Goal: Transaction & Acquisition: Obtain resource

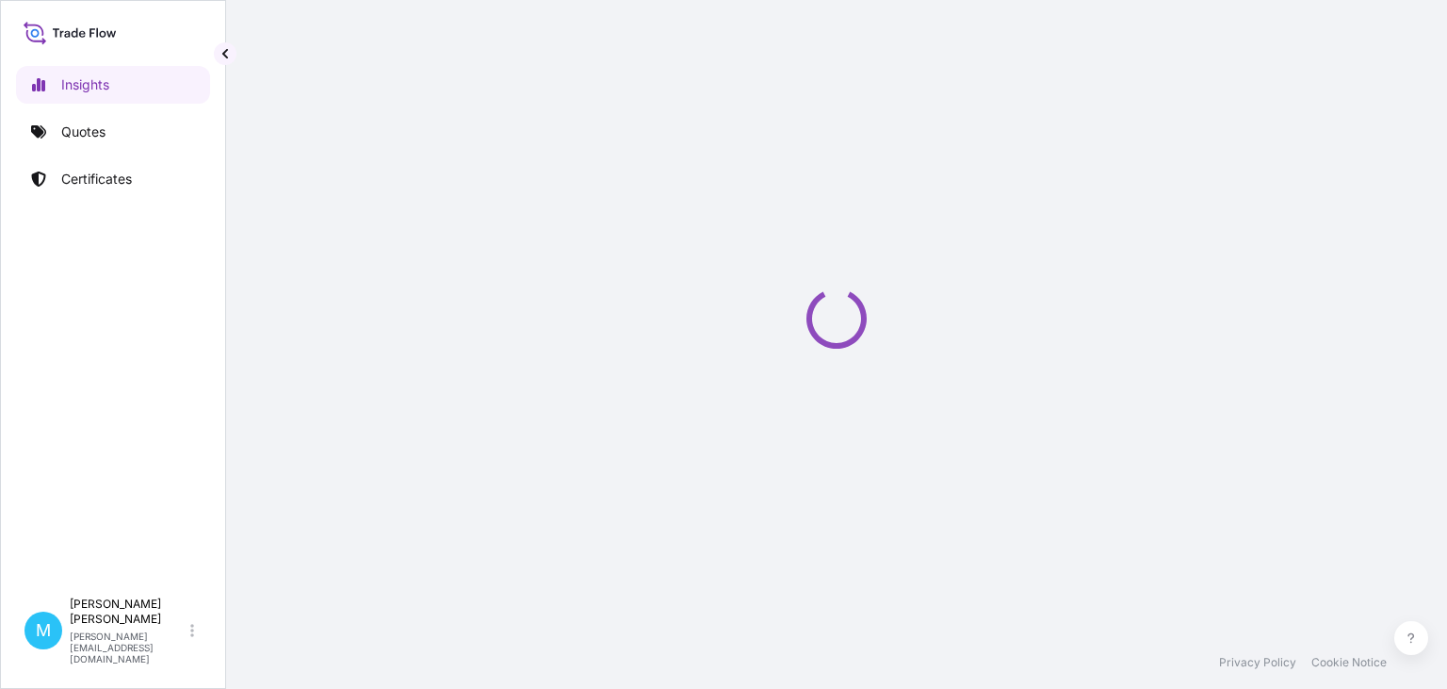
select select "2025"
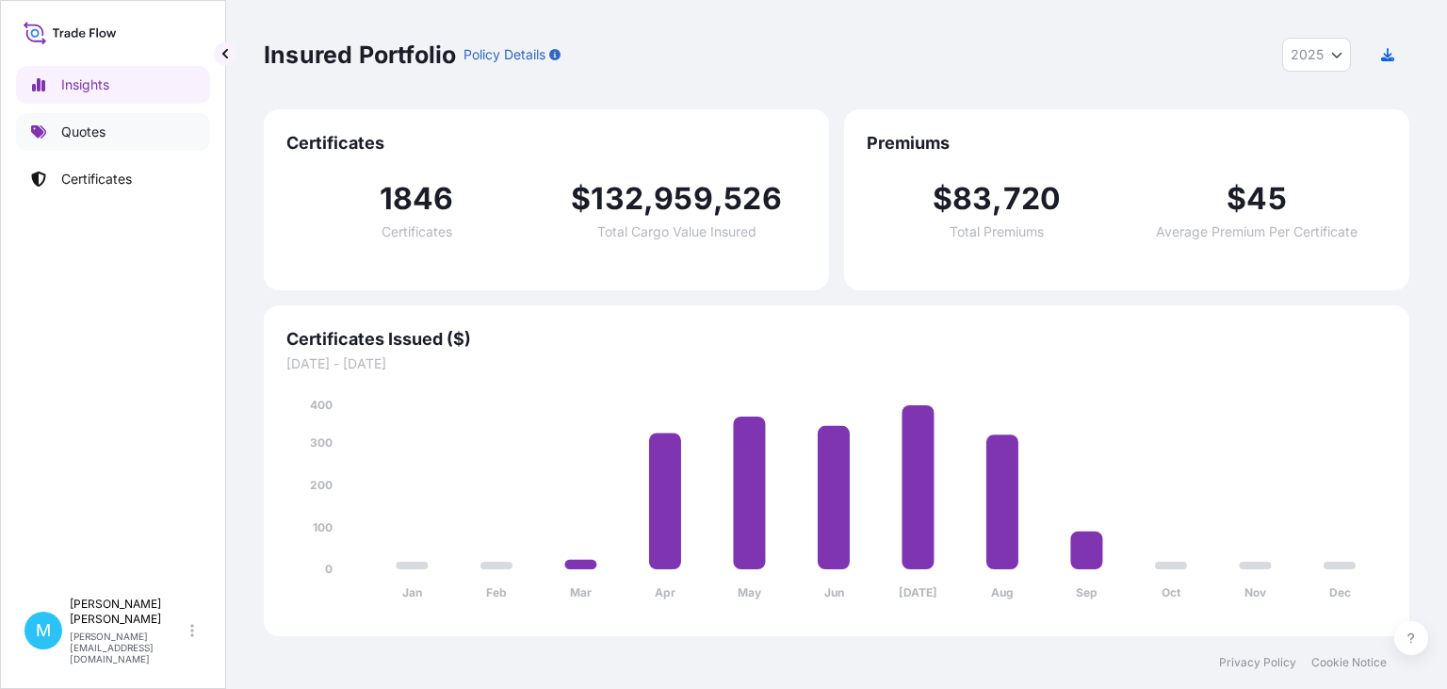
click at [107, 138] on link "Quotes" at bounding box center [113, 132] width 194 height 38
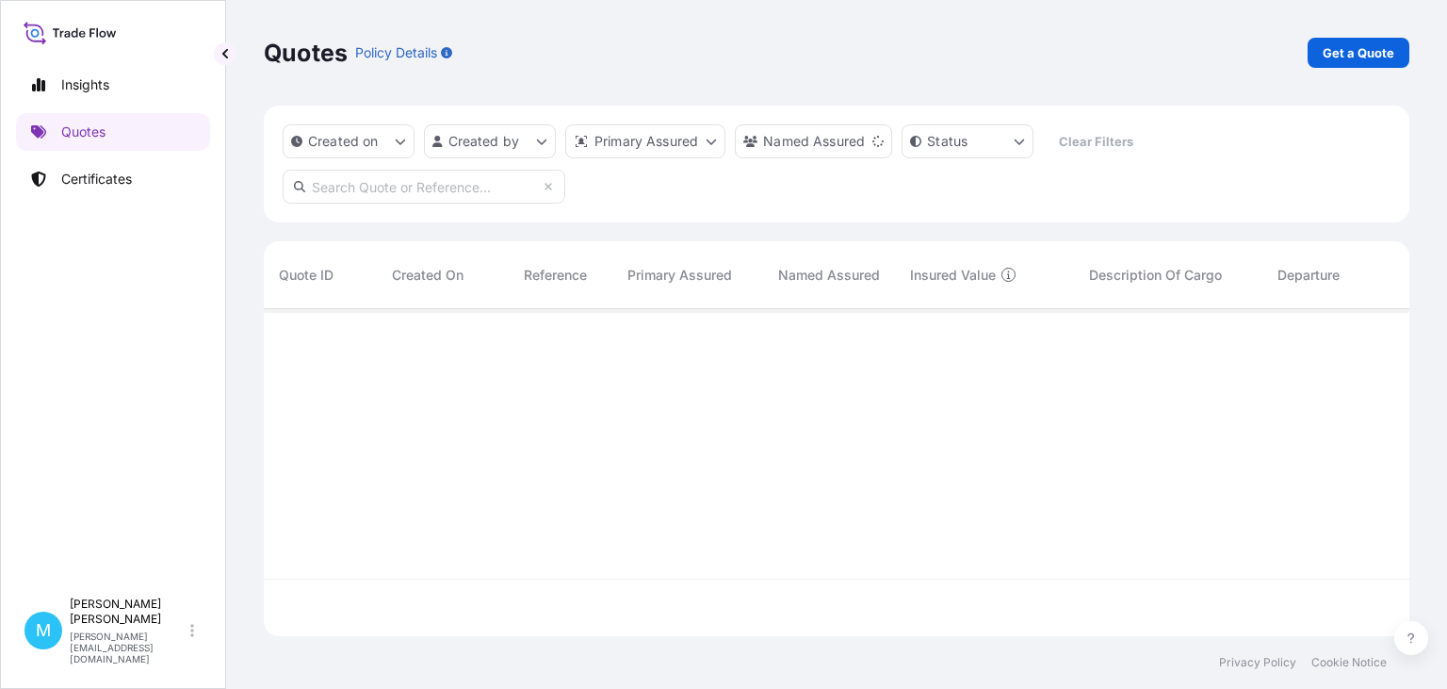
scroll to position [337, 1146]
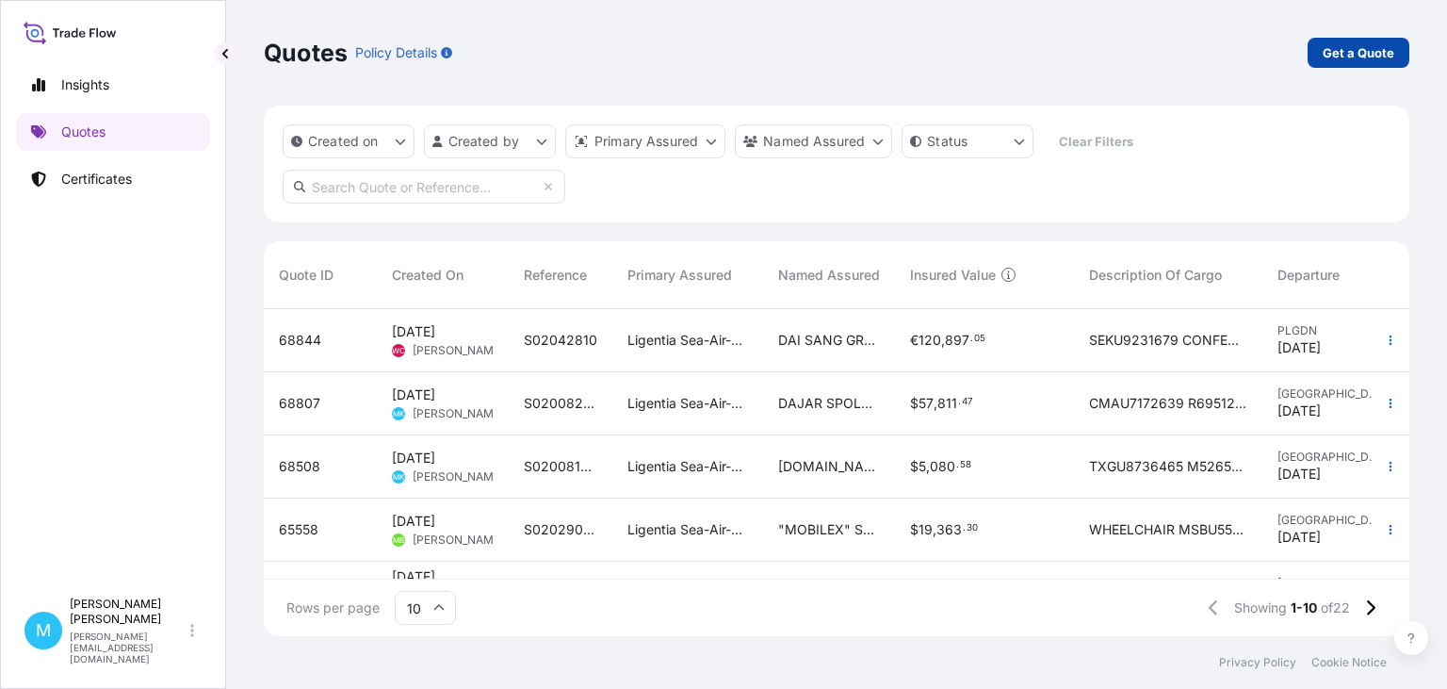
click at [1358, 55] on p "Get a Quote" at bounding box center [1359, 52] width 72 height 19
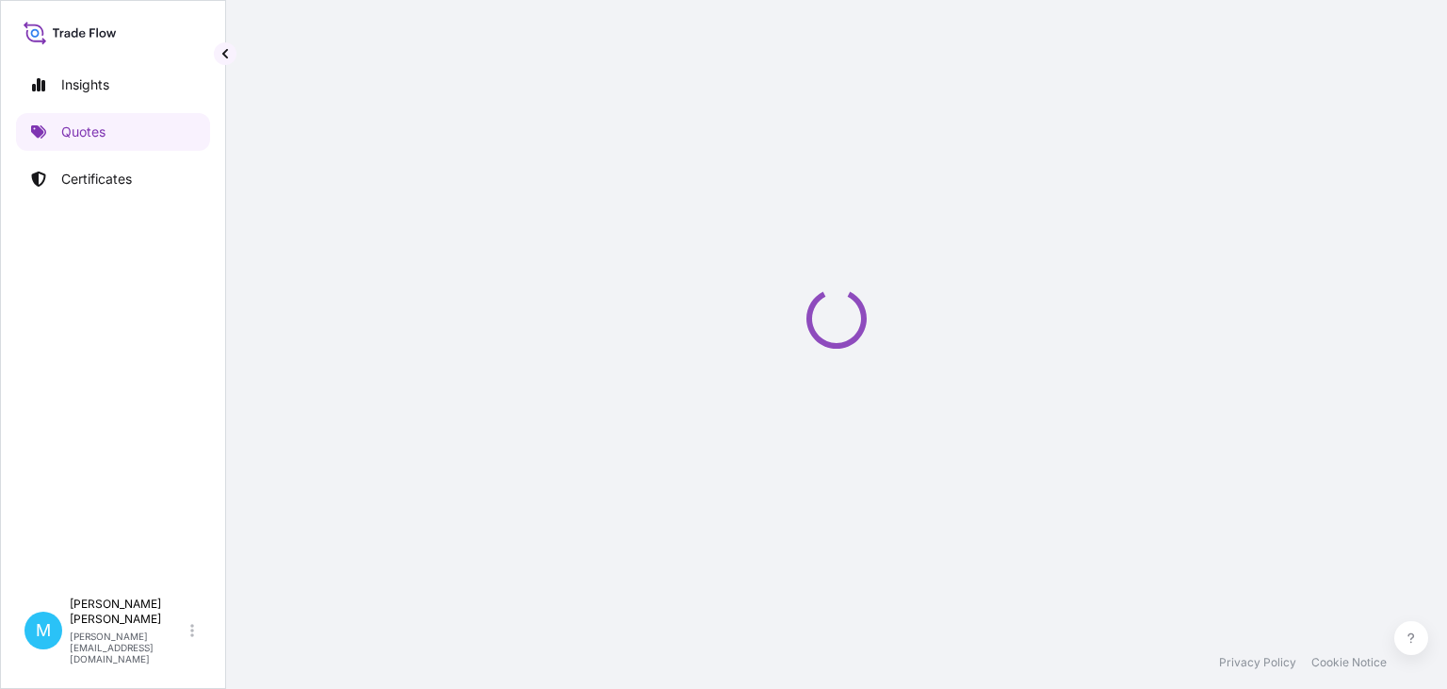
select select "Sea"
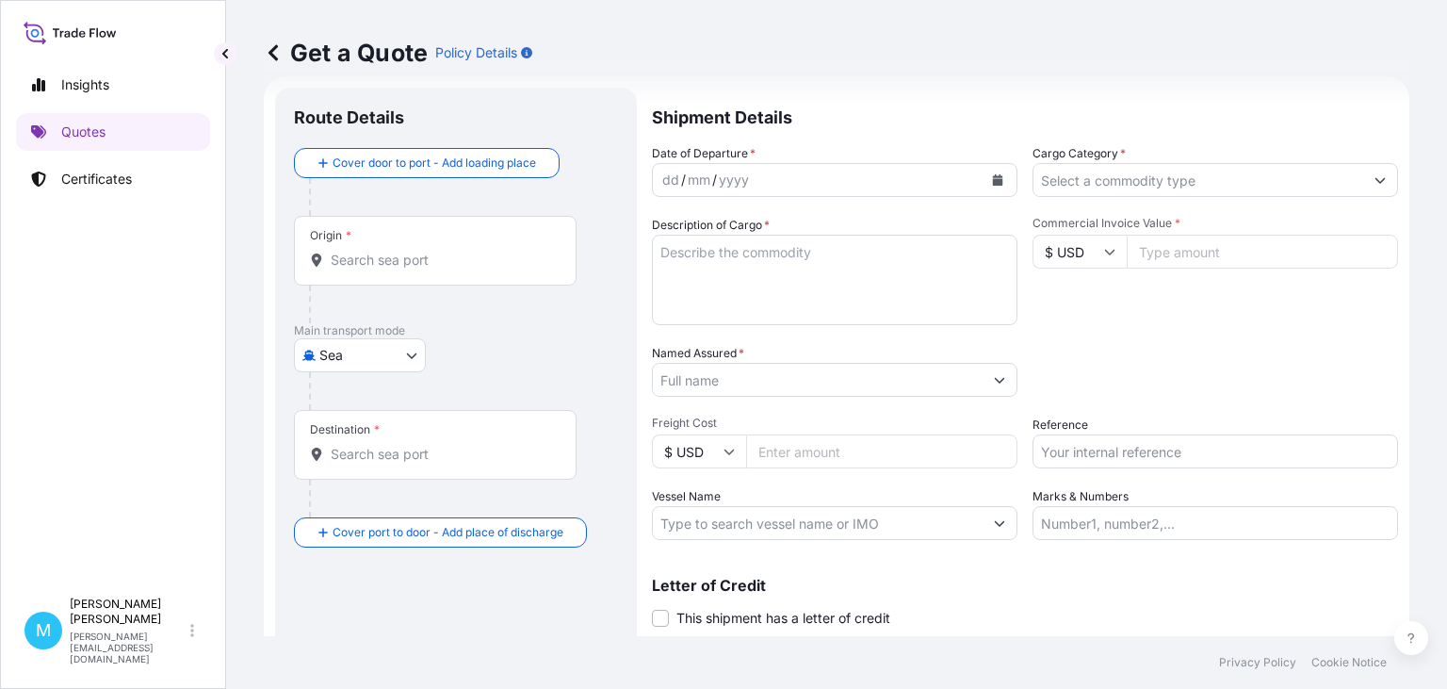
scroll to position [30, 0]
click at [357, 262] on input "Origin *" at bounding box center [442, 259] width 222 height 19
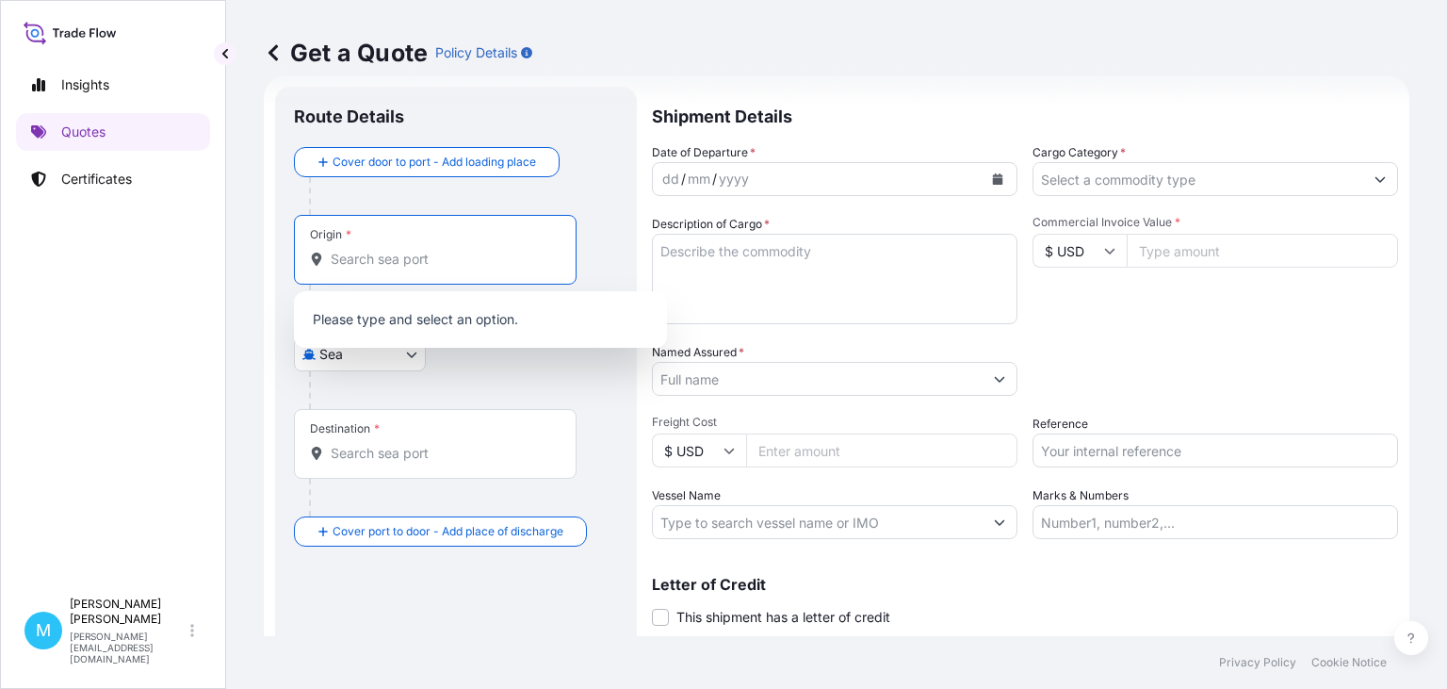
click at [357, 265] on input "Origin *" at bounding box center [442, 259] width 222 height 19
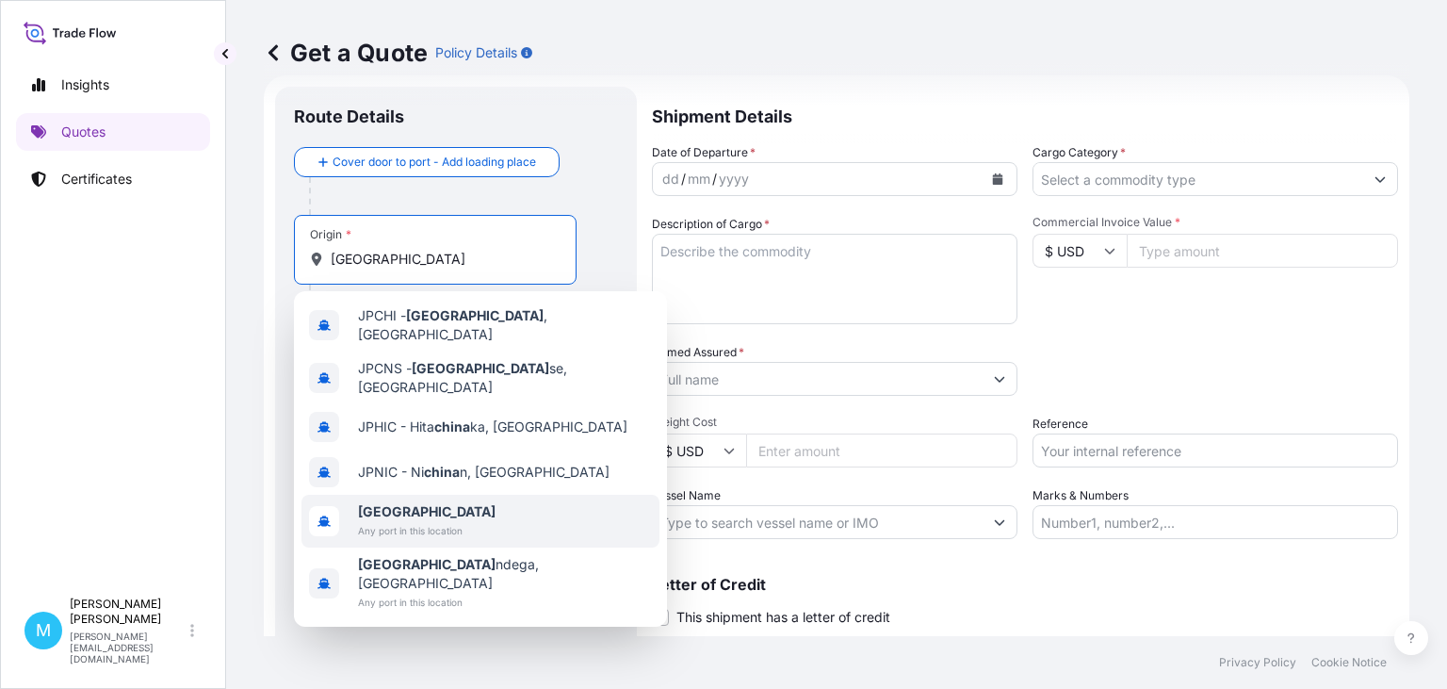
click at [392, 503] on b "[GEOGRAPHIC_DATA]" at bounding box center [427, 511] width 138 height 16
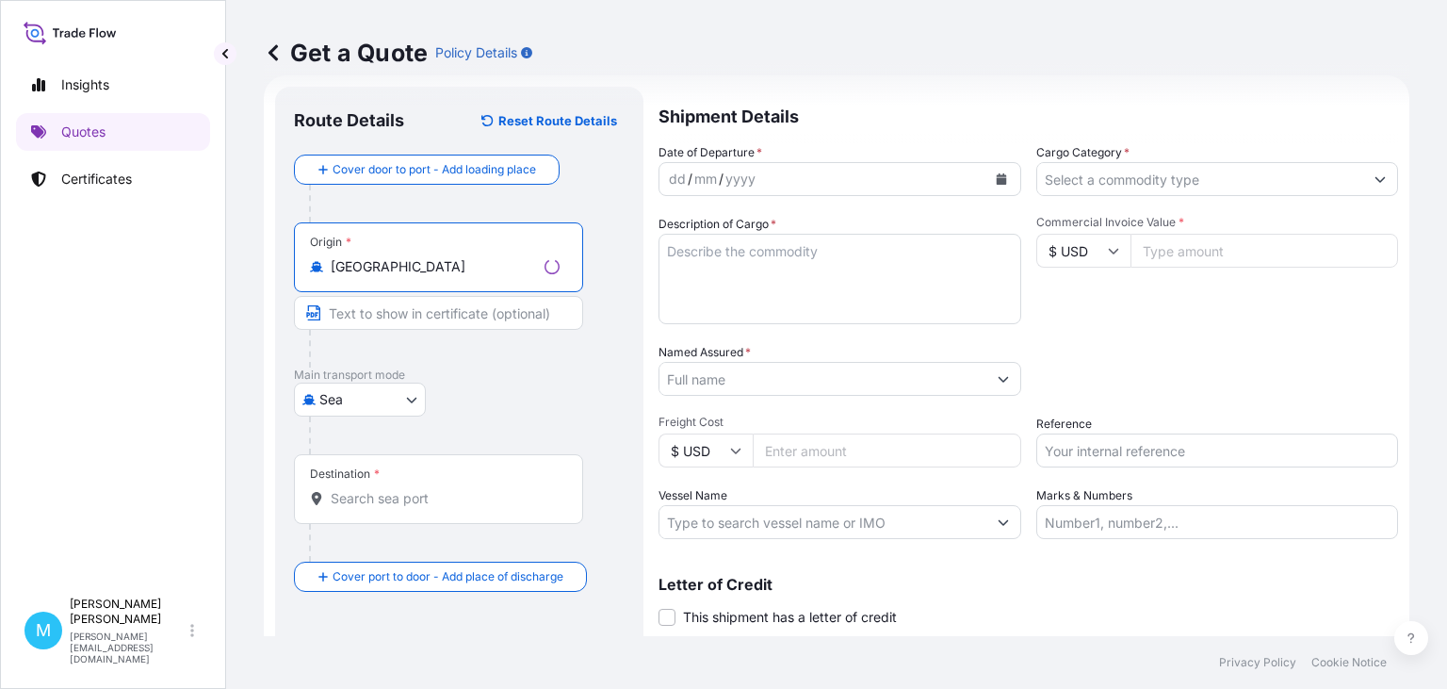
type input "[GEOGRAPHIC_DATA]"
click at [352, 507] on div "Destination *" at bounding box center [438, 489] width 289 height 70
click at [352, 507] on input "Destination *" at bounding box center [445, 498] width 229 height 19
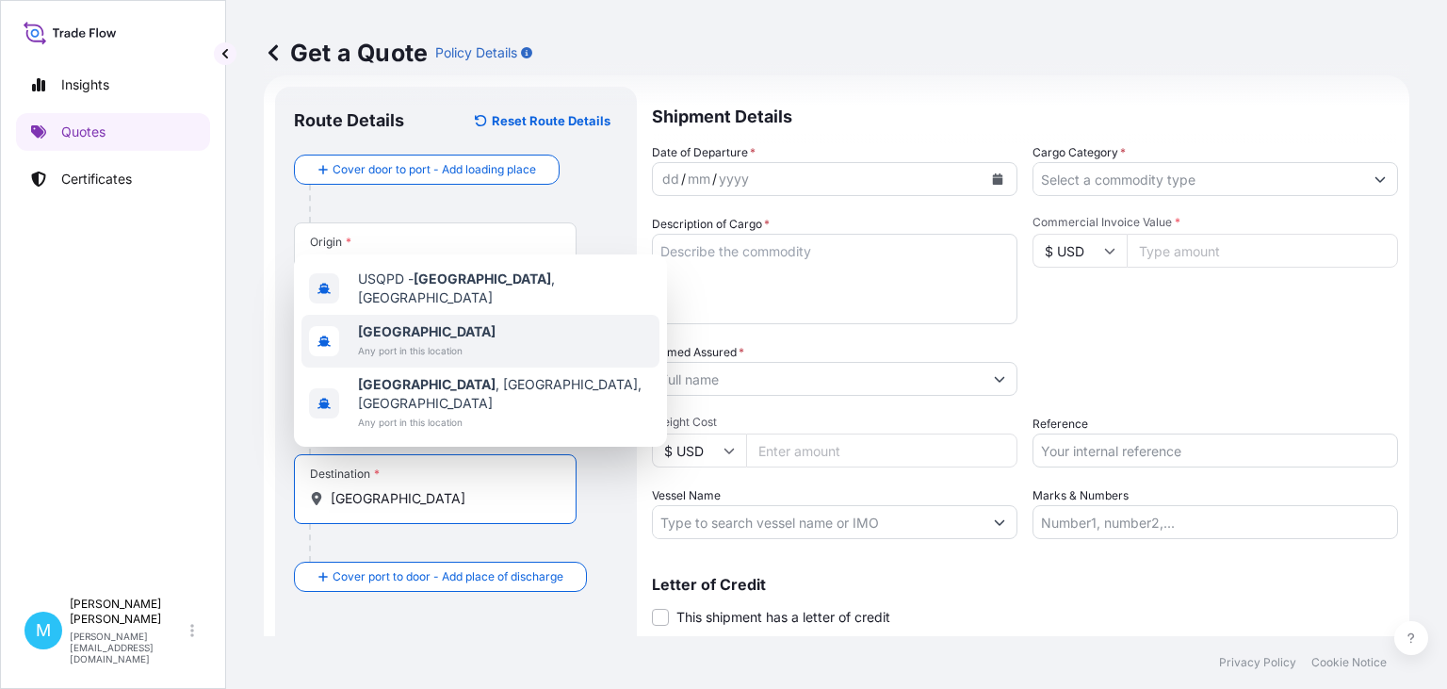
click at [397, 339] on b "[GEOGRAPHIC_DATA]" at bounding box center [427, 331] width 138 height 16
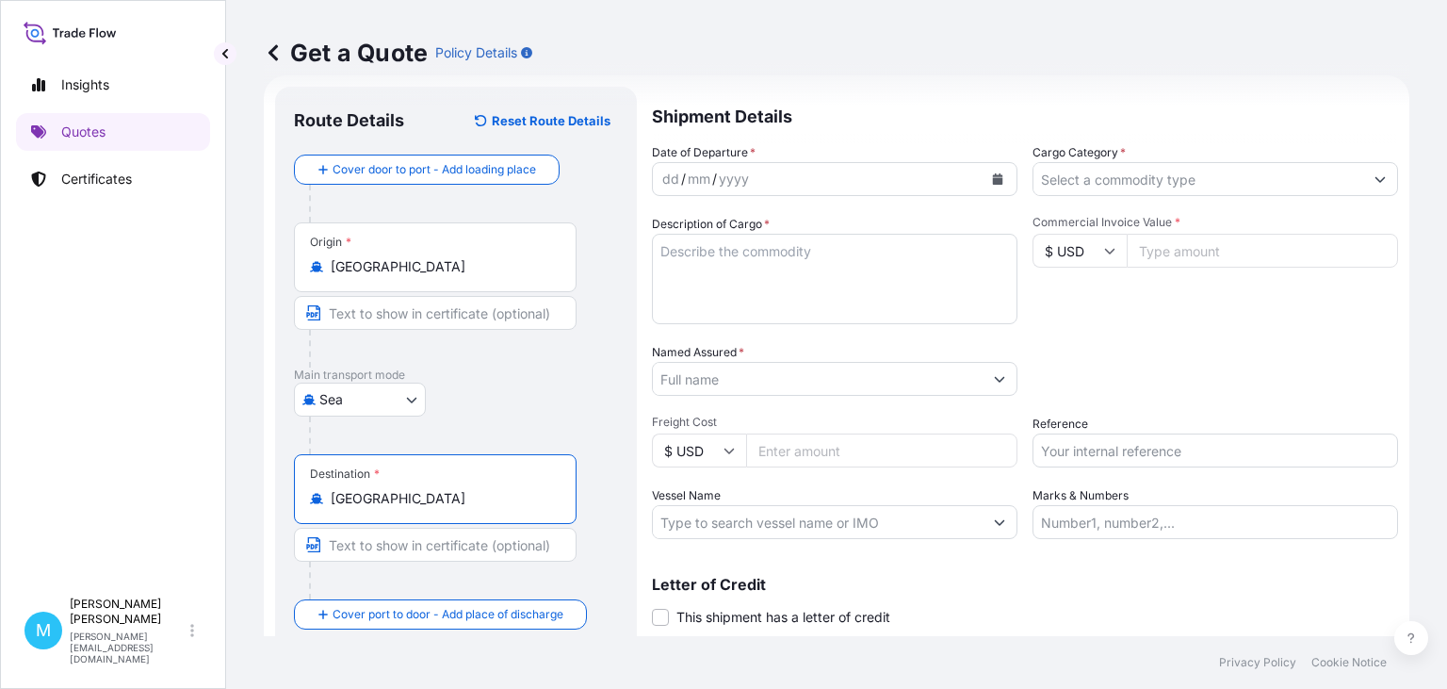
type input "[GEOGRAPHIC_DATA]"
click at [1002, 177] on icon "Calendar" at bounding box center [997, 178] width 11 height 11
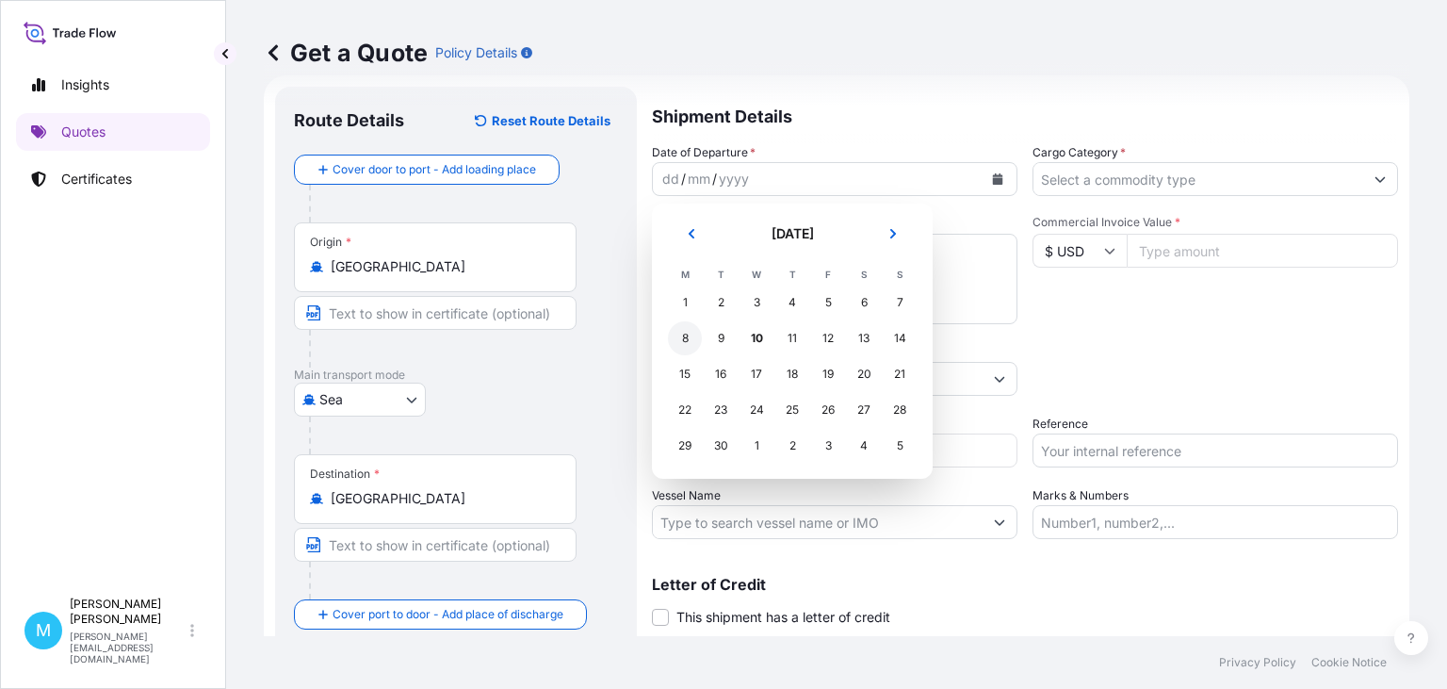
click at [689, 339] on div "8" at bounding box center [685, 338] width 34 height 34
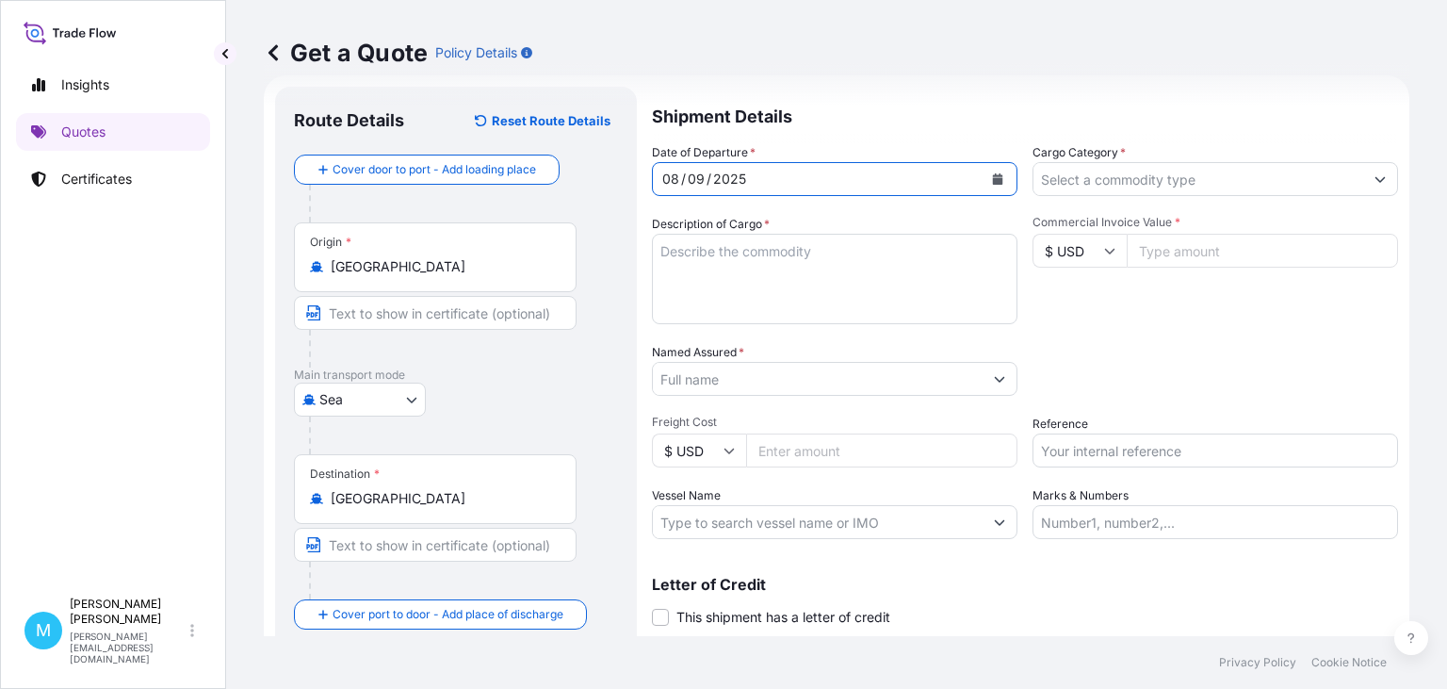
click at [744, 291] on textarea "Description of Cargo *" at bounding box center [835, 279] width 366 height 90
click at [700, 270] on textarea "Description of Cargo *" at bounding box center [835, 279] width 366 height 90
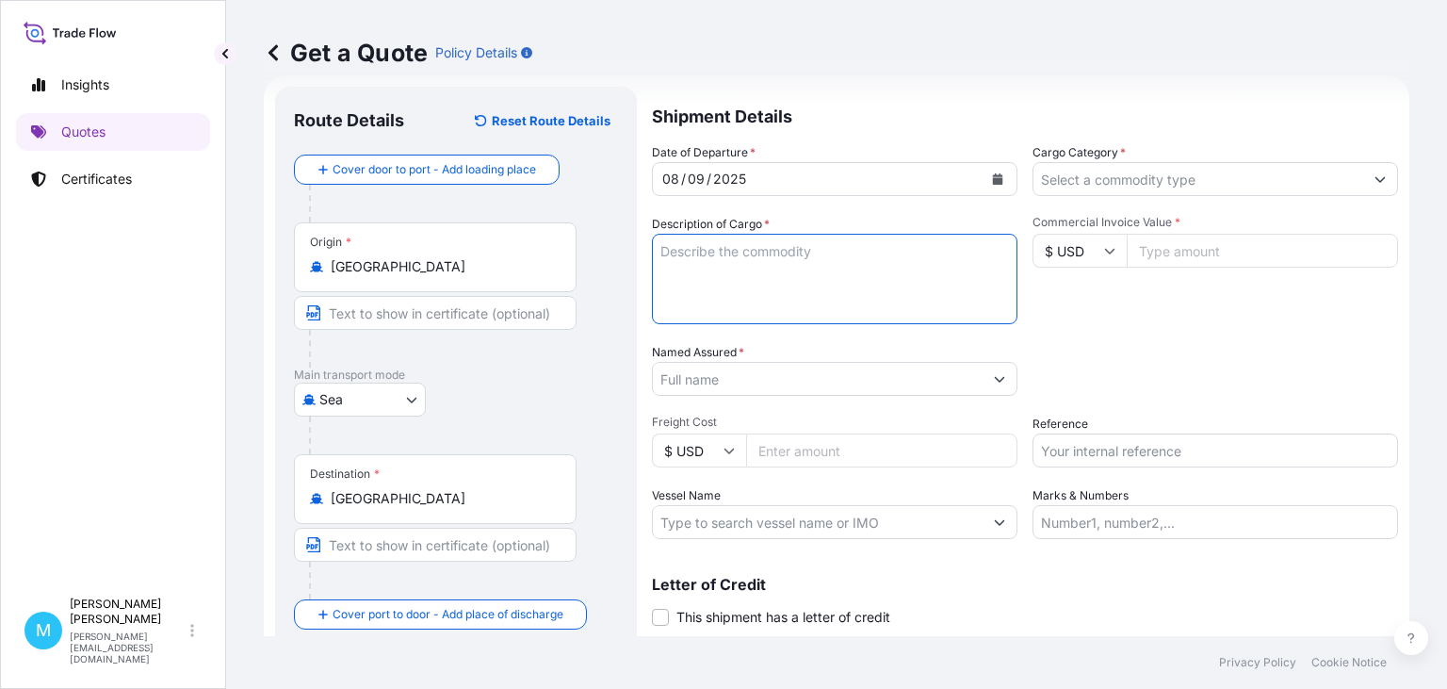
paste textarea "EMCU9883053 EMCQCT8504 40HC 10366.00 KG 67.77 M3 1609 CTN"
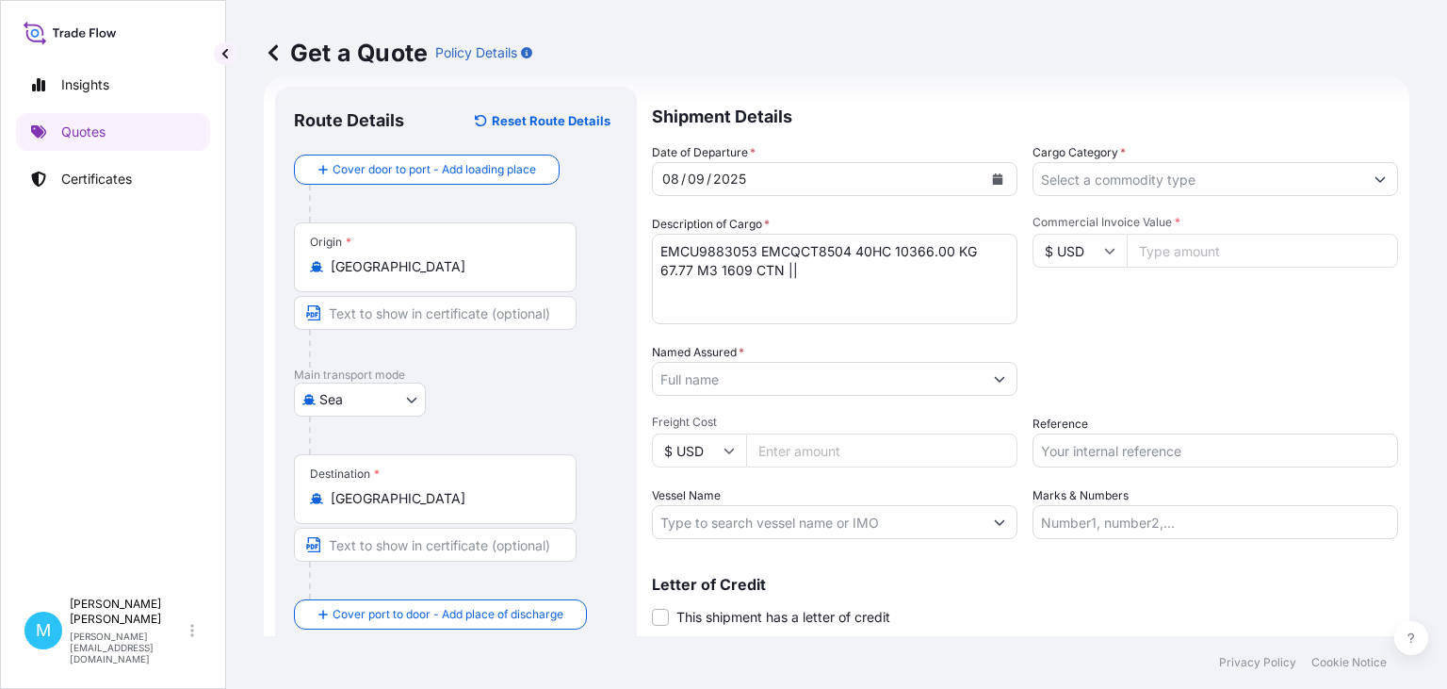
click at [819, 271] on textarea "EMCU9883053 EMCQCT8504 40HC 10366.00 KG 67.77 M3 1609 CTN ||" at bounding box center [835, 279] width 366 height 90
paste textarea "CLEAN CLOTH"
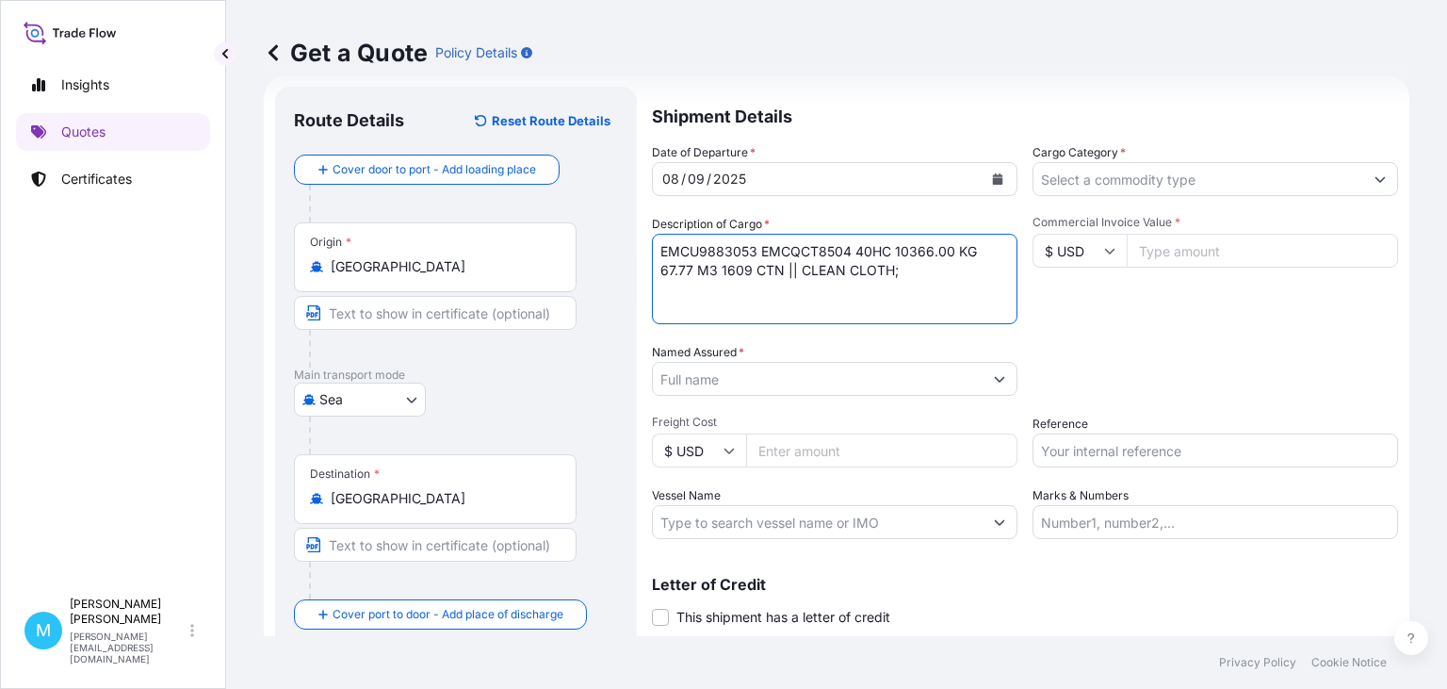
click at [904, 269] on textarea "EMCU9883053 EMCQCT8504 40HC 10366.00 KG 67.77 M3 1609 CTN || CLEAN CLOTH;" at bounding box center [835, 279] width 366 height 90
paste textarea "DUST MOP CLOTH"
type textarea "EMCU9883053 EMCQCT8504 40HC 10366.00 KG 67.77 M3 1609 CTN || CLEAN CLOTH; DUST …"
click at [749, 385] on input "Named Assured *" at bounding box center [818, 379] width 330 height 34
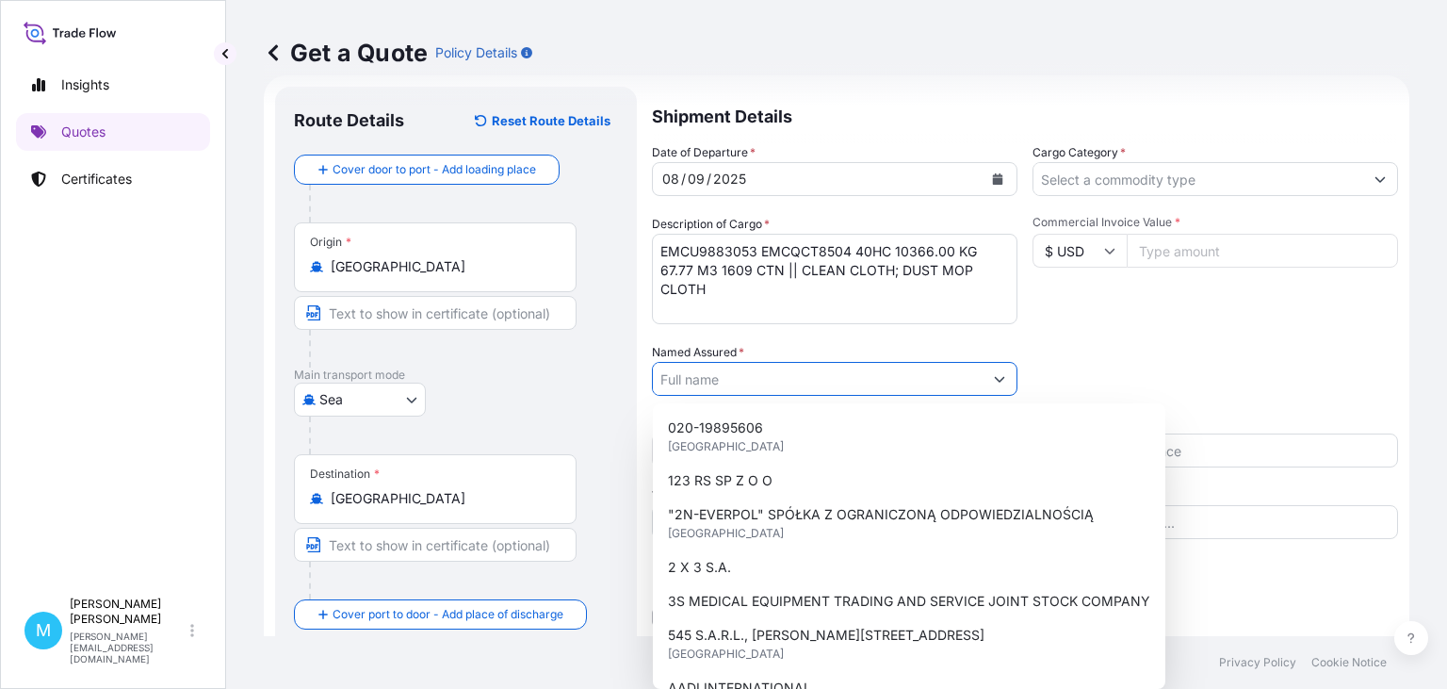
click at [712, 381] on input "Named Assured *" at bounding box center [818, 379] width 330 height 34
paste input "KAPPA SP. Z O.O."
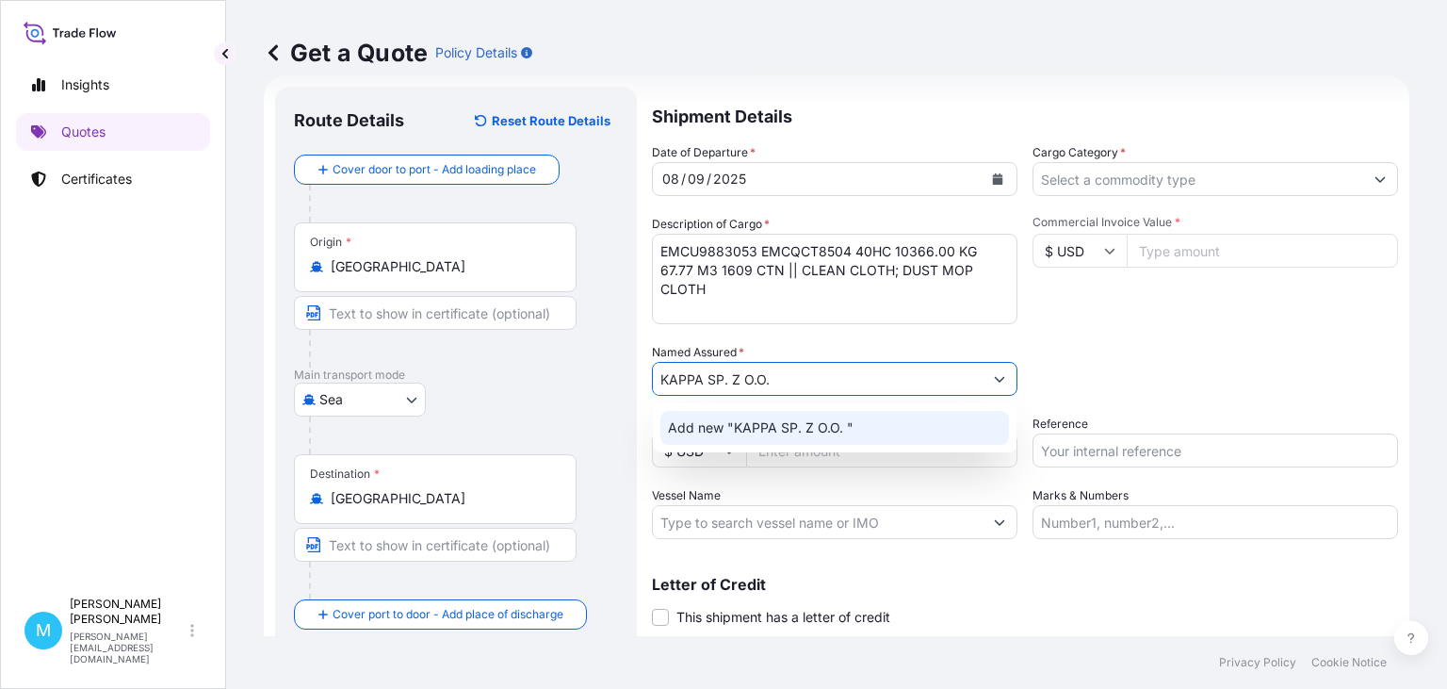
click at [794, 416] on div "Add new "KAPPA SP. Z O.O. "" at bounding box center [834, 428] width 349 height 34
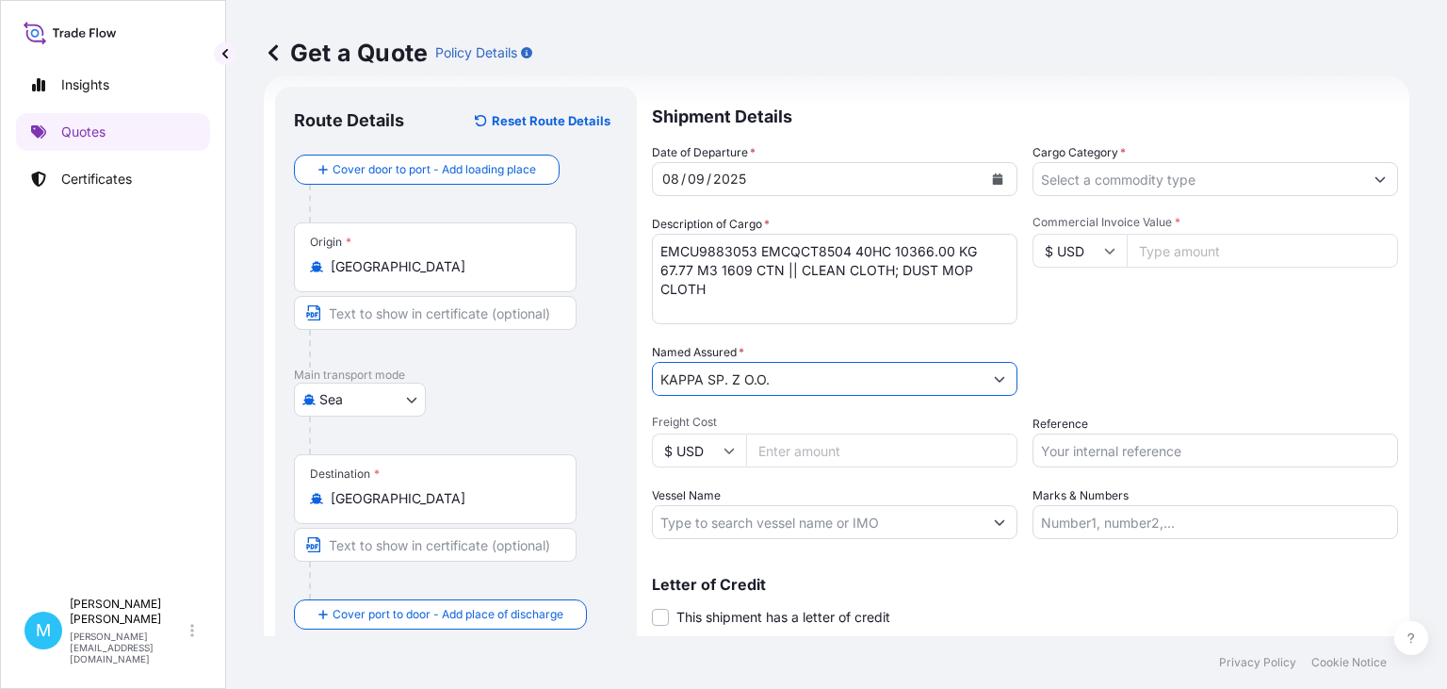
type input "KAPPA SP. Z O.O."
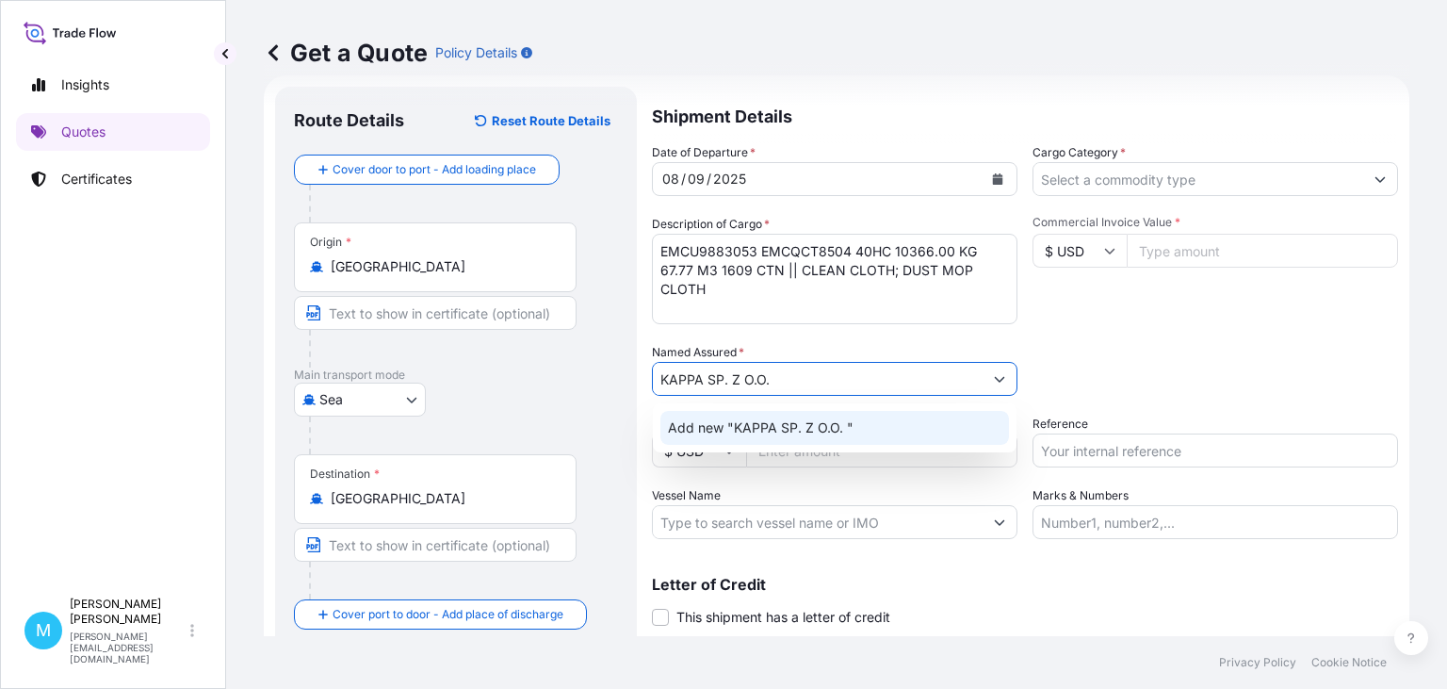
click at [869, 432] on div "Add new "KAPPA SP. Z O.O. "" at bounding box center [834, 428] width 349 height 34
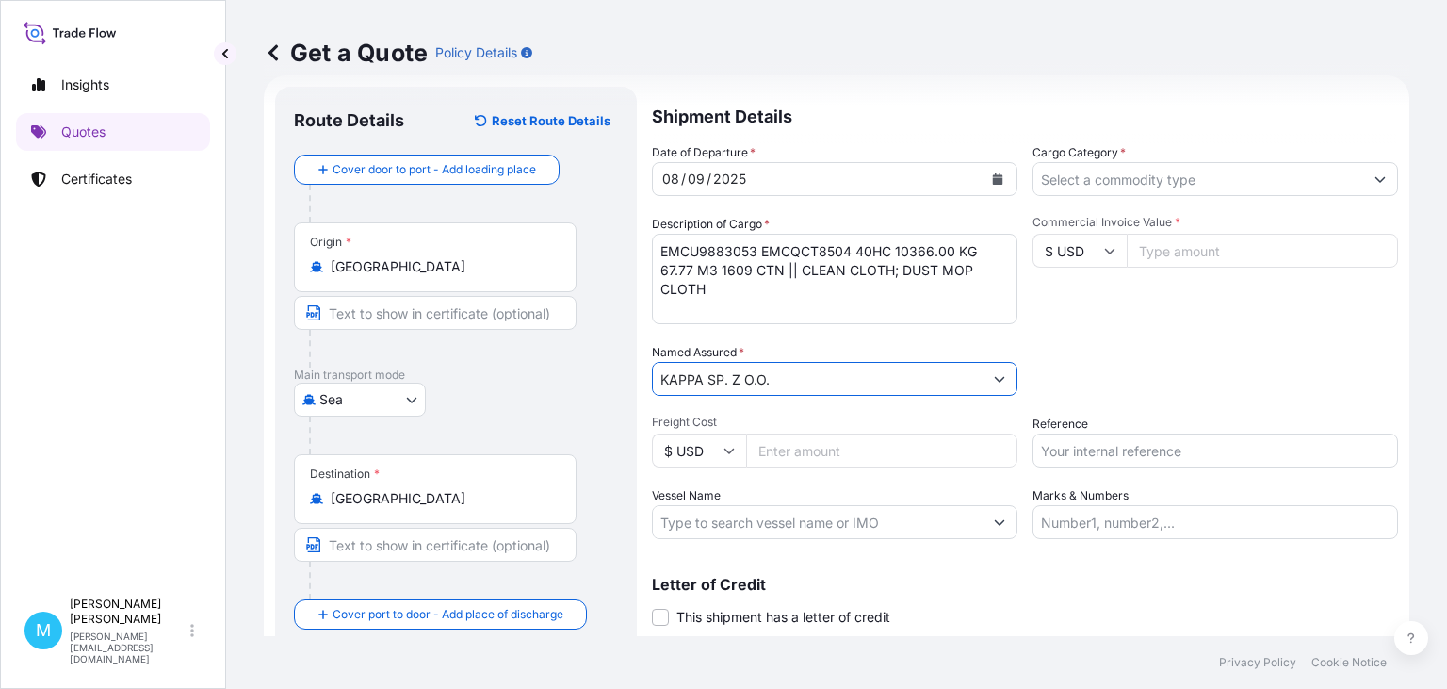
click at [1159, 187] on input "Cargo Category *" at bounding box center [1199, 179] width 330 height 34
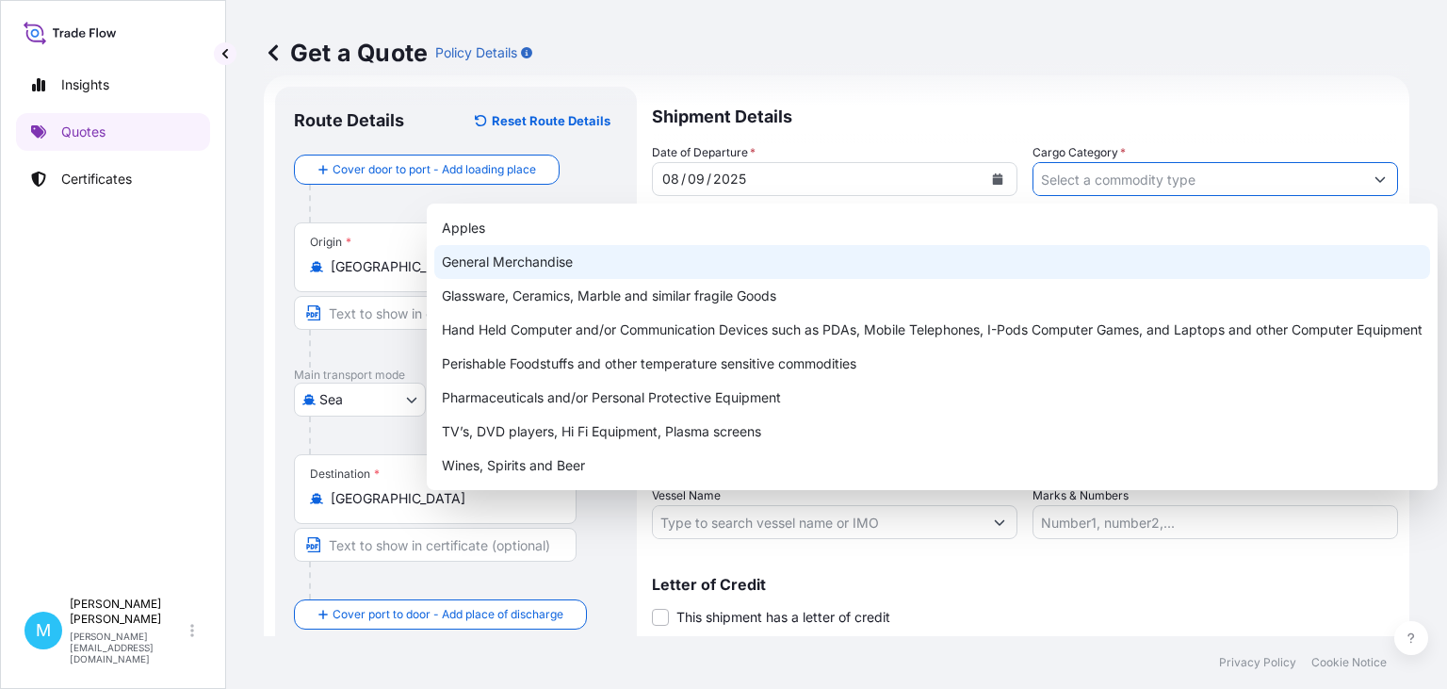
click at [637, 273] on div "General Merchandise" at bounding box center [932, 262] width 996 height 34
type input "General Merchandise"
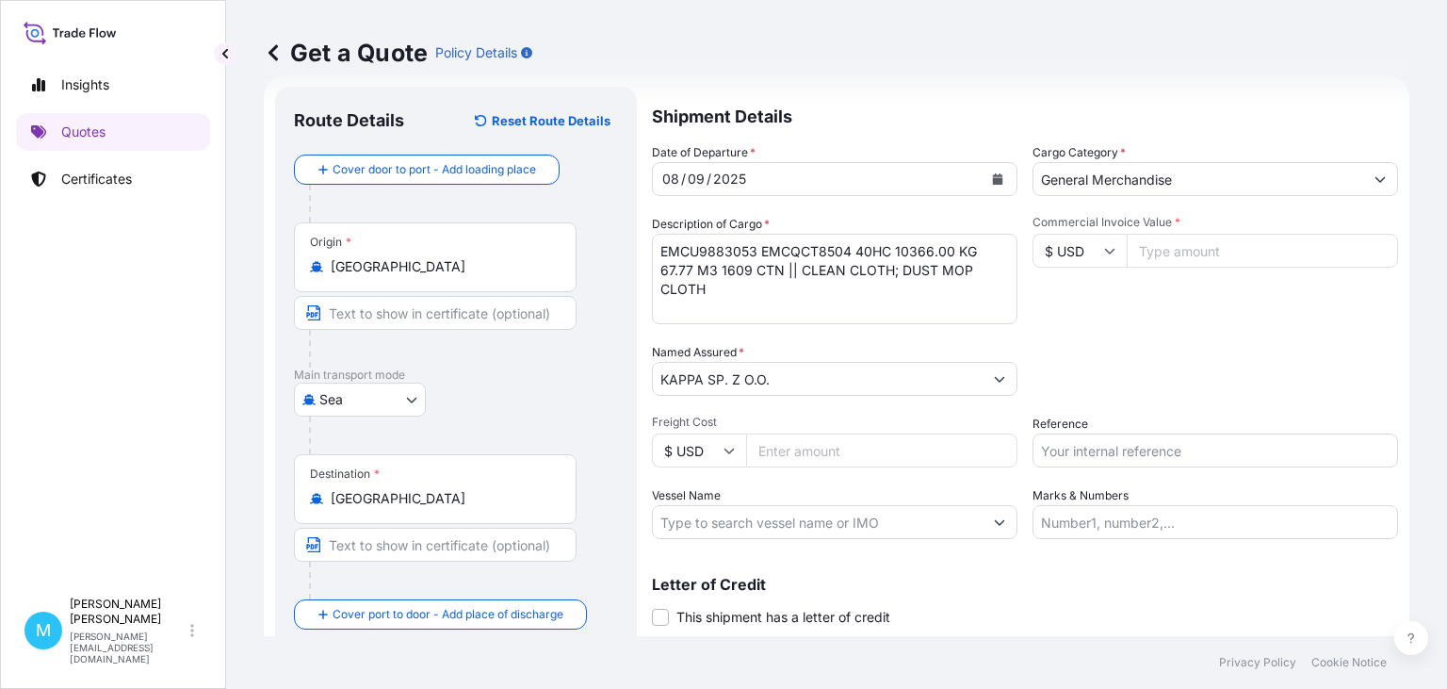
click at [1212, 246] on input "Commercial Invoice Value *" at bounding box center [1262, 251] width 271 height 34
click at [1170, 255] on input "Commercial Invoice Value *" at bounding box center [1262, 251] width 271 height 34
click at [1162, 245] on input "Commercial Invoice Value *" at bounding box center [1262, 251] width 271 height 34
click at [1185, 251] on input "Commercial Invoice Value *" at bounding box center [1262, 251] width 271 height 34
click at [1222, 253] on input "Commercial Invoice Value *" at bounding box center [1262, 251] width 271 height 34
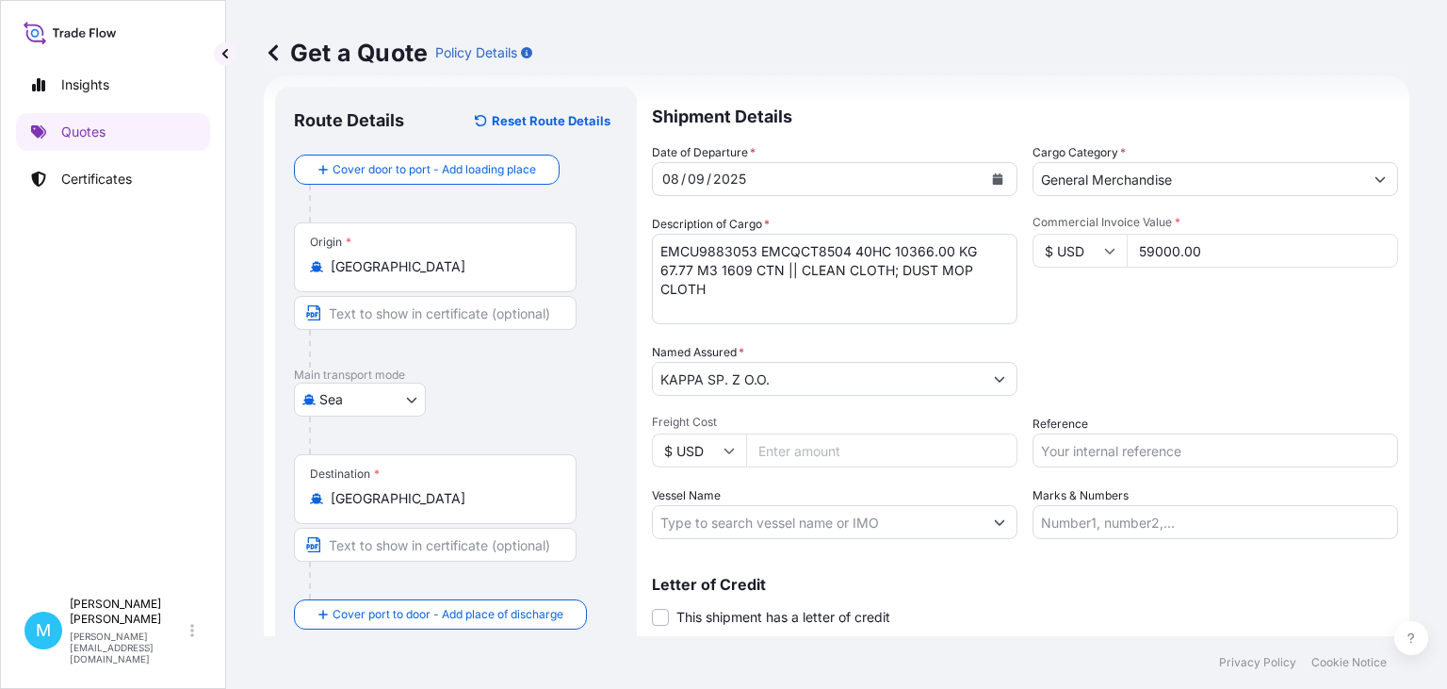
type input "59000.00"
click at [1084, 451] on input "Reference" at bounding box center [1216, 450] width 366 height 34
click at [1081, 448] on input "Reference" at bounding box center [1216, 450] width 366 height 34
paste input "S02039152"
type input "S02039152"
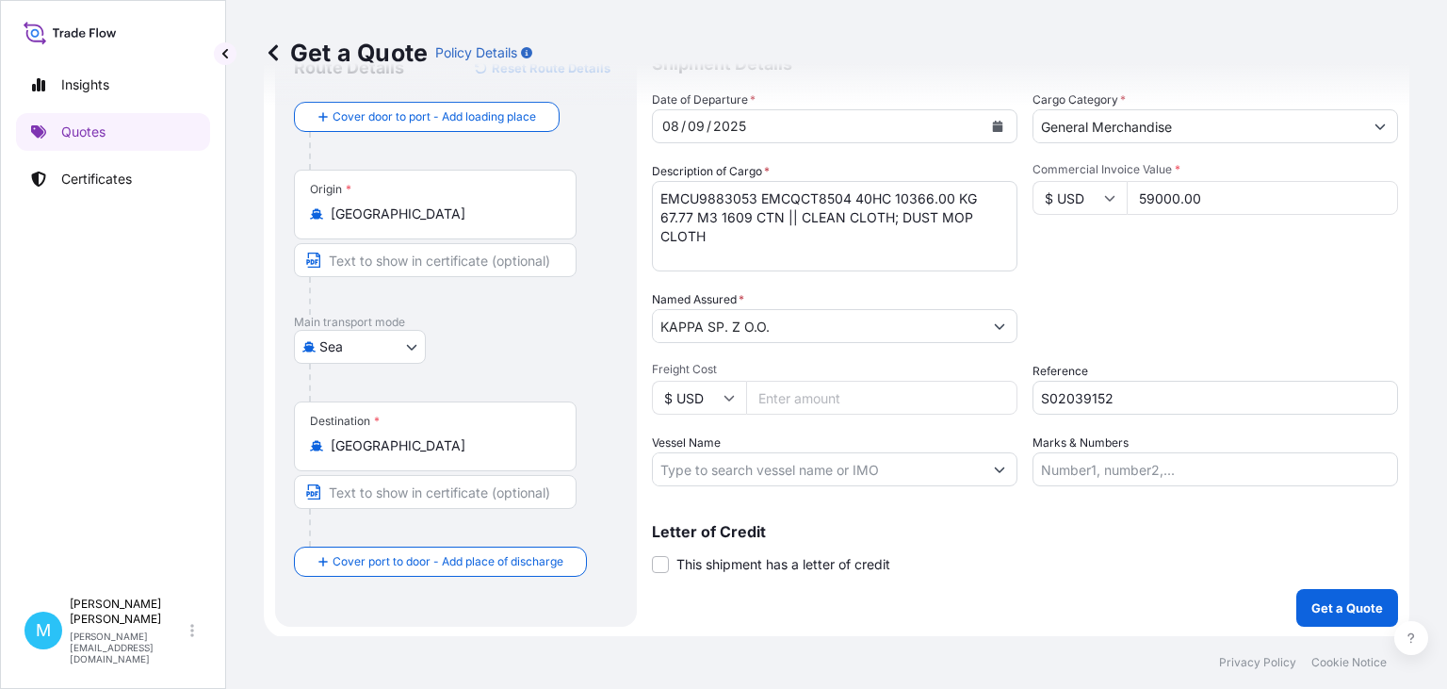
scroll to position [85, 0]
click at [1343, 598] on p "Get a Quote" at bounding box center [1348, 605] width 72 height 19
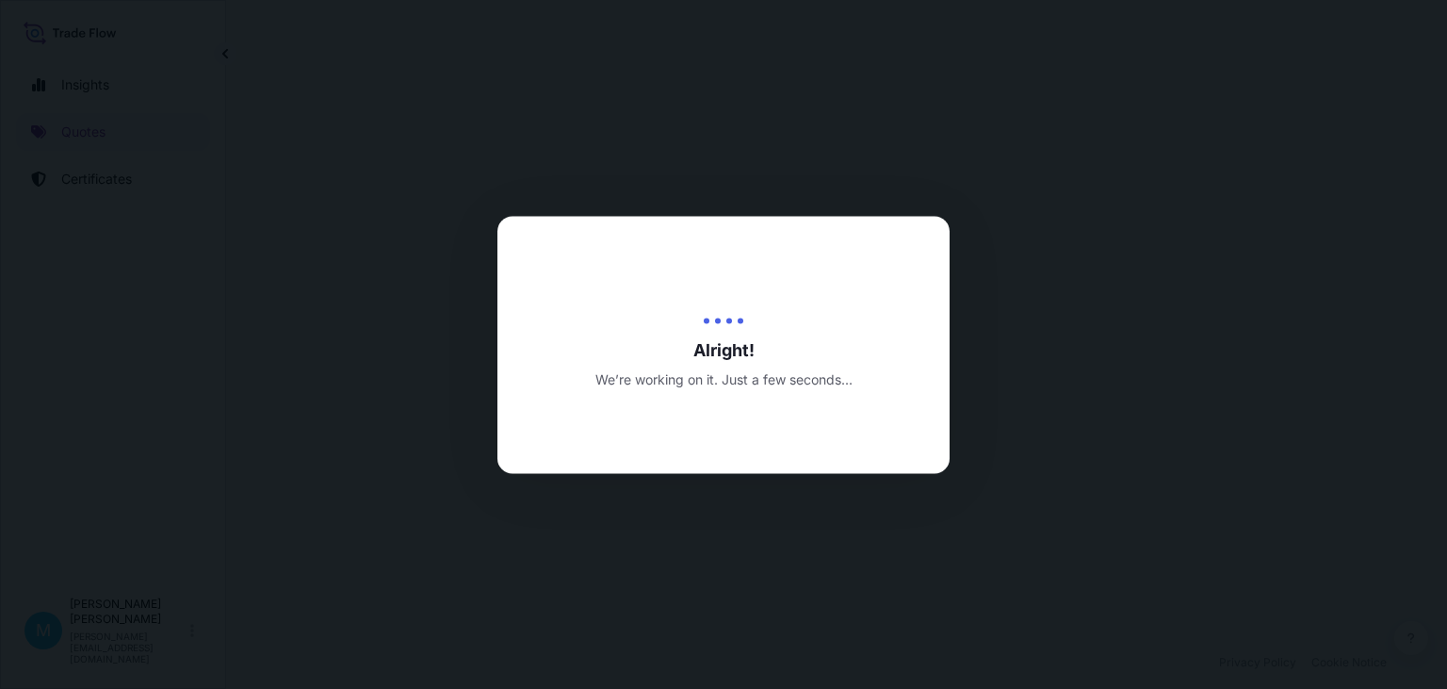
select select "Sea"
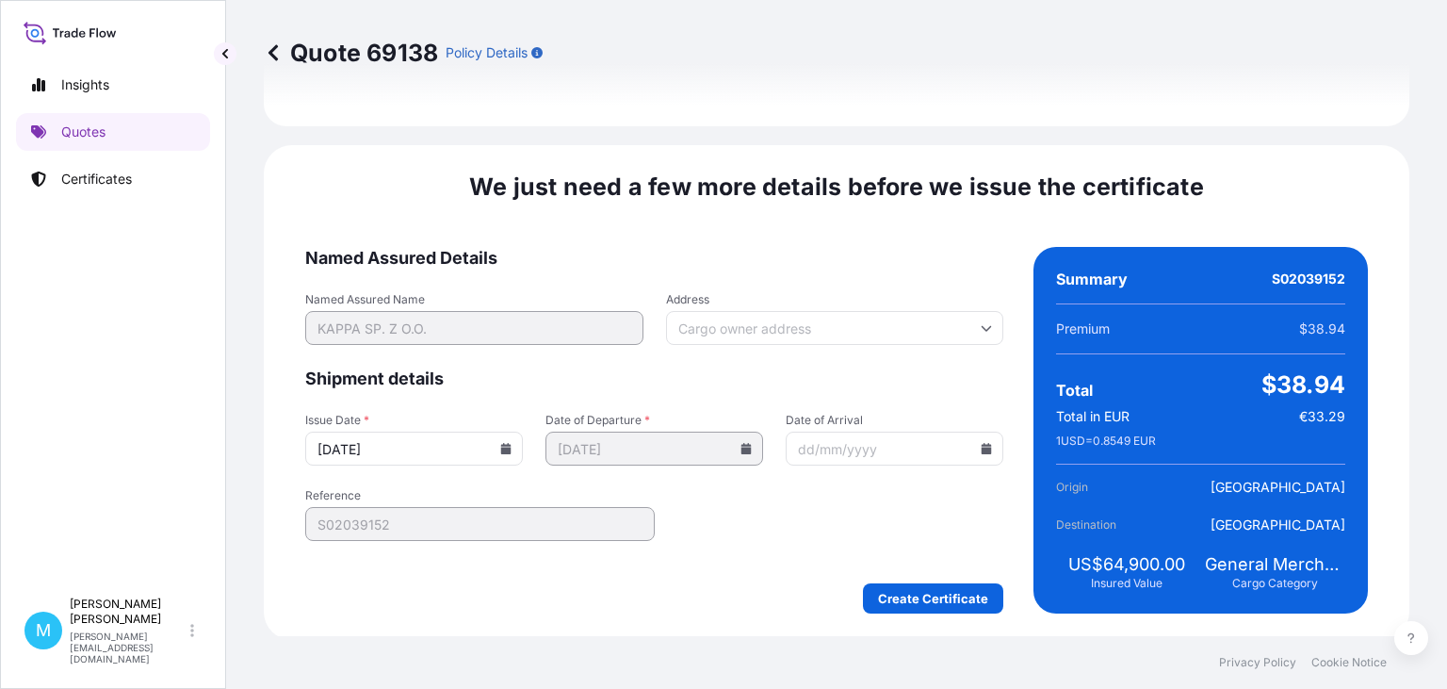
scroll to position [2184, 0]
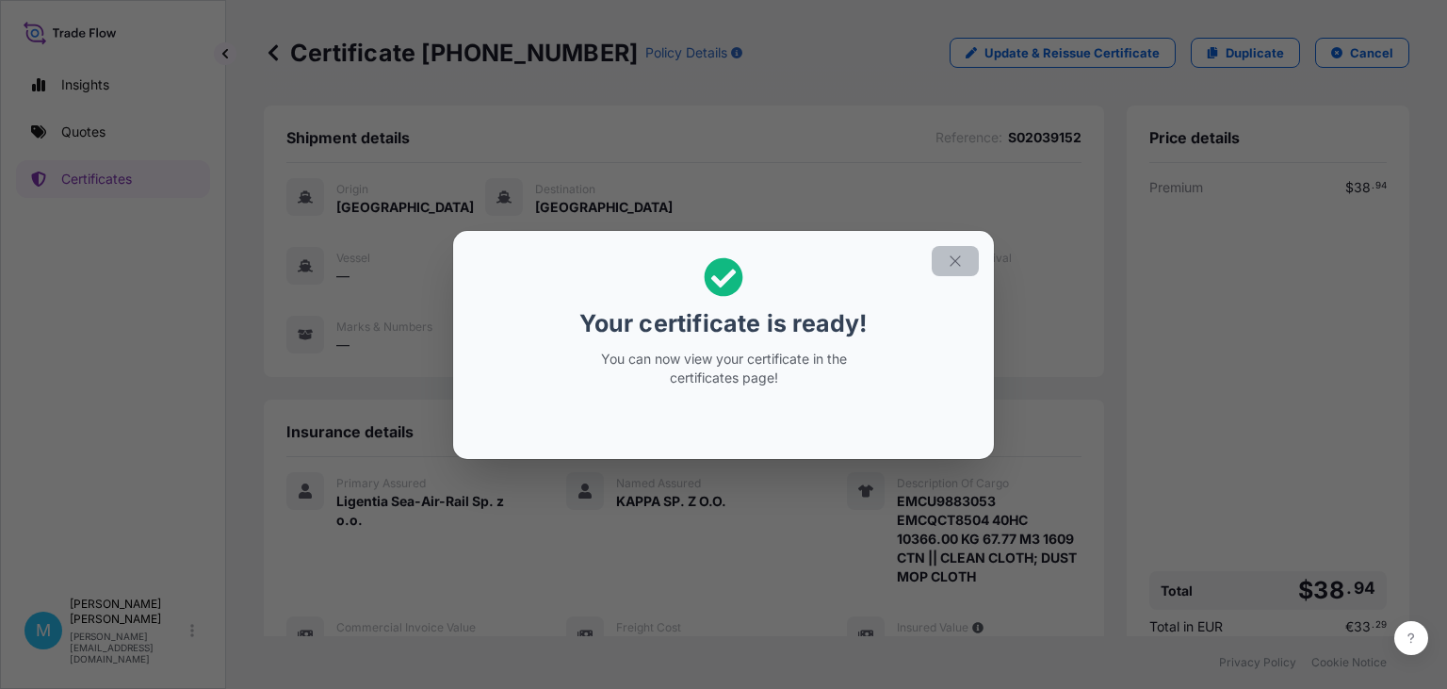
click at [950, 259] on icon "button" at bounding box center [955, 261] width 17 height 17
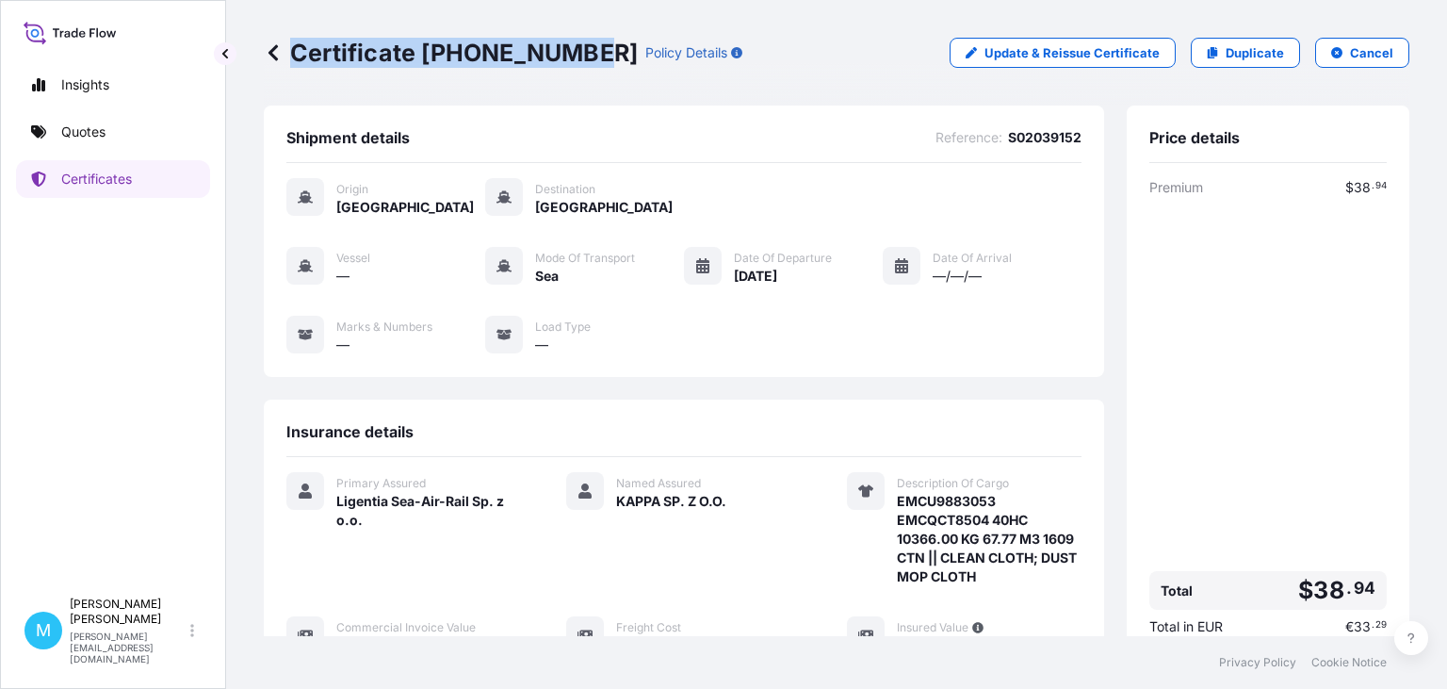
drag, startPoint x: 582, startPoint y: 46, endPoint x: 290, endPoint y: 51, distance: 292.1
click at [290, 51] on p "Certificate [PHONE_NUMBER]" at bounding box center [451, 53] width 374 height 30
copy p "Certificate [PHONE_NUMBER]"
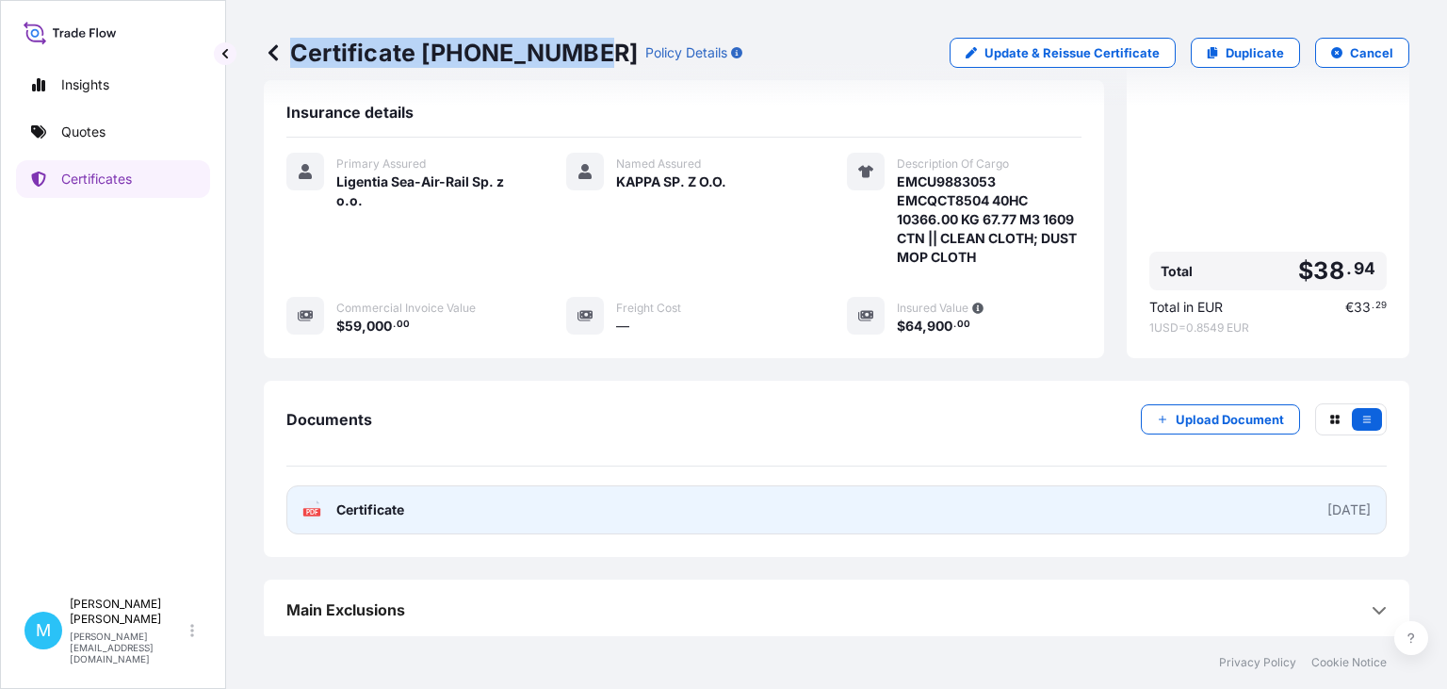
click at [620, 508] on link "PDF Certificate [DATE]" at bounding box center [836, 509] width 1100 height 49
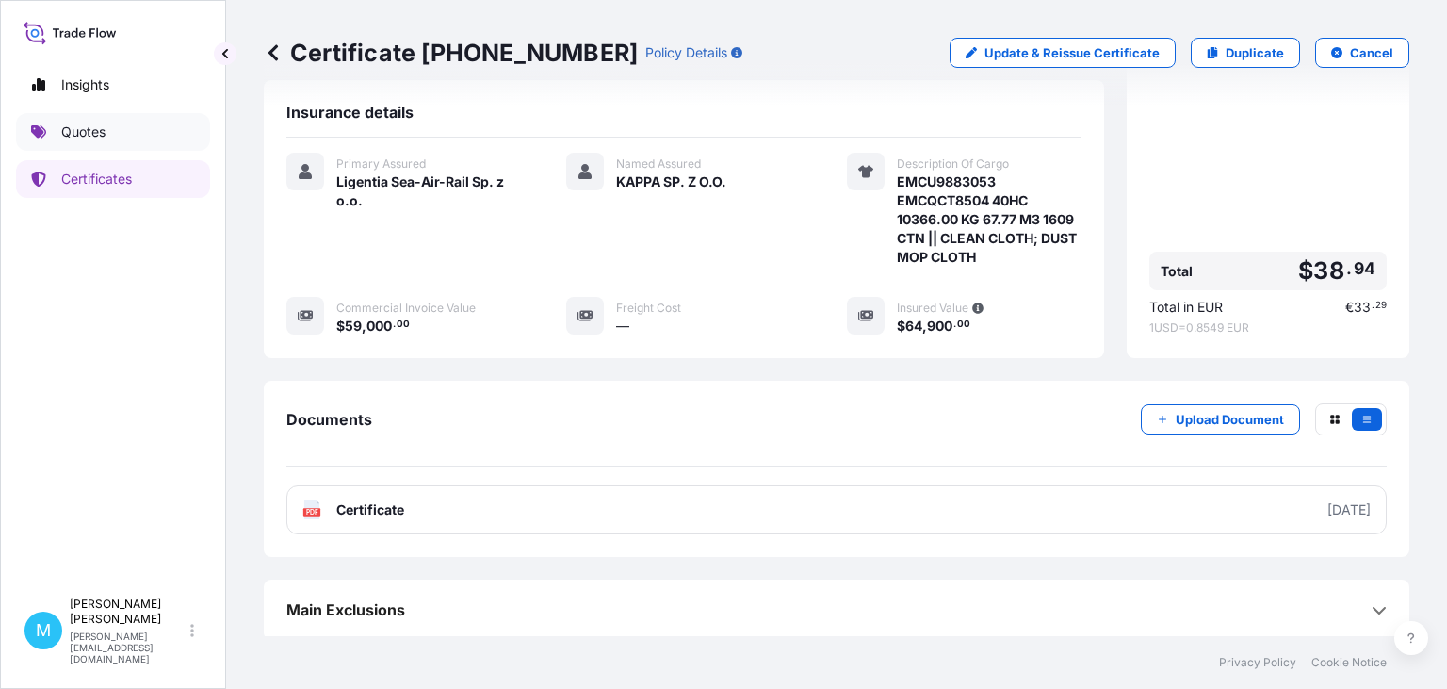
click at [128, 130] on link "Quotes" at bounding box center [113, 132] width 194 height 38
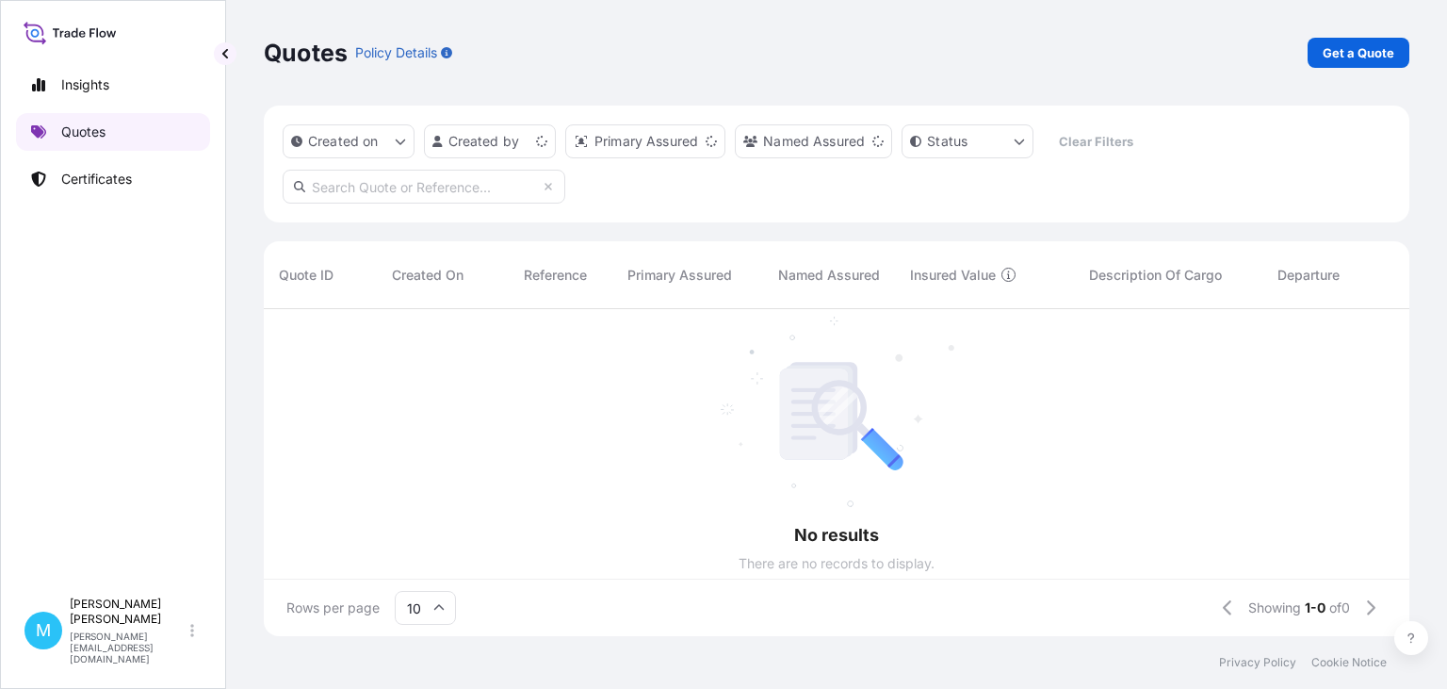
scroll to position [337, 1146]
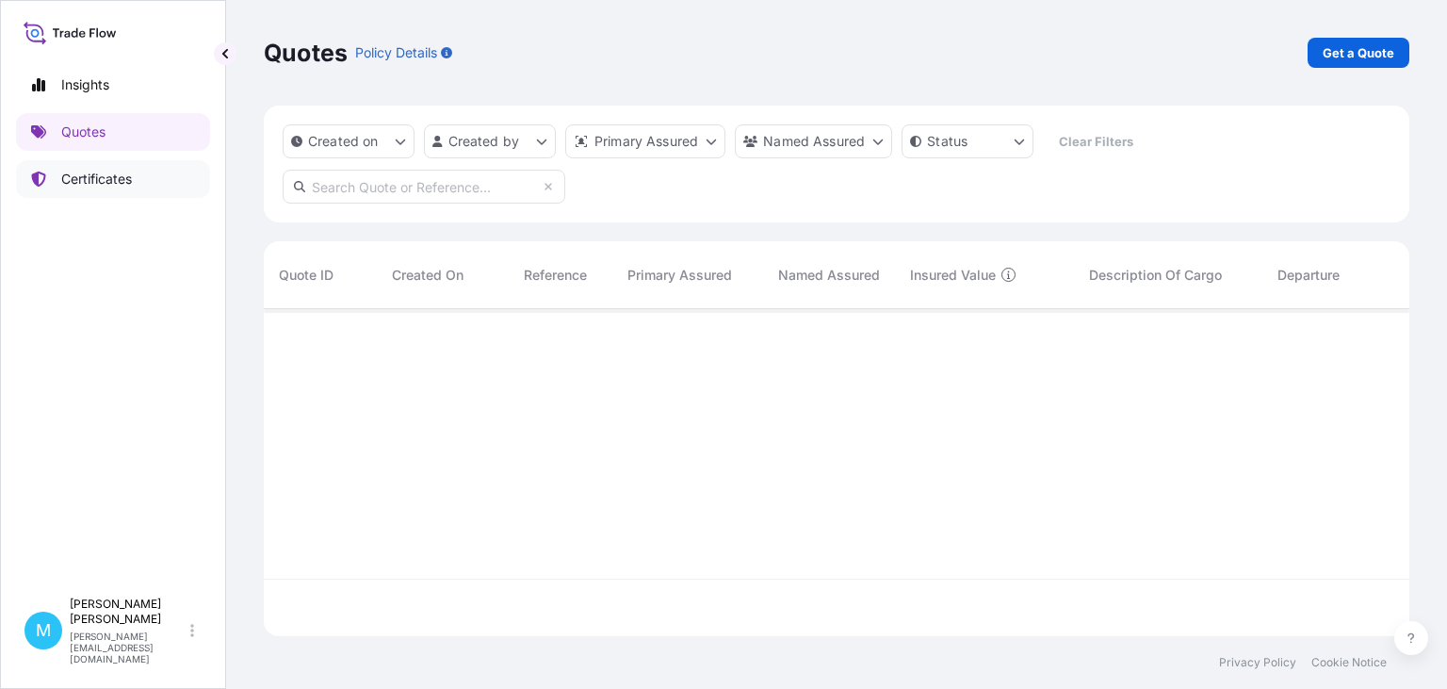
click at [111, 176] on p "Certificates" at bounding box center [96, 179] width 71 height 19
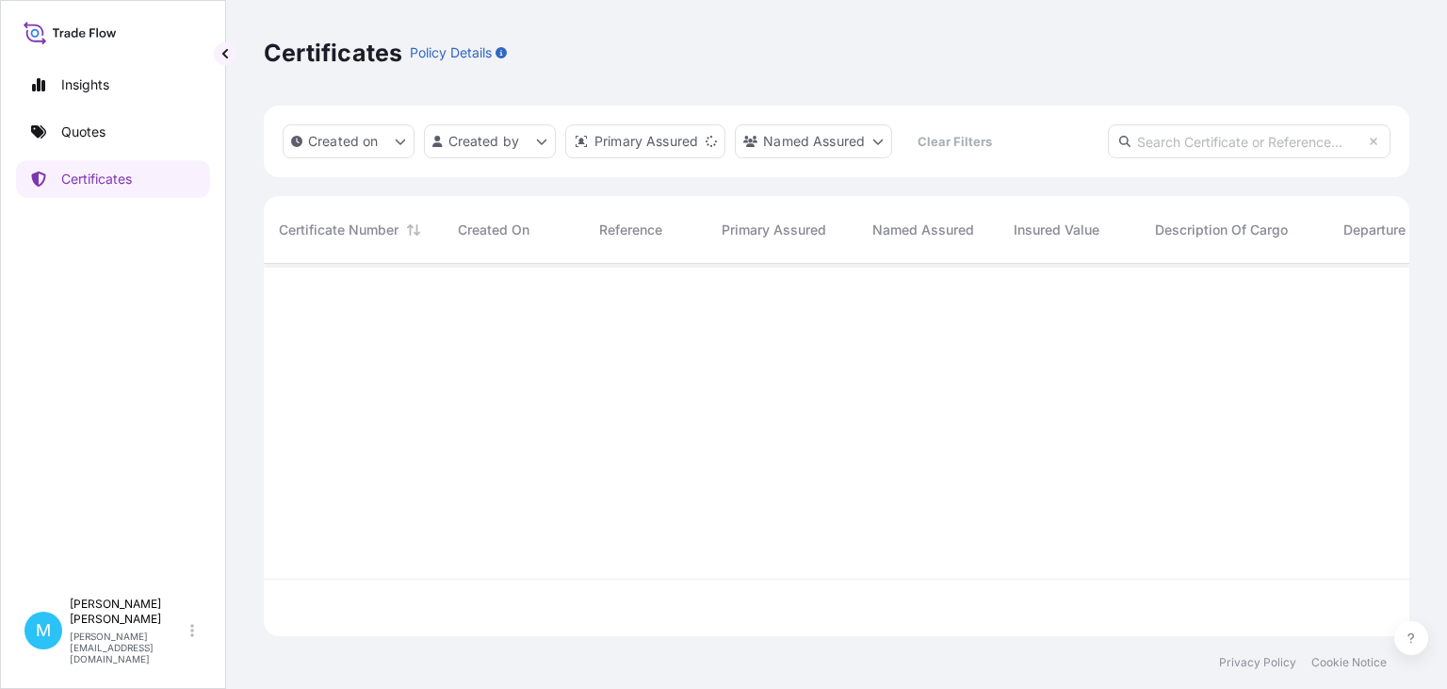
scroll to position [383, 1146]
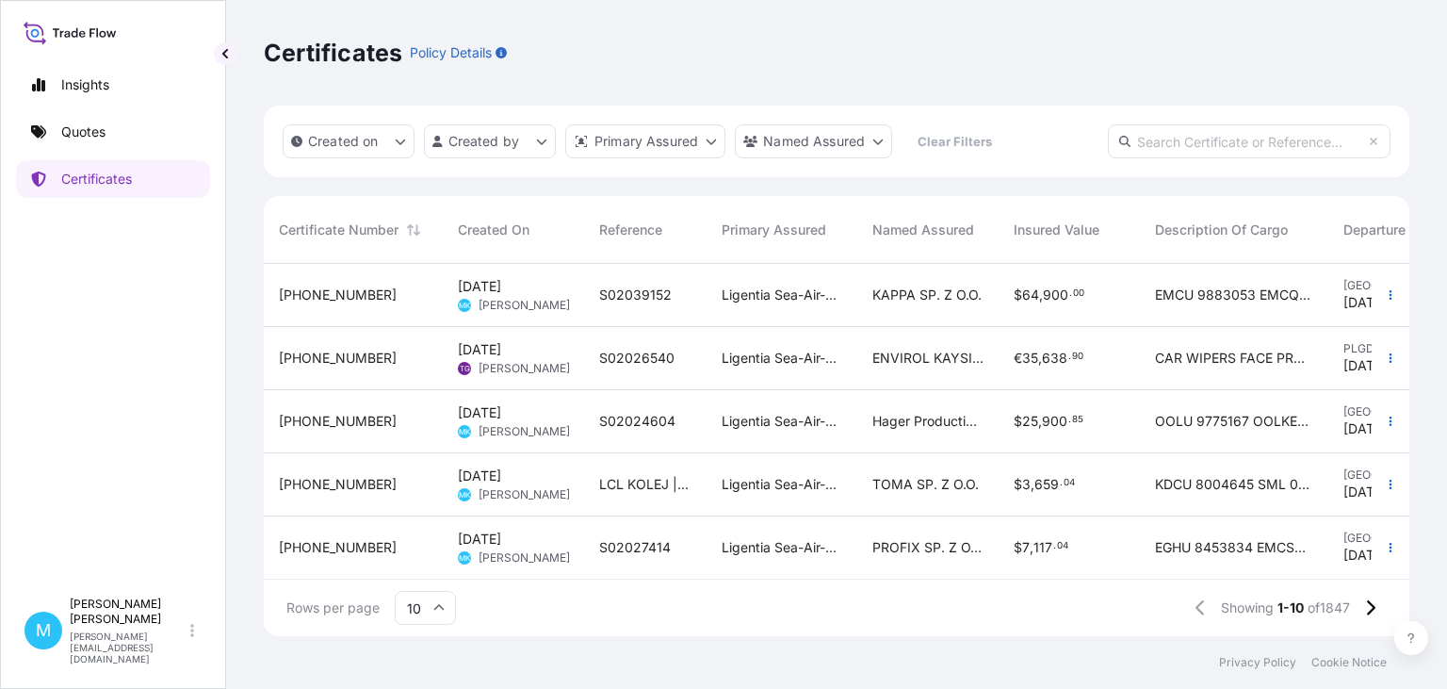
click at [1204, 140] on input "text" at bounding box center [1249, 141] width 283 height 34
paste input "[PHONE_NUMBER]"
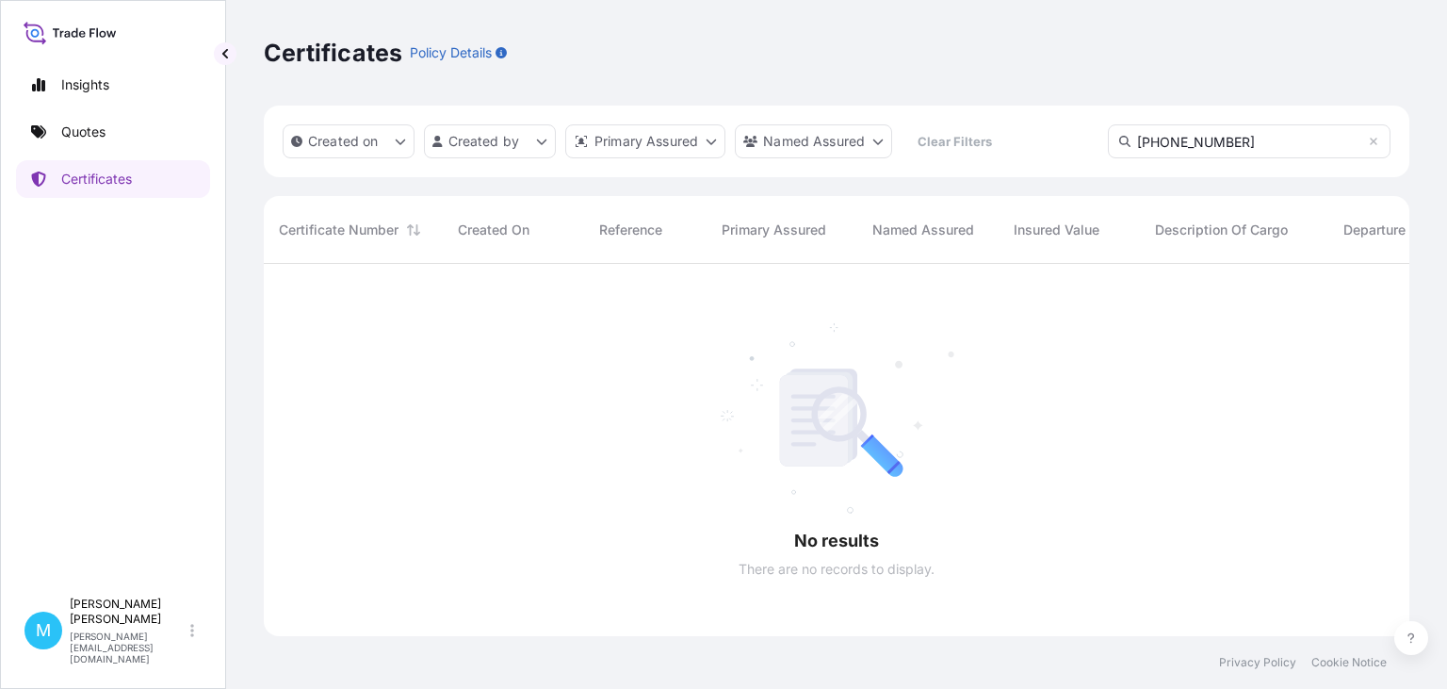
scroll to position [440, 1146]
type input "[PHONE_NUMBER]"
click at [120, 141] on link "Quotes" at bounding box center [113, 132] width 194 height 38
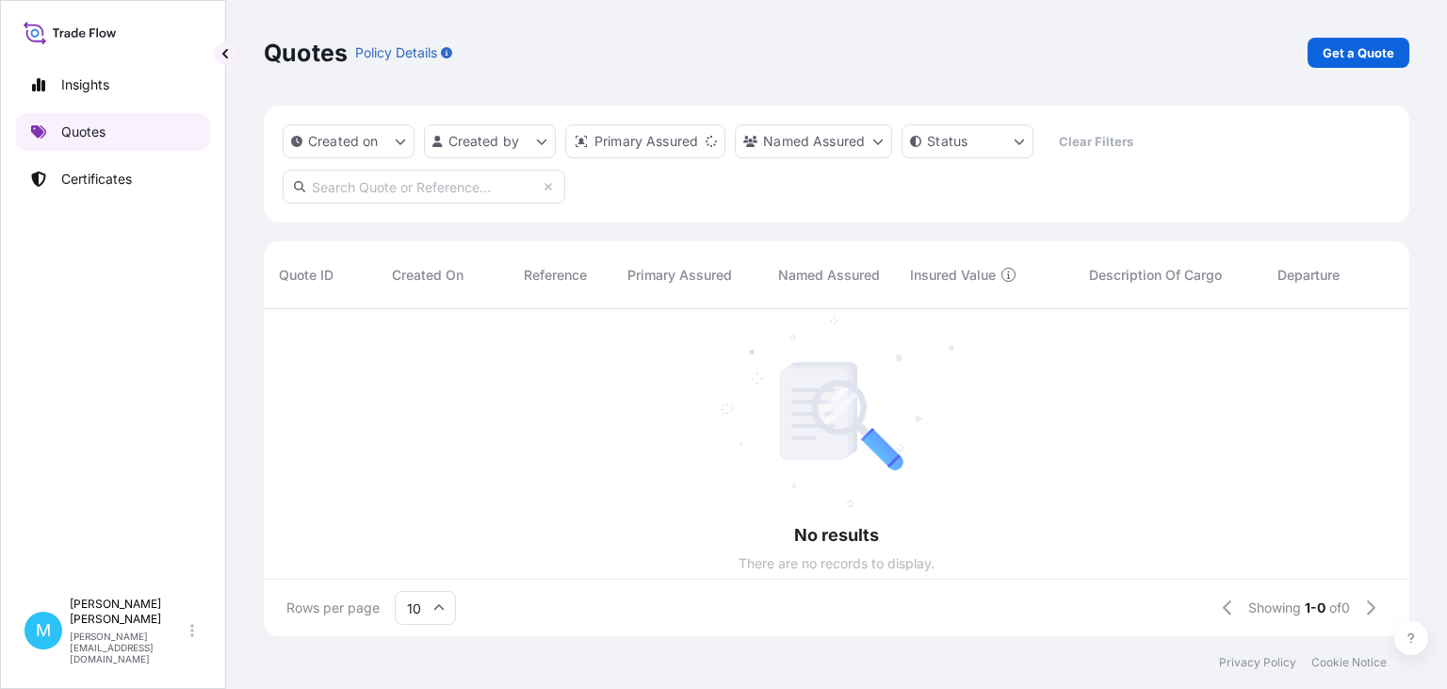
scroll to position [337, 1146]
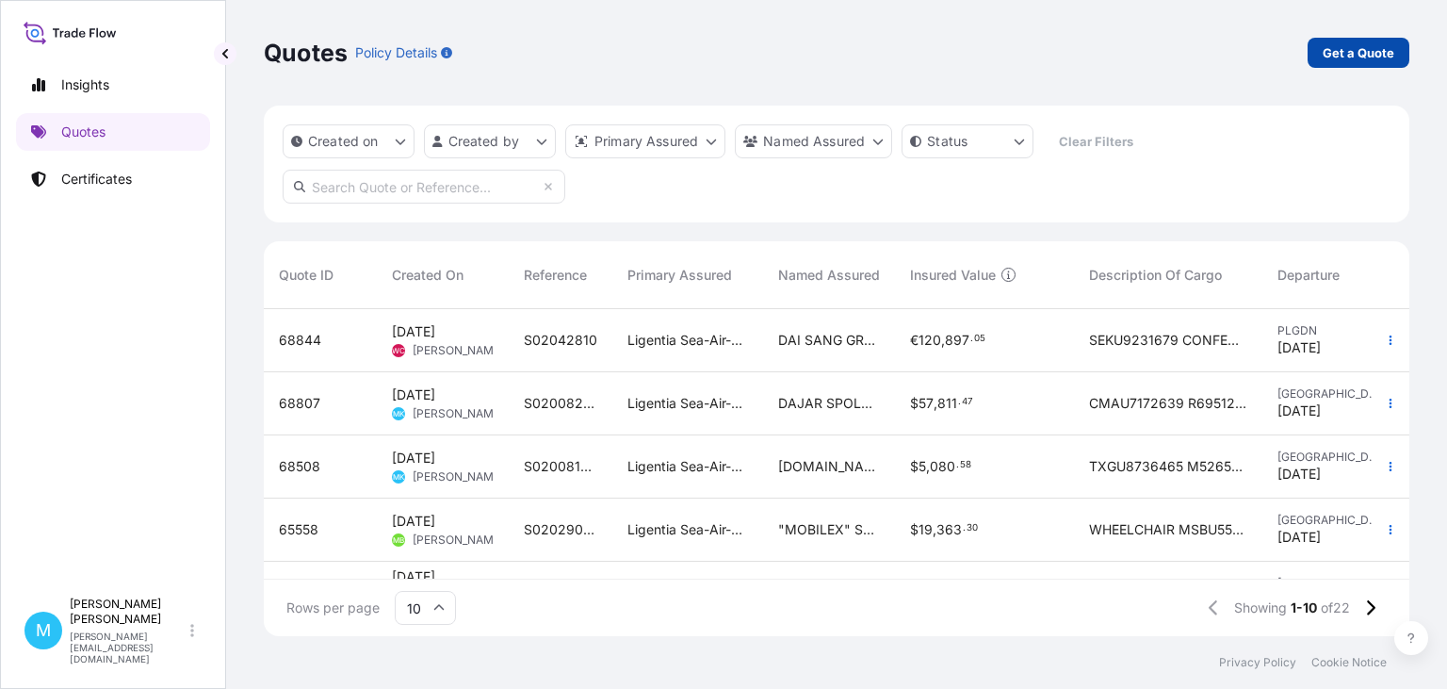
click at [1336, 49] on p "Get a Quote" at bounding box center [1359, 52] width 72 height 19
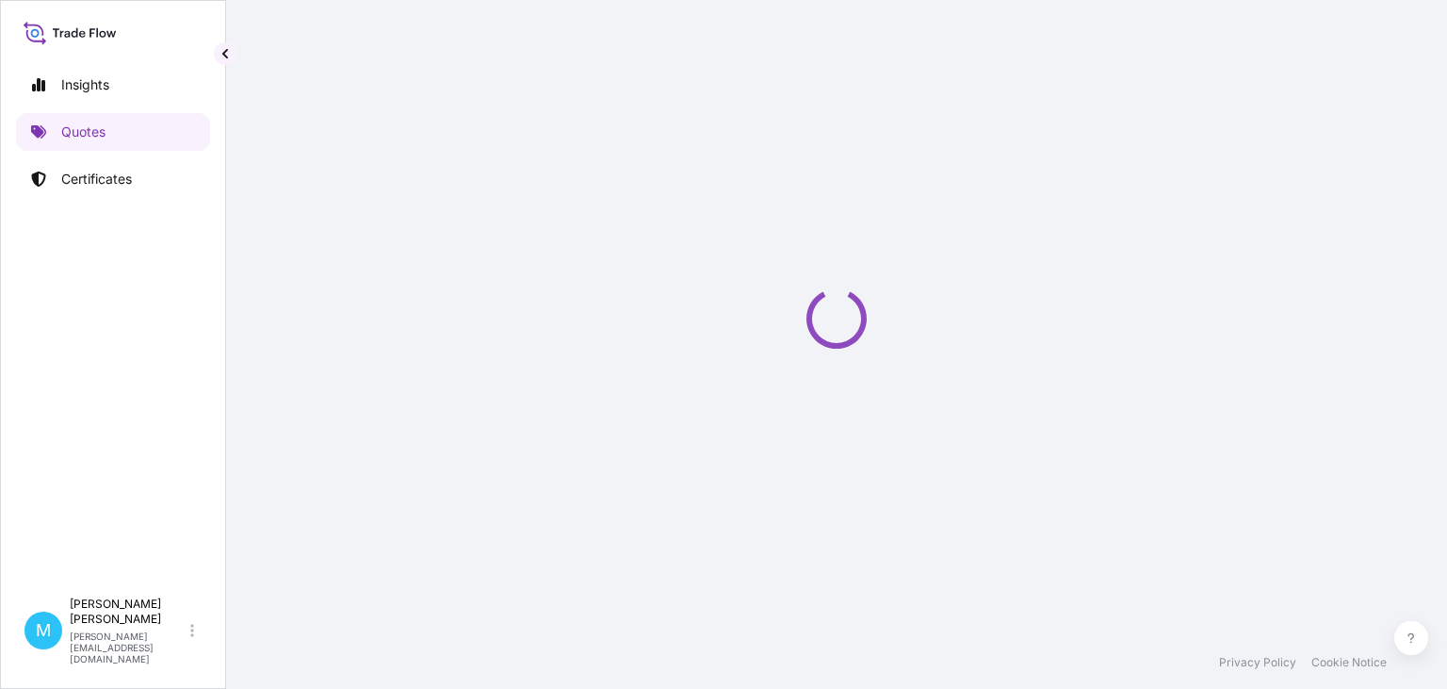
select select "Sea"
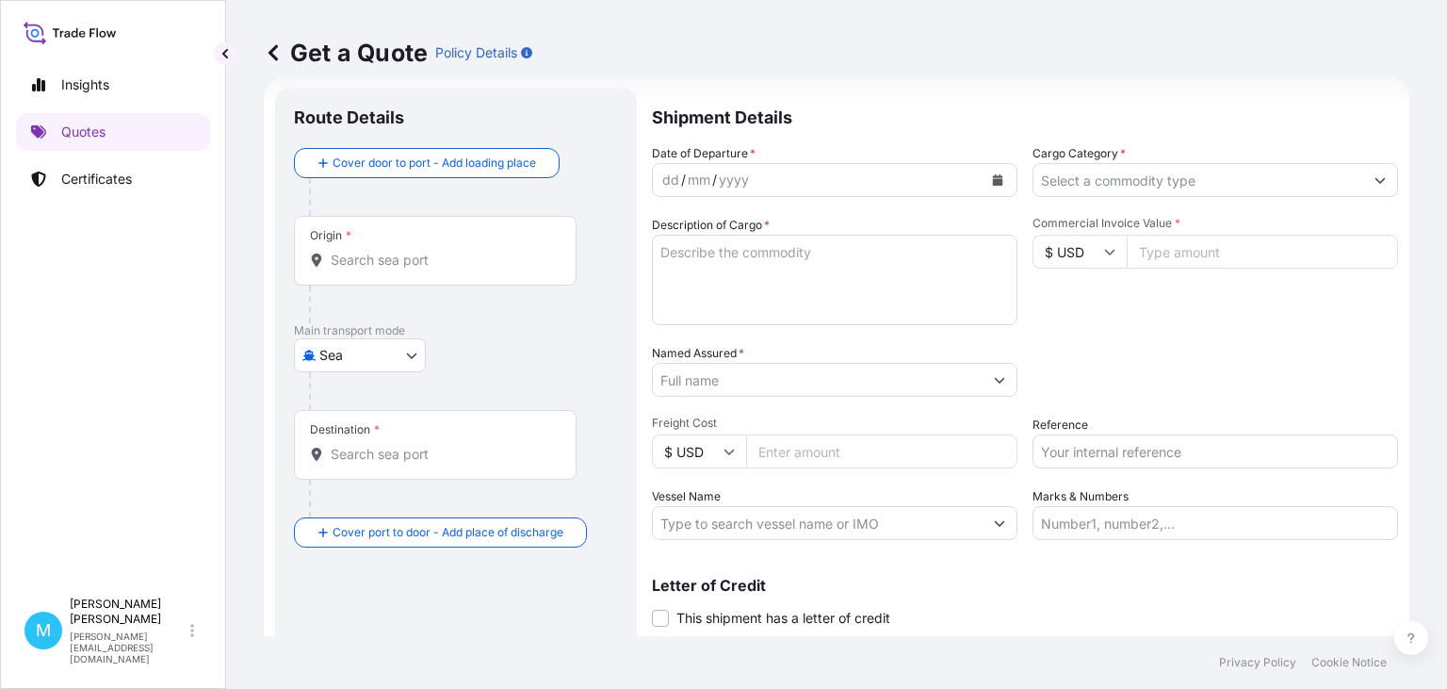
scroll to position [30, 0]
click at [445, 255] on input "Origin *" at bounding box center [442, 259] width 222 height 19
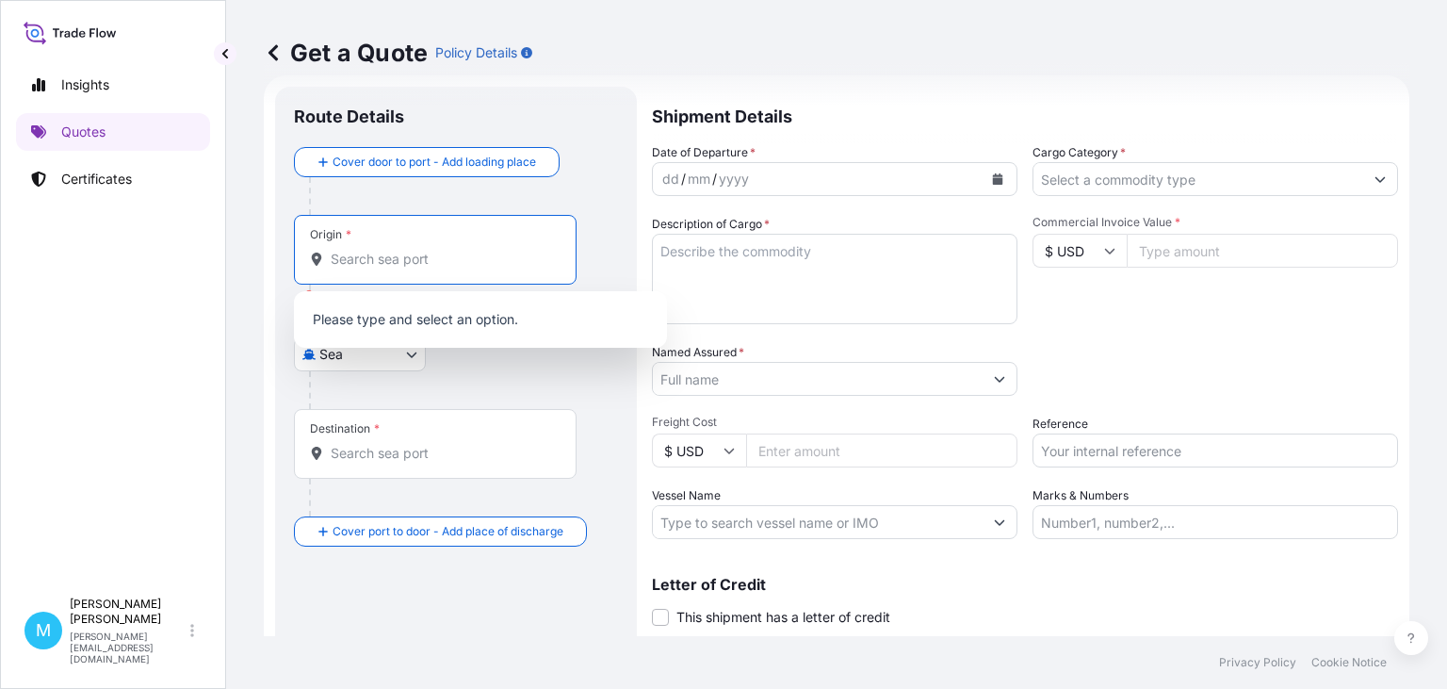
click at [372, 263] on input "Origin * Please select an origin" at bounding box center [442, 259] width 222 height 19
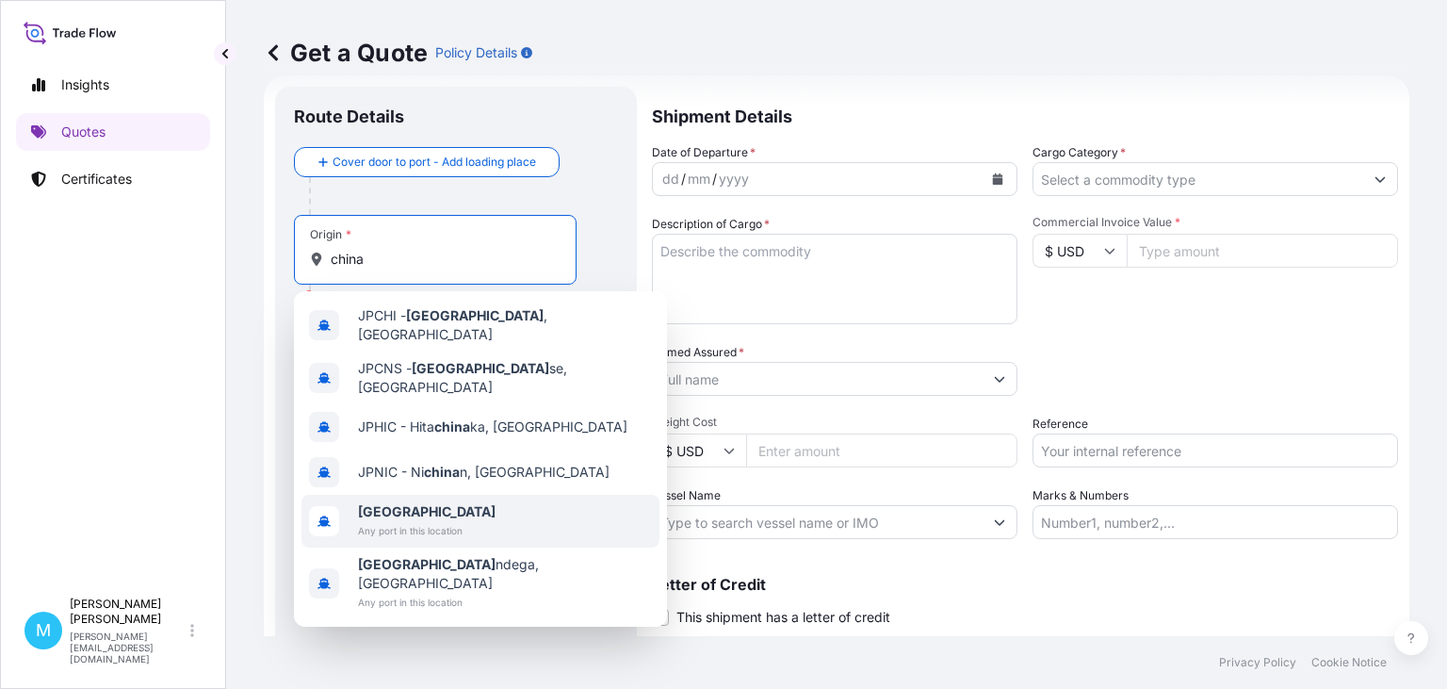
click at [384, 521] on span "Any port in this location" at bounding box center [427, 530] width 138 height 19
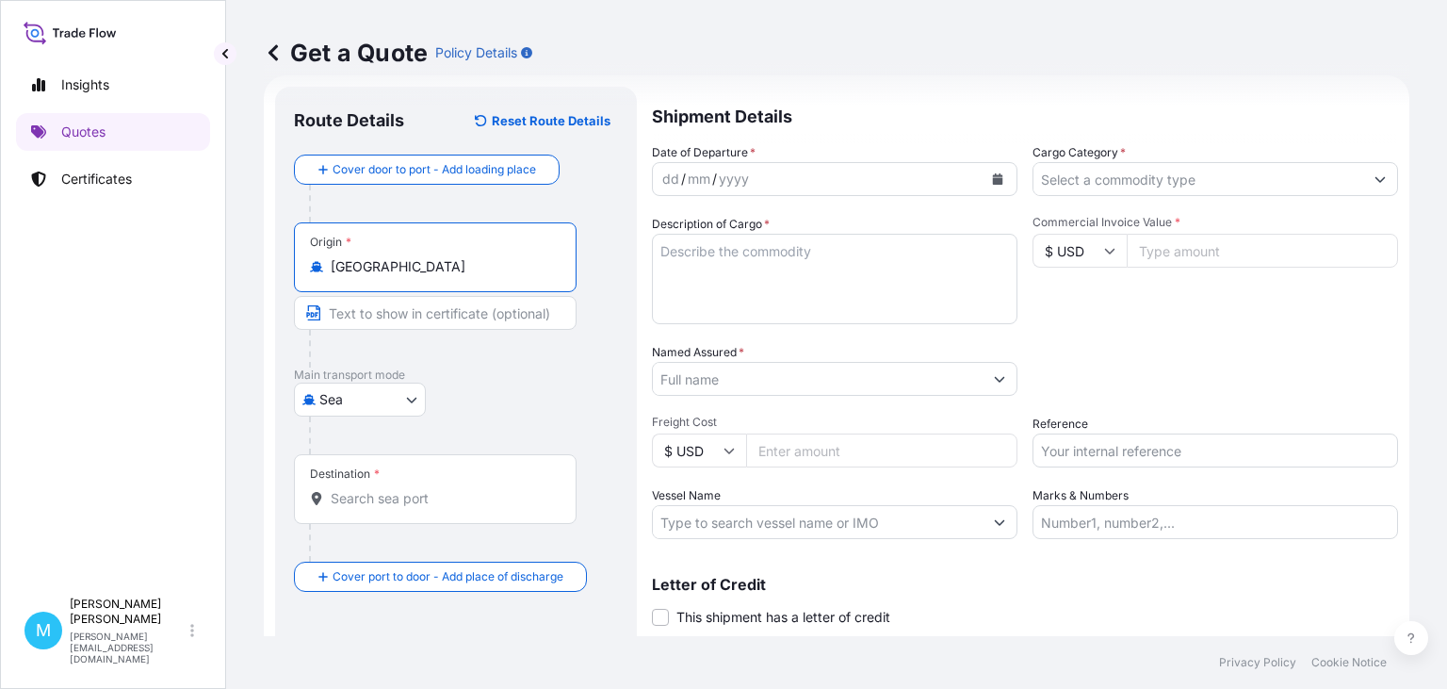
type input "[GEOGRAPHIC_DATA]"
click at [373, 508] on div "Destination *" at bounding box center [438, 489] width 289 height 70
click at [373, 508] on input "Destination *" at bounding box center [445, 498] width 229 height 19
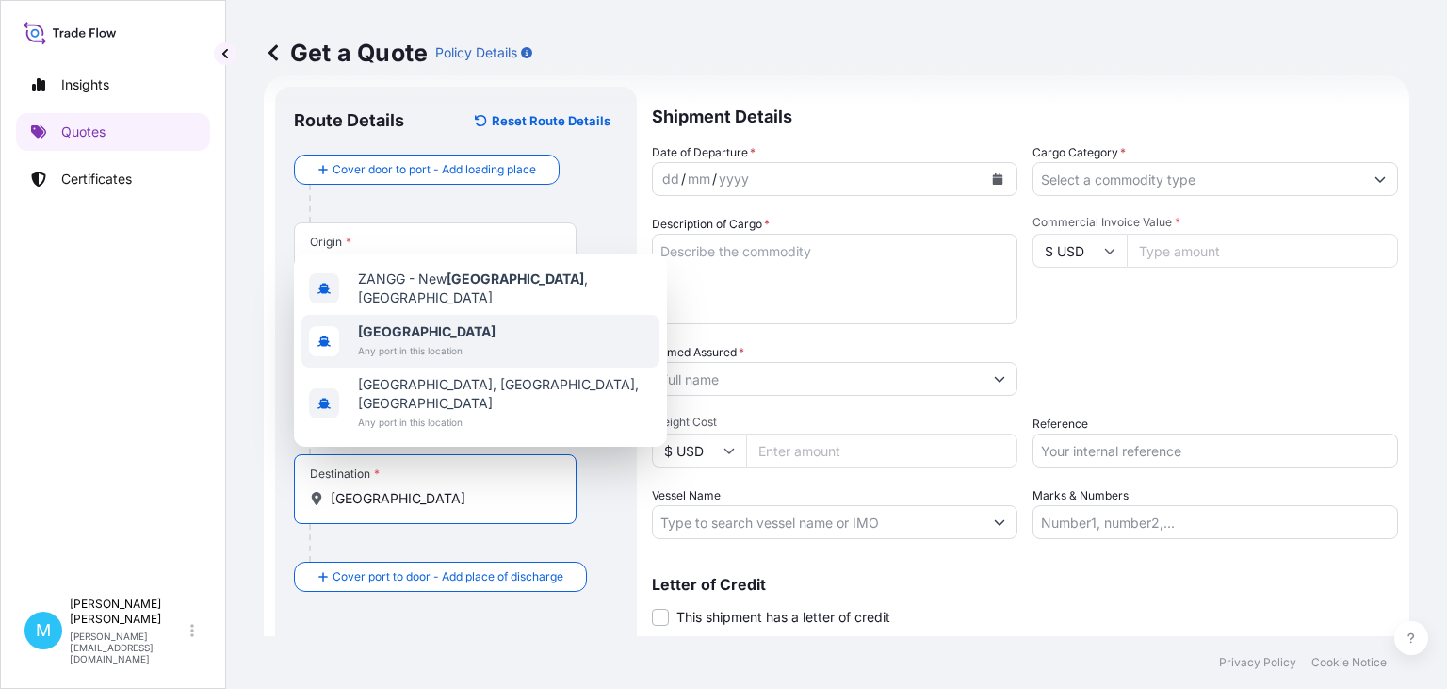
click at [401, 360] on span "Any port in this location" at bounding box center [427, 350] width 138 height 19
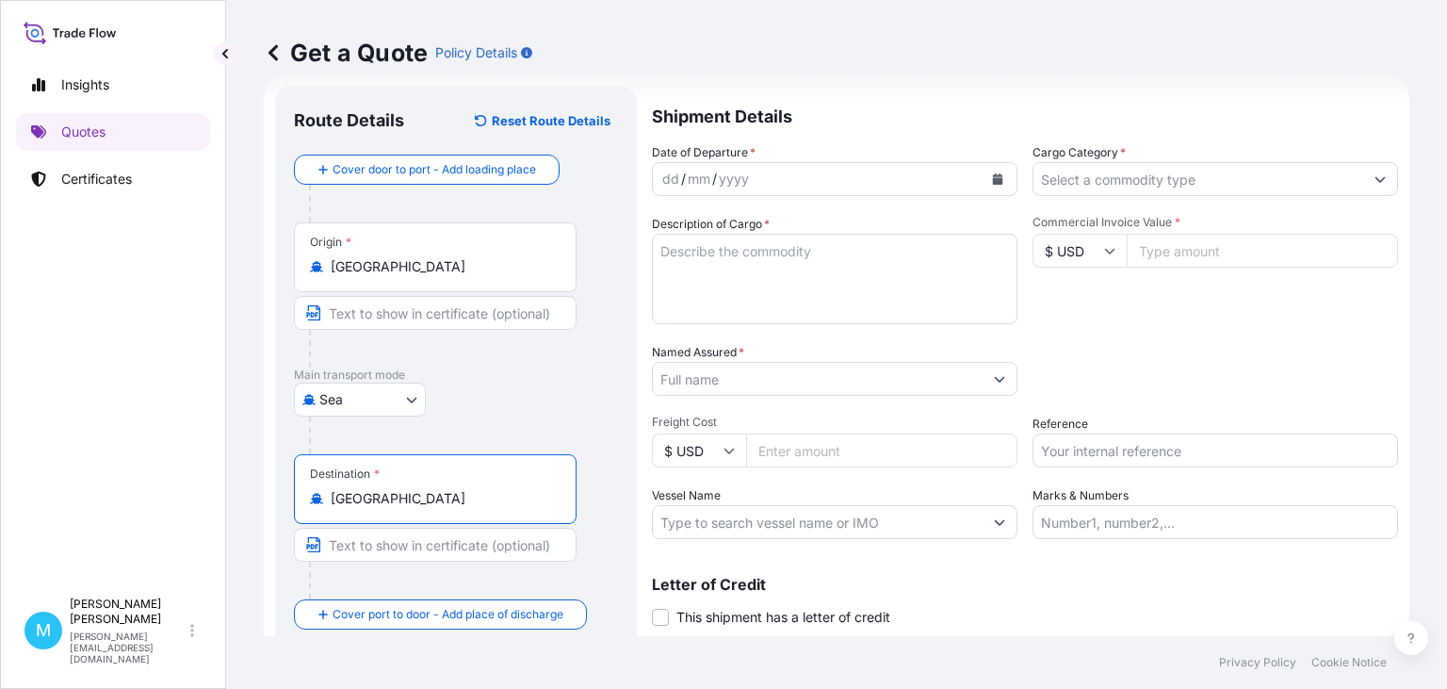
type input "[GEOGRAPHIC_DATA]"
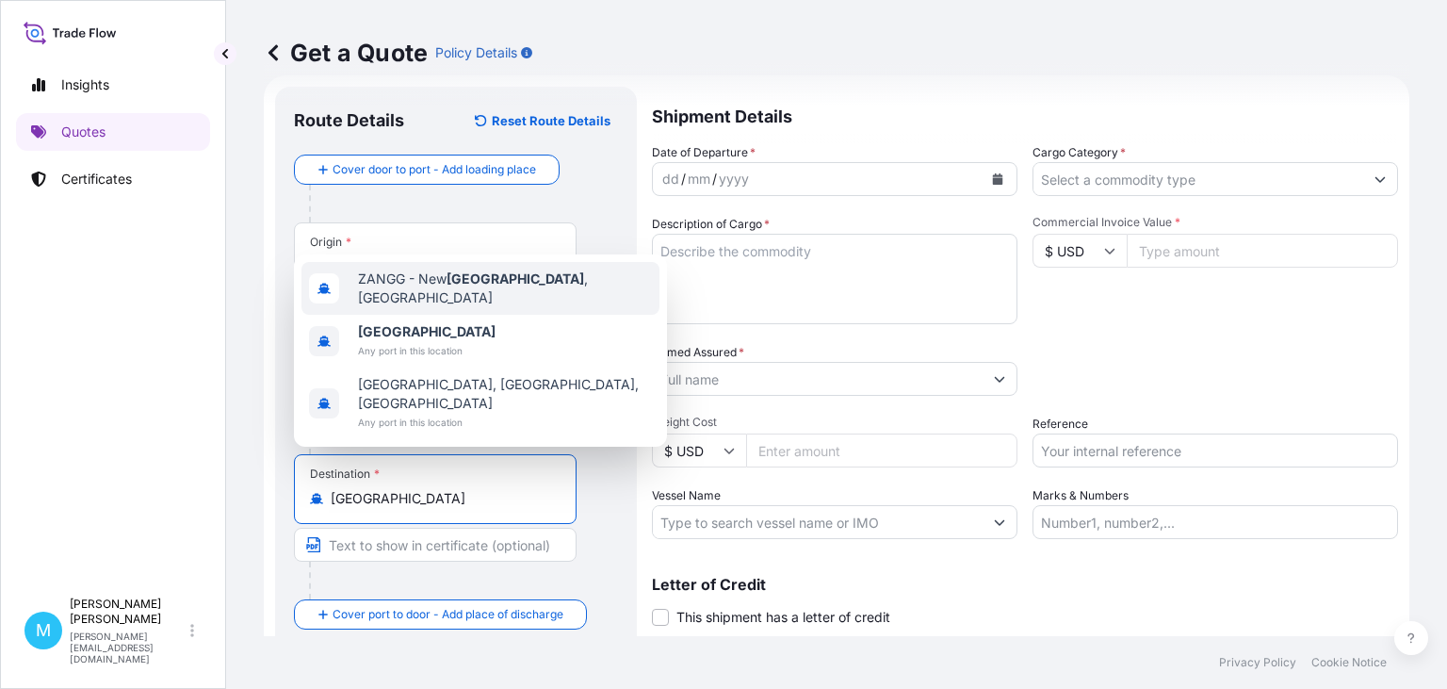
click at [1003, 171] on button "Calendar" at bounding box center [998, 179] width 30 height 30
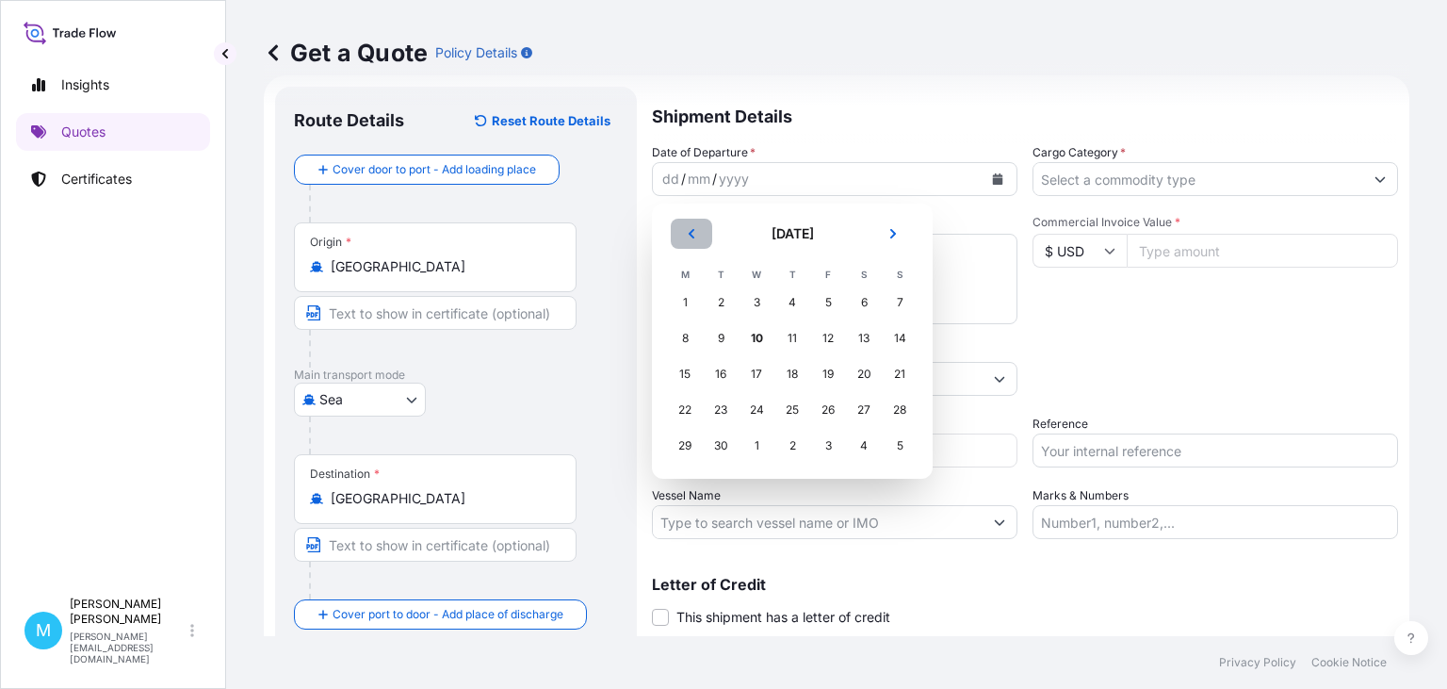
click at [688, 235] on icon "Previous" at bounding box center [691, 233] width 11 height 11
click at [797, 379] on div "17" at bounding box center [792, 374] width 34 height 34
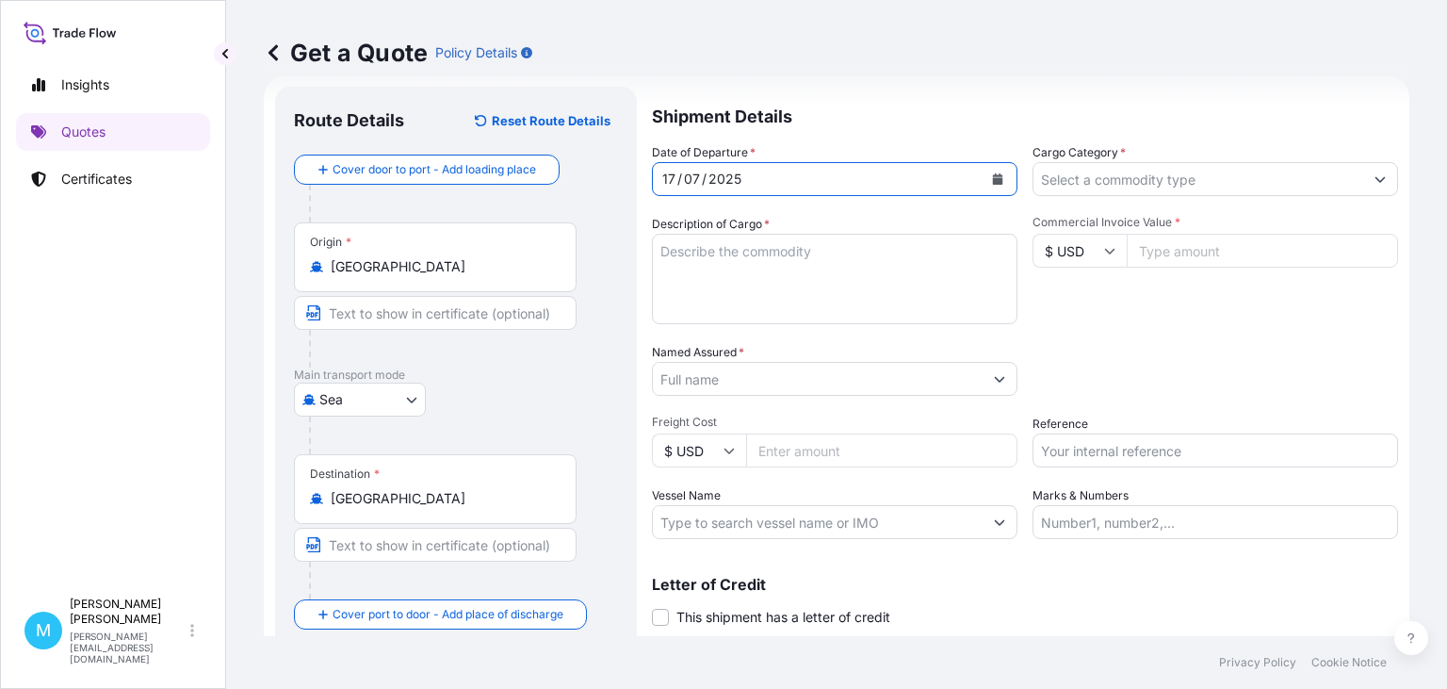
drag, startPoint x: 745, startPoint y: 302, endPoint x: 759, endPoint y: 300, distance: 14.4
click at [748, 301] on textarea "Description of Cargo *" at bounding box center [835, 279] width 366 height 90
click at [707, 270] on textarea "Description of Cargo *" at bounding box center [835, 279] width 366 height 90
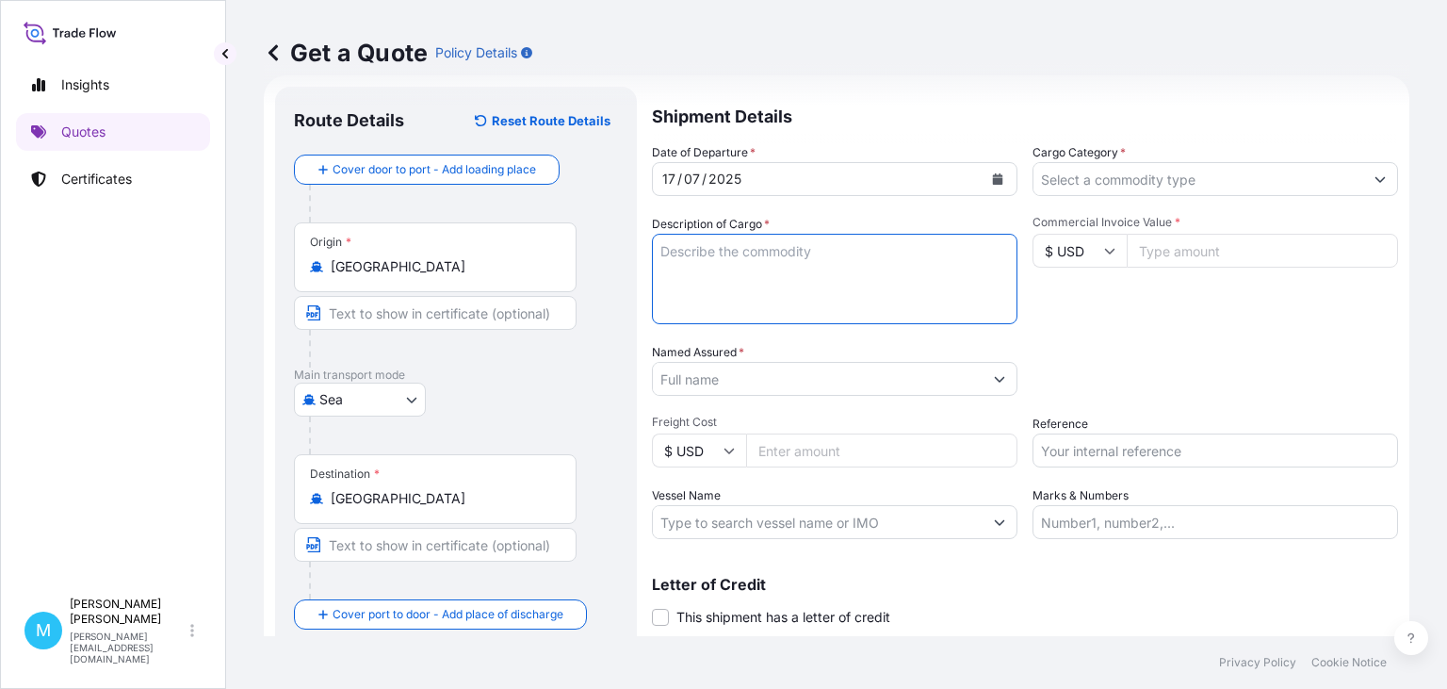
paste textarea "OOCU8042111 OOLKPH0345 40HC 18000.00 KG 65.64 M3 3000 CTN"
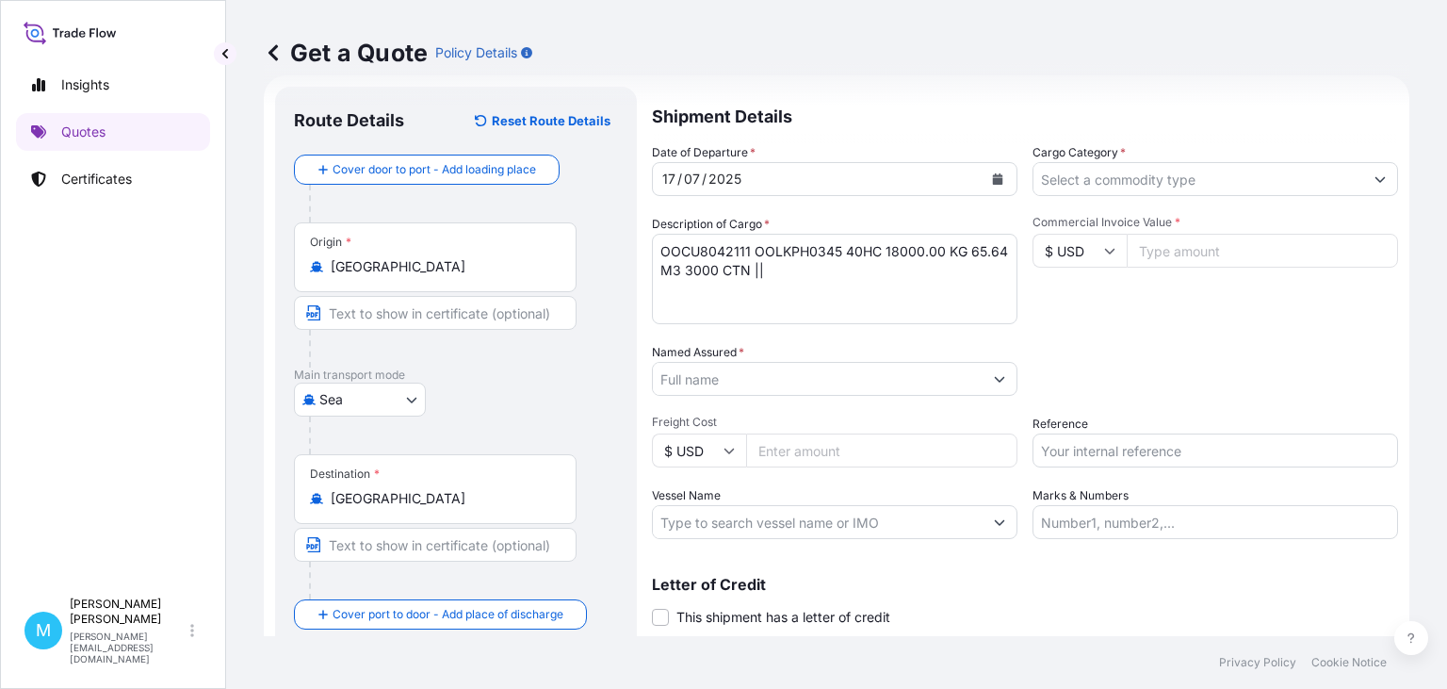
click at [676, 294] on textarea "OOCU8042111 OOLKPH0345 40HC 18000.00 KG 65.64 M3 3000 CTN ||" at bounding box center [835, 279] width 366 height 90
paste textarea "OOCU8892476 OOLKPJ9511 40HC 19428.00 KG 70.15 M3 3463 CTN"
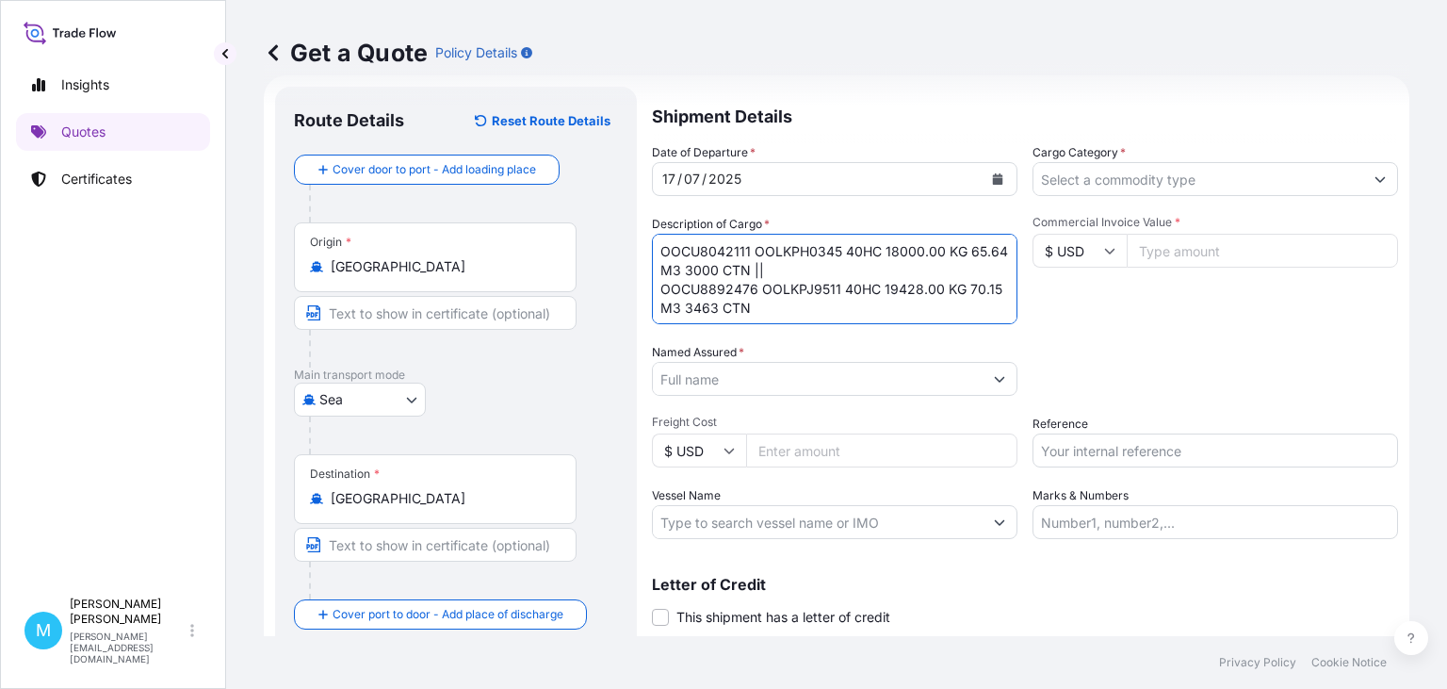
scroll to position [13, 0]
click at [673, 315] on textarea "OOCU8042111 OOLKPH0345 40HC 18000.00 KG 65.64 M3 3000 CTN || OOCU8892476 OOLKPJ…" at bounding box center [835, 279] width 366 height 90
paste textarea "TEMU6043068 OOLKPL8627 40HC 18000.00 KG 65.64 M3 3000 CTN"
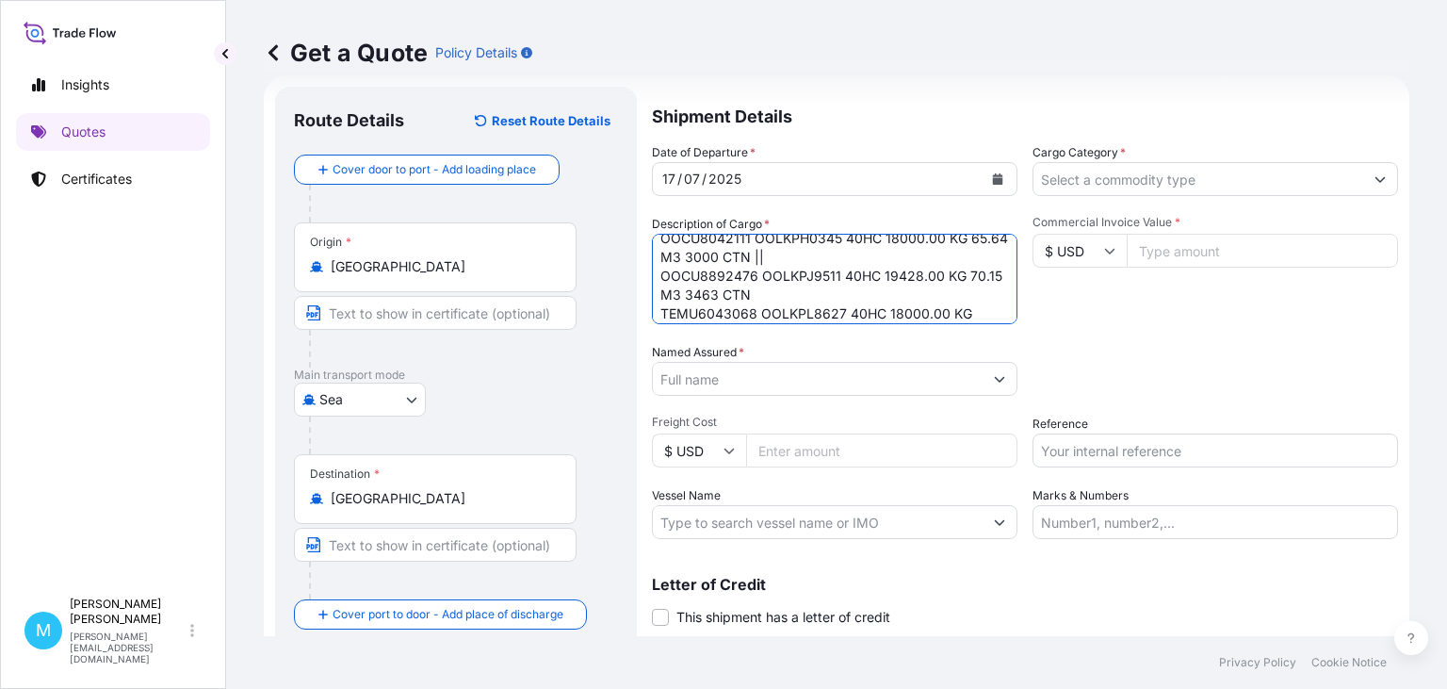
scroll to position [30, 0]
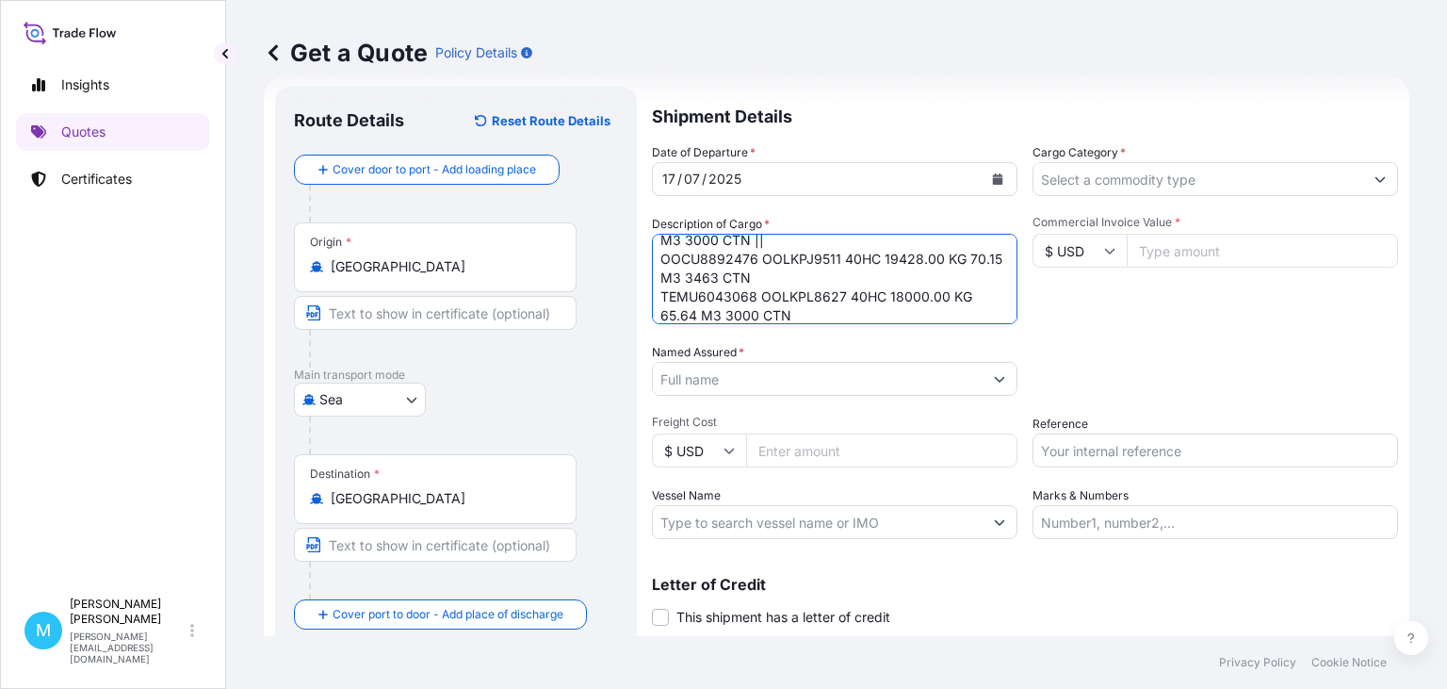
click at [775, 242] on textarea "OOCU8042111 OOLKPH0345 40HC 18000.00 KG 65.64 M3 3000 CTN || OOCU8892476 OOLKPJ…" at bounding box center [835, 279] width 366 height 90
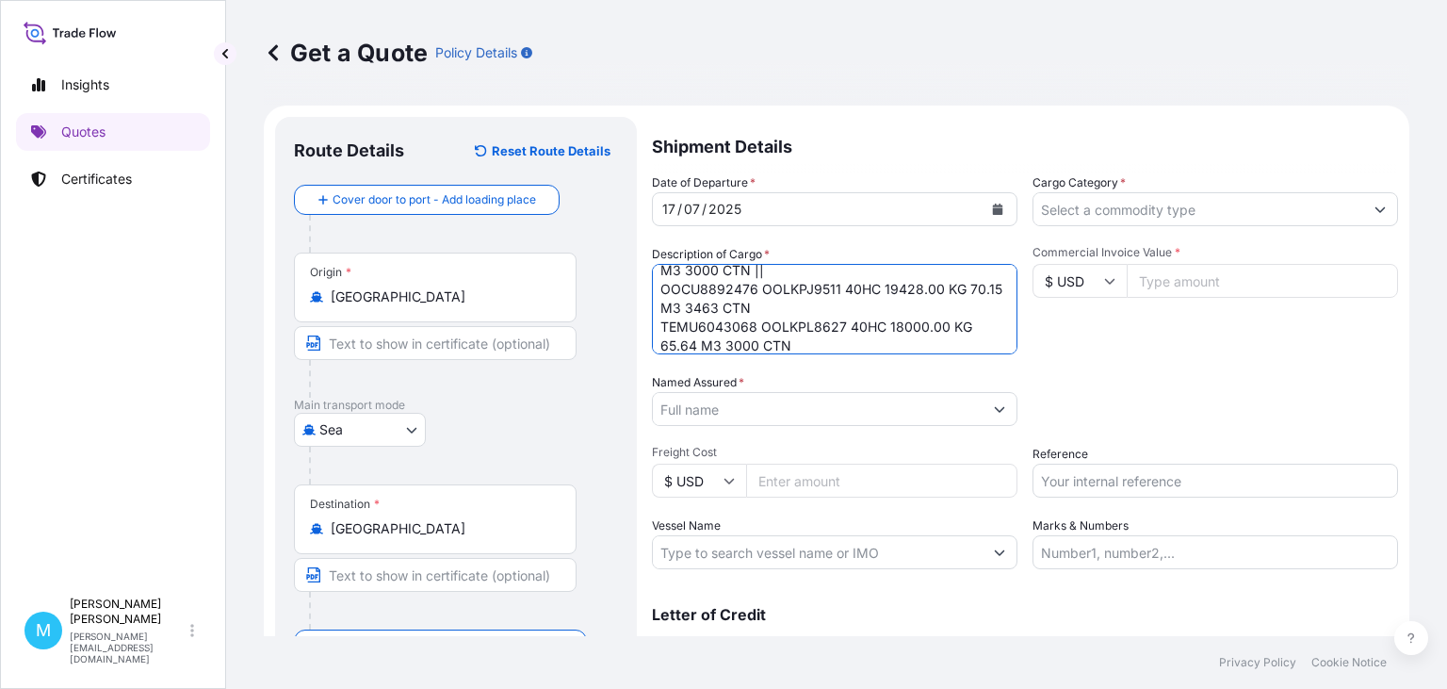
scroll to position [0, 0]
click at [800, 295] on textarea "OOCU8042111 OOLKPH0345 40HC 18000.00 KG 65.64 M3 3000 CTN || OOCU8892476 OOLKPJ…" at bounding box center [835, 309] width 366 height 90
paste textarea "GLASS CONTAINER"
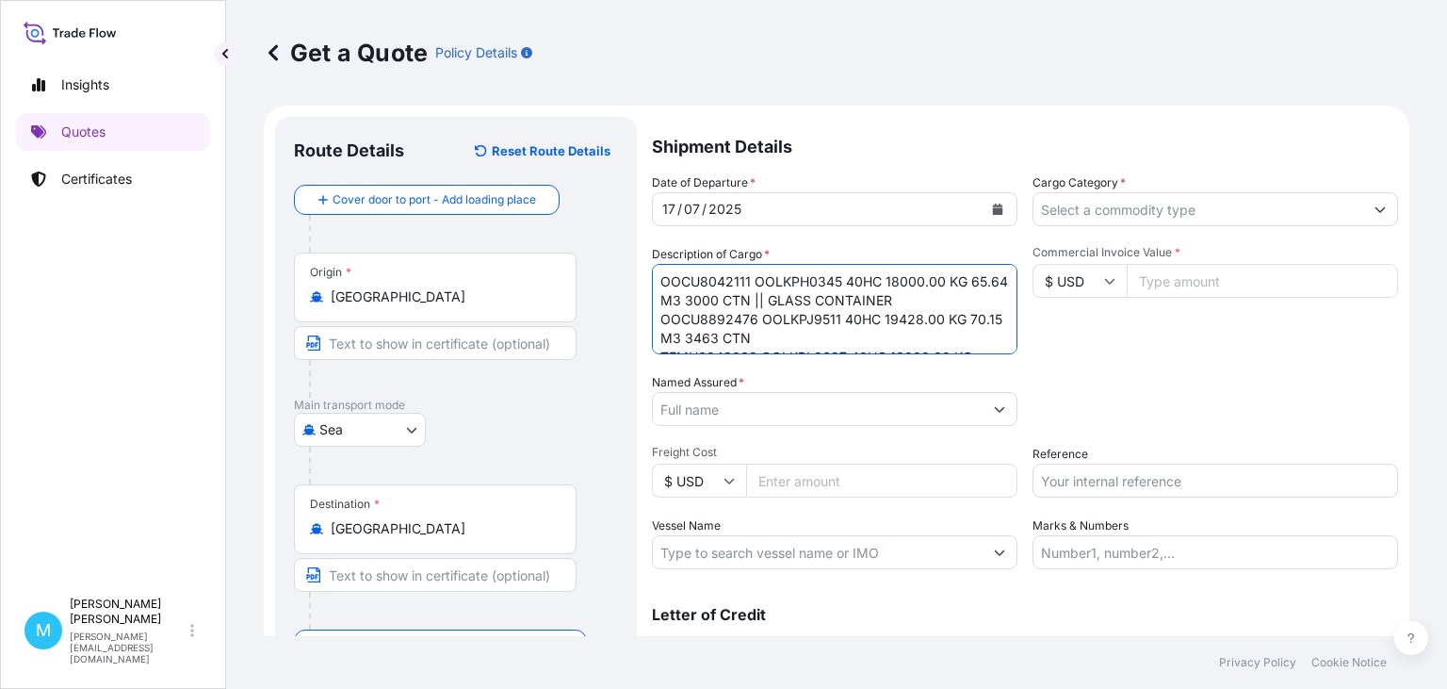
type textarea "OOCU8042111 OOLKPH0345 40HC 18000.00 KG 65.64 M3 3000 CTN || GLASS CONTAINER OO…"
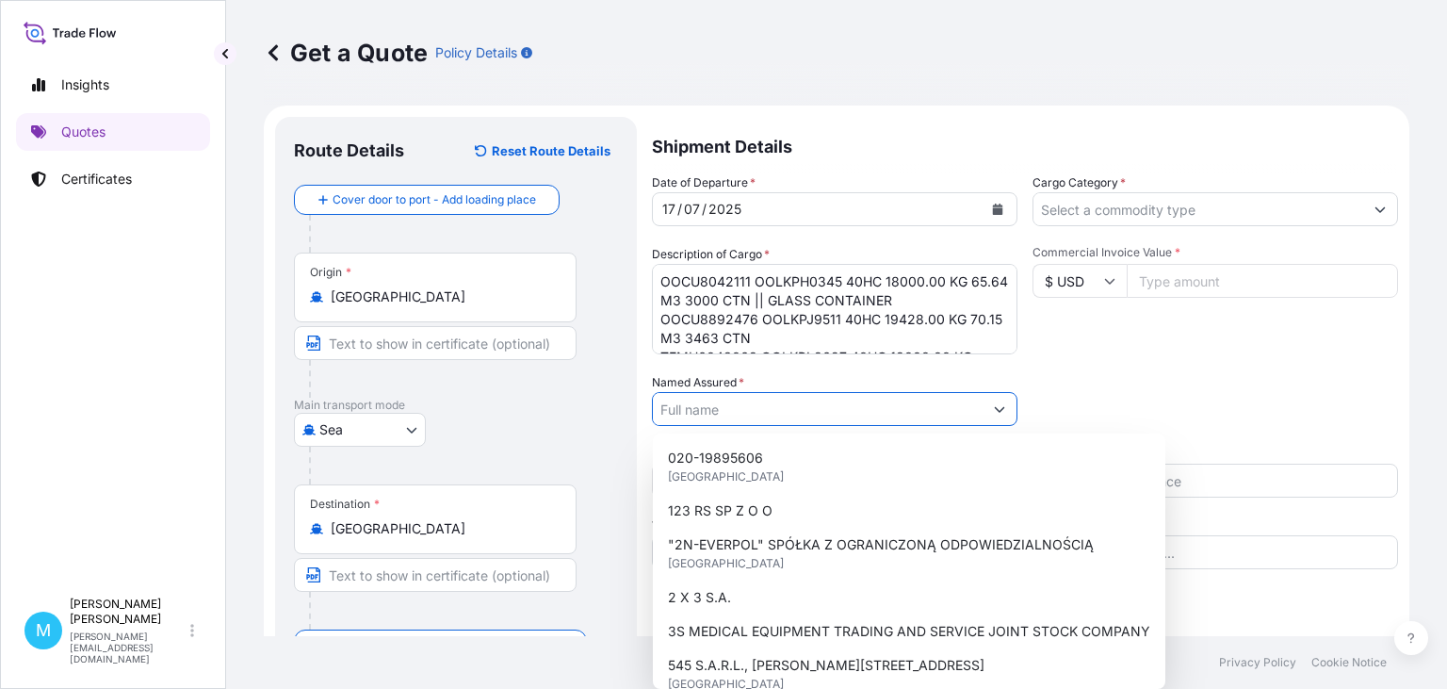
click at [877, 412] on input "Named Assured *" at bounding box center [818, 409] width 330 height 34
click at [702, 415] on input "Named Assured *" at bounding box center [818, 409] width 330 height 34
paste input "DAJAR SPOLKA Z O.O."
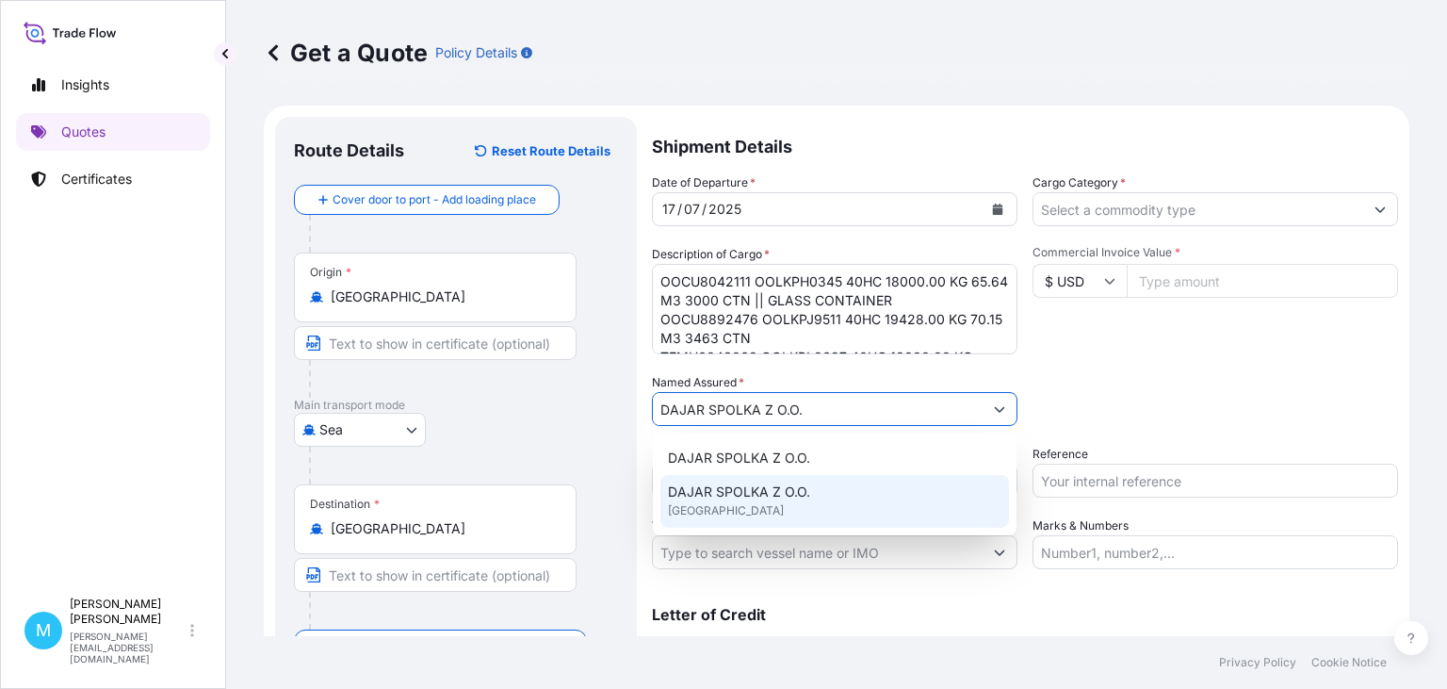
click at [790, 503] on div "DAJAR SPOLKA Z O.O. [GEOGRAPHIC_DATA]" at bounding box center [834, 501] width 349 height 53
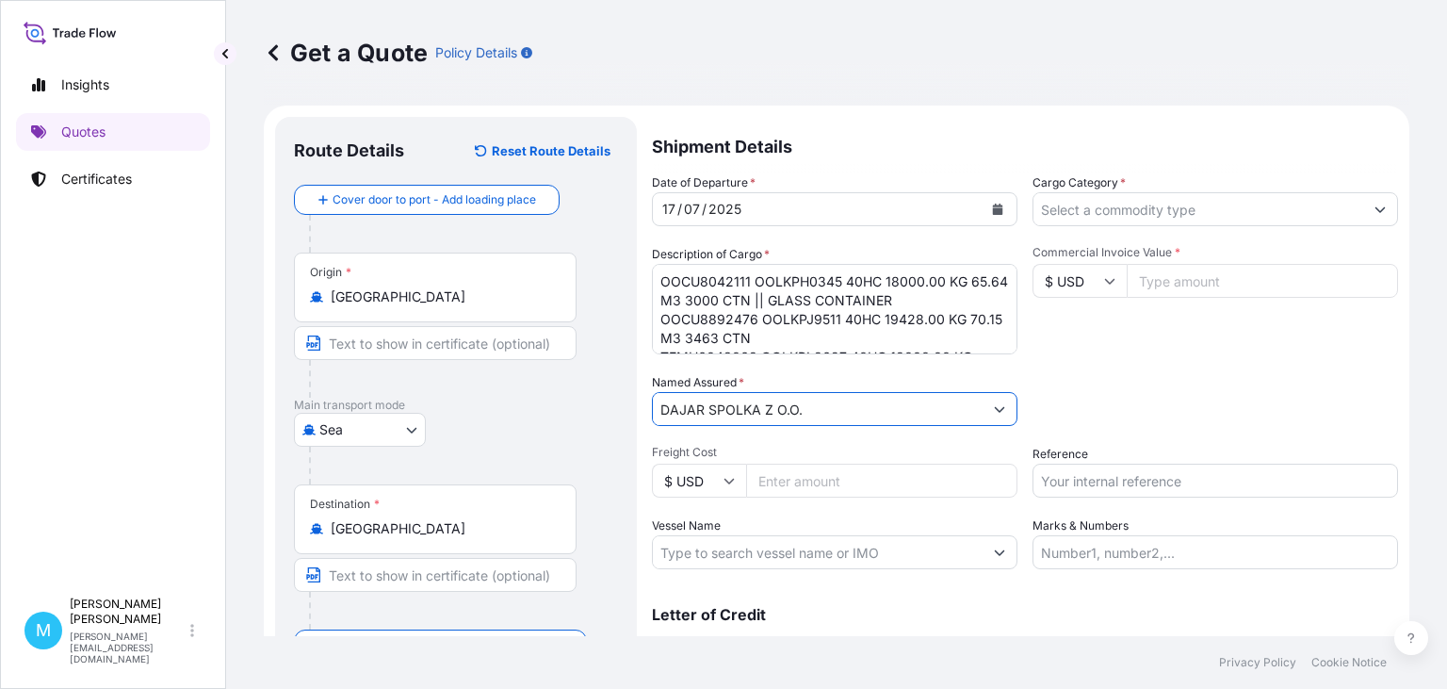
type input "DAJAR SPOLKA Z O.O."
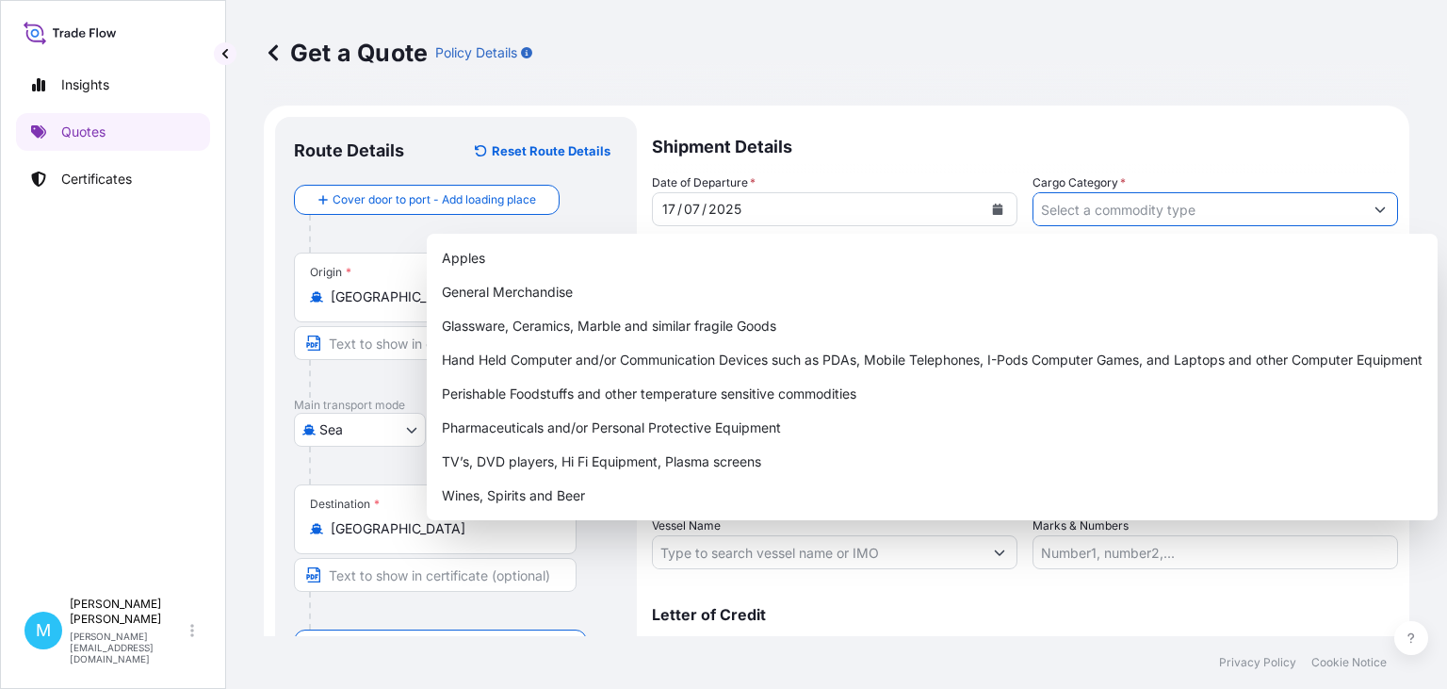
click at [1160, 211] on input "Cargo Category *" at bounding box center [1199, 209] width 330 height 34
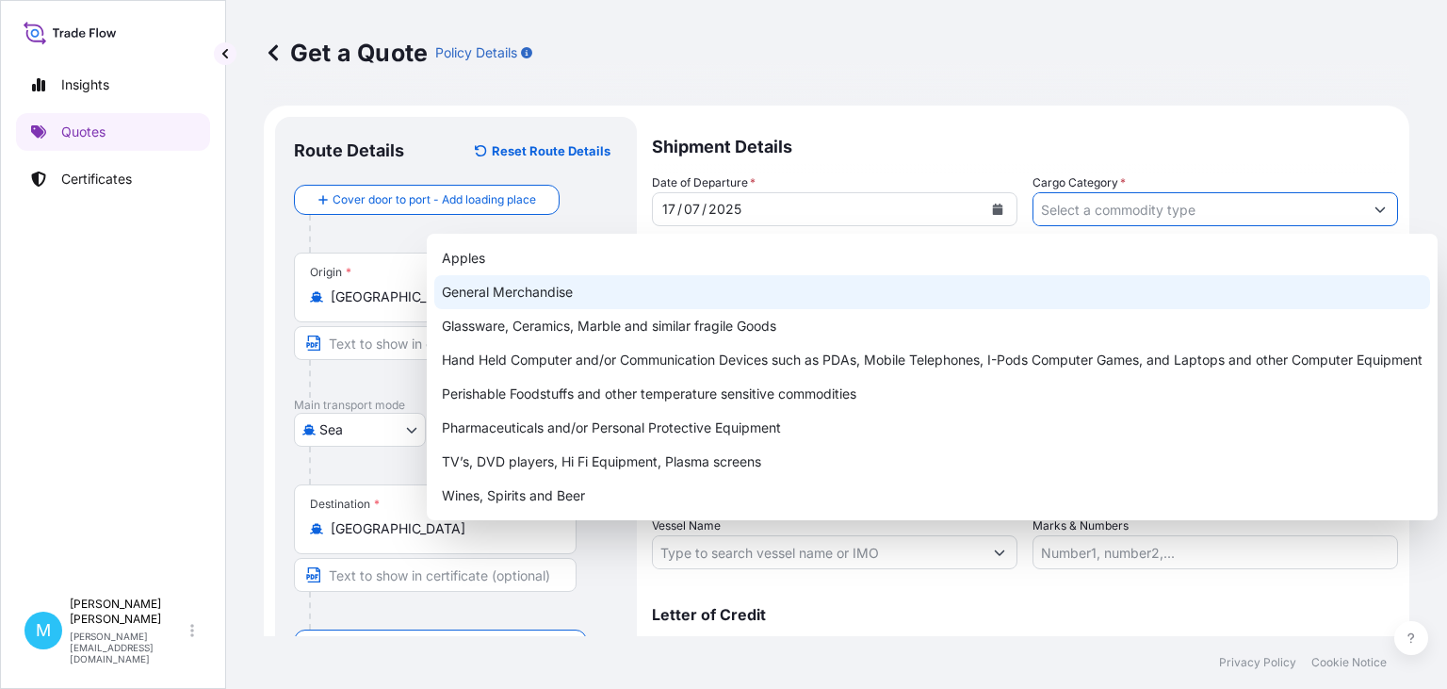
click at [597, 290] on div "General Merchandise" at bounding box center [932, 292] width 996 height 34
type input "General Merchandise"
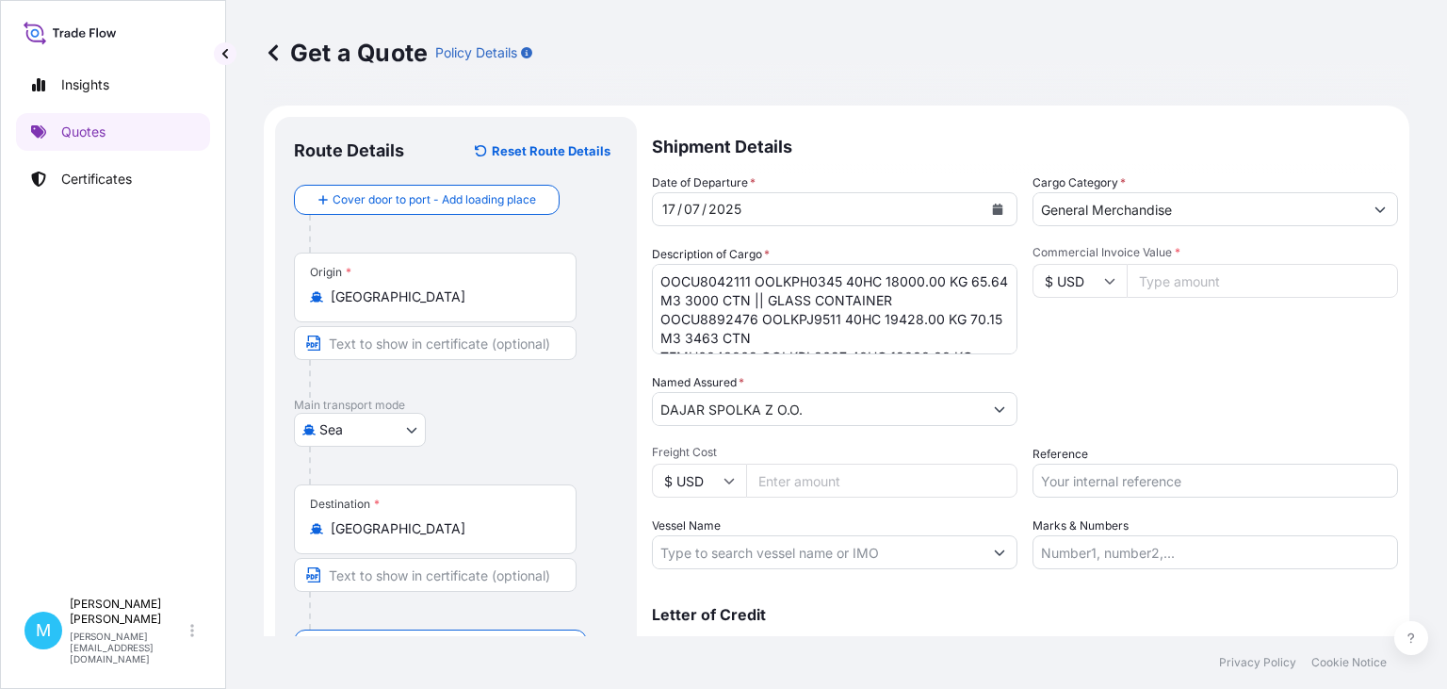
click at [875, 485] on input "Freight Cost" at bounding box center [881, 481] width 271 height 34
click at [1166, 290] on input "Commercial Invoice Value *" at bounding box center [1262, 281] width 271 height 34
type input "1"
click at [812, 481] on input "Freight Cost" at bounding box center [881, 481] width 271 height 34
type input "12525"
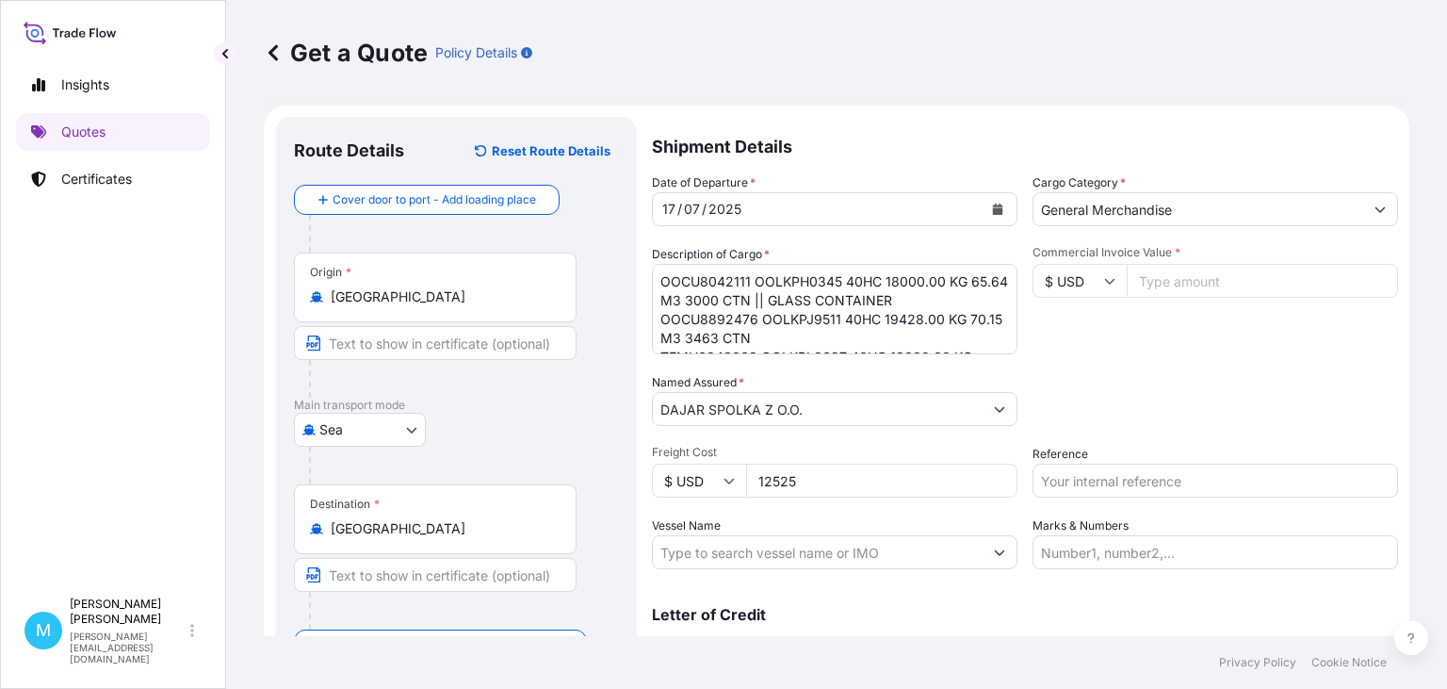
click at [1185, 281] on input "Commercial Invoice Value *" at bounding box center [1262, 281] width 271 height 34
click at [1168, 288] on input "Commercial Invoice Value *" at bounding box center [1262, 281] width 271 height 34
paste input "7348856"
click at [1182, 287] on input "Commercial Invoice Value *" at bounding box center [1262, 281] width 271 height 34
type input "73488.56"
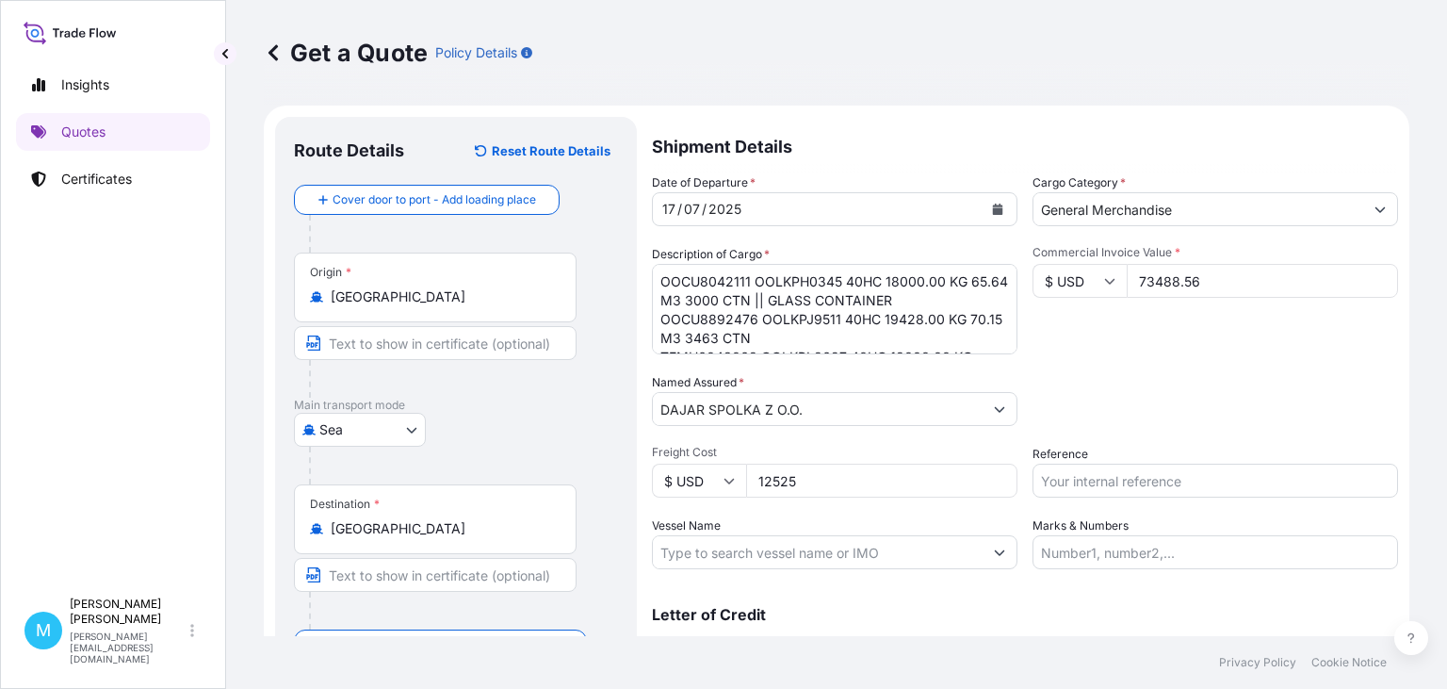
click at [1084, 481] on input "Reference" at bounding box center [1216, 481] width 366 height 34
click at [1090, 479] on input "Reference" at bounding box center [1216, 481] width 366 height 34
paste input "S02002358"
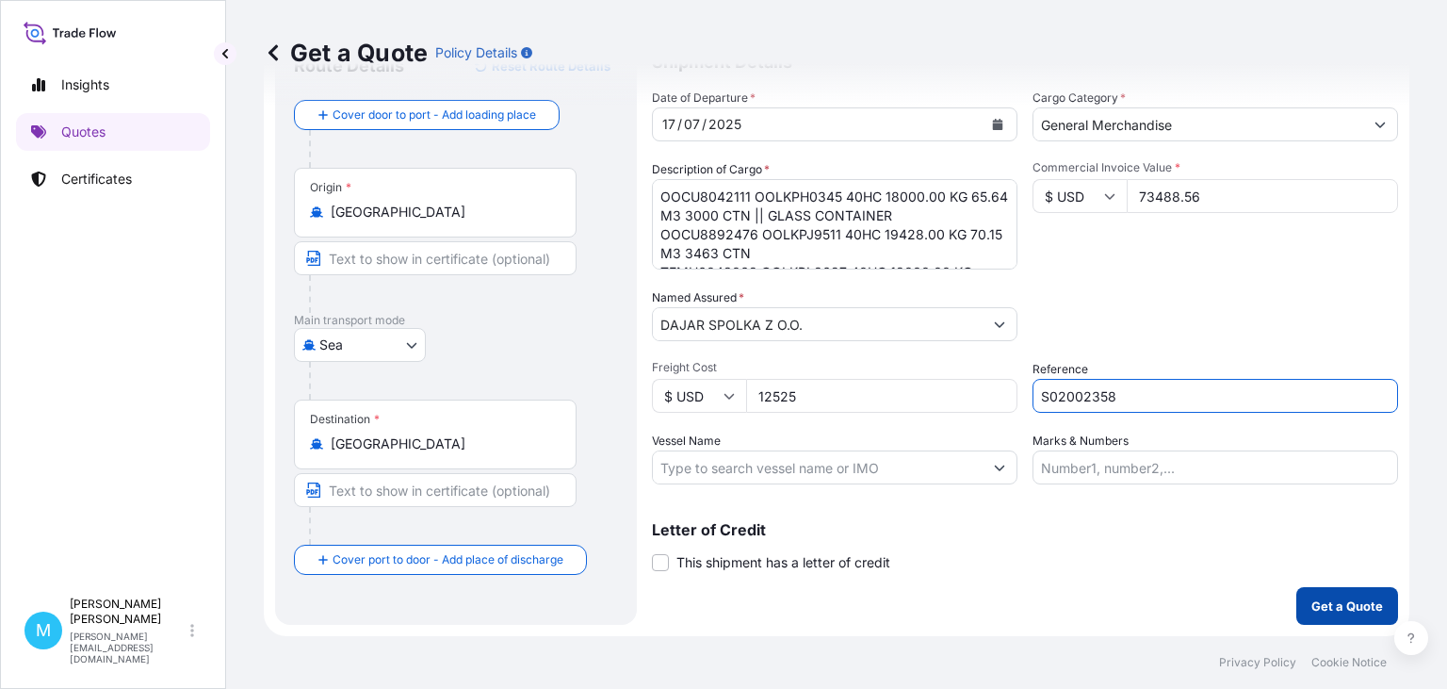
type input "S02002358"
click at [1331, 612] on p "Get a Quote" at bounding box center [1348, 605] width 72 height 19
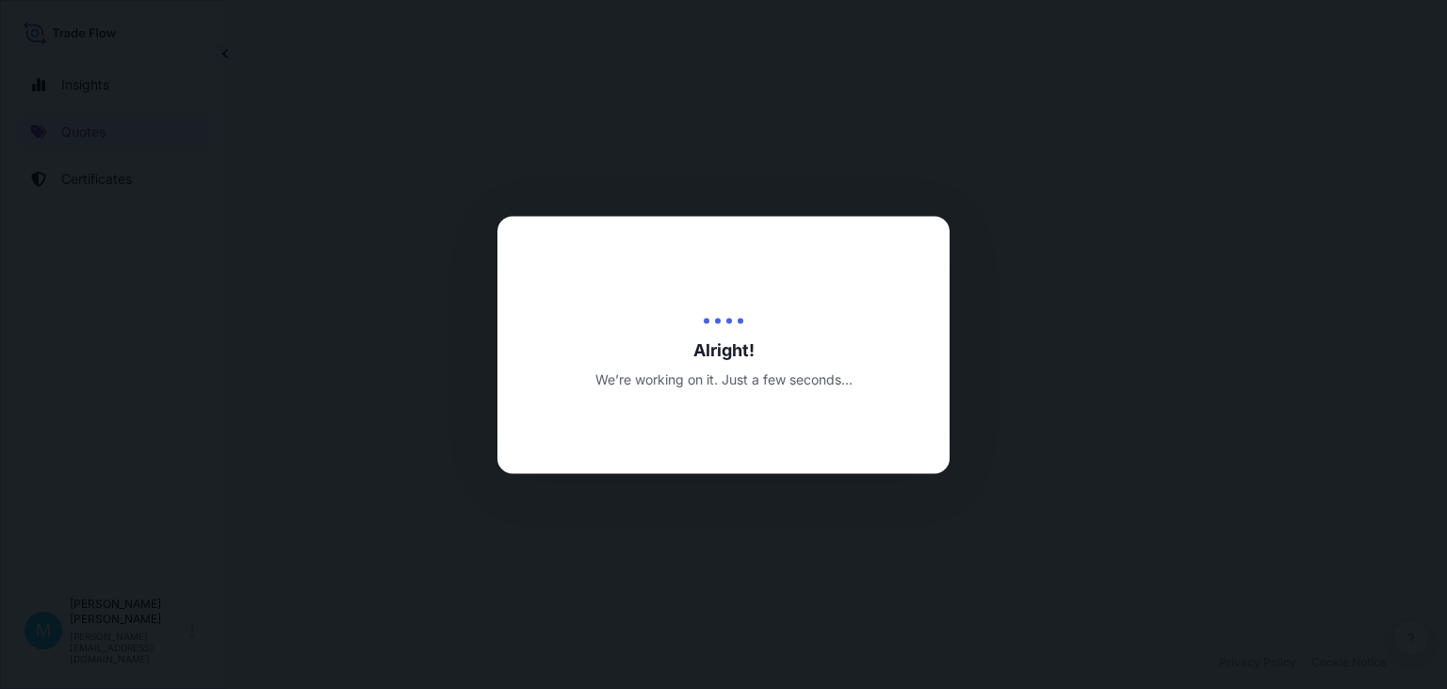
select select "Sea"
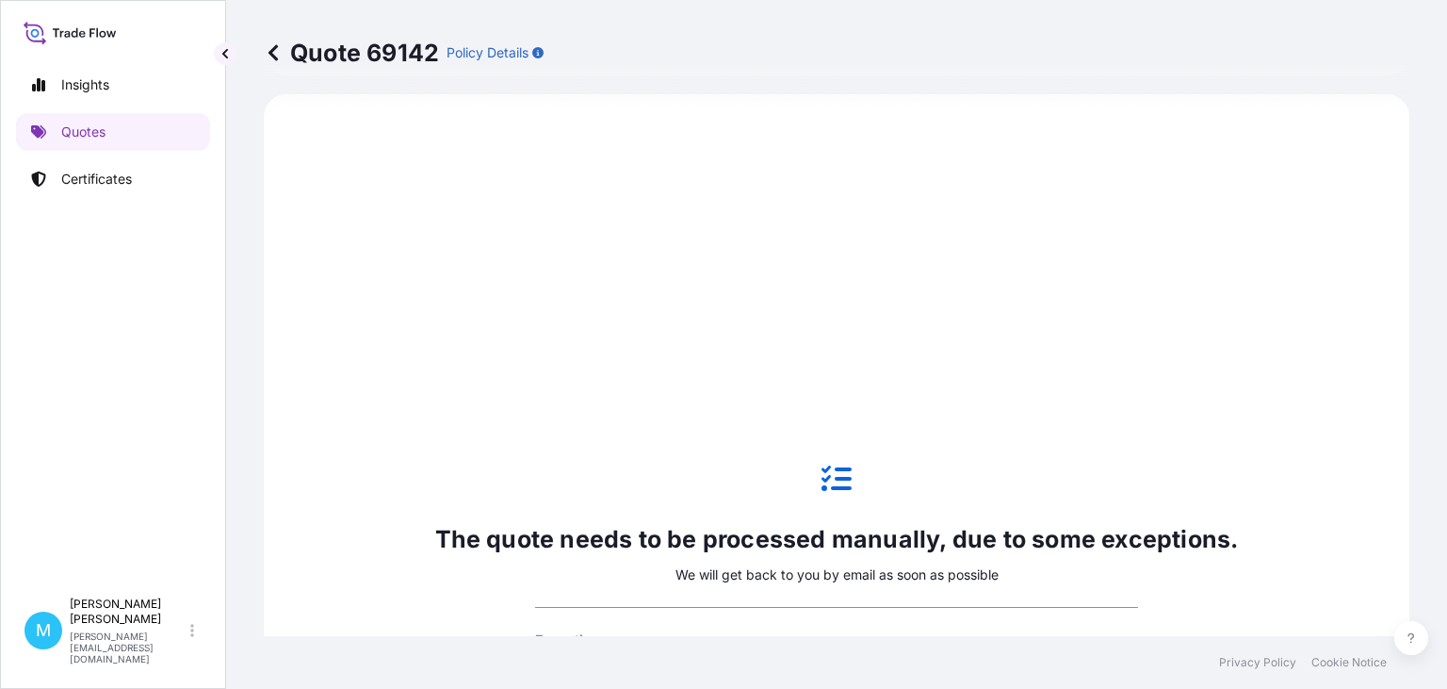
scroll to position [1053, 0]
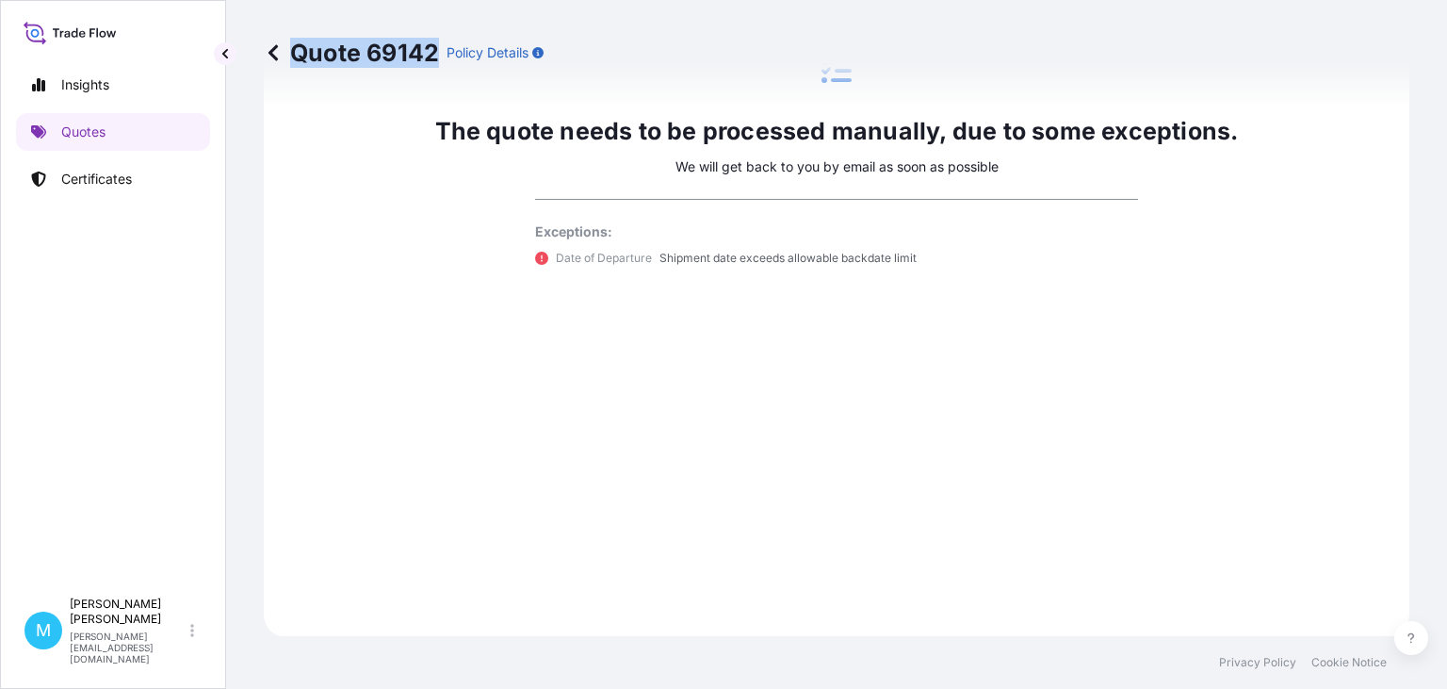
drag, startPoint x: 439, startPoint y: 45, endPoint x: 287, endPoint y: 46, distance: 151.7
click at [287, 46] on p "Quote 69142" at bounding box center [351, 53] width 175 height 30
copy p "Quote 69142"
click at [110, 128] on link "Quotes" at bounding box center [113, 132] width 194 height 38
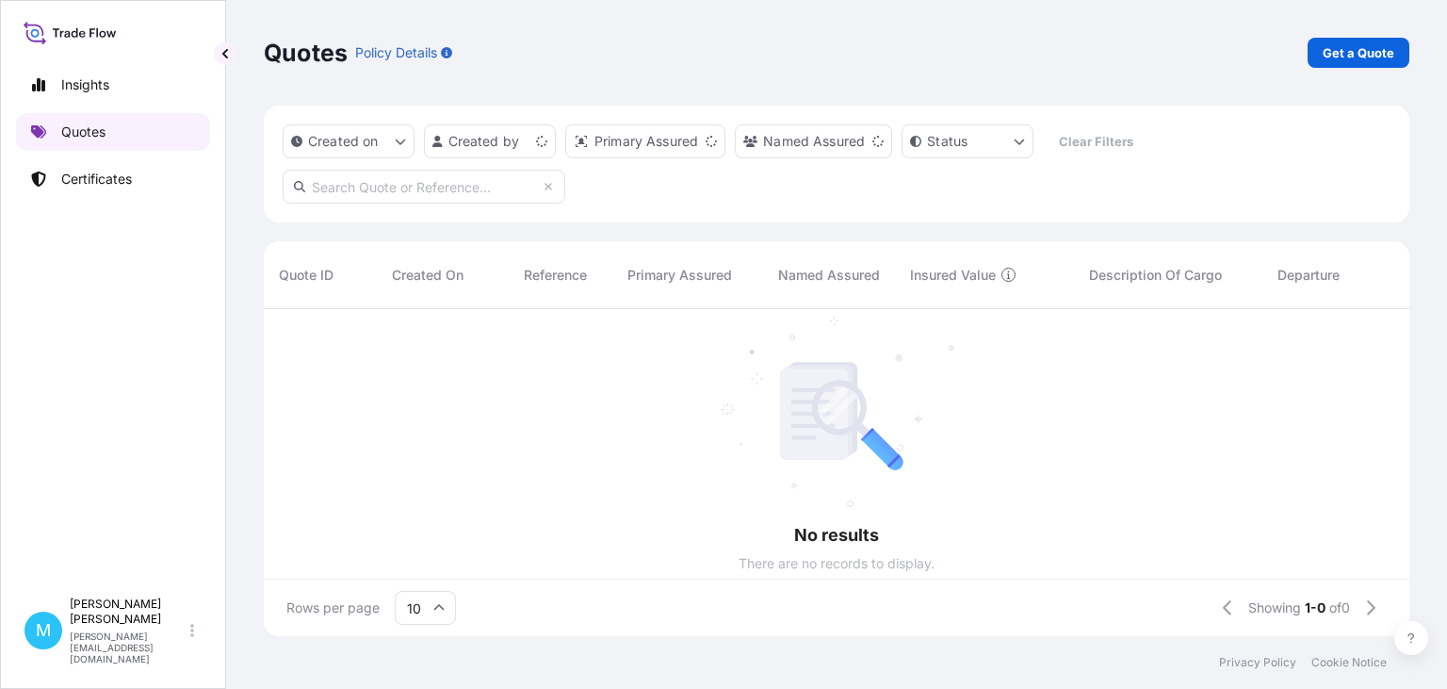
scroll to position [337, 1146]
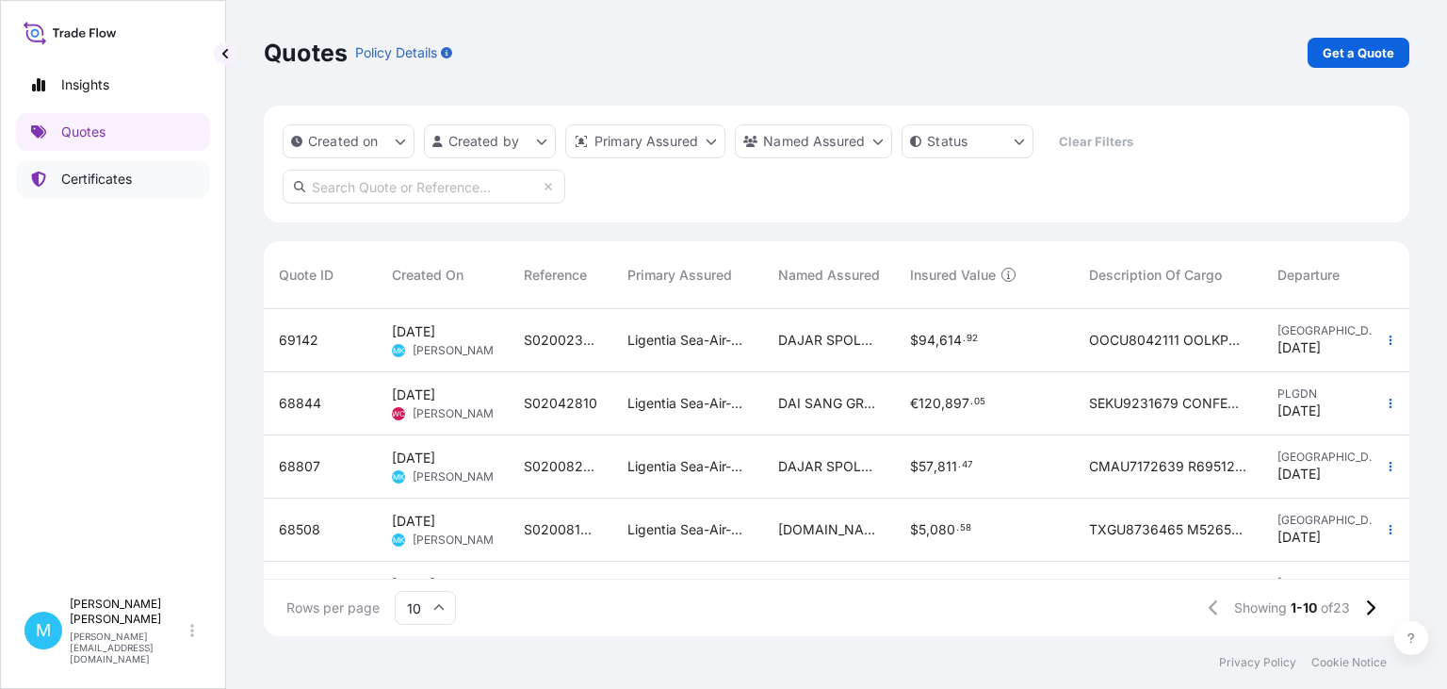
click at [97, 175] on p "Certificates" at bounding box center [96, 179] width 71 height 19
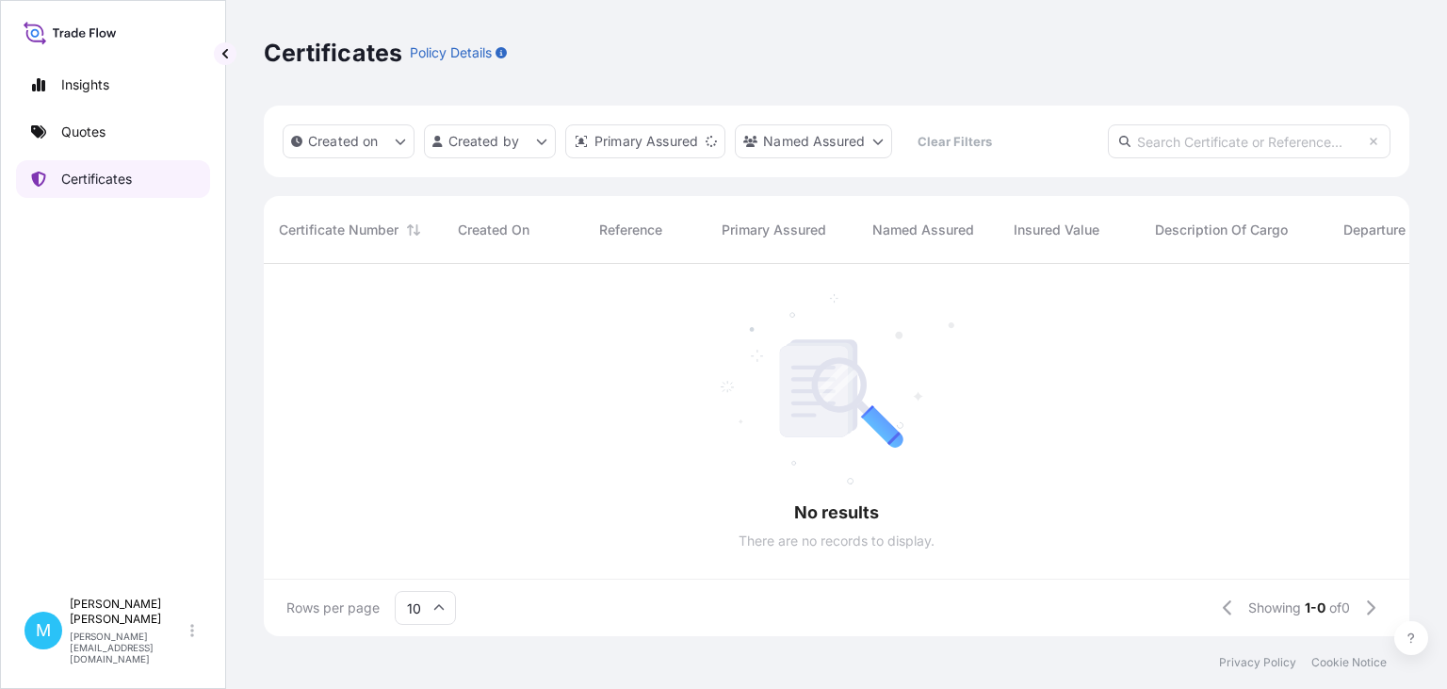
scroll to position [383, 1146]
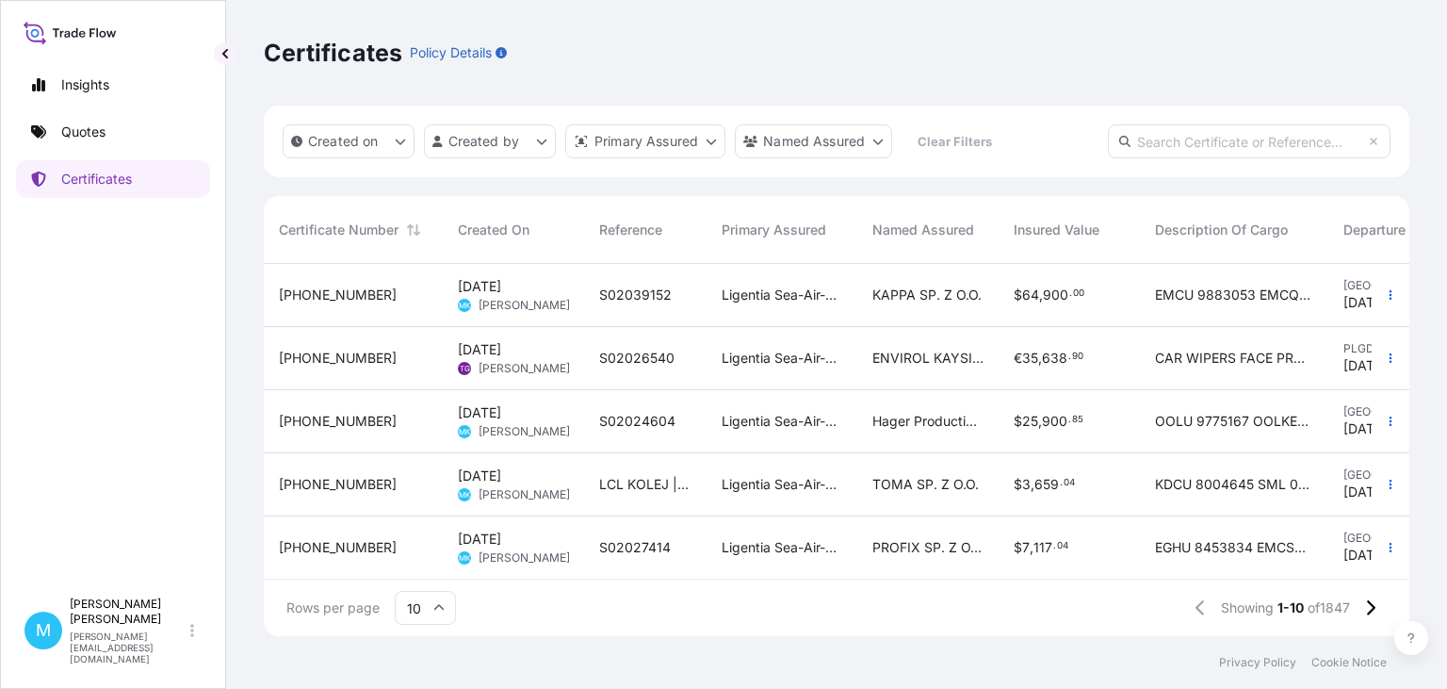
click at [1201, 139] on input "text" at bounding box center [1249, 141] width 283 height 34
paste input "[PHONE_NUMBER]"
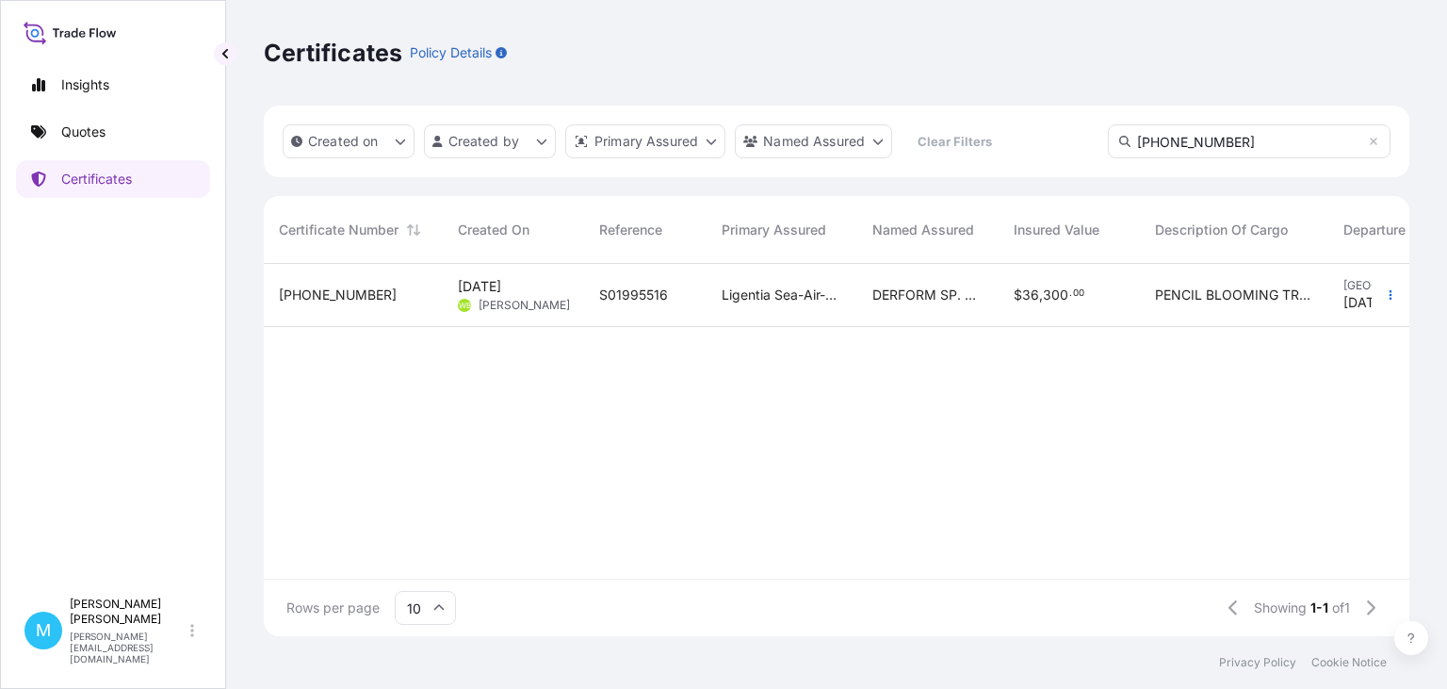
type input "[PHONE_NUMBER]"
click at [606, 293] on span "S01995516" at bounding box center [633, 294] width 69 height 19
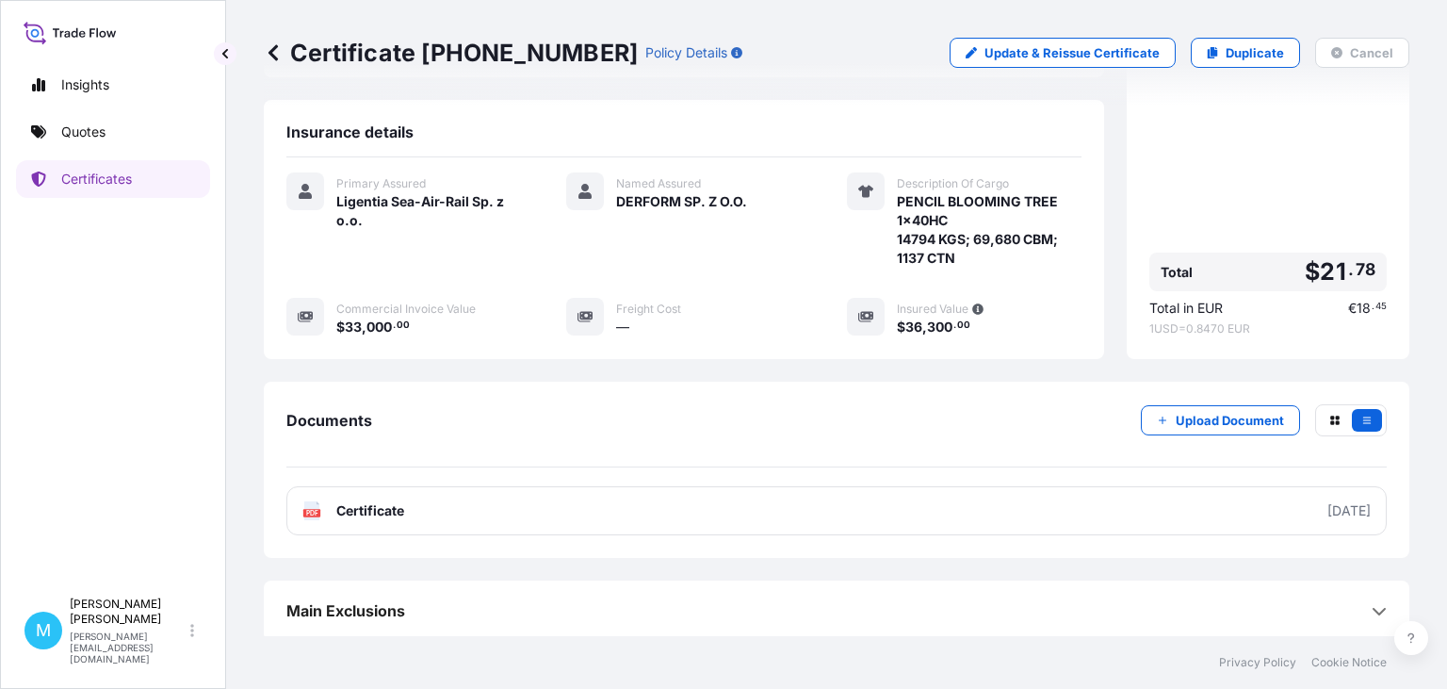
scroll to position [301, 0]
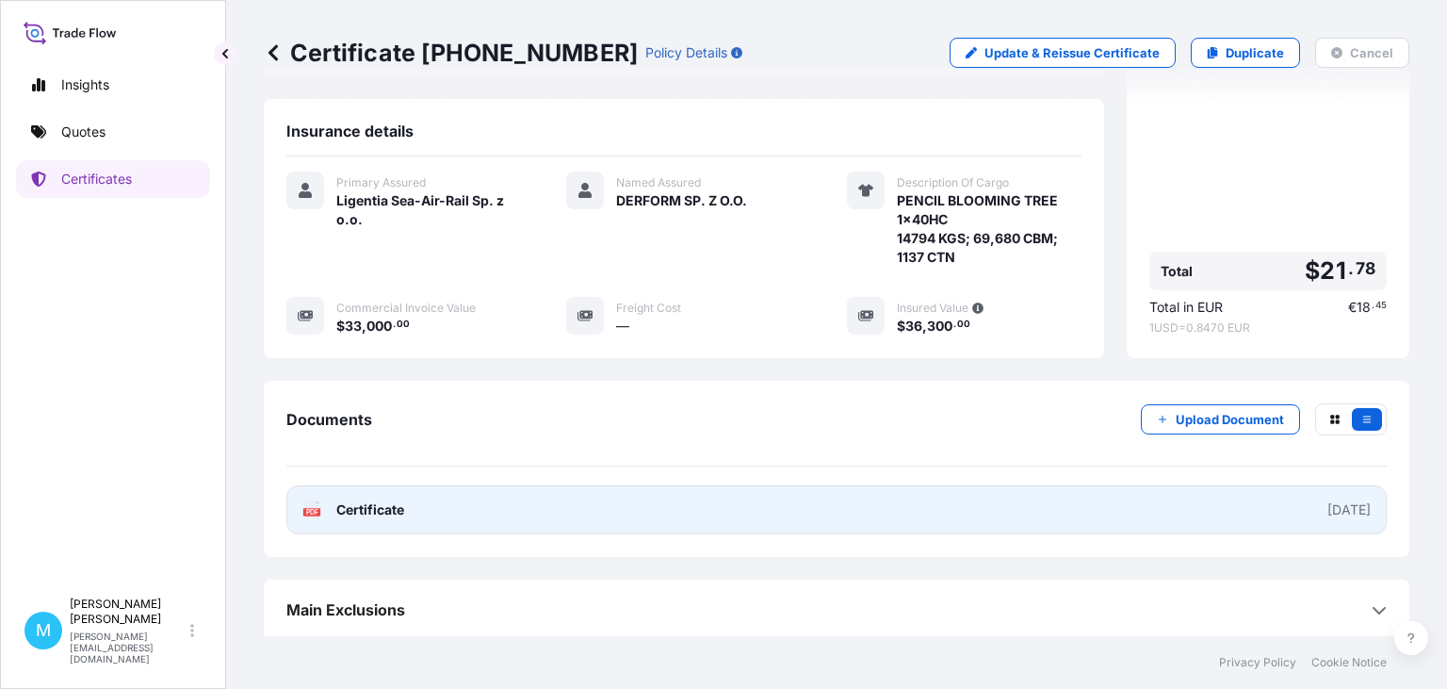
click at [691, 506] on link "PDF Certificate [DATE]" at bounding box center [836, 509] width 1100 height 49
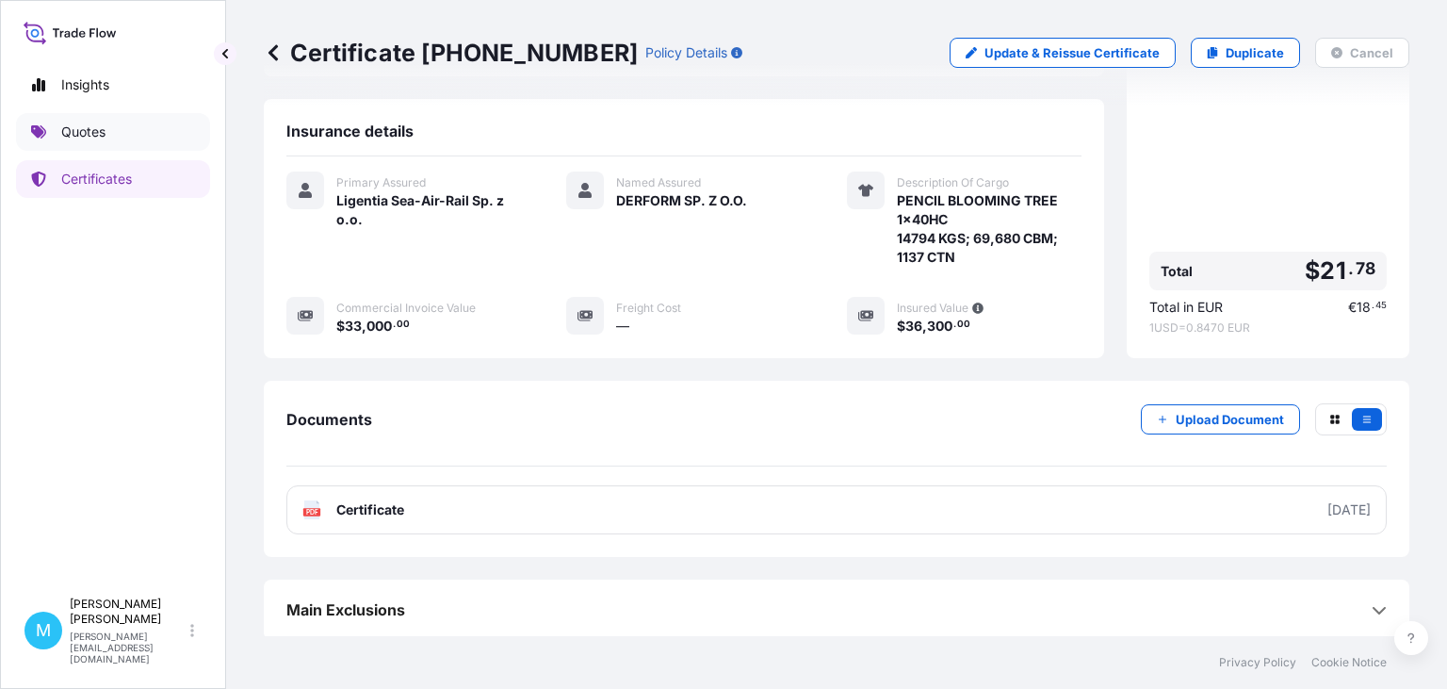
click at [119, 134] on link "Quotes" at bounding box center [113, 132] width 194 height 38
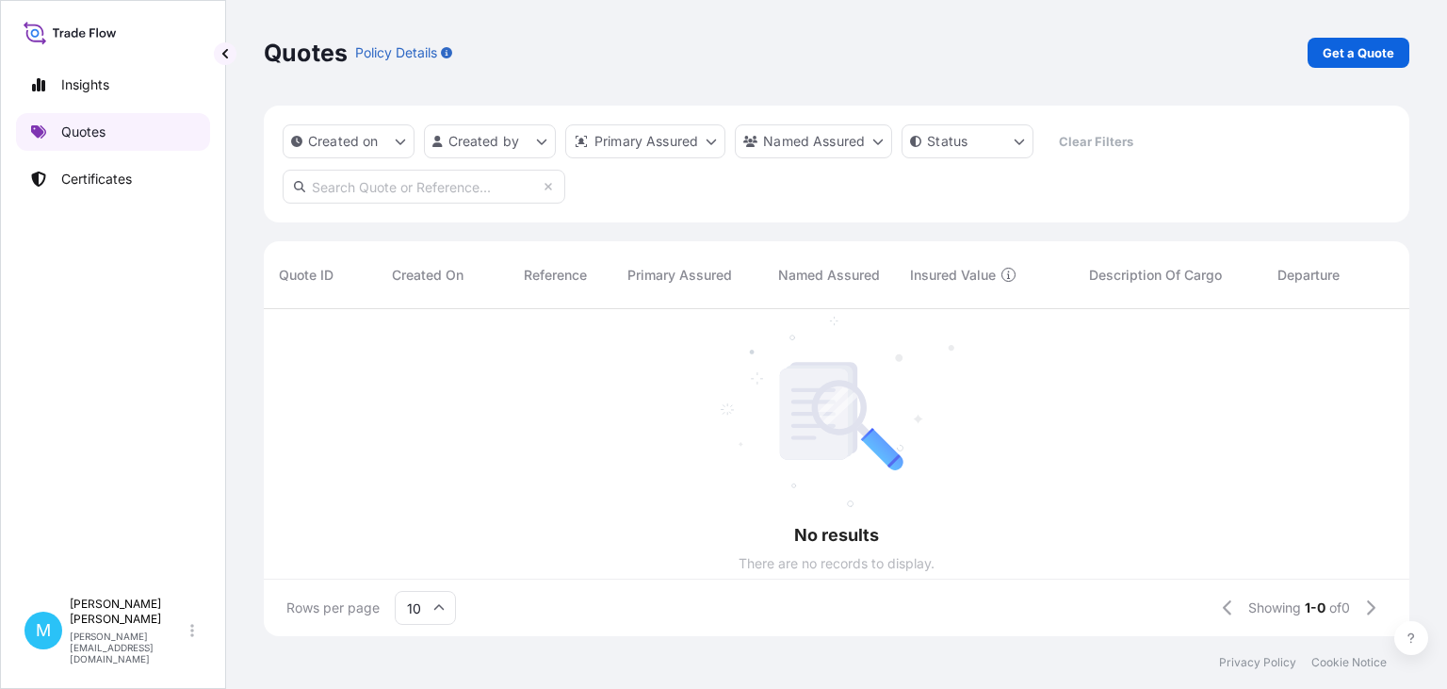
scroll to position [337, 1146]
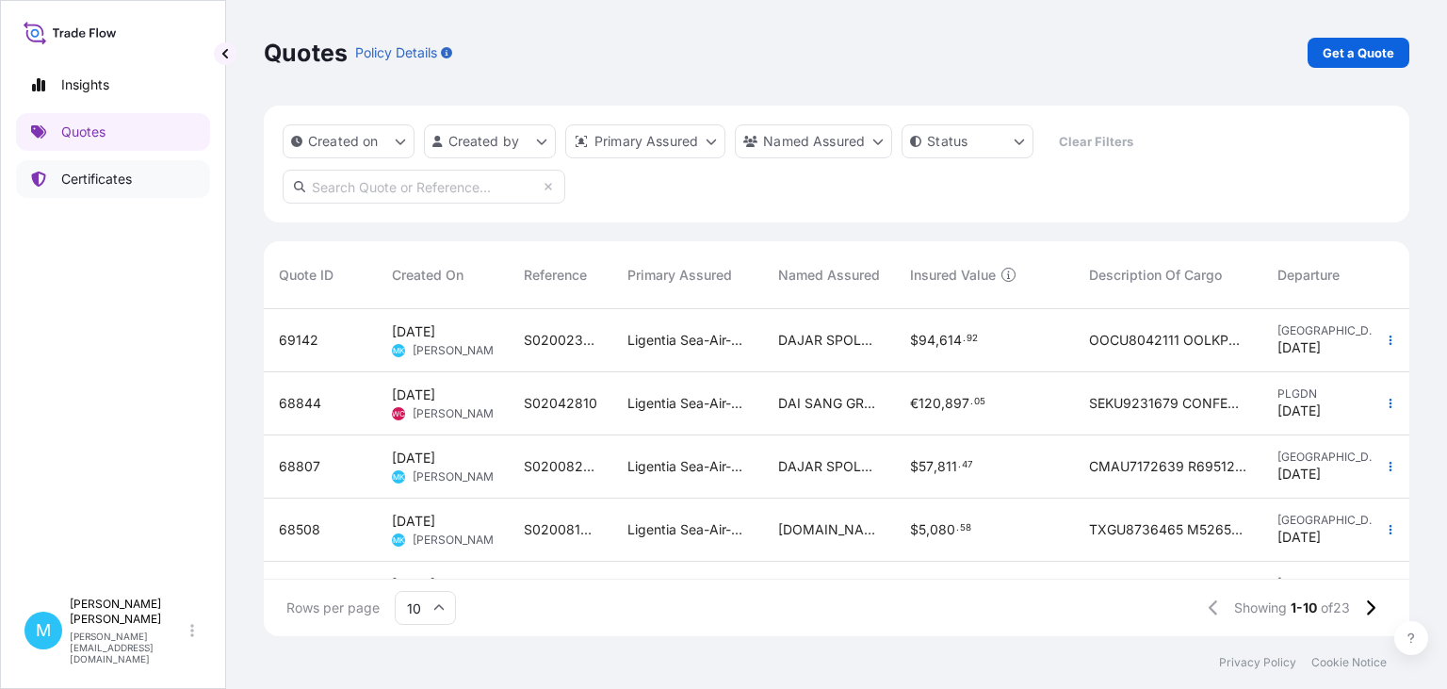
click at [135, 184] on link "Certificates" at bounding box center [113, 179] width 194 height 38
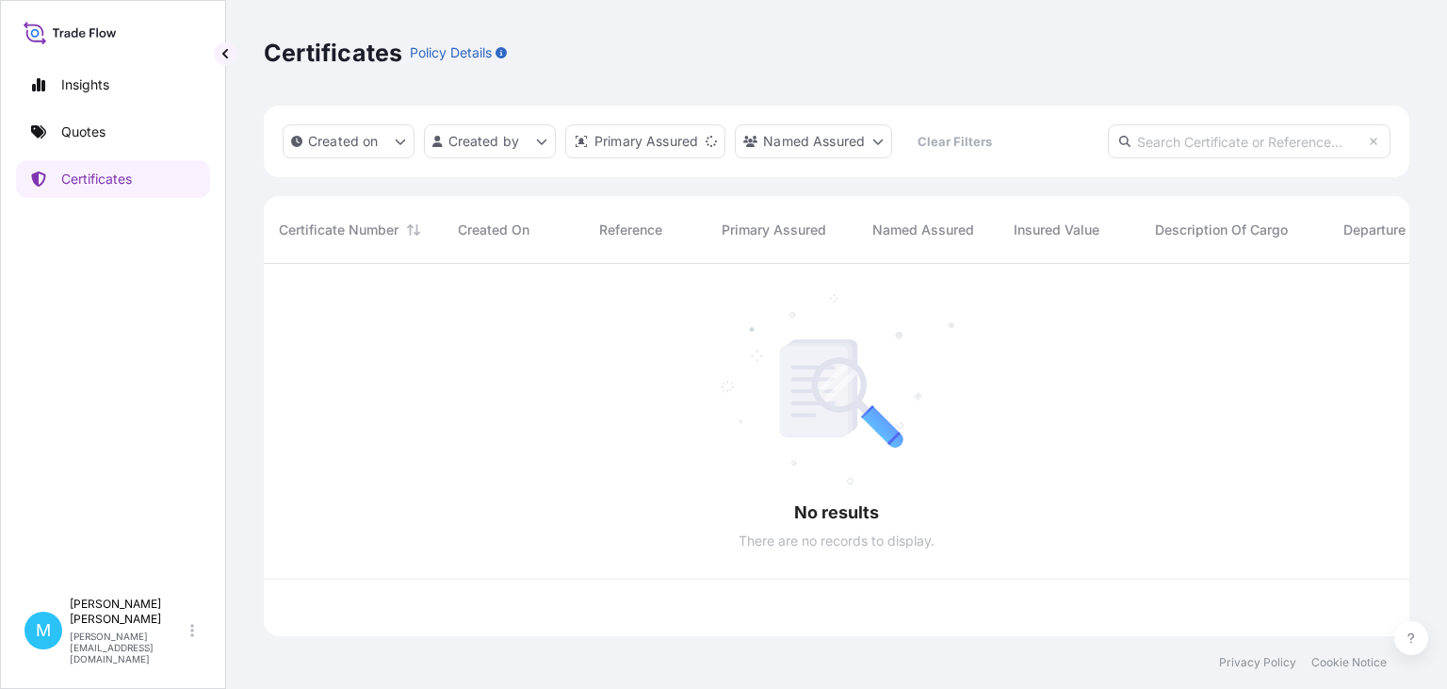
scroll to position [383, 1146]
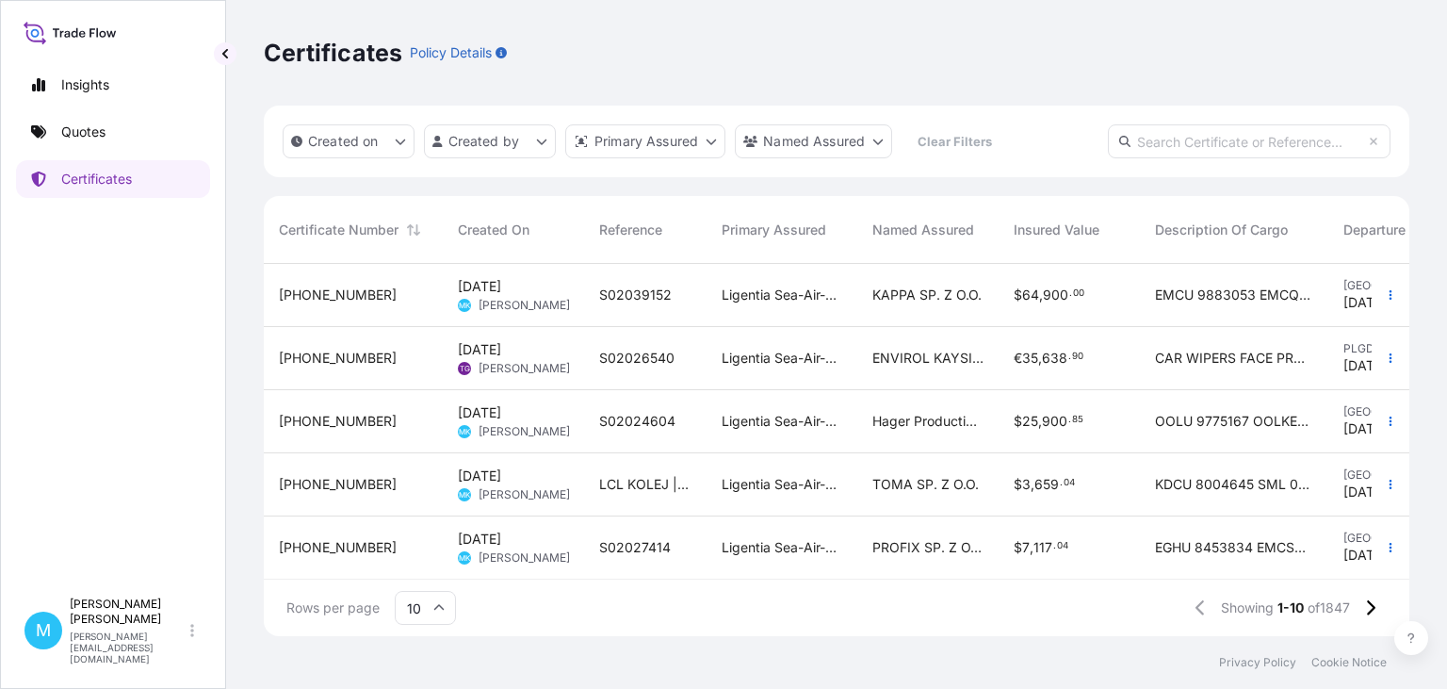
click at [1223, 154] on input "text" at bounding box center [1249, 141] width 283 height 34
paste input "Certificate [PHONE_NUMBER]"
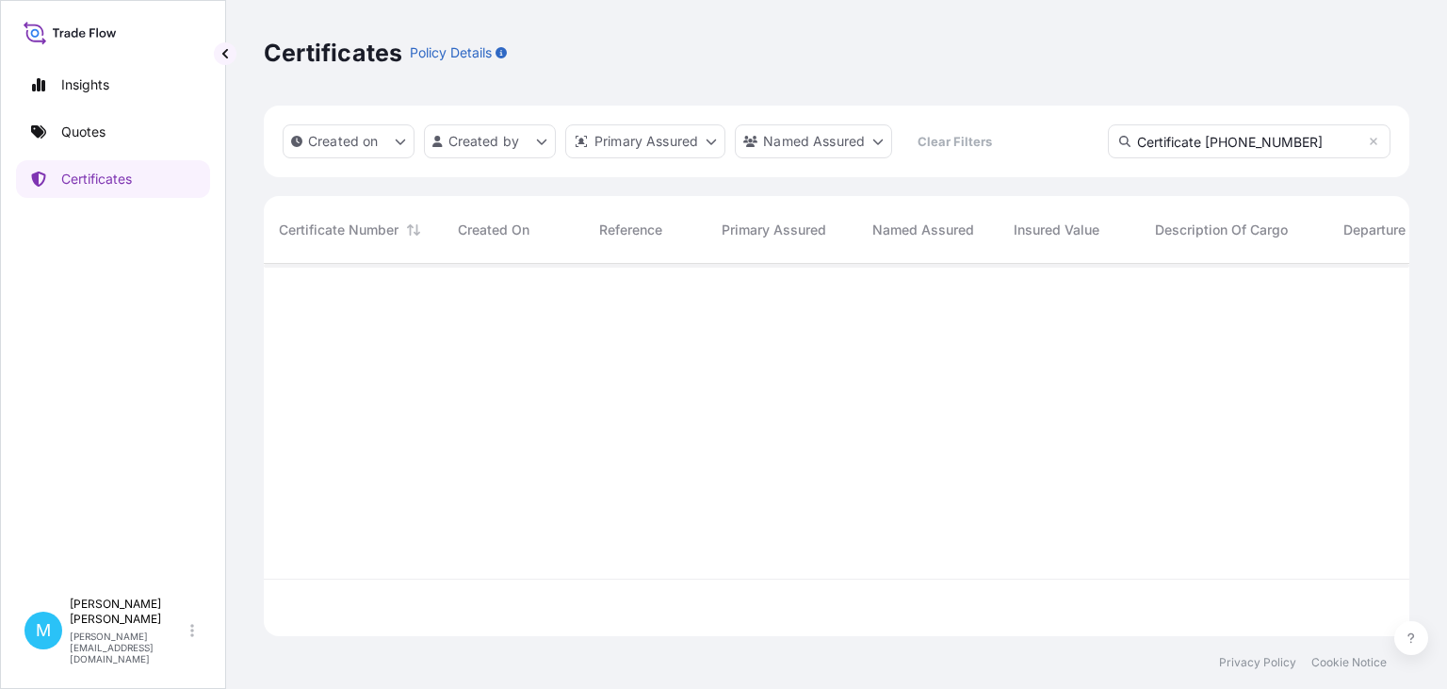
click at [1212, 138] on input "Certificate [PHONE_NUMBER]" at bounding box center [1249, 141] width 283 height 34
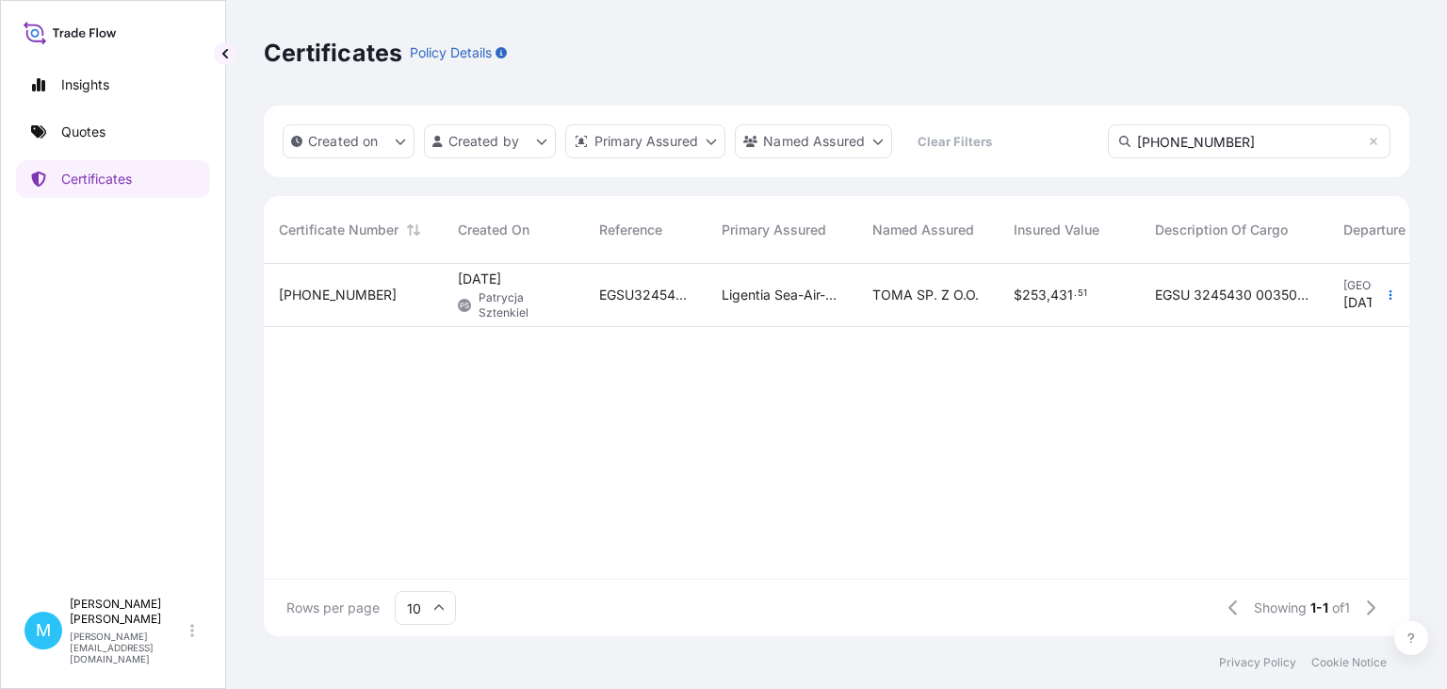
scroll to position [440, 1146]
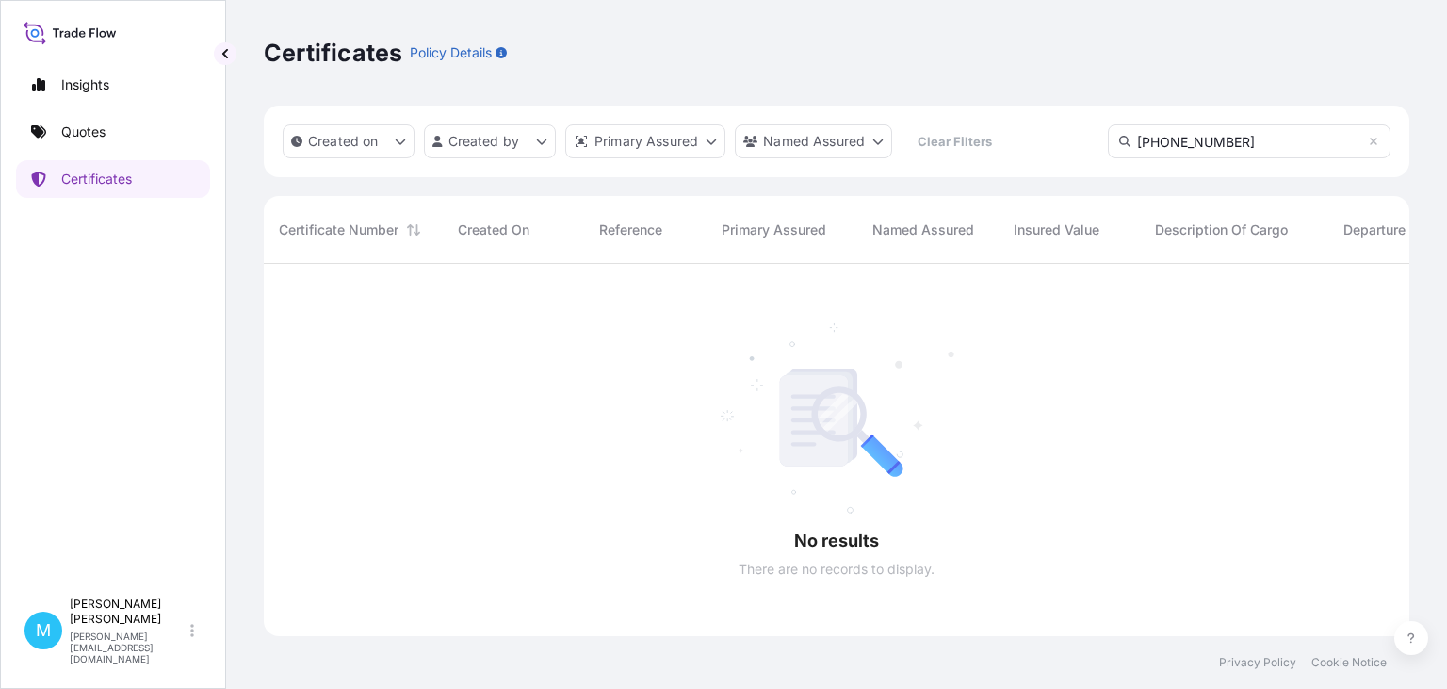
click at [1241, 139] on input "[PHONE_NUMBER]" at bounding box center [1249, 141] width 283 height 34
type input "[PHONE_NUMBER]"
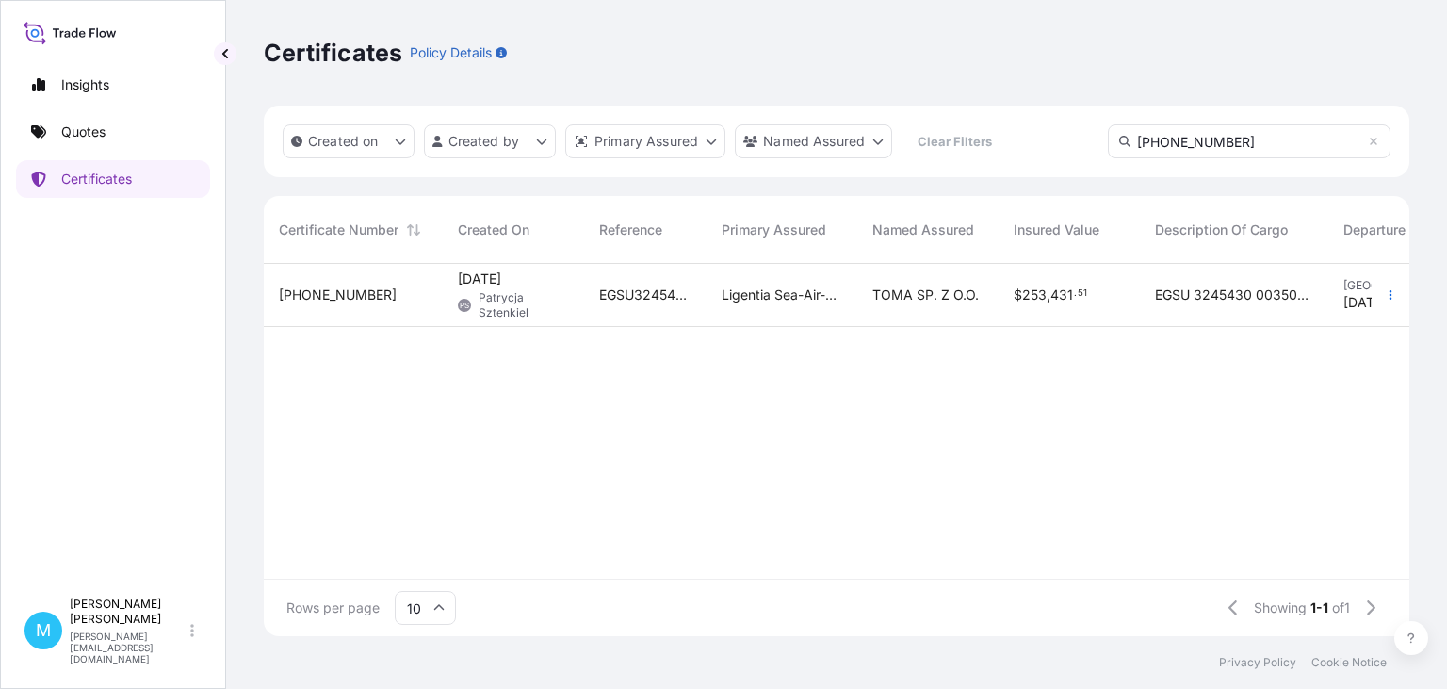
click at [610, 296] on span "EGSU3245430" at bounding box center [645, 294] width 92 height 19
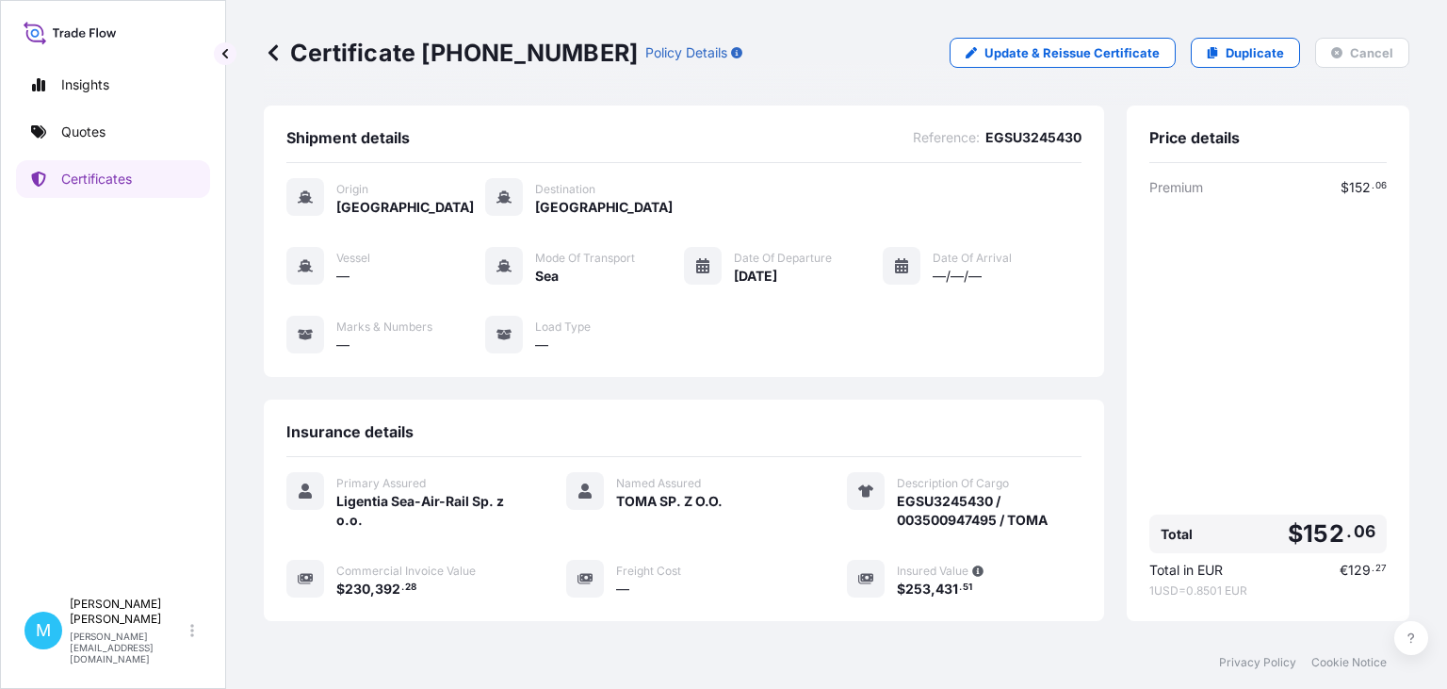
scroll to position [263, 0]
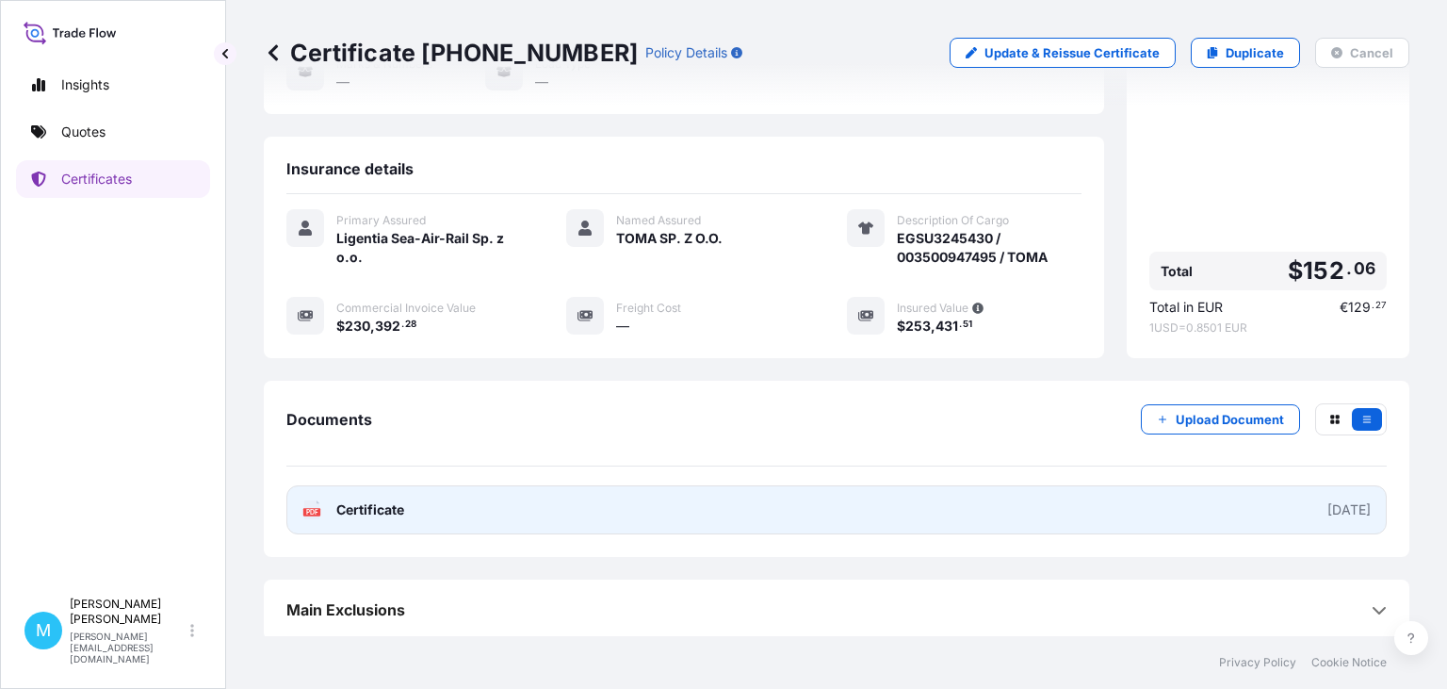
click at [716, 502] on link "PDF Certificate [DATE]" at bounding box center [836, 509] width 1100 height 49
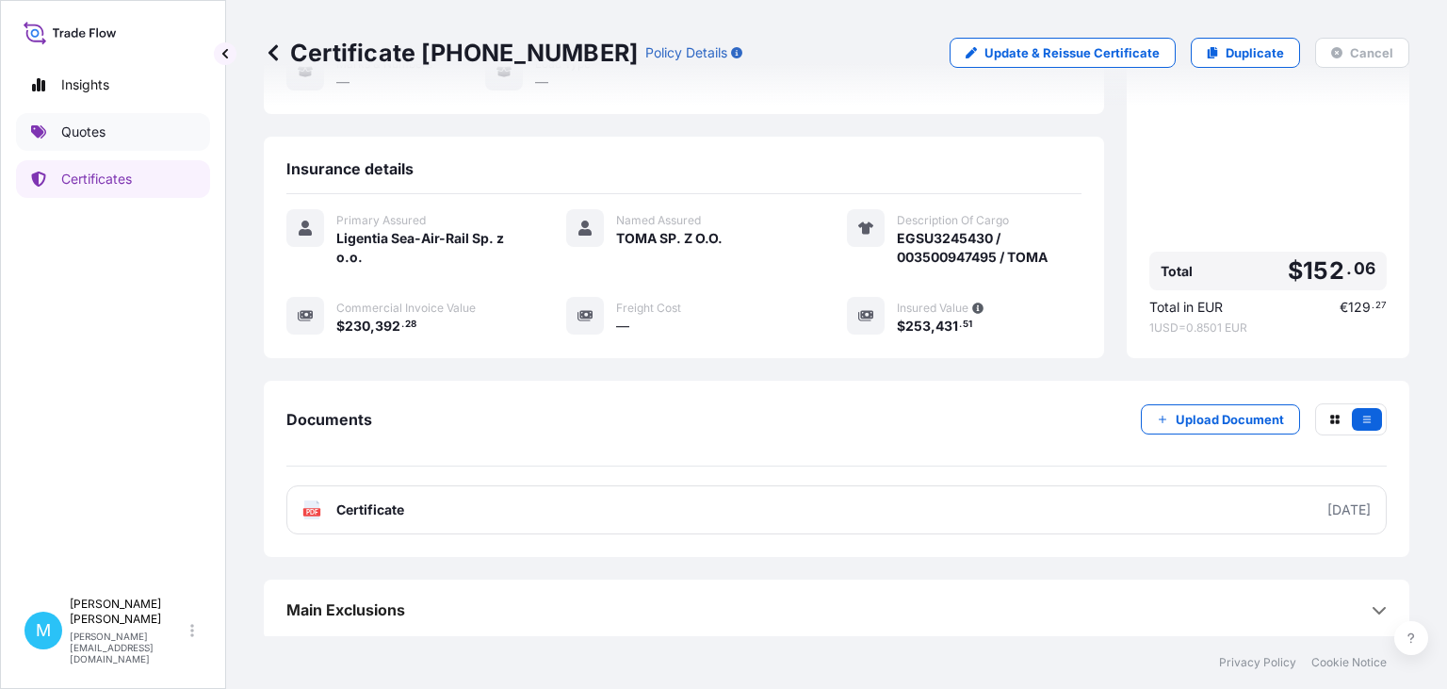
click at [104, 141] on link "Quotes" at bounding box center [113, 132] width 194 height 38
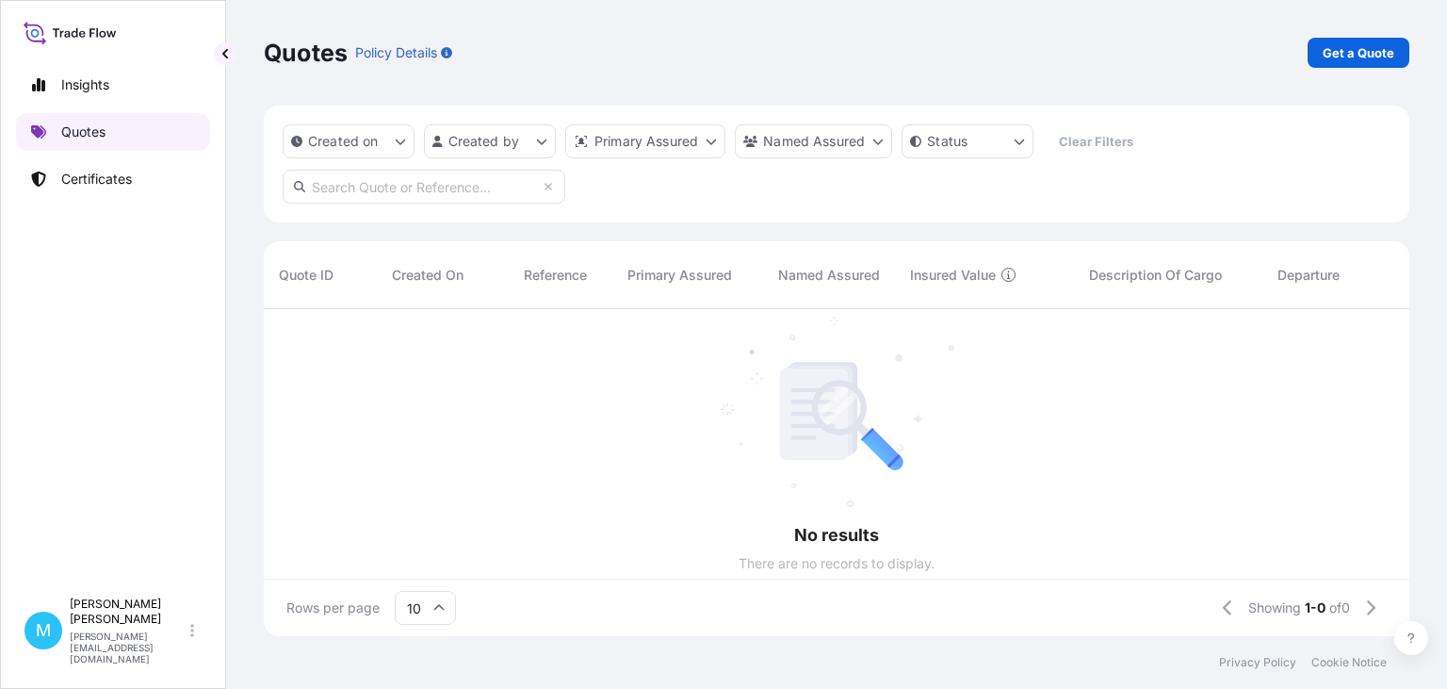
scroll to position [337, 1146]
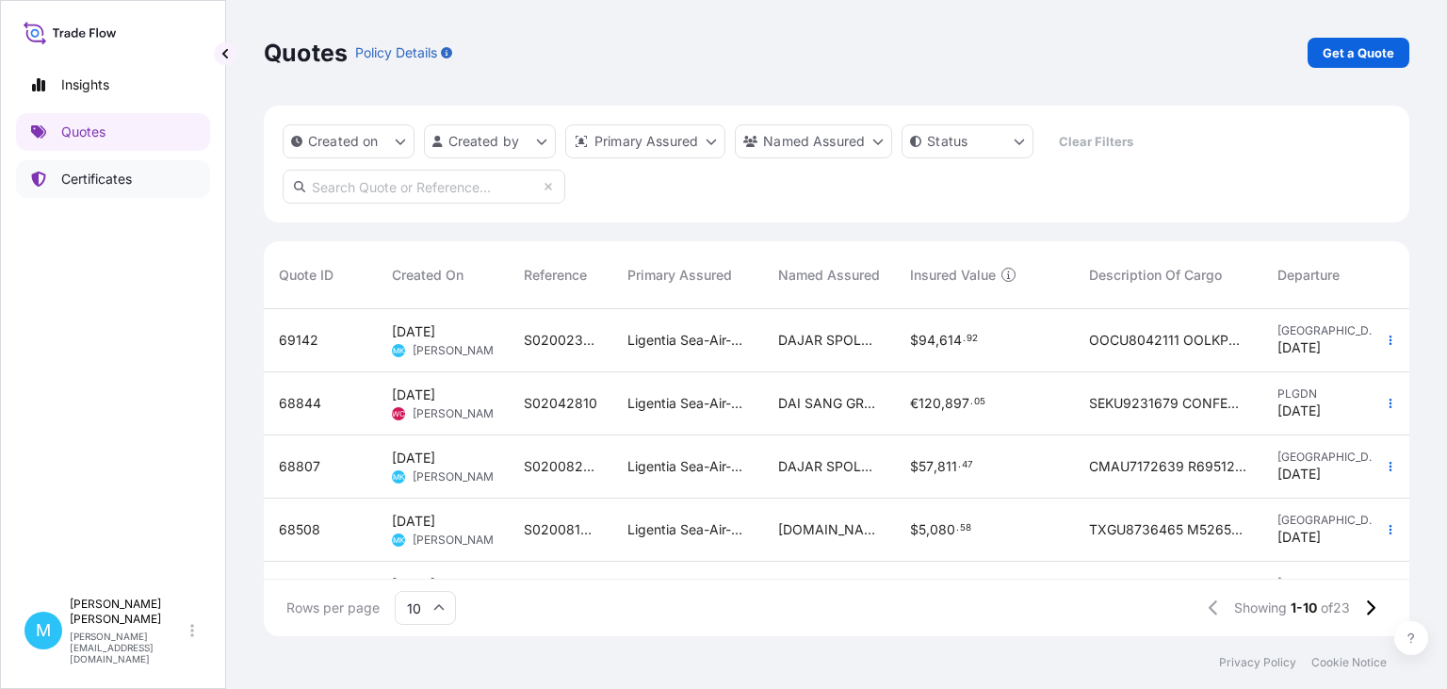
click at [107, 180] on p "Certificates" at bounding box center [96, 179] width 71 height 19
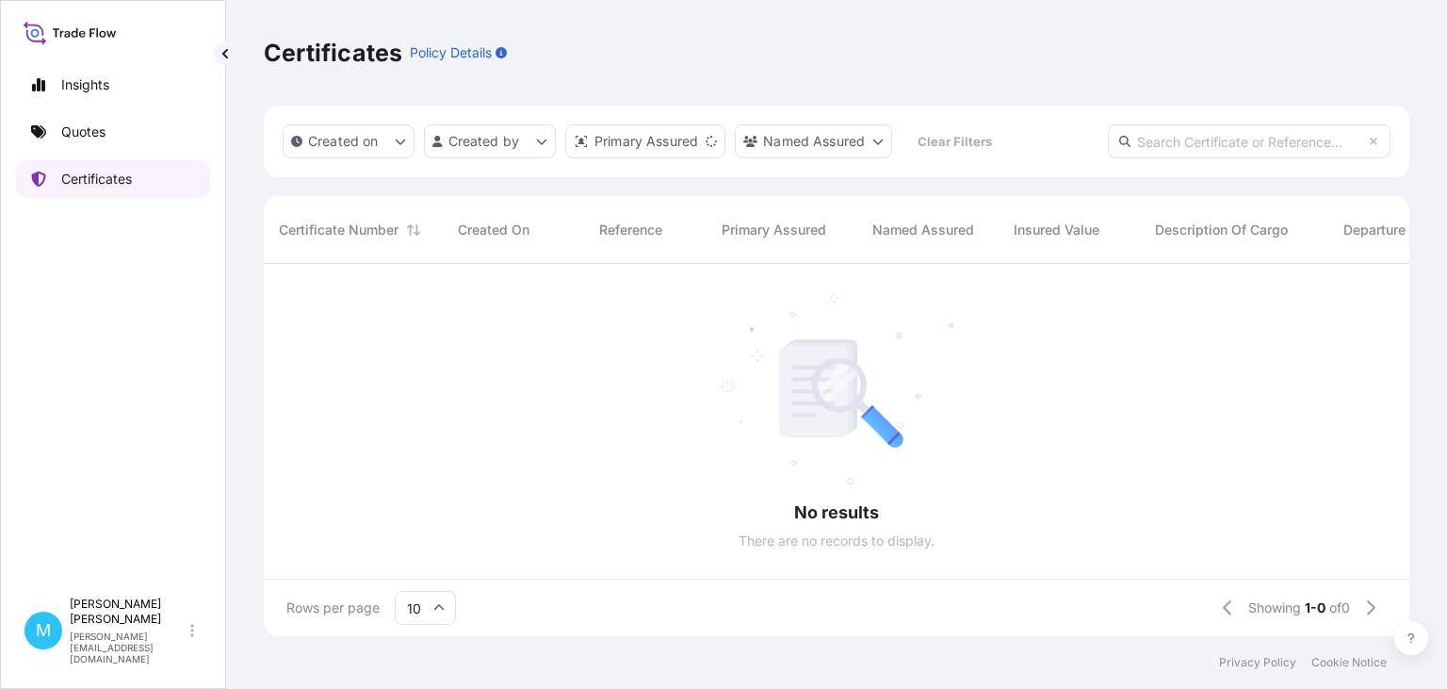
scroll to position [383, 1146]
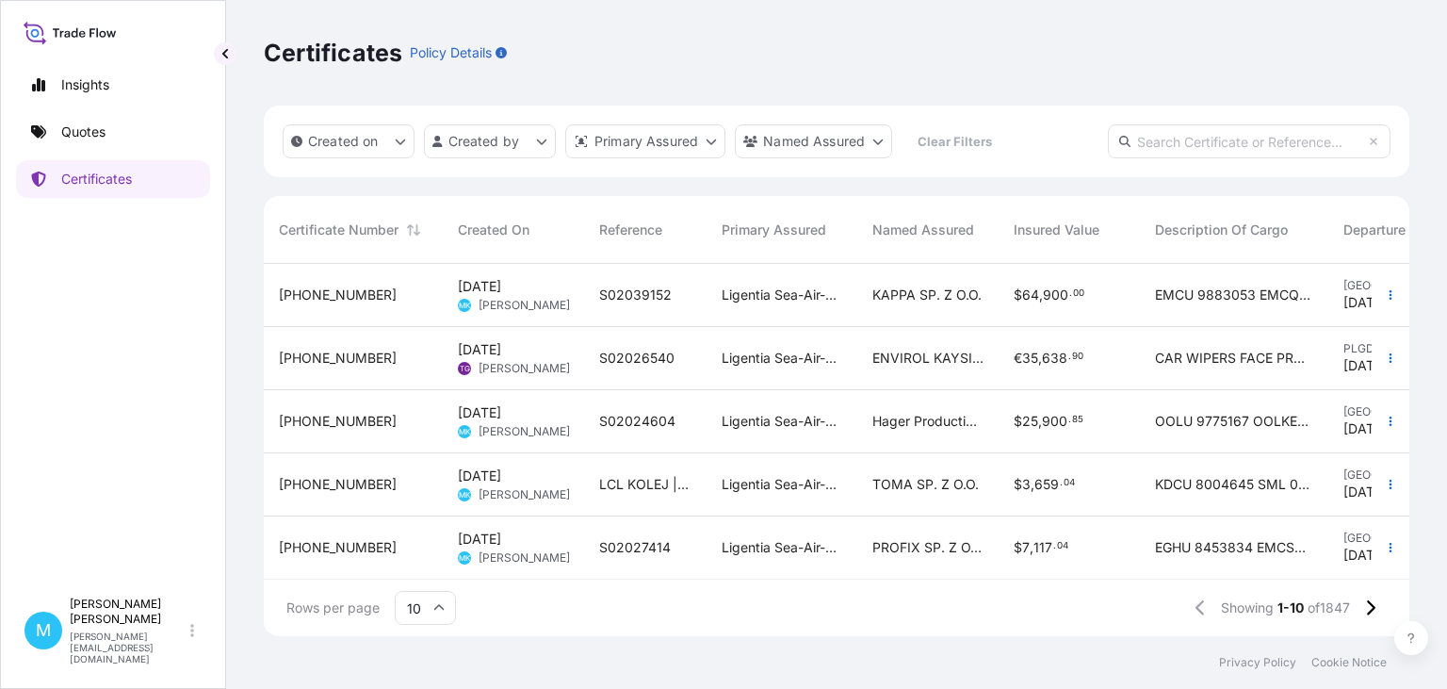
click at [1196, 143] on input "text" at bounding box center [1249, 141] width 283 height 34
paste input "[PHONE_NUMBER]"
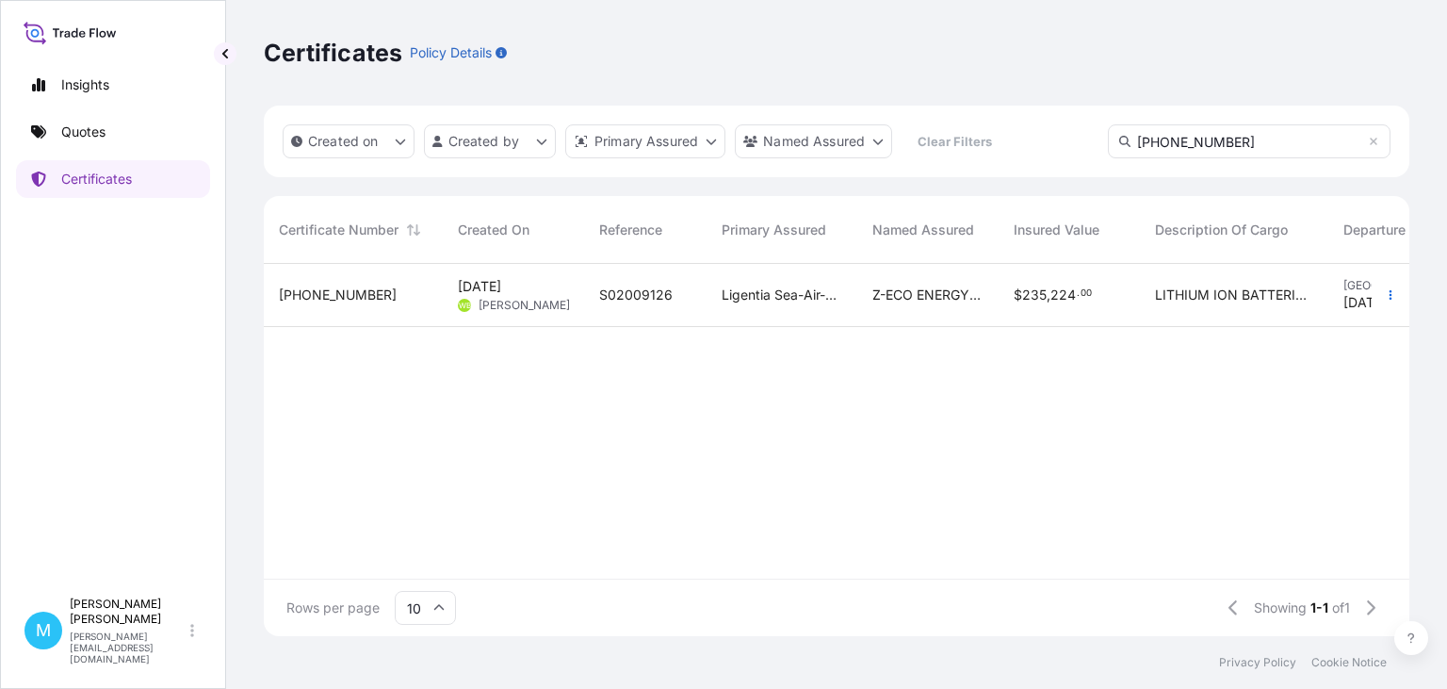
type input "[PHONE_NUMBER]"
click at [609, 308] on div "S02009126" at bounding box center [645, 295] width 122 height 63
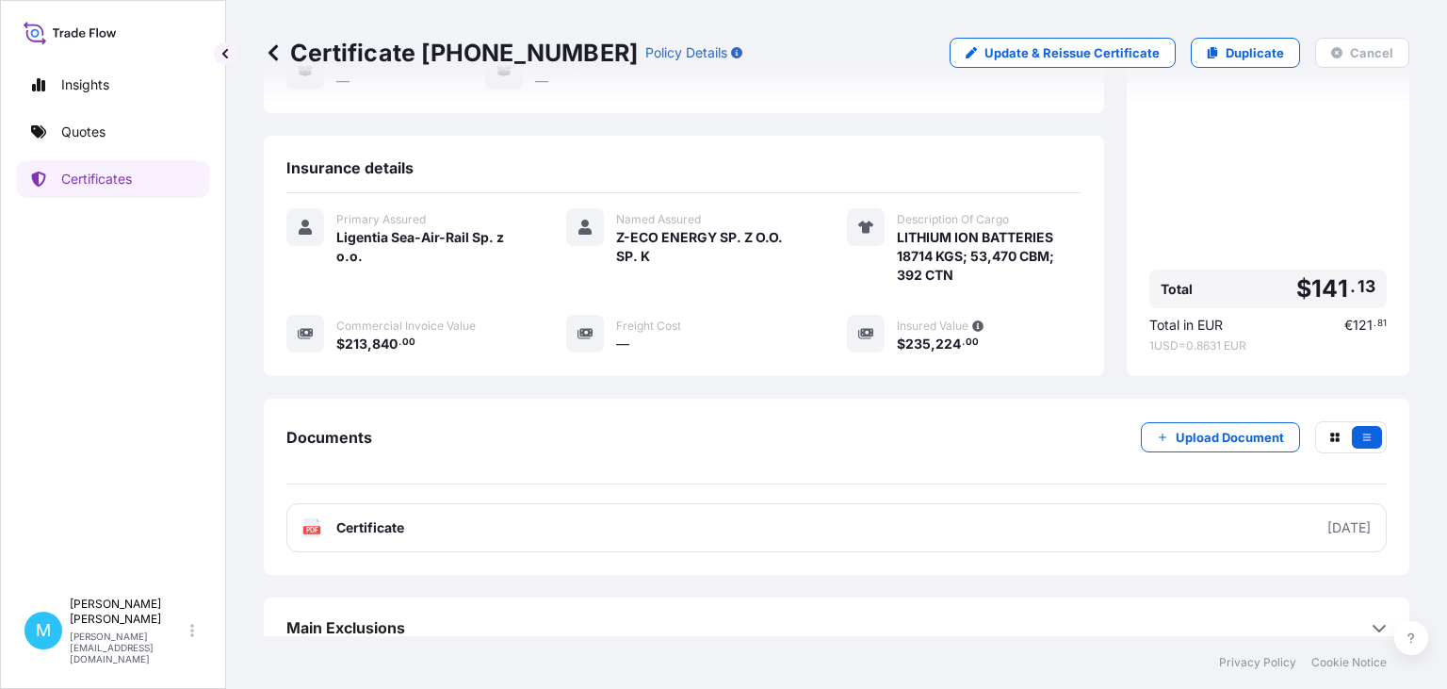
scroll to position [282, 0]
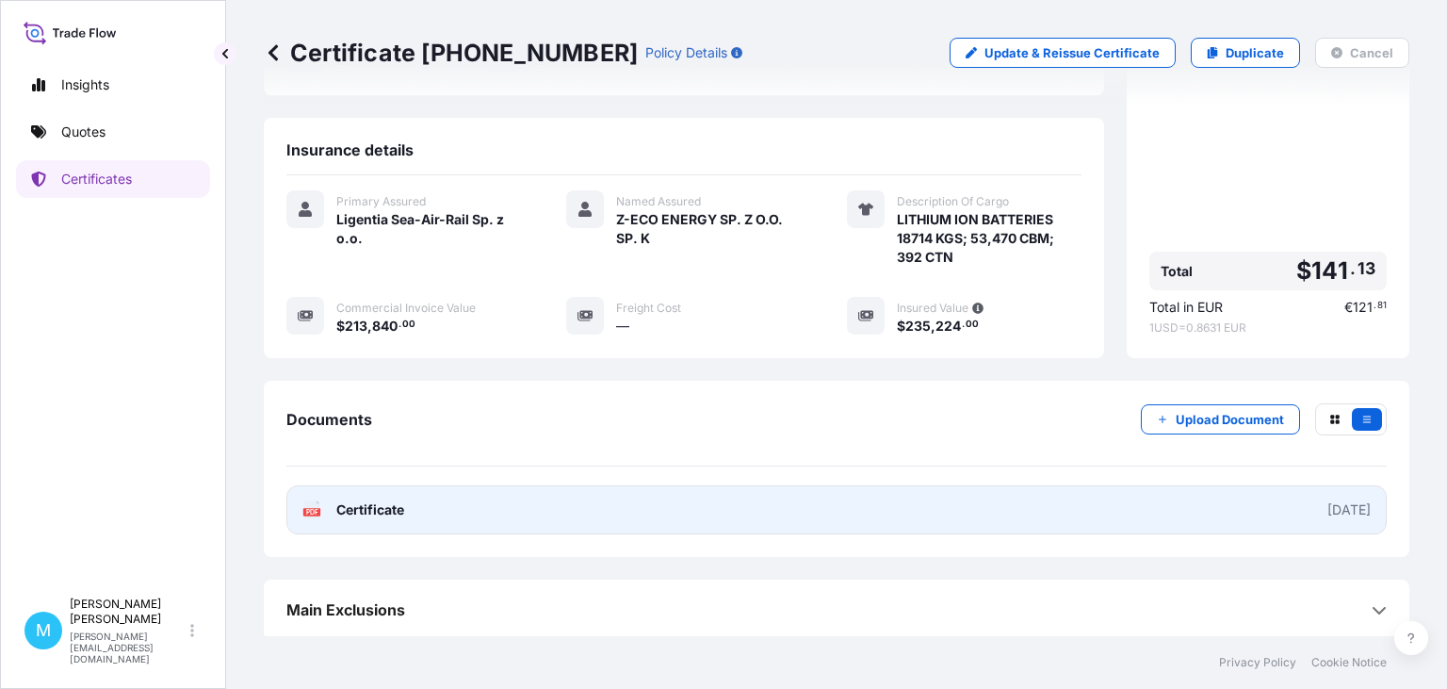
click at [533, 506] on link "PDF Certificate [DATE]" at bounding box center [836, 509] width 1100 height 49
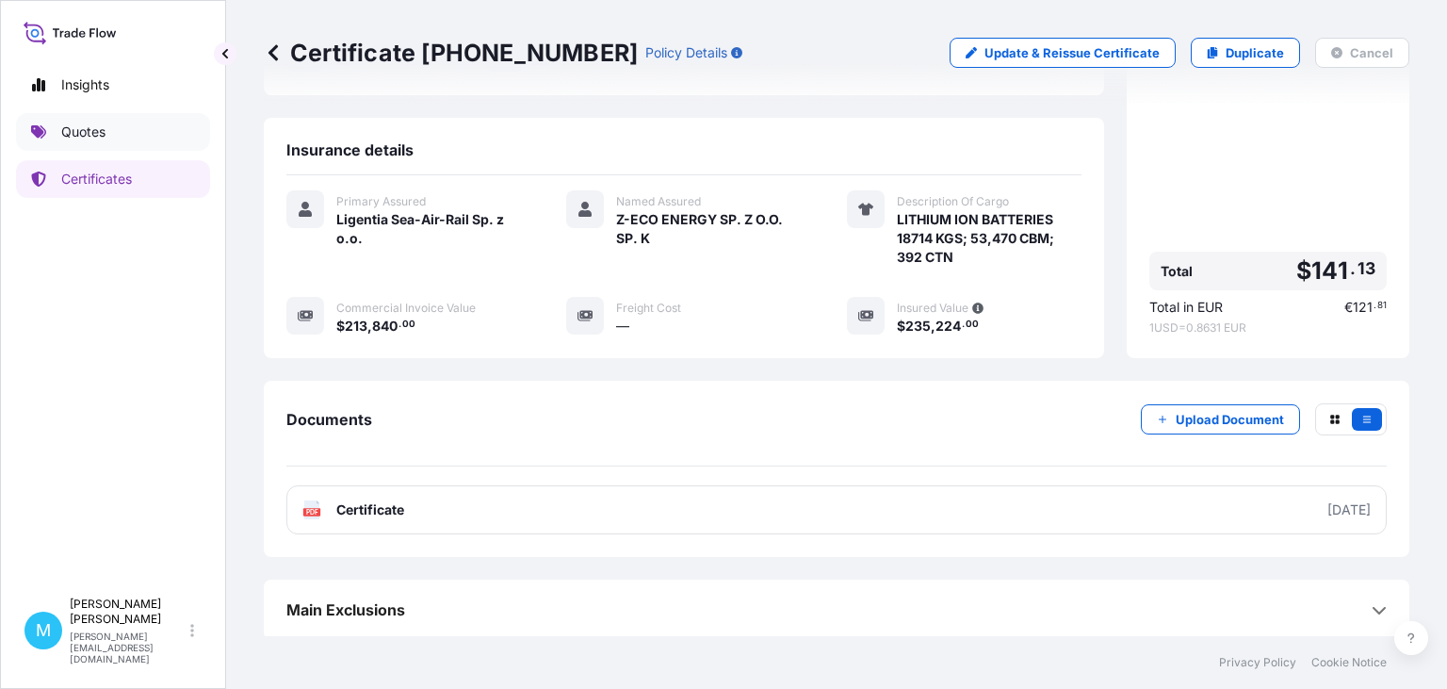
click at [133, 137] on link "Quotes" at bounding box center [113, 132] width 194 height 38
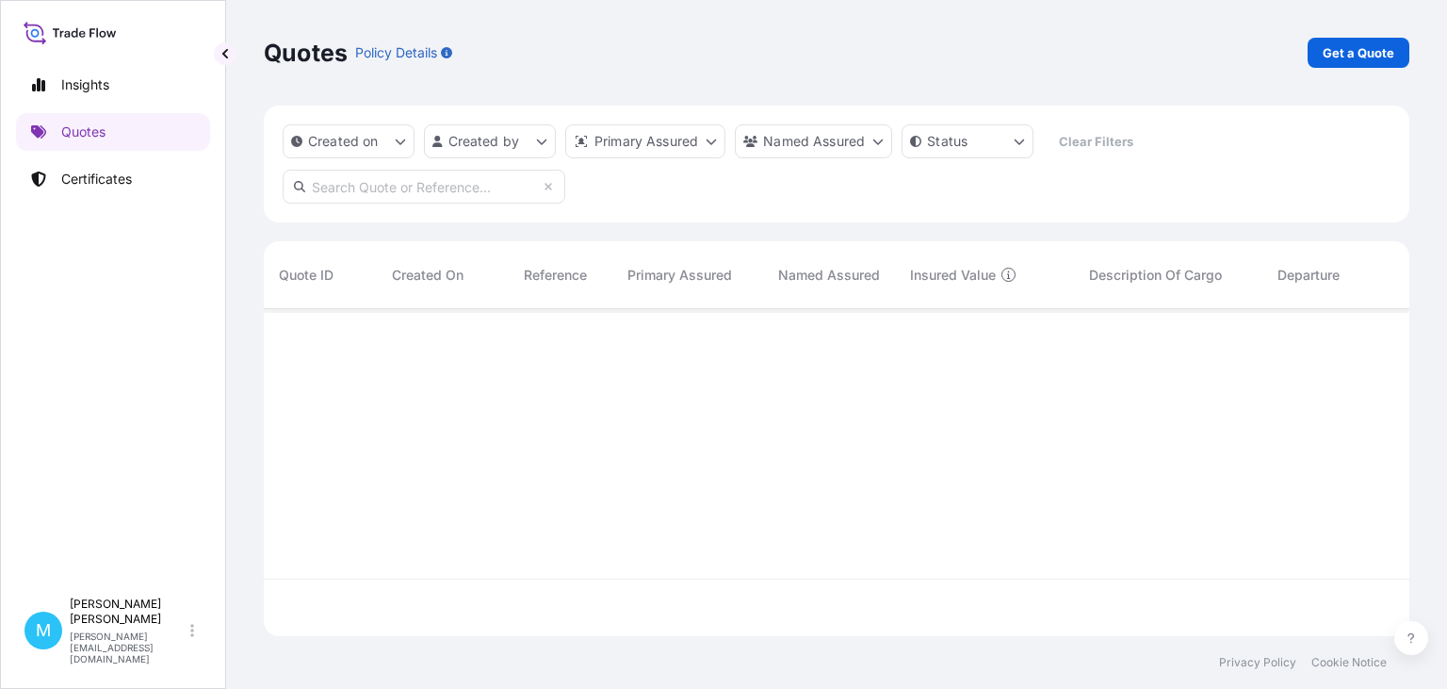
scroll to position [337, 1146]
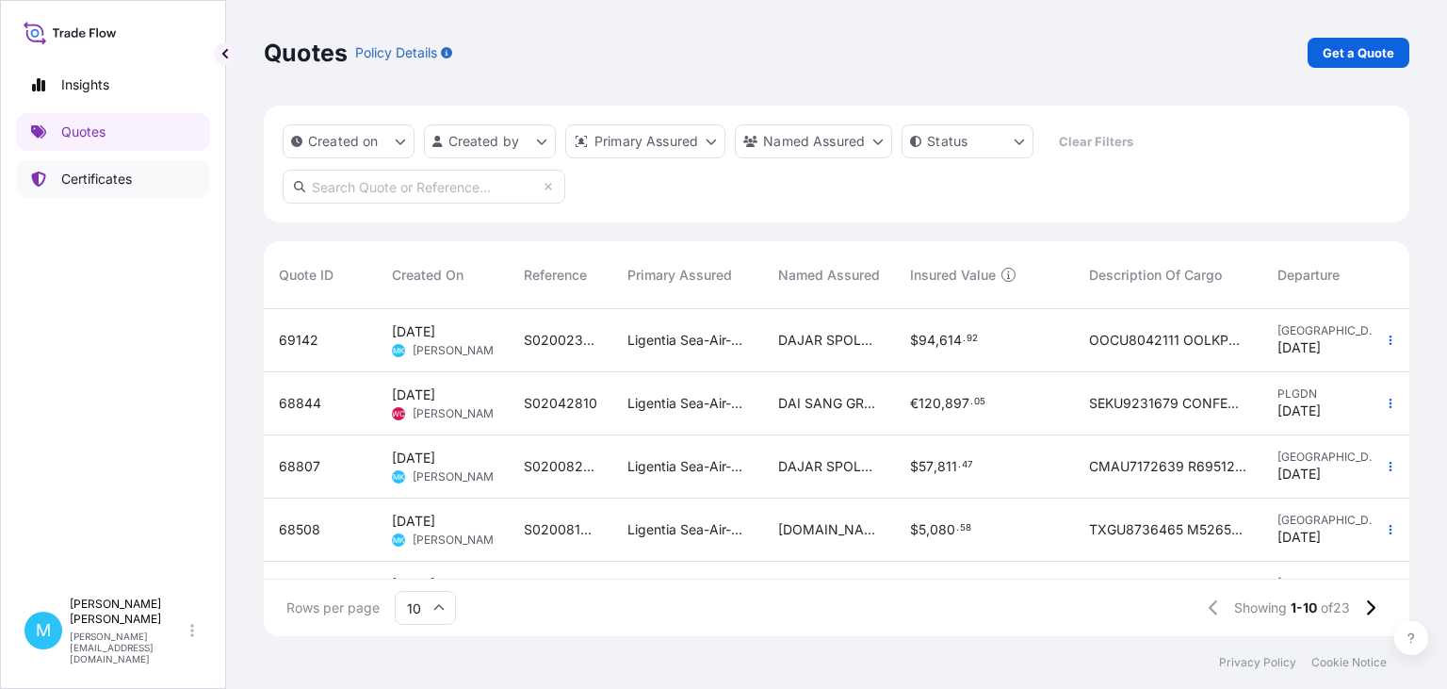
click at [93, 177] on p "Certificates" at bounding box center [96, 179] width 71 height 19
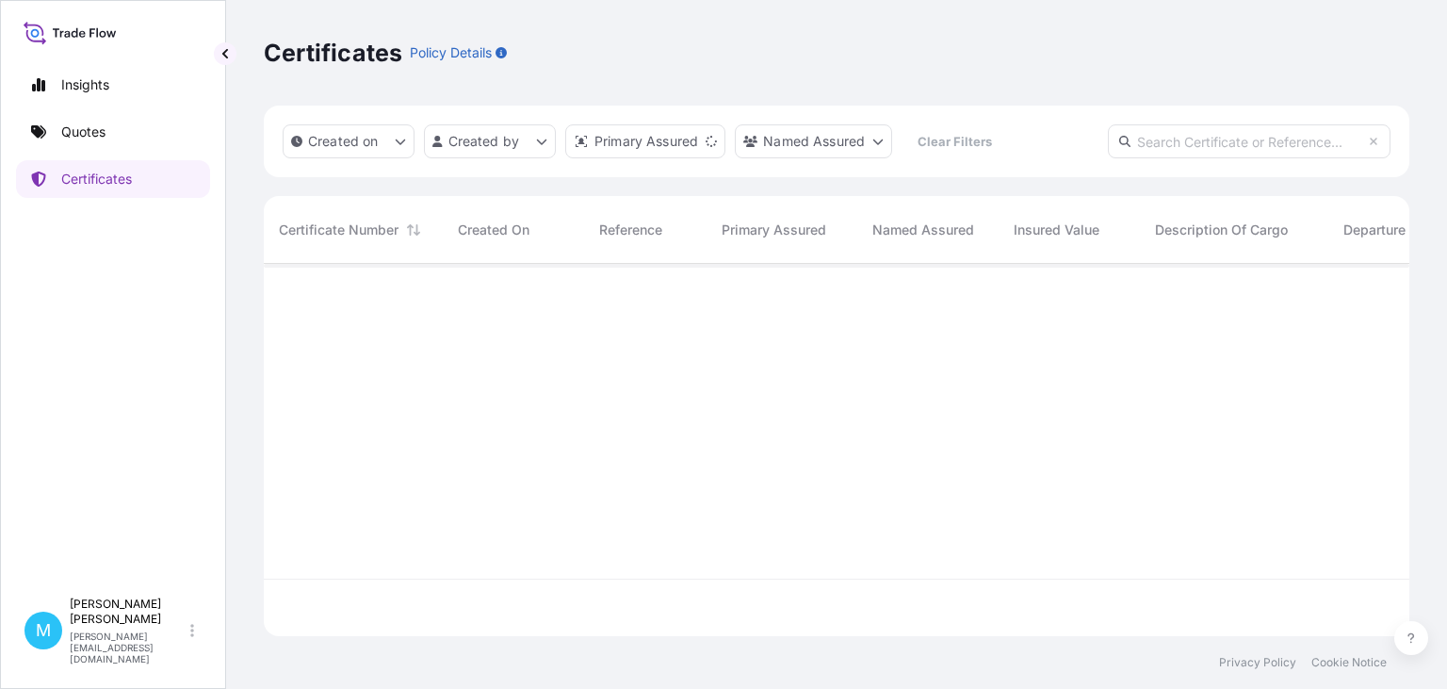
scroll to position [383, 1146]
click at [1158, 137] on input "text" at bounding box center [1249, 141] width 283 height 34
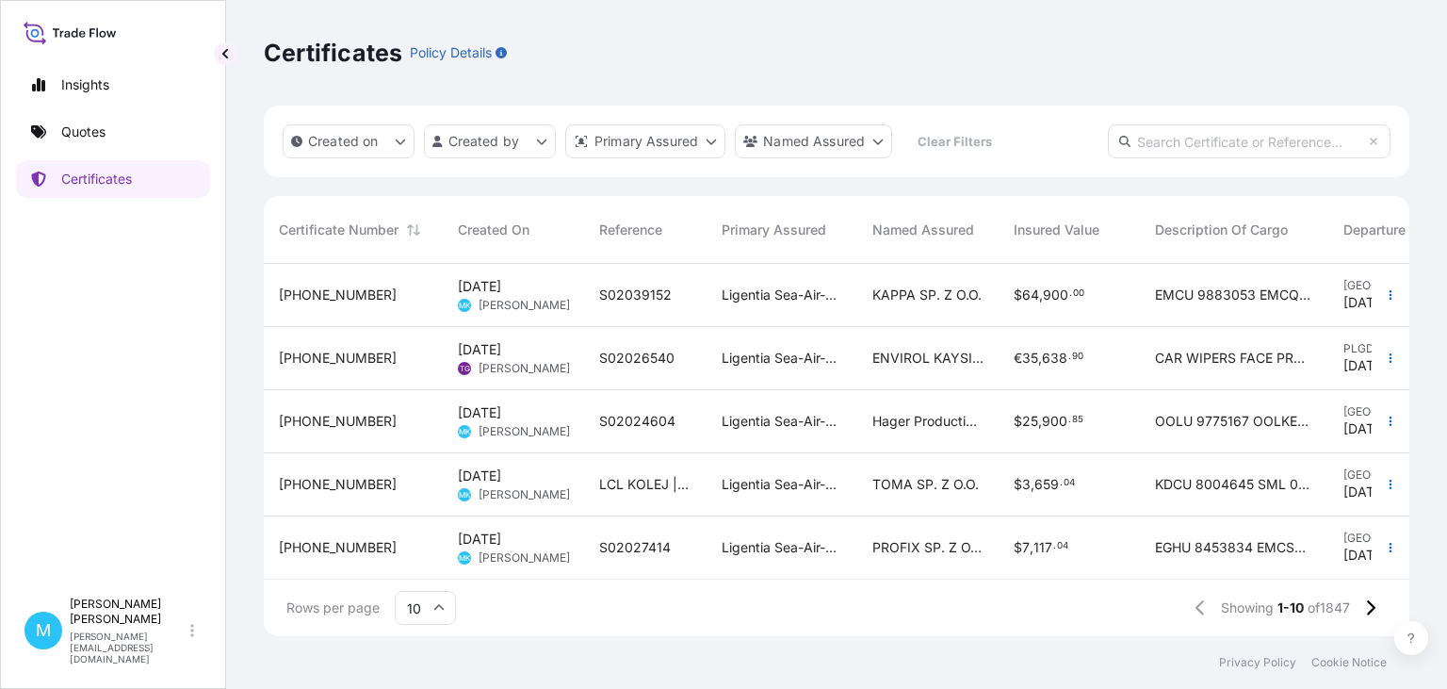
paste input "[PHONE_NUMBER]"
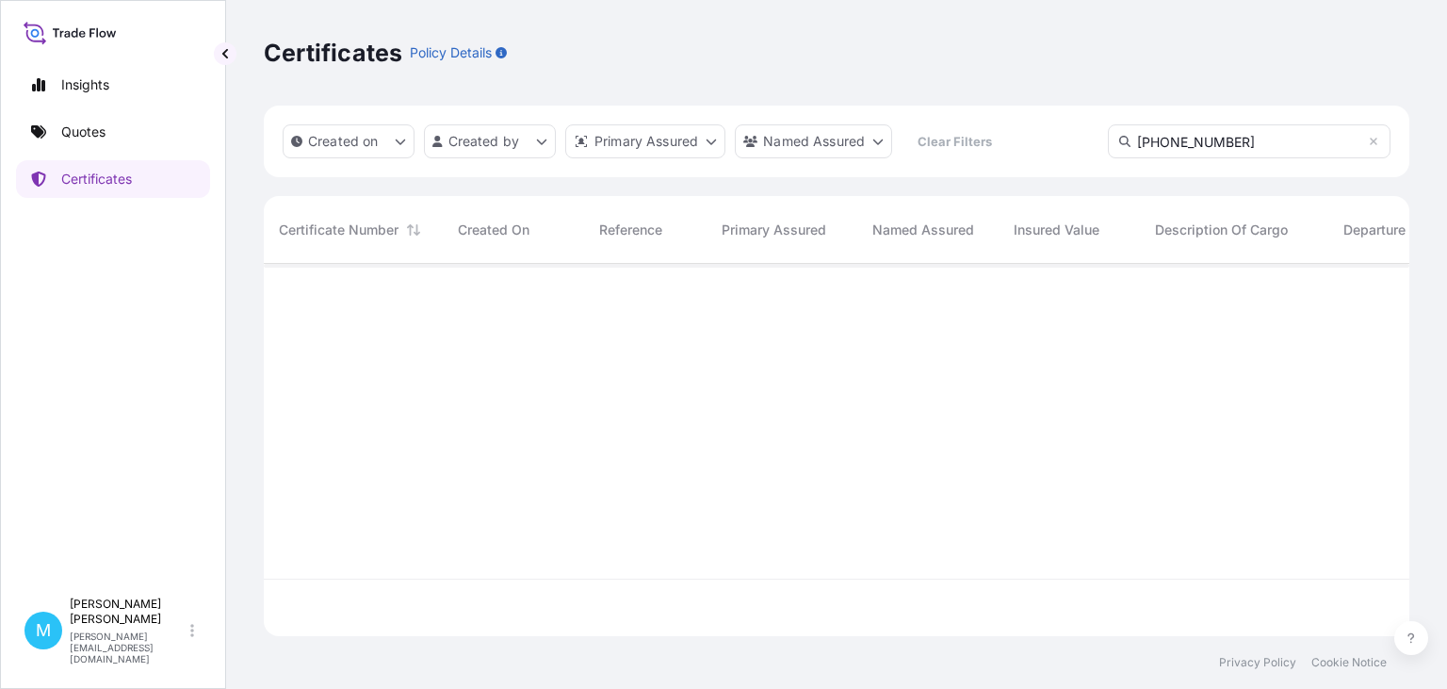
scroll to position [440, 1146]
type input "[PHONE_NUMBER]"
drag, startPoint x: 1230, startPoint y: 147, endPoint x: 1263, endPoint y: 148, distance: 33.0
click at [1232, 147] on input "[PHONE_NUMBER]" at bounding box center [1249, 141] width 283 height 34
drag, startPoint x: 1227, startPoint y: 145, endPoint x: 975, endPoint y: 139, distance: 251.6
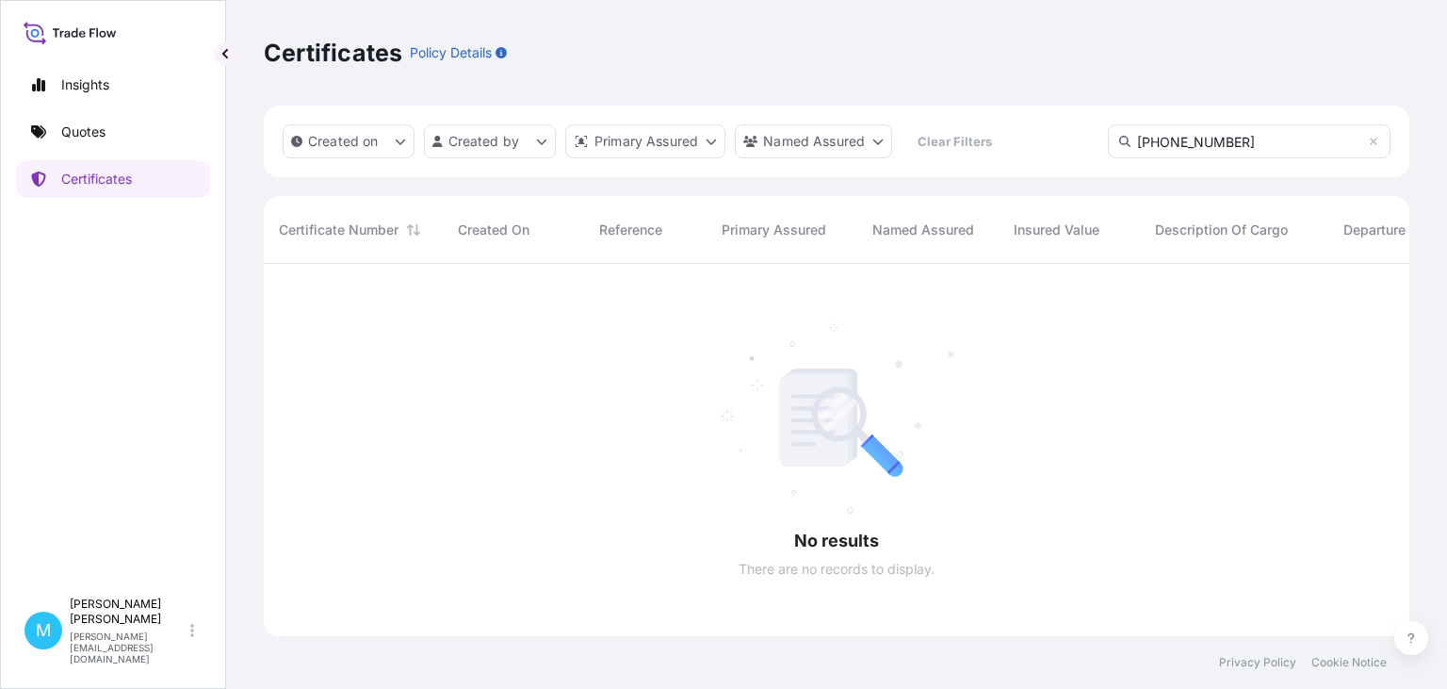
click at [1108, 139] on input "[PHONE_NUMBER]" at bounding box center [1249, 141] width 283 height 34
paste input "S02005169"
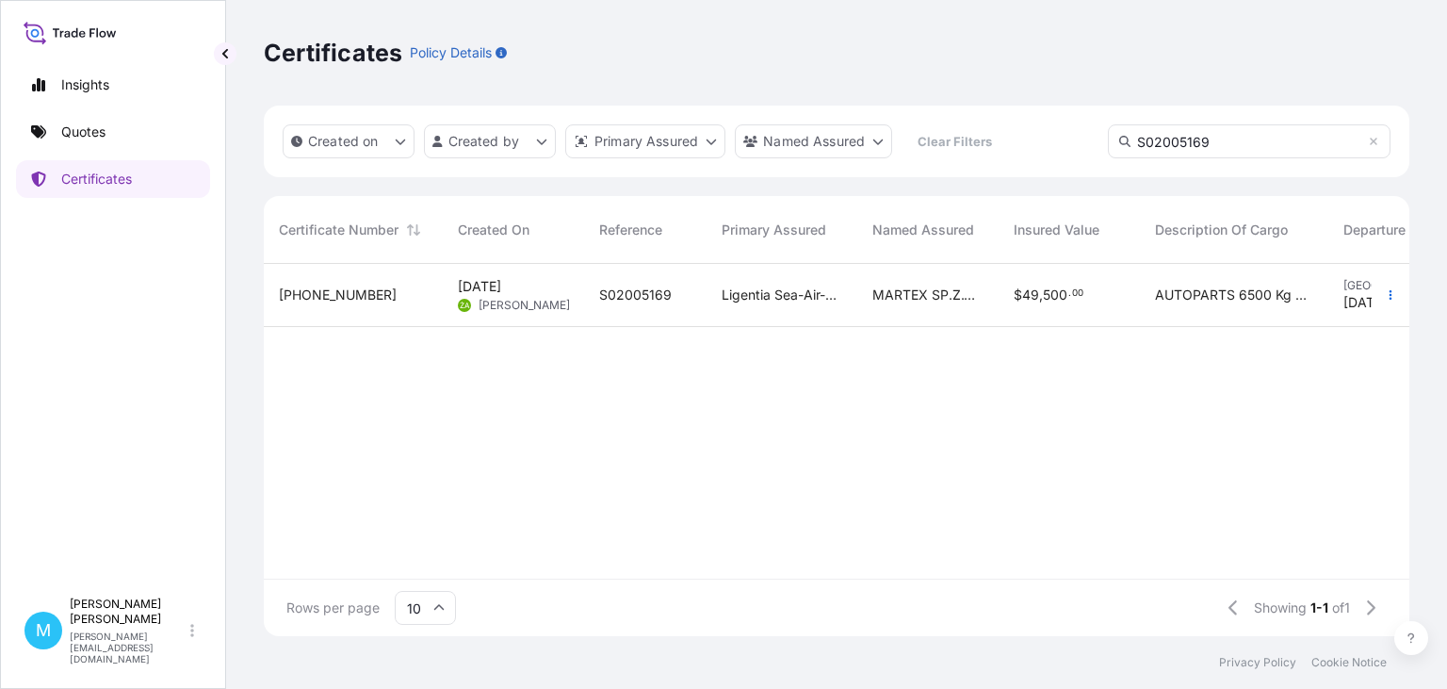
type input "S02005169"
click at [589, 288] on div "S02005169" at bounding box center [645, 295] width 122 height 63
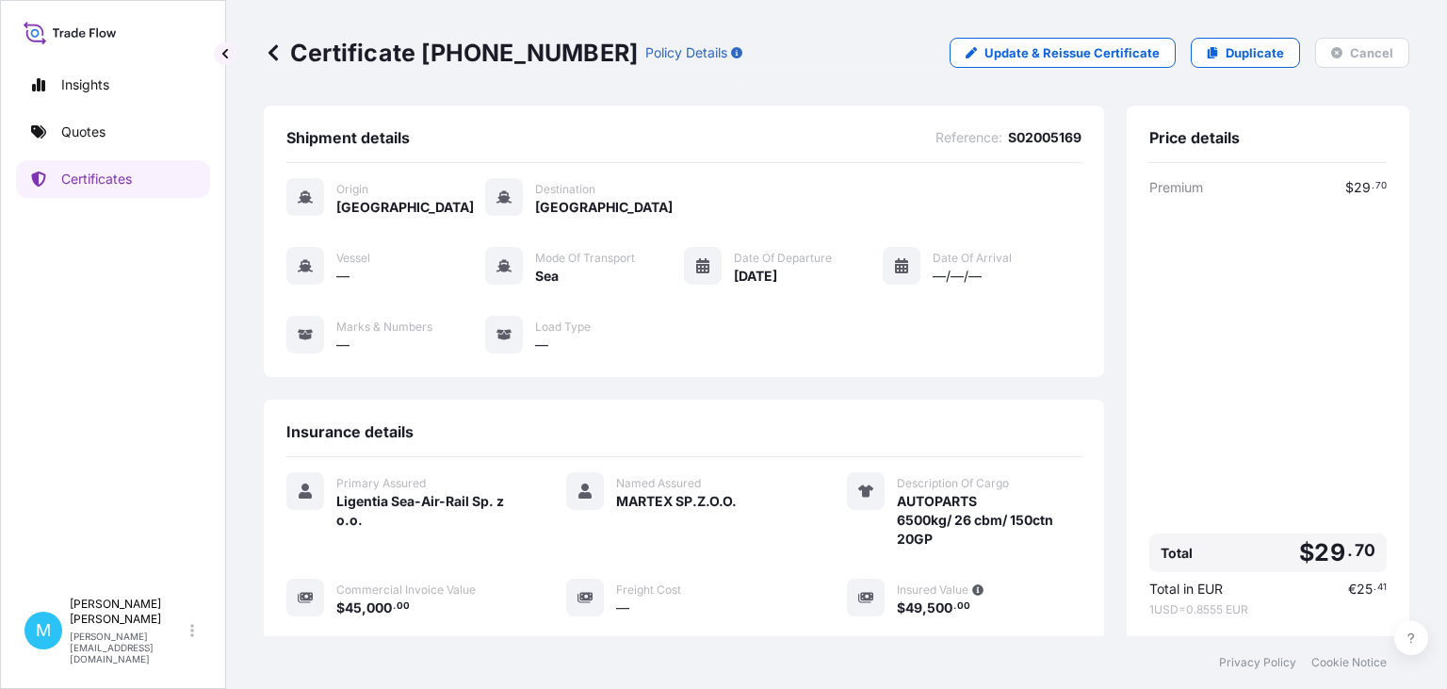
scroll to position [282, 0]
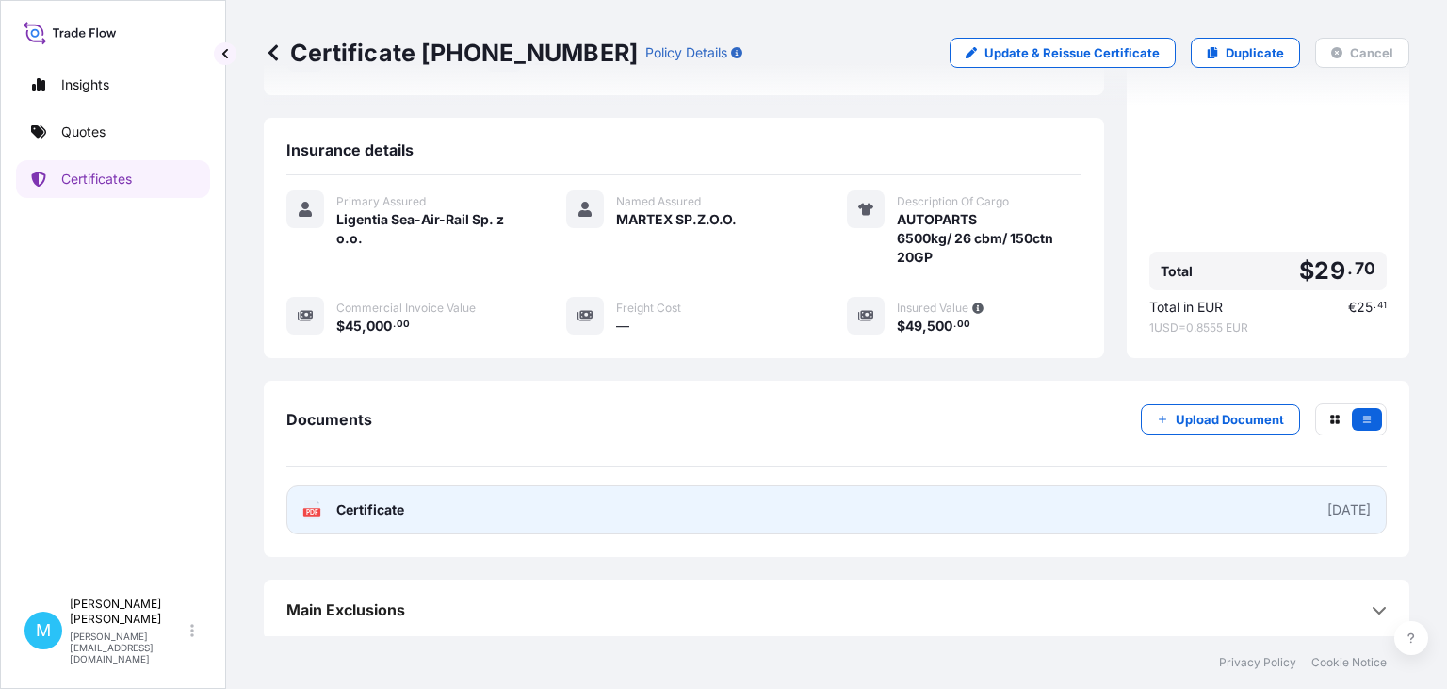
click at [575, 506] on link "PDF Certificate [DATE]" at bounding box center [836, 509] width 1100 height 49
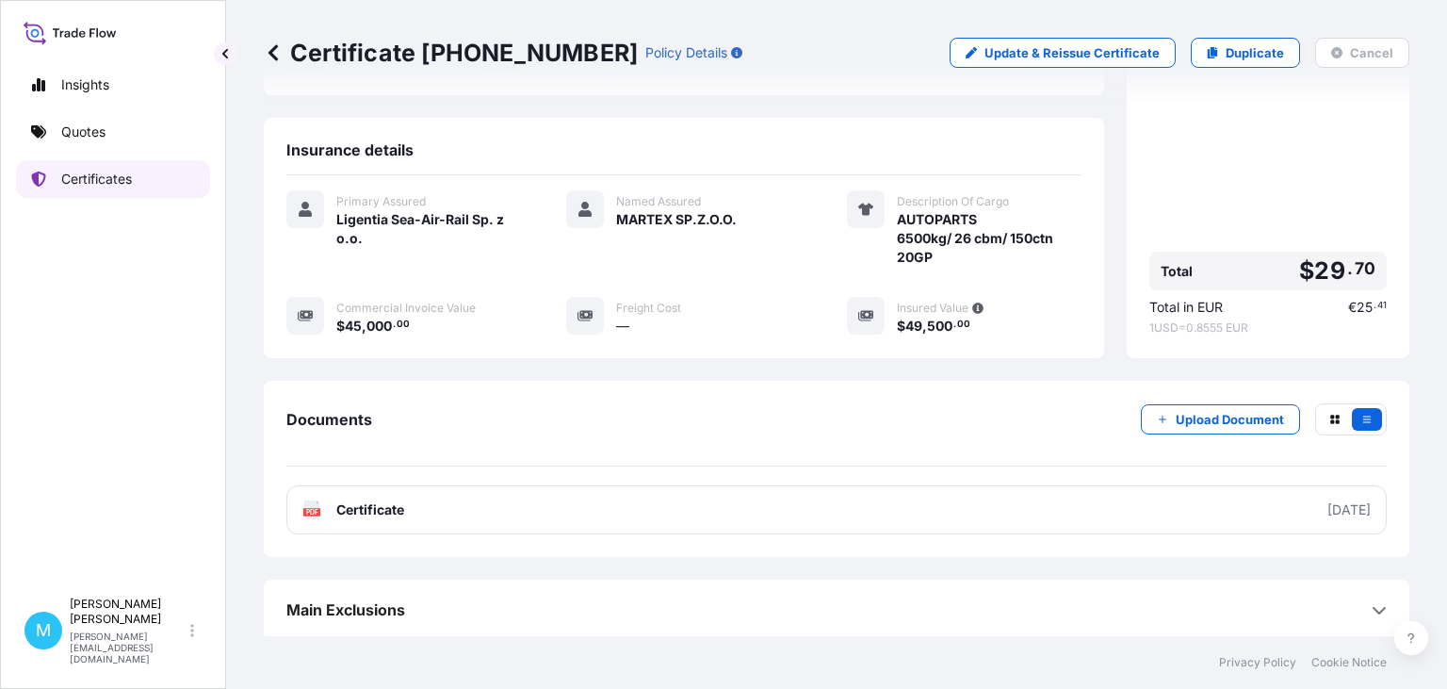
click at [138, 182] on link "Certificates" at bounding box center [113, 179] width 194 height 38
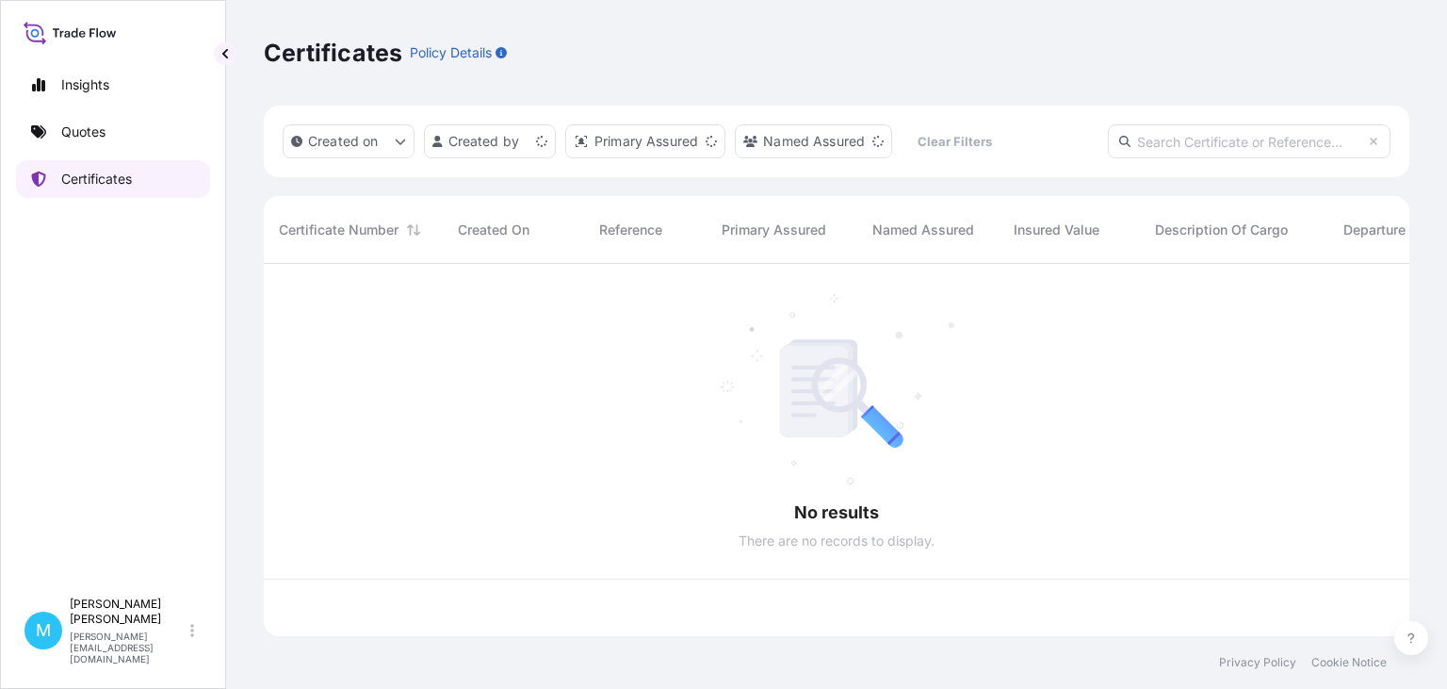
scroll to position [383, 1146]
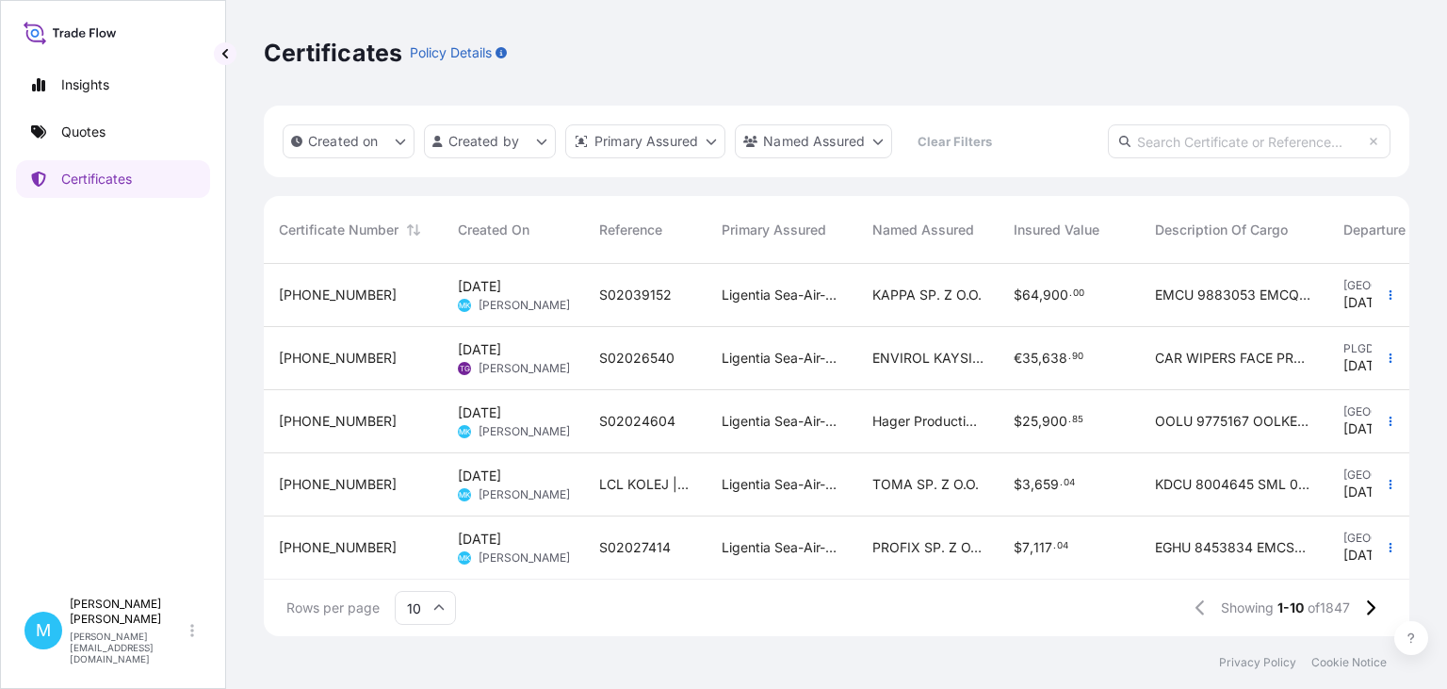
click at [1184, 148] on input "text" at bounding box center [1249, 141] width 283 height 34
paste input "S02004916"
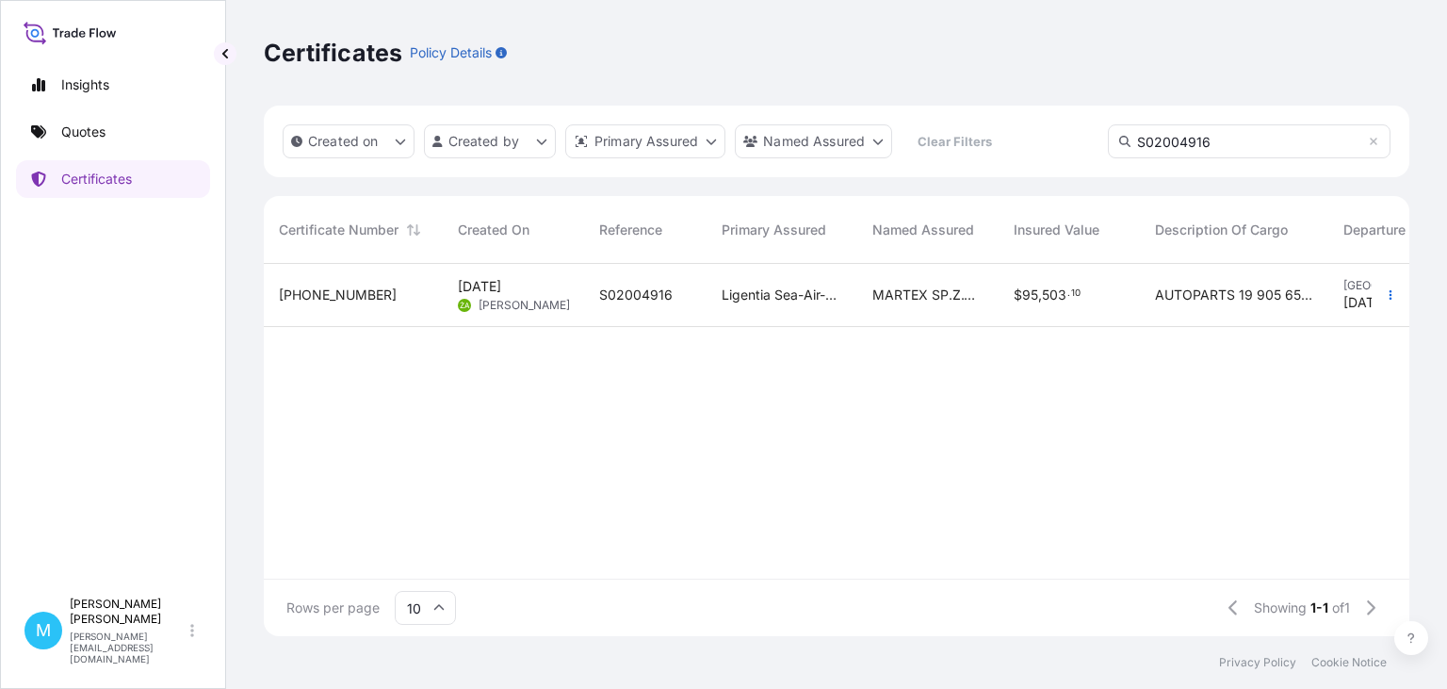
type input "S02004916"
click at [655, 300] on span "S02004916" at bounding box center [635, 294] width 73 height 19
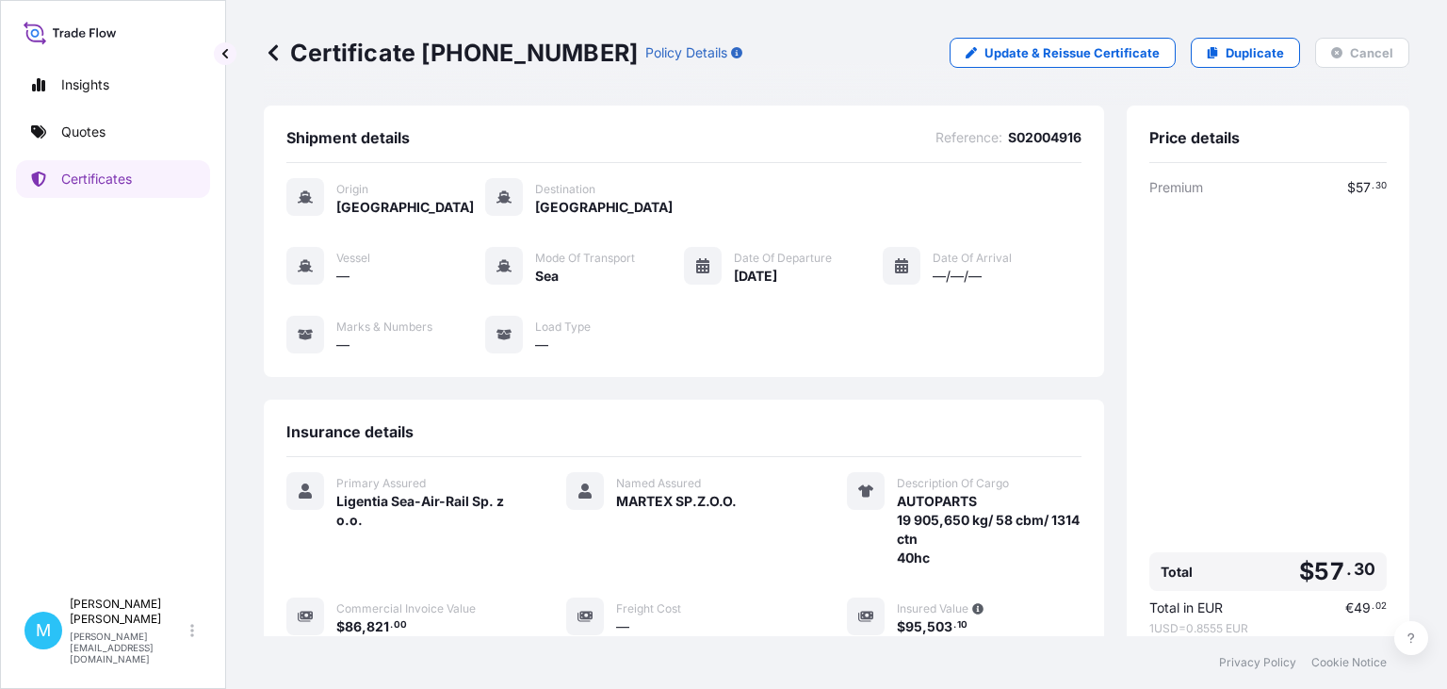
scroll to position [301, 0]
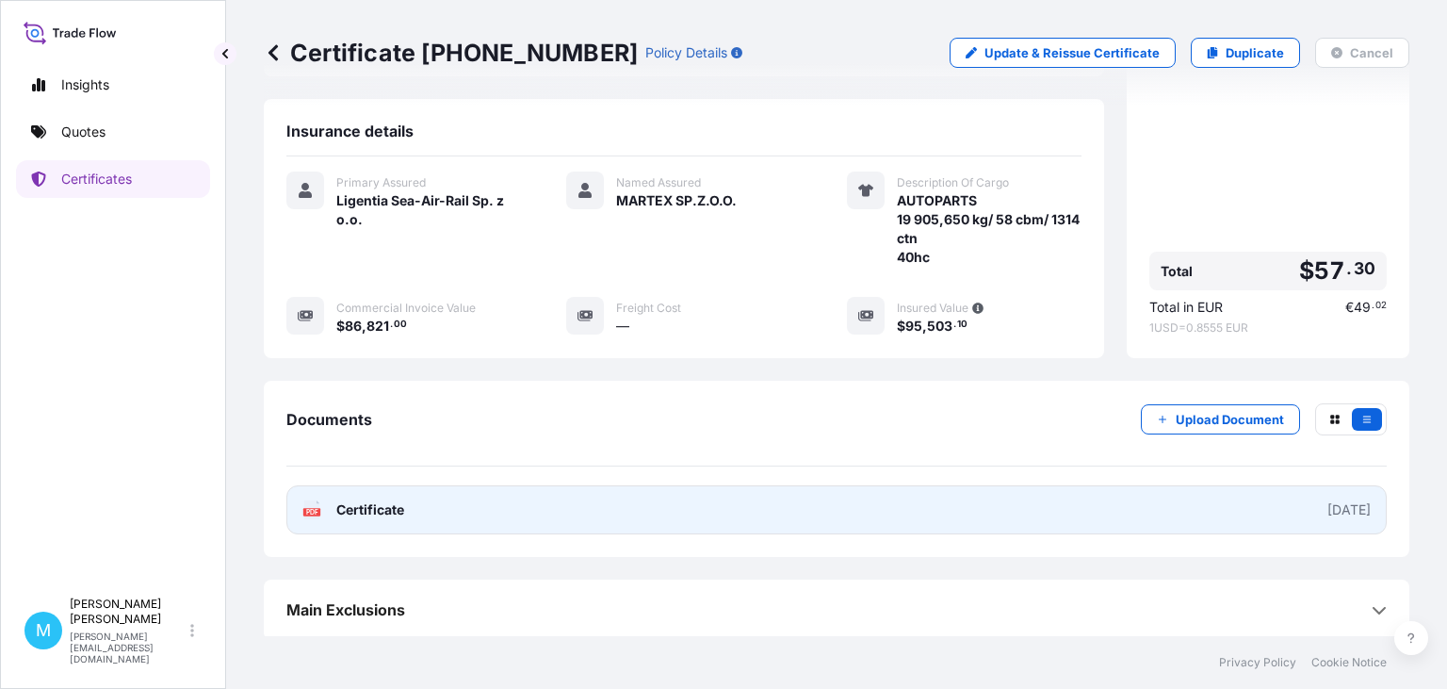
click at [524, 512] on link "PDF Certificate [DATE]" at bounding box center [836, 509] width 1100 height 49
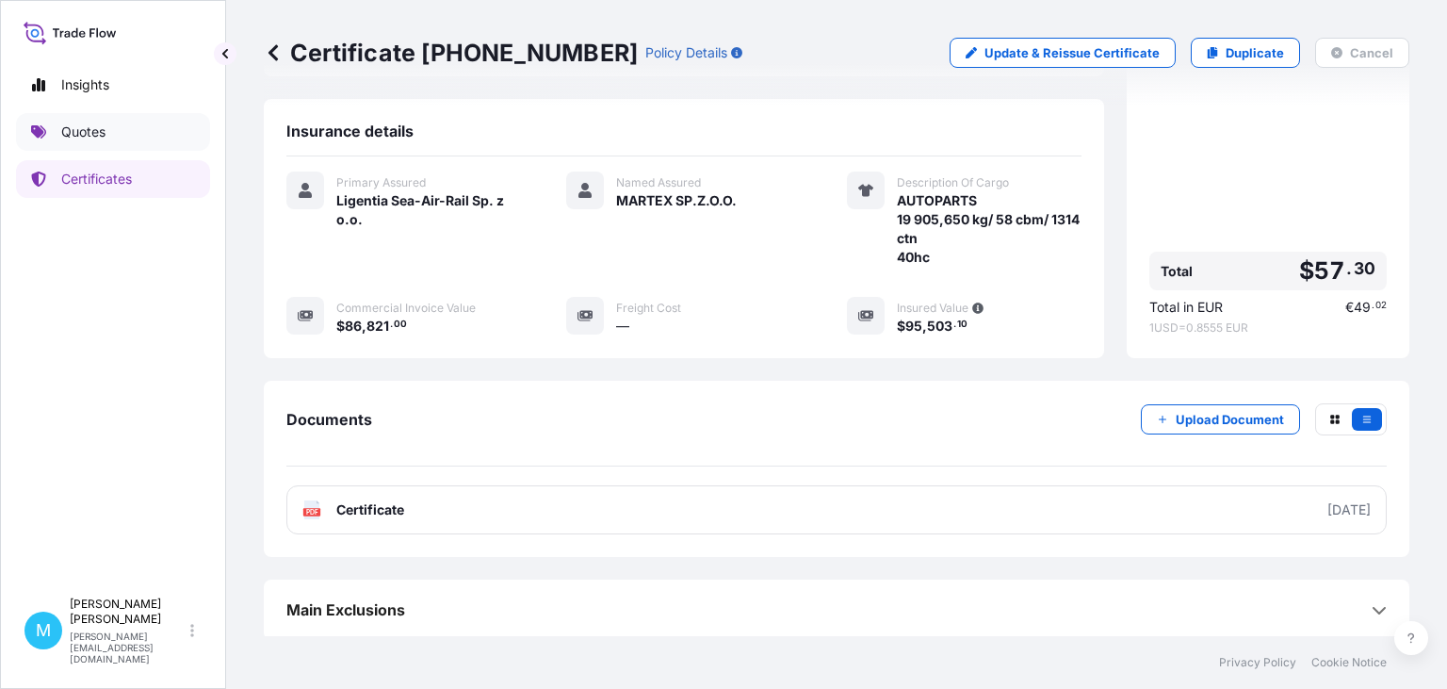
click at [93, 138] on p "Quotes" at bounding box center [83, 131] width 44 height 19
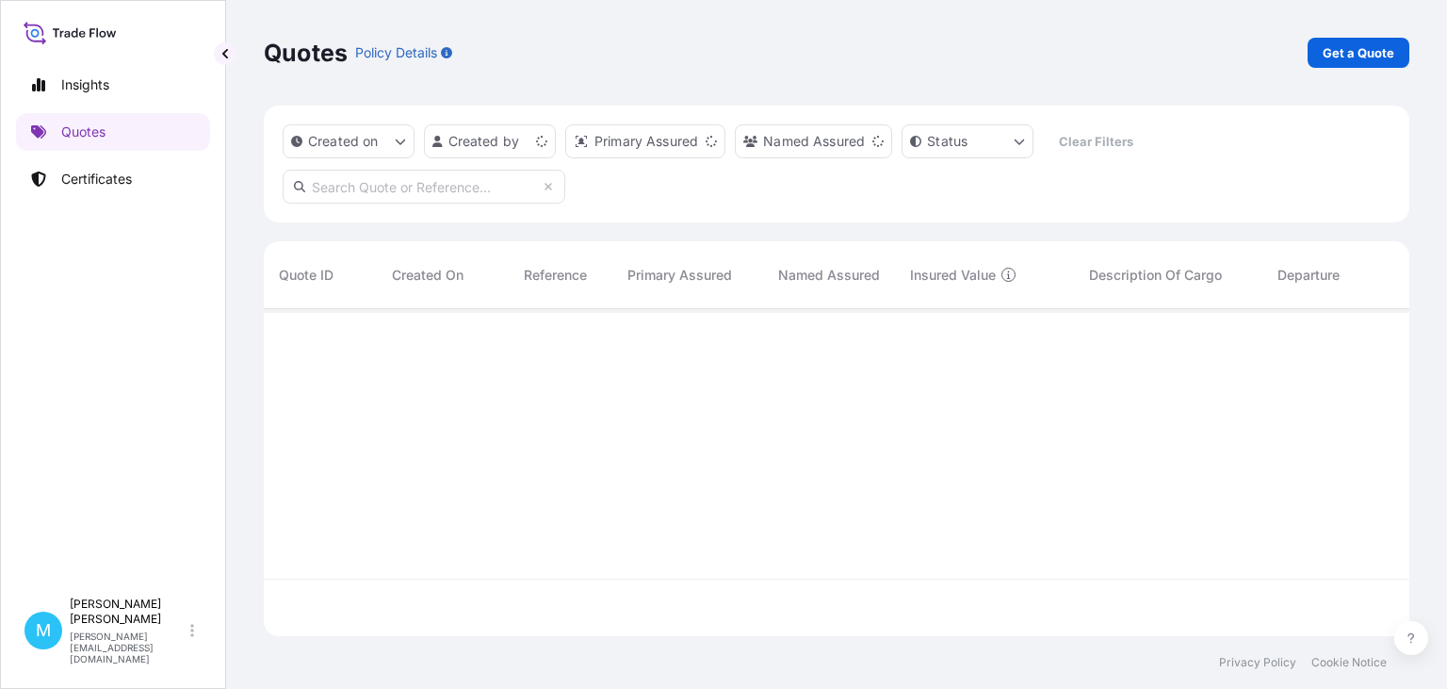
scroll to position [337, 1146]
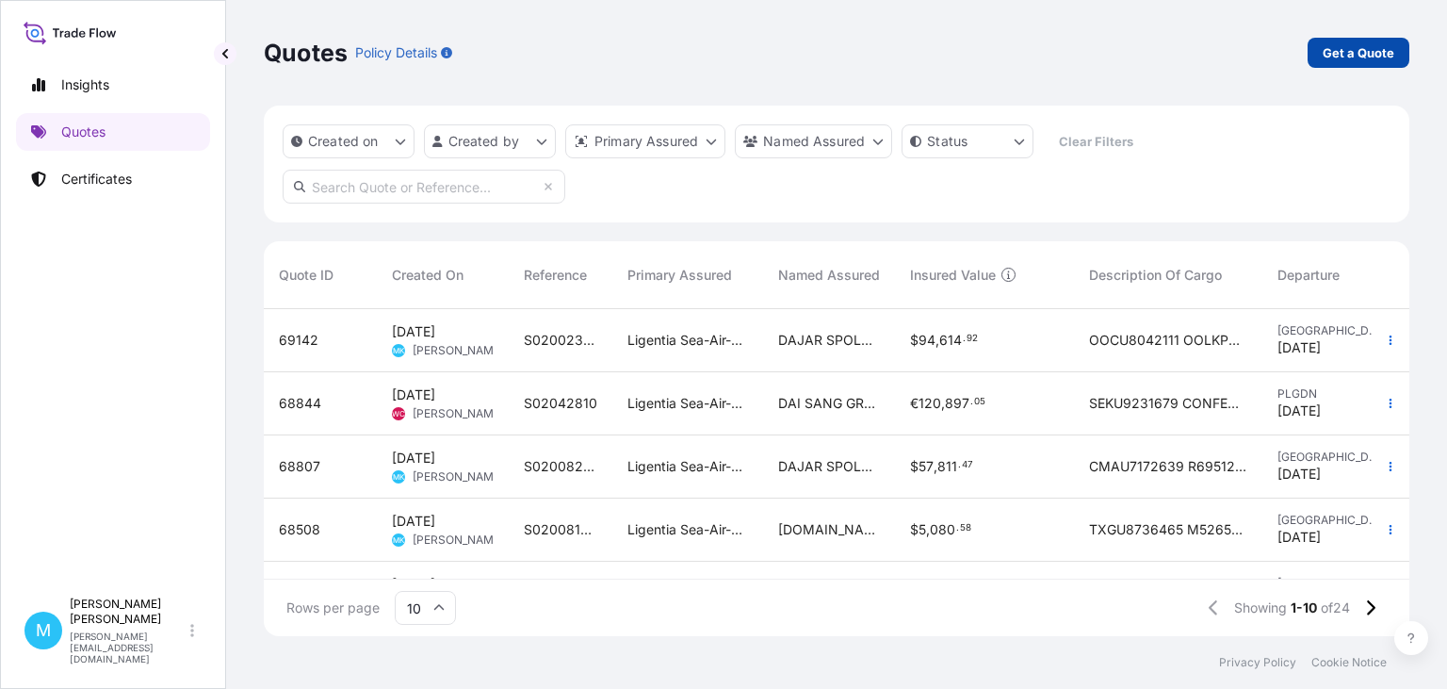
click at [1342, 53] on p "Get a Quote" at bounding box center [1359, 52] width 72 height 19
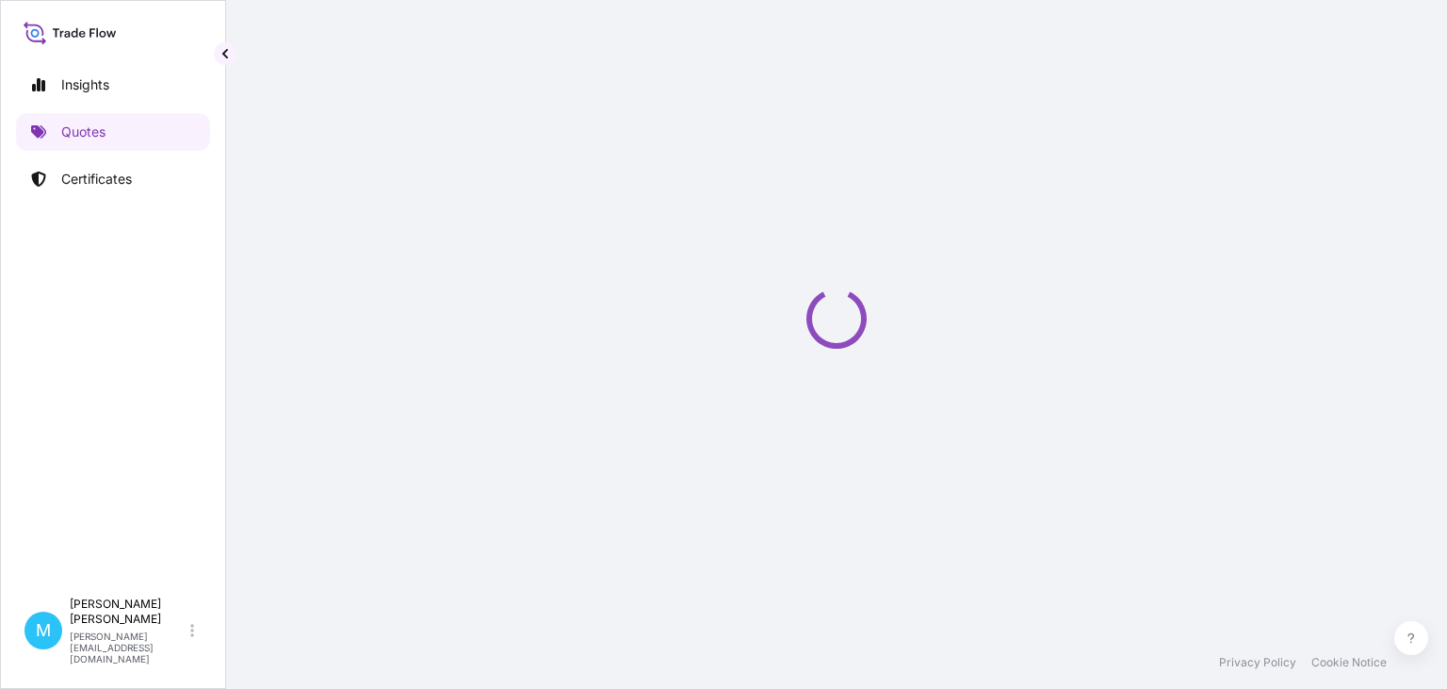
select select "Sea"
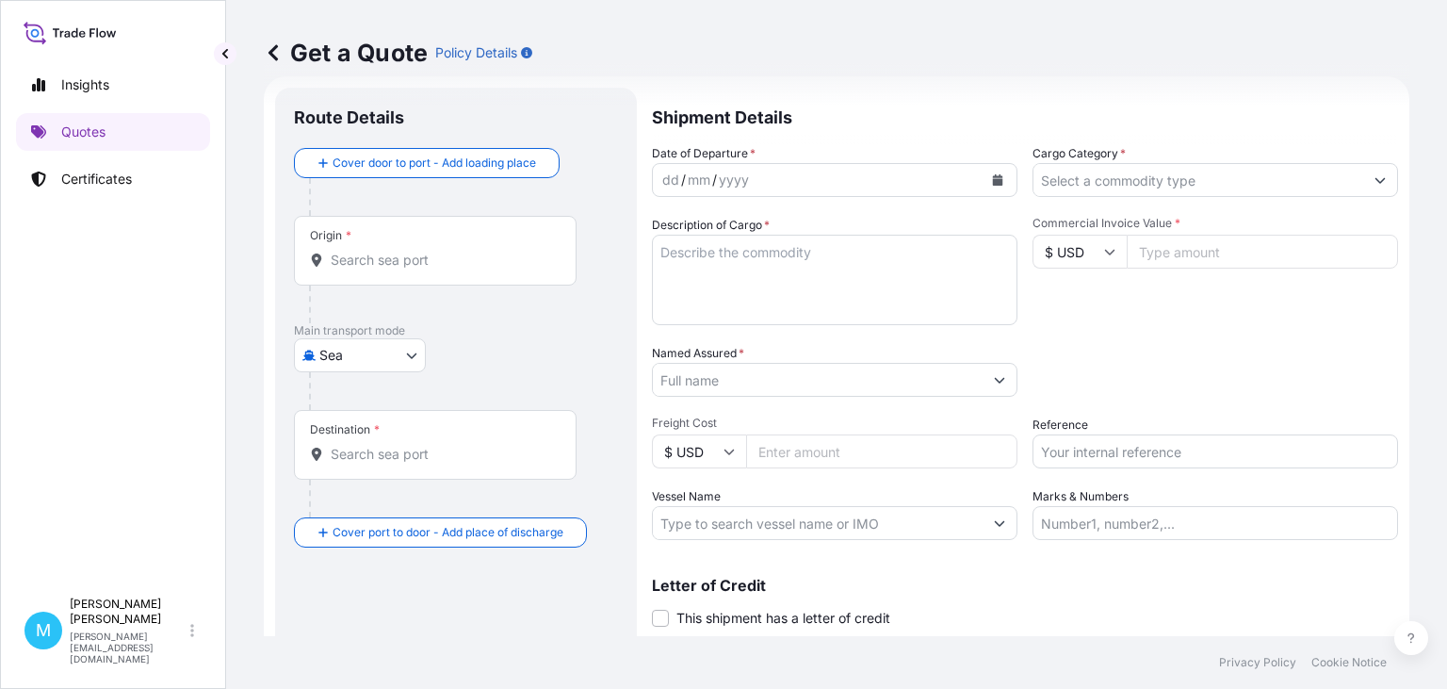
scroll to position [30, 0]
click at [386, 258] on input "Origin *" at bounding box center [442, 259] width 222 height 19
click at [379, 257] on input "Origin * Please select an origin" at bounding box center [442, 259] width 222 height 19
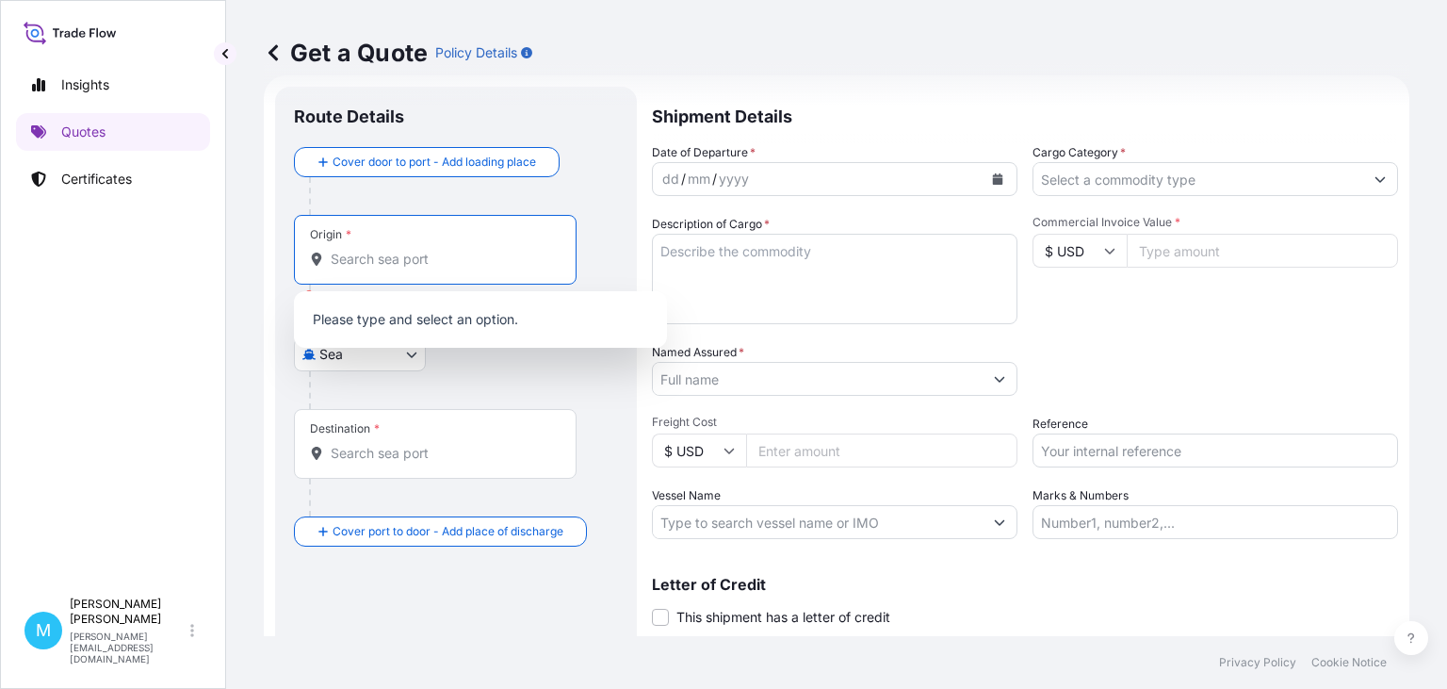
click at [340, 262] on input "Origin * Please select an origin" at bounding box center [442, 259] width 222 height 19
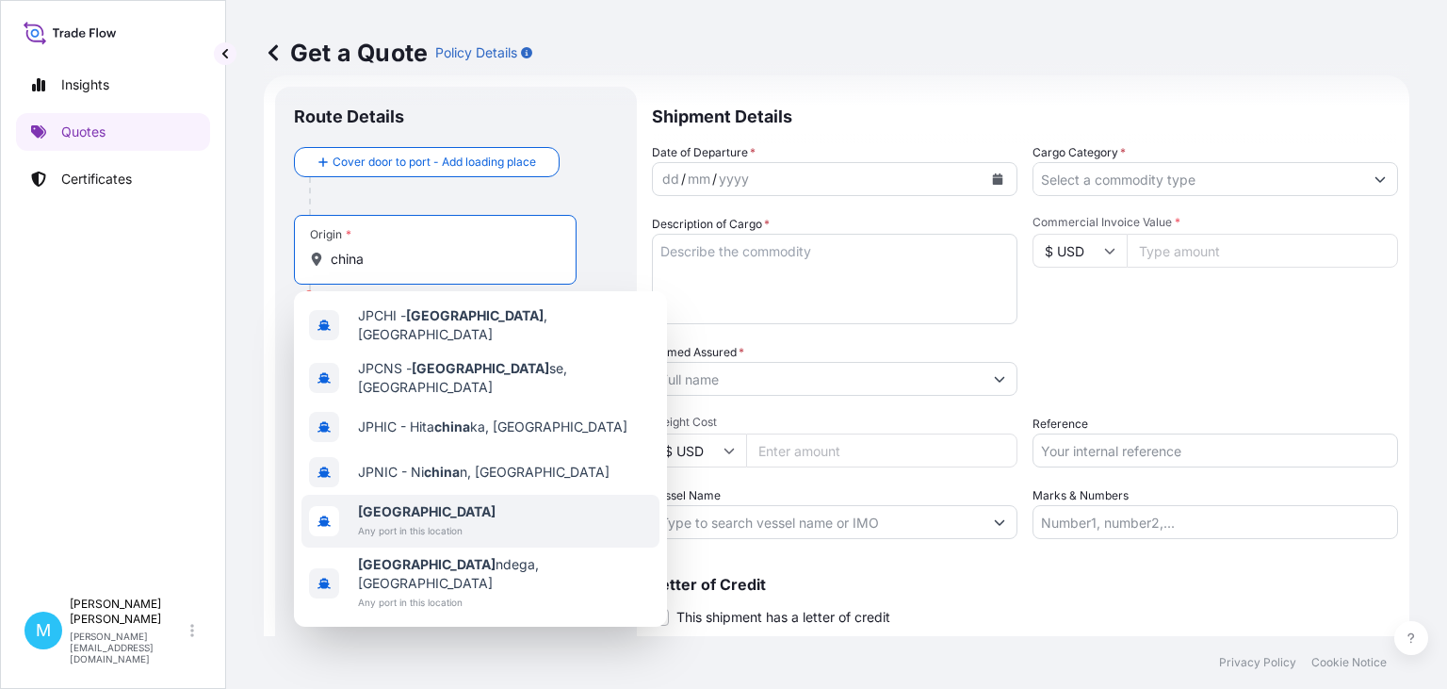
click at [418, 503] on span "[GEOGRAPHIC_DATA]" at bounding box center [427, 511] width 138 height 19
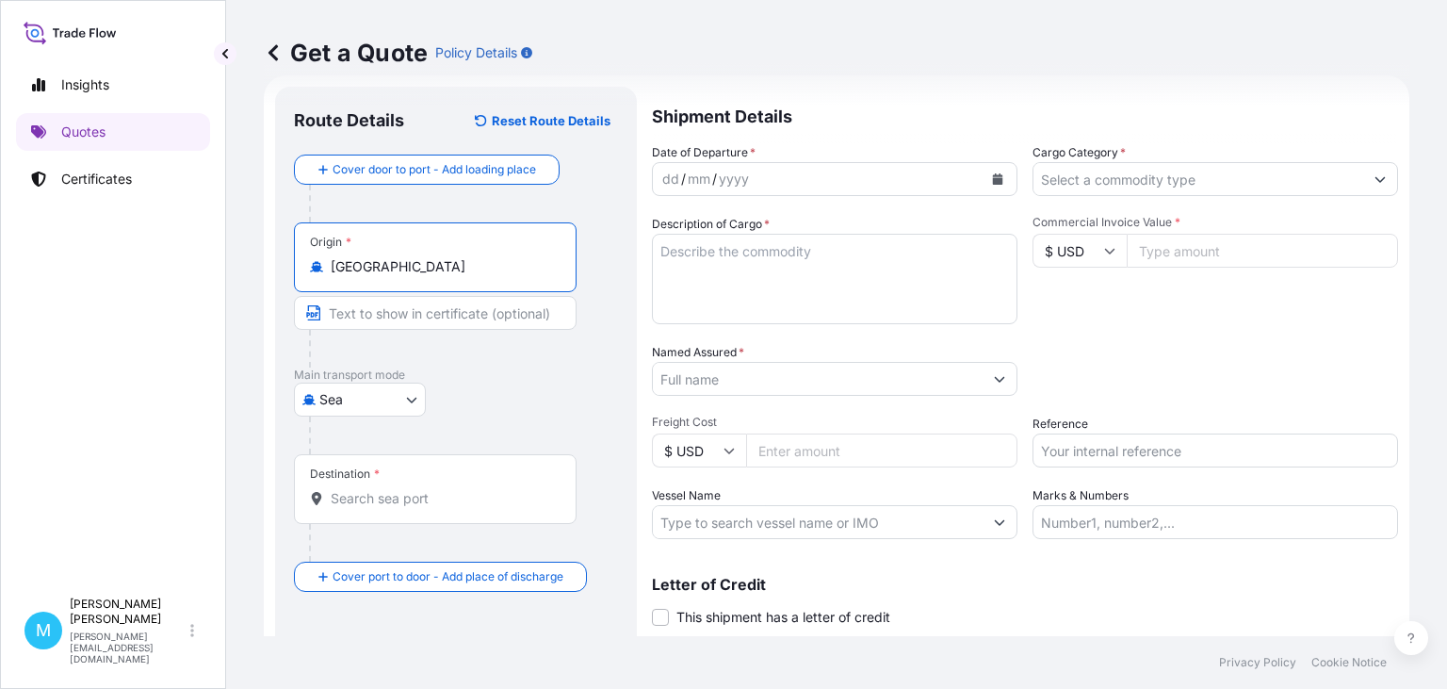
type input "[GEOGRAPHIC_DATA]"
click at [383, 500] on input "Destination *" at bounding box center [442, 498] width 222 height 19
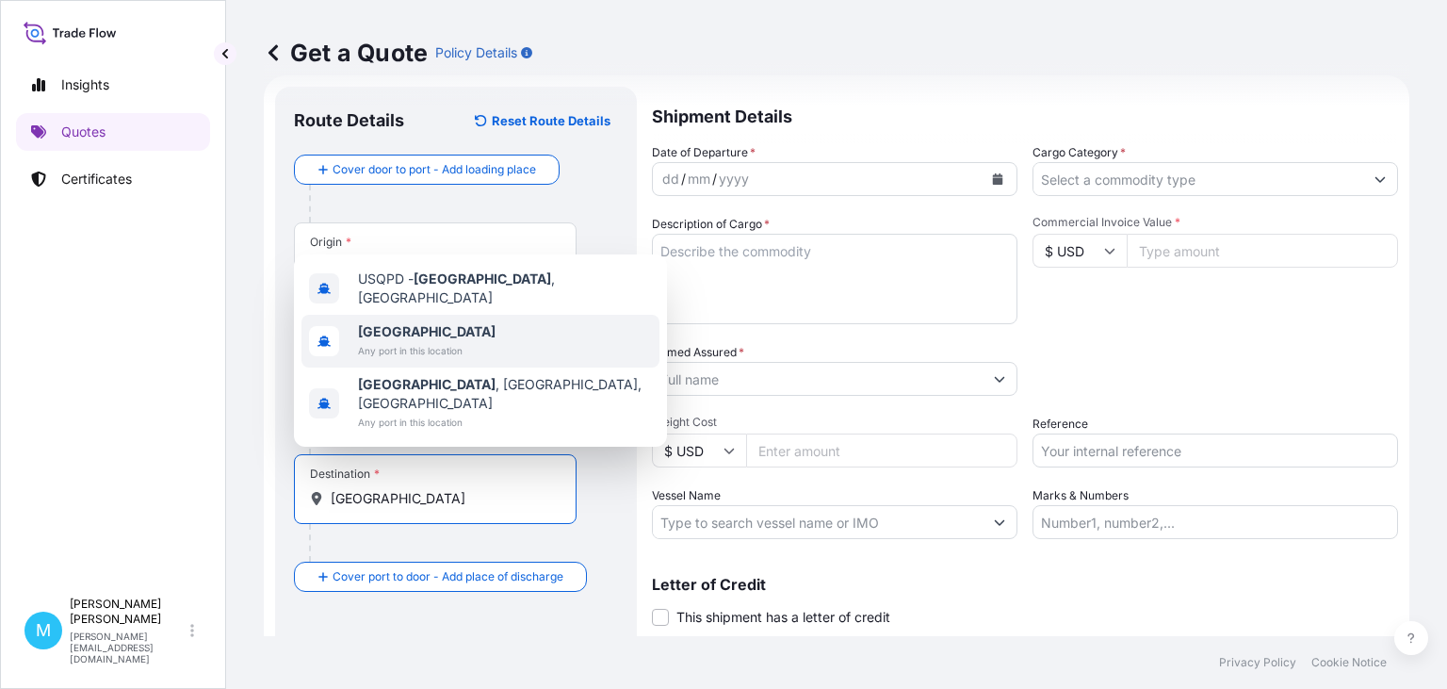
click at [412, 341] on span "[GEOGRAPHIC_DATA]" at bounding box center [427, 331] width 138 height 19
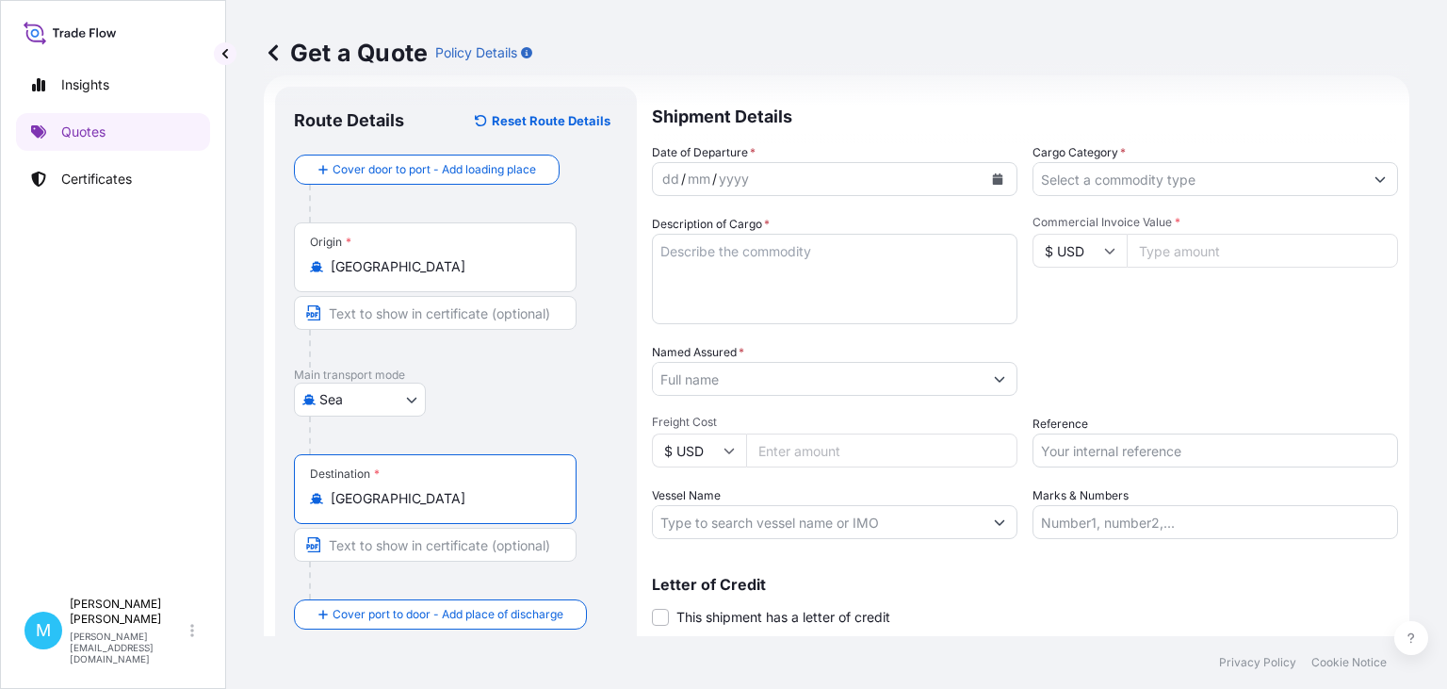
type input "[GEOGRAPHIC_DATA]"
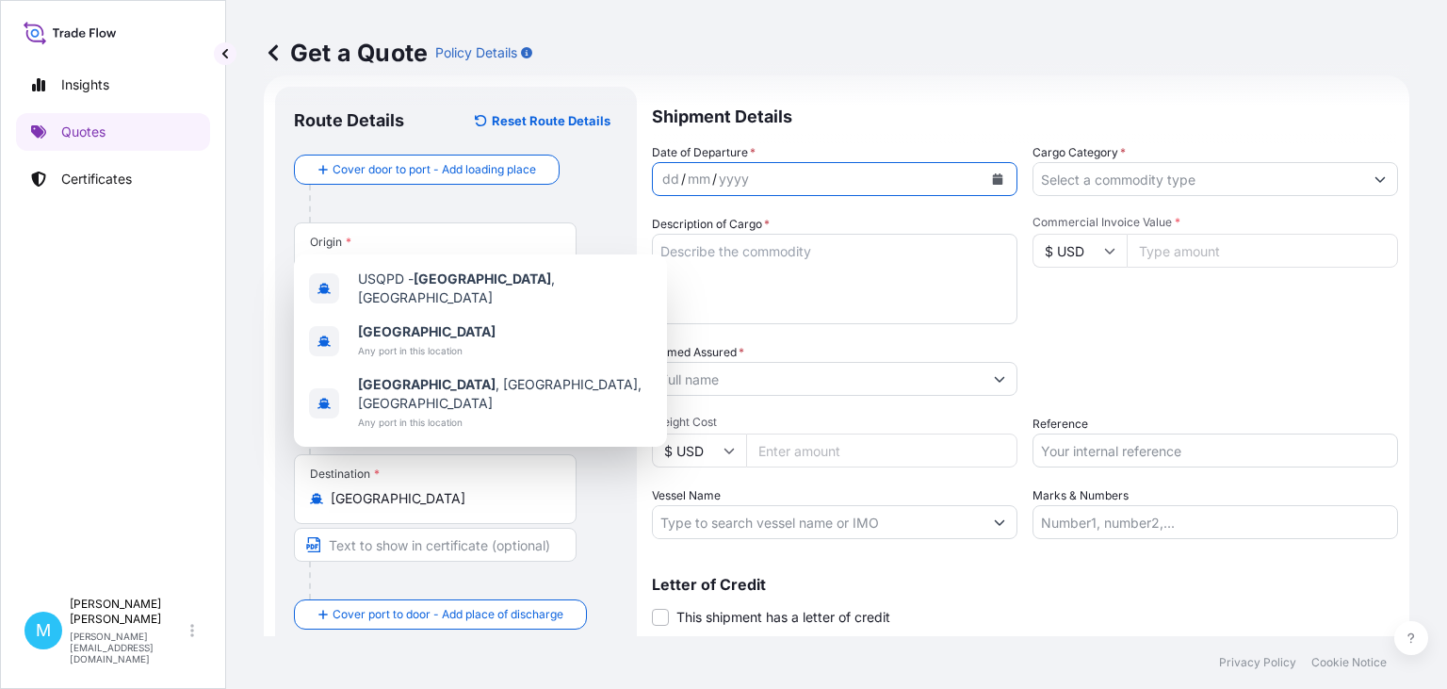
click at [1007, 181] on button "Calendar" at bounding box center [998, 179] width 30 height 30
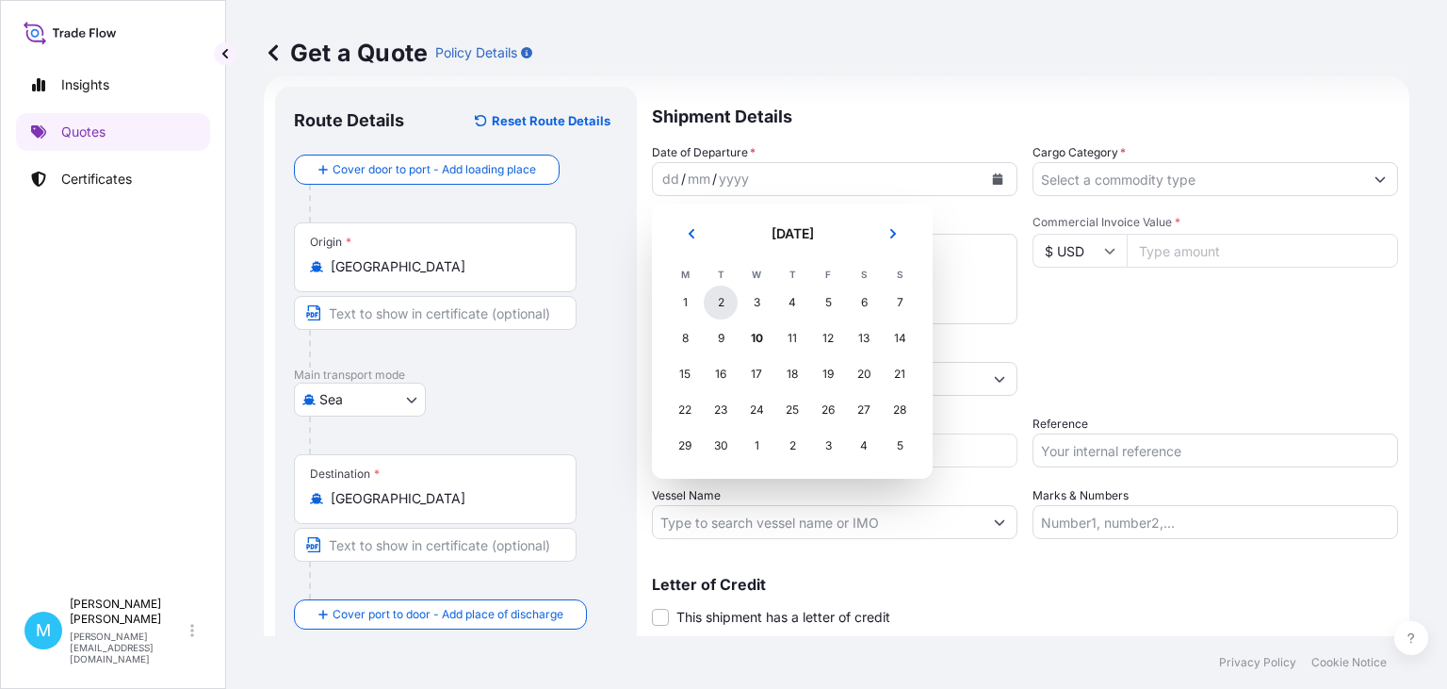
click at [726, 303] on div "2" at bounding box center [721, 302] width 34 height 34
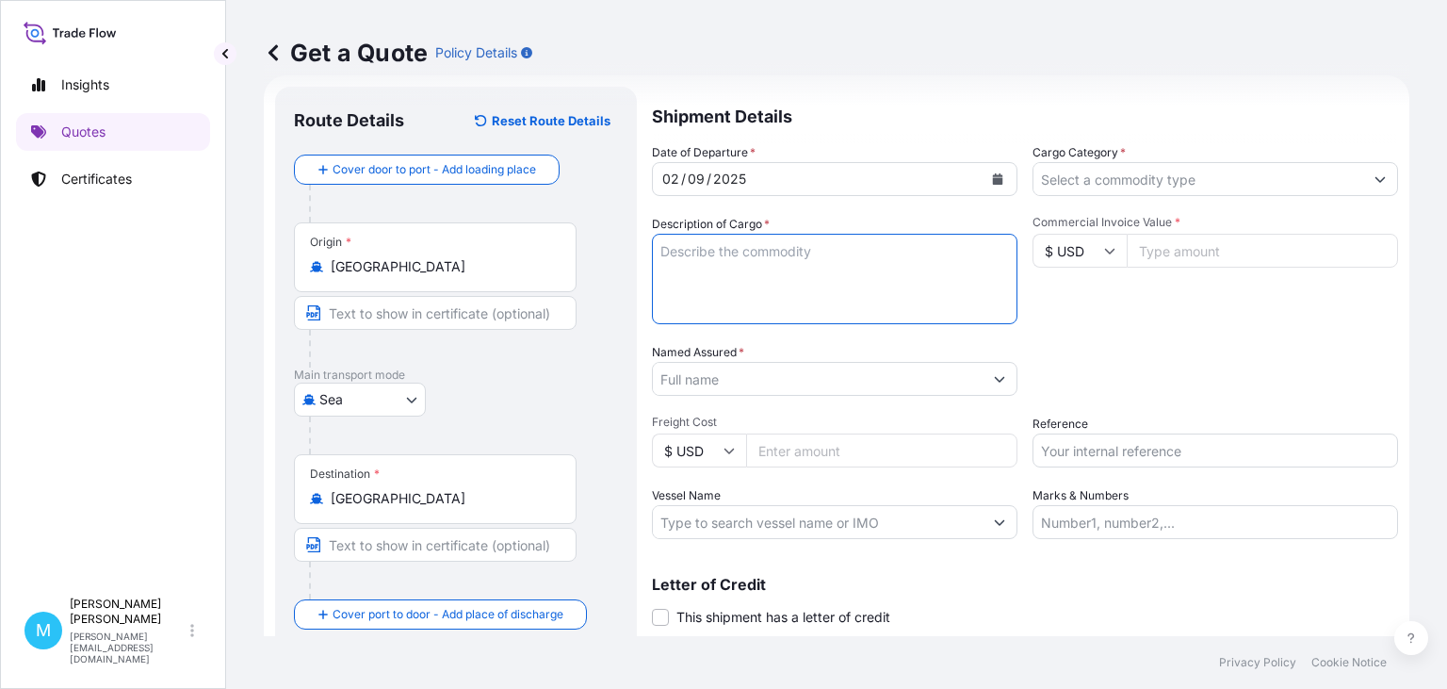
click at [739, 273] on textarea "Description of Cargo *" at bounding box center [835, 279] width 366 height 90
click at [735, 243] on textarea "Description of Cargo *" at bounding box center [835, 279] width 366 height 90
paste textarea "OOLU6262793 OOLKEX0738 40HCNOR 1334.50 KG 8.15 M3 211 CTN"
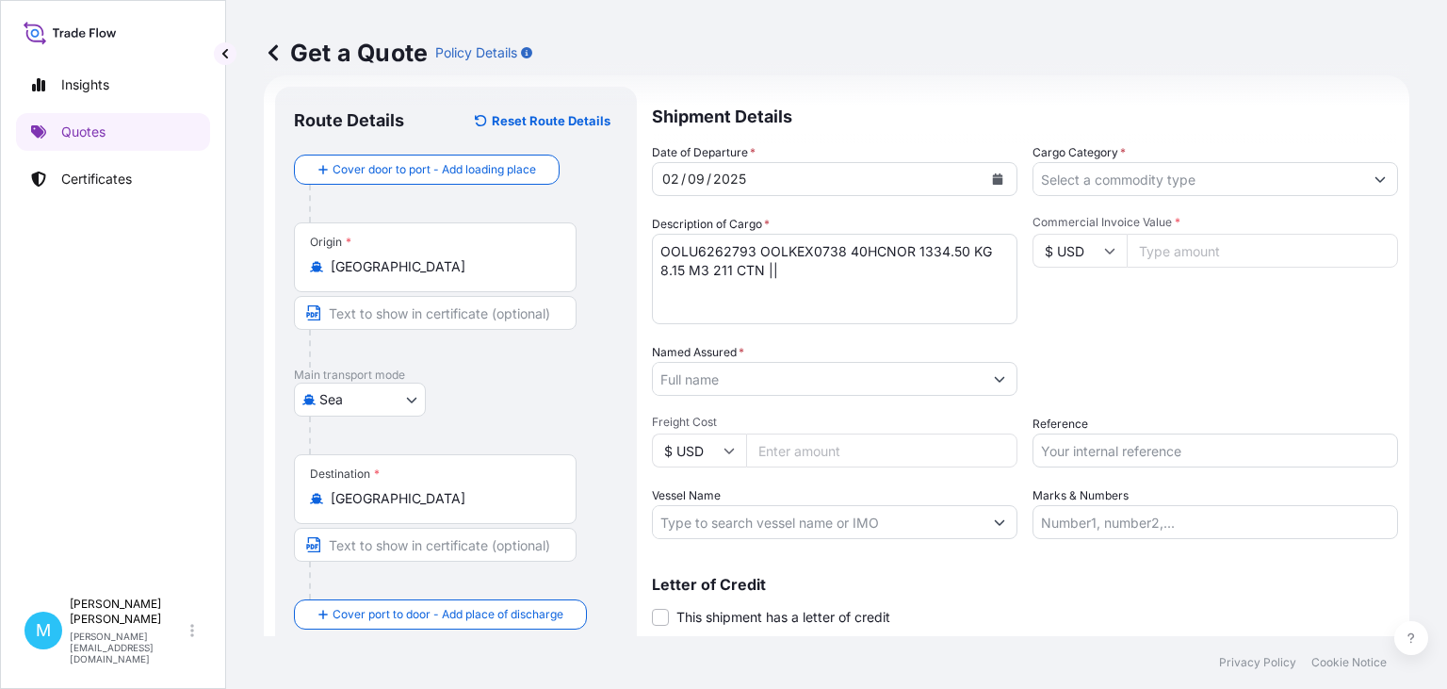
click at [831, 271] on textarea "OOLU6262793 OOLKEX0738 40HCNOR 1334.50 KG 8.15 M3 211 CTN ||" at bounding box center [835, 279] width 366 height 90
paste textarea "DOG SAFETY BELT"
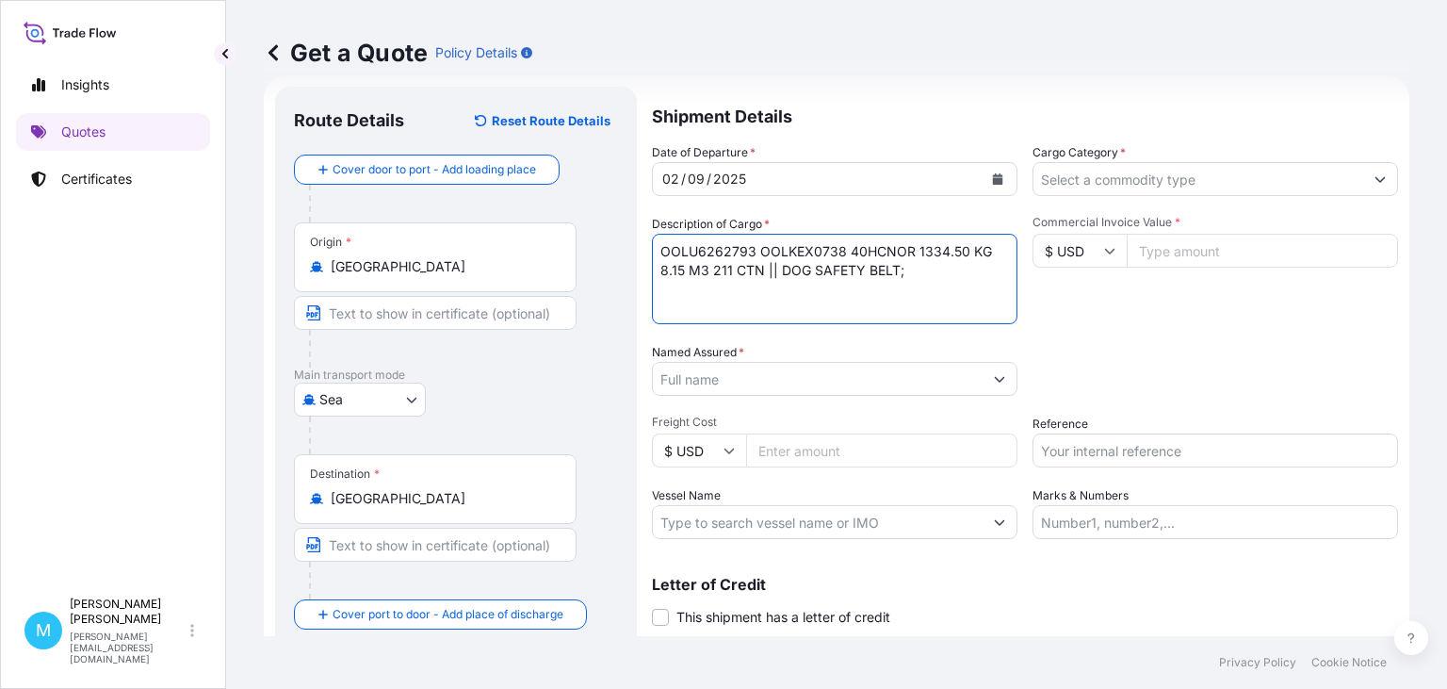
click at [932, 273] on textarea "OOLU6262793 OOLKEX0738 40HCNOR 1334.50 KG 8.15 M3 211 CTN || DOG SAFETY BELT;" at bounding box center [835, 279] width 366 height 90
paste textarea "DOG COLLAR"
click at [1006, 269] on textarea "OOLU6262793 OOLKEX0738 40HCNOR 1334.50 KG 8.15 M3 211 CTN || DOG SAFETY BELT; D…" at bounding box center [835, 279] width 366 height 90
paste textarea "AUTOMATIC RETRACTABLE"
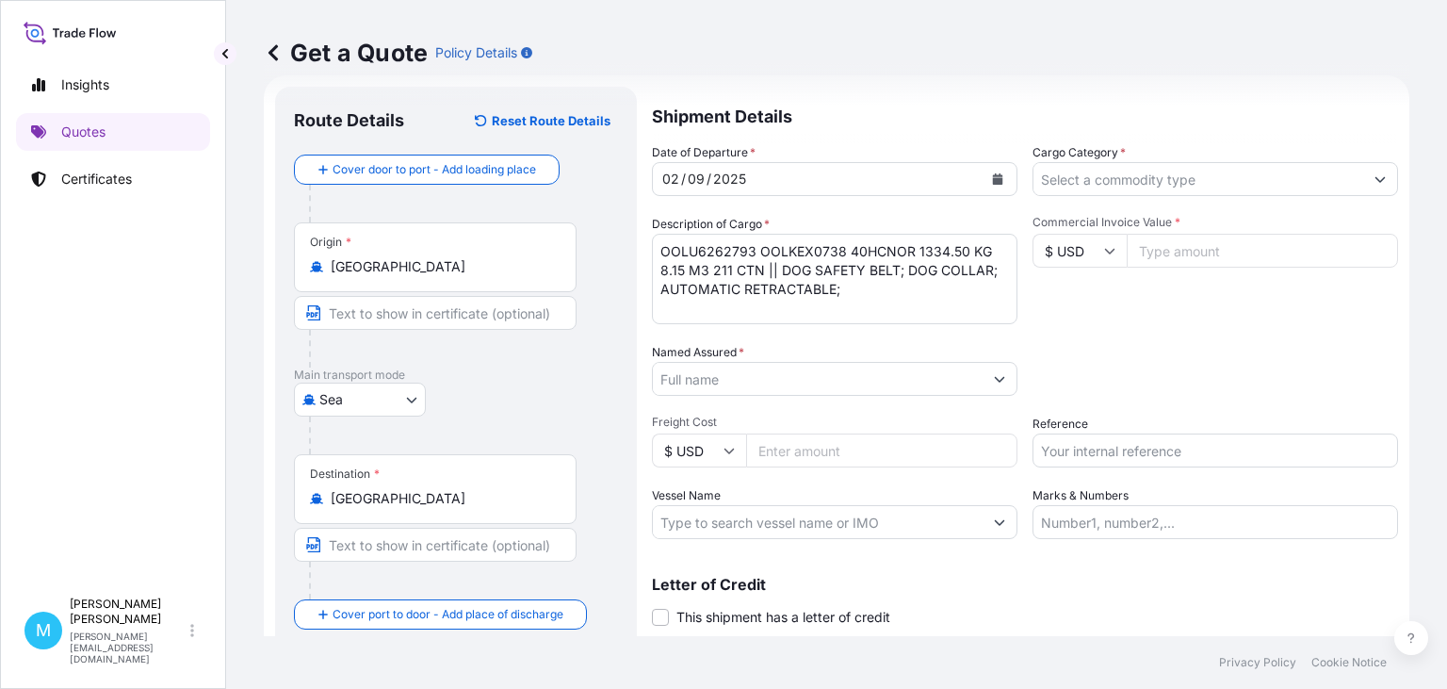
click at [851, 285] on textarea "OOLU6262793 OOLKEX0738 40HCNOR 1334.50 KG 8.15 M3 211 CTN || DOG SAFETY BELT; D…" at bounding box center [835, 279] width 366 height 90
paste textarea "LEASH"
click at [951, 294] on textarea "OOLU6262793 OOLKEX0738 40HCNOR 1334.50 KG 8.15 M3 211 CTN || DOG SAFETY BELT; D…" at bounding box center [835, 279] width 366 height 90
paste textarea "TOY - BALL WITH ROPE"
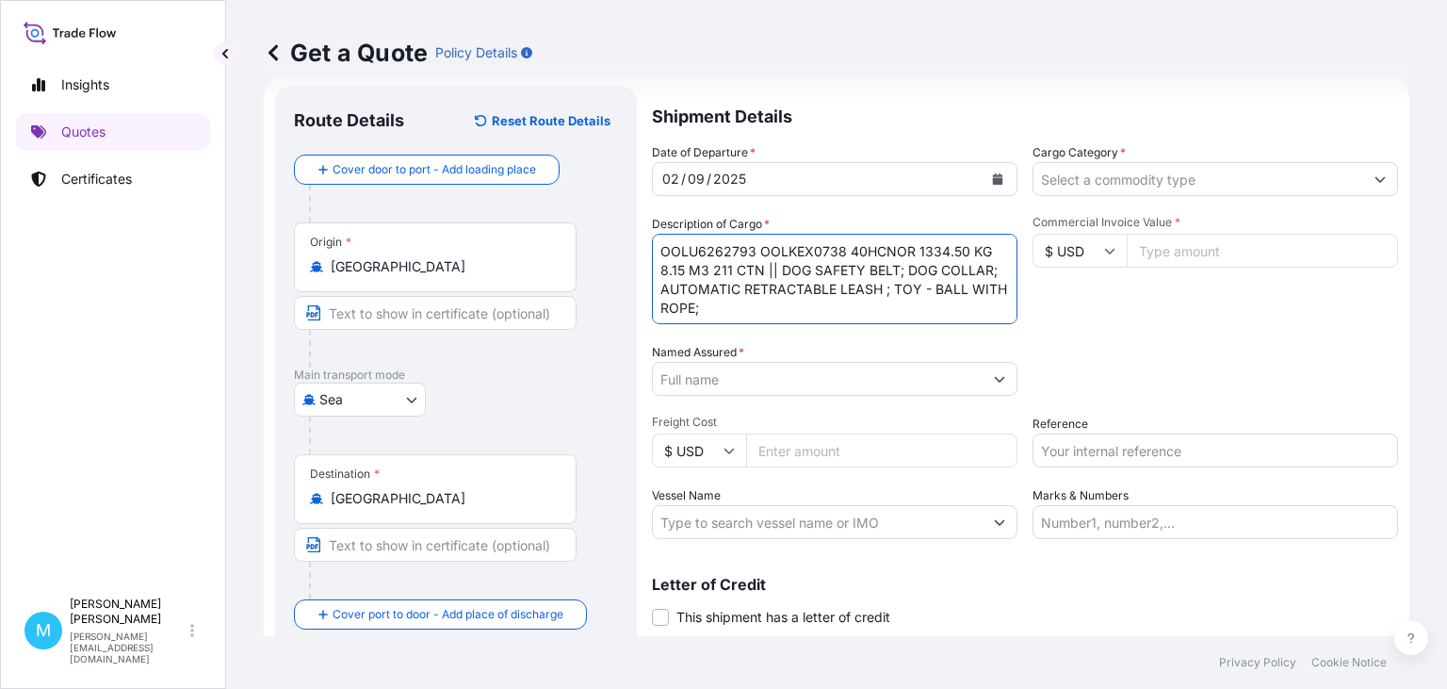
click at [726, 303] on textarea "OOLU6262793 OOLKEX0738 40HCNOR 1334.50 KG 8.15 M3 211 CTN || DOG SAFETY BELT; D…" at bounding box center [835, 279] width 366 height 90
paste textarea "CAT COLLAR"
click at [822, 311] on textarea "OOLU6262793 OOLKEX0738 40HCNOR 1334.50 KG 8.15 M3 211 CTN || DOG SAFETY BELT; D…" at bounding box center [835, 279] width 366 height 90
paste textarea "DOUBLE DOG BOWL"
click at [940, 313] on textarea "OOLU6262793 OOLKEX0738 40HCNOR 1334.50 KG 8.15 M3 211 CTN || DOG SAFETY BELT; D…" at bounding box center [835, 279] width 366 height 90
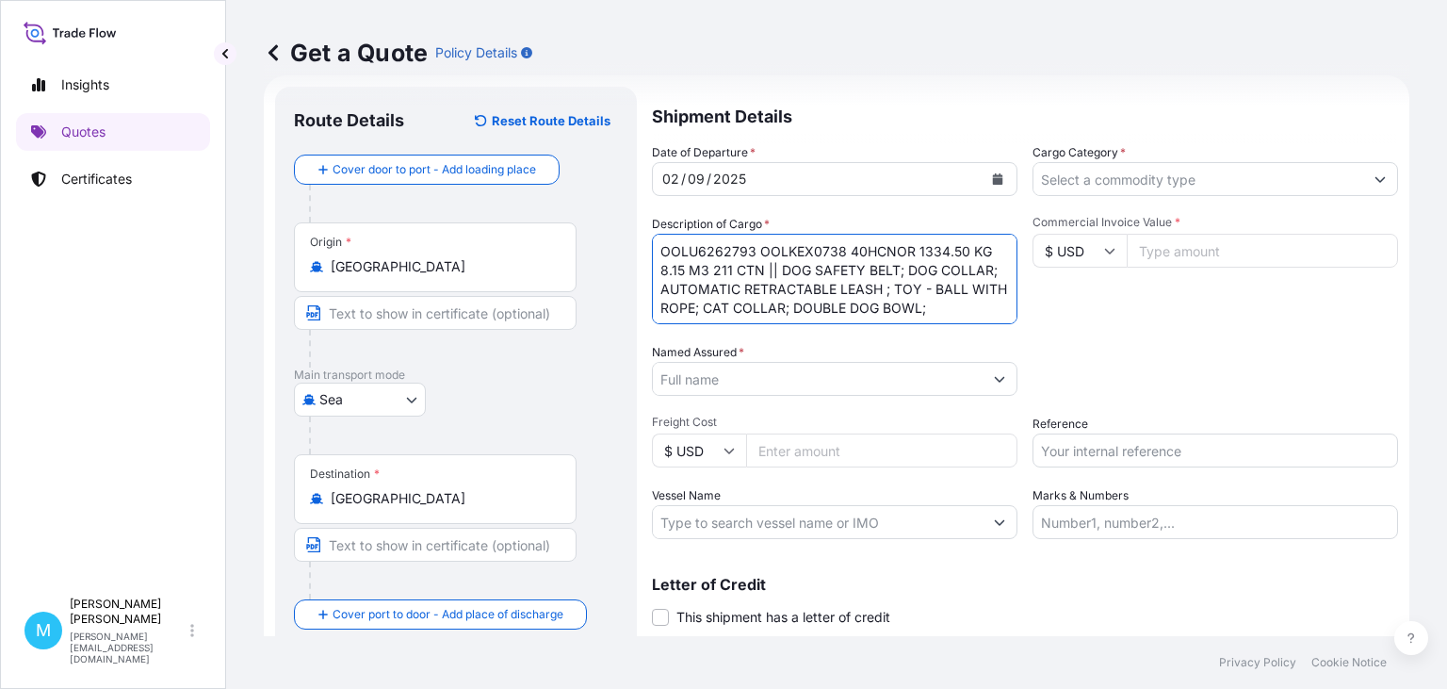
paste textarea "RUBBER TREAT BALL"
click at [755, 320] on textarea "OOLU6262793 OOLKEX0738 40HCNOR 1334.50 KG 8.15 M3 211 CTN || DOG SAFETY BELT; D…" at bounding box center [835, 279] width 366 height 90
paste textarea "DOG LEASH"
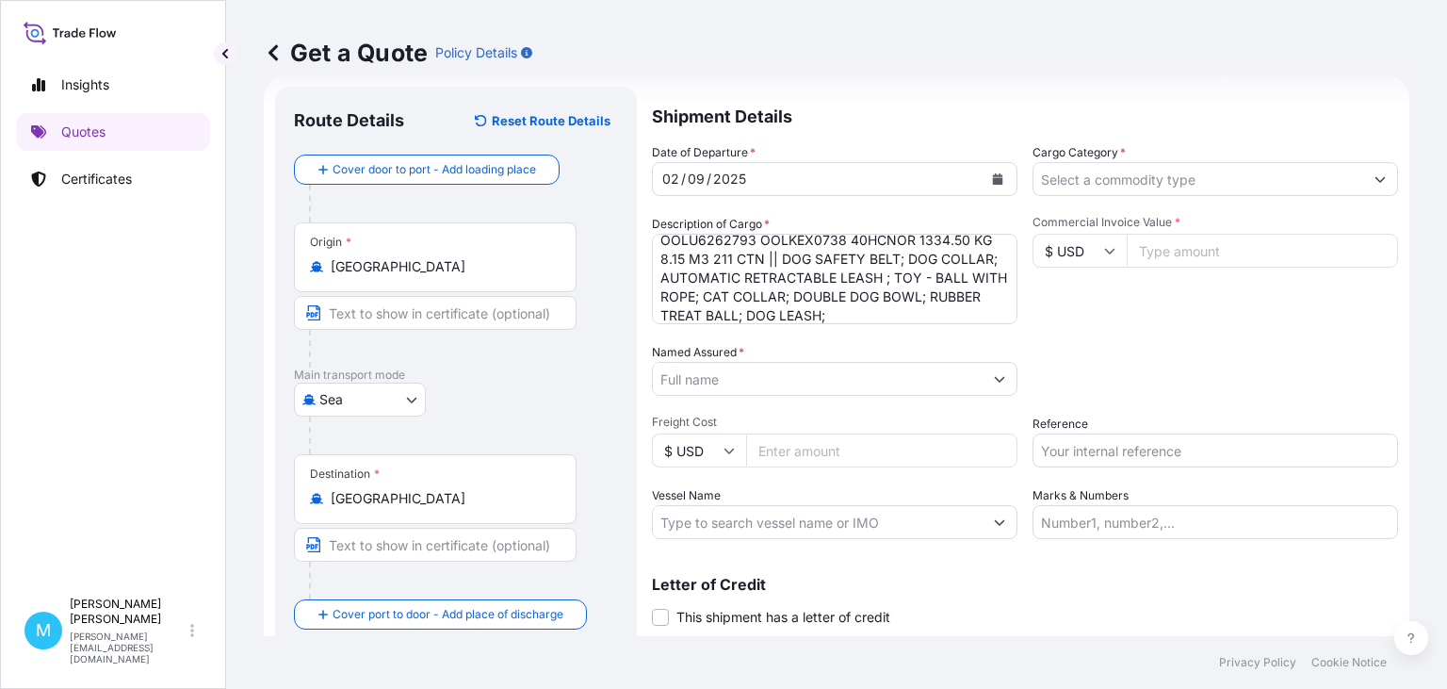
click at [850, 309] on textarea "OOLU6262793 OOLKEX0738 40HCNOR 1334.50 KG 8.15 M3 211 CTN || DOG SAFETY BELT; D…" at bounding box center [835, 279] width 366 height 90
paste textarea "DOG RING"
click at [918, 312] on textarea "OOLU6262793 OOLKEX0738 40HCNOR 1334.50 KG 8.15 M3 211 CTN || DOG SAFETY BELT; D…" at bounding box center [835, 279] width 366 height 90
paste textarea "SLOW FEEDER DOG BOWL"
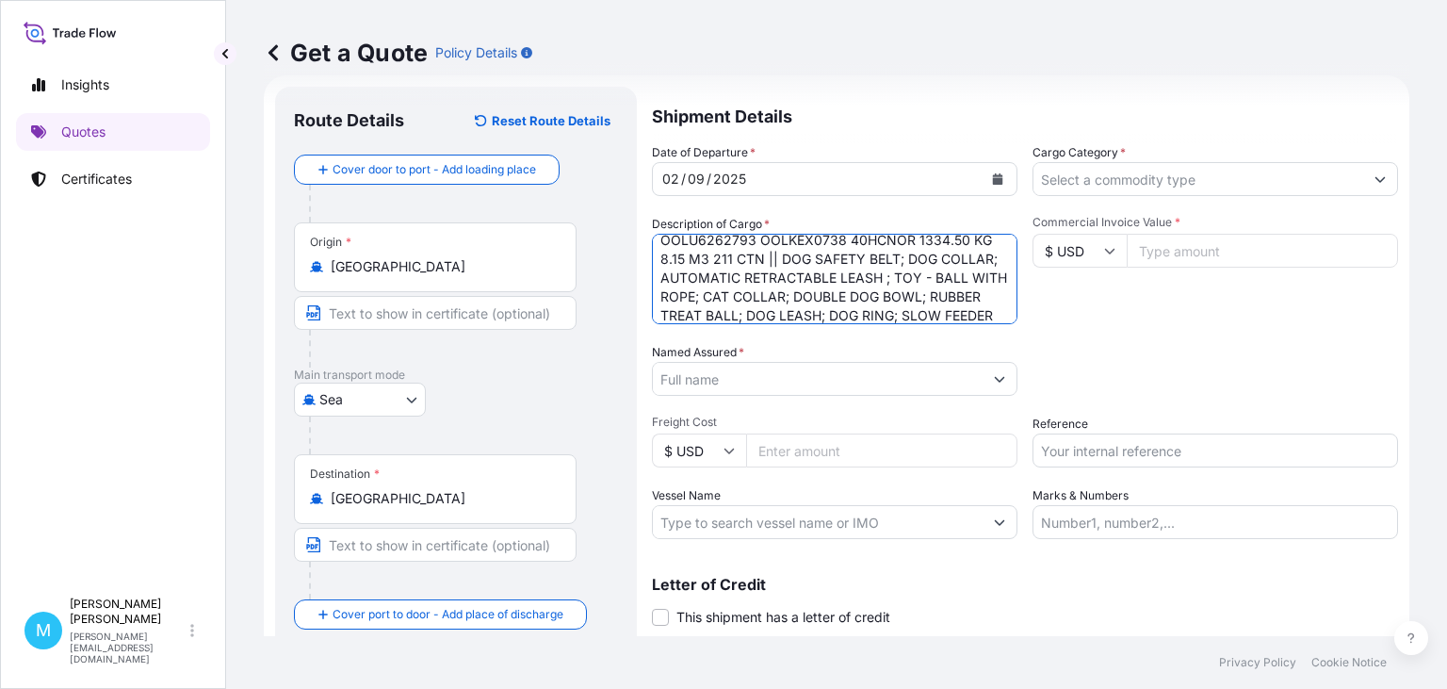
scroll to position [30, 0]
type textarea "OOLU6262793 OOLKEX0738 40HCNOR 1334.50 KG 8.15 M3 211 CTN || DOG SAFETY BELT; D…"
click at [737, 379] on input "Named Assured *" at bounding box center [818, 379] width 330 height 34
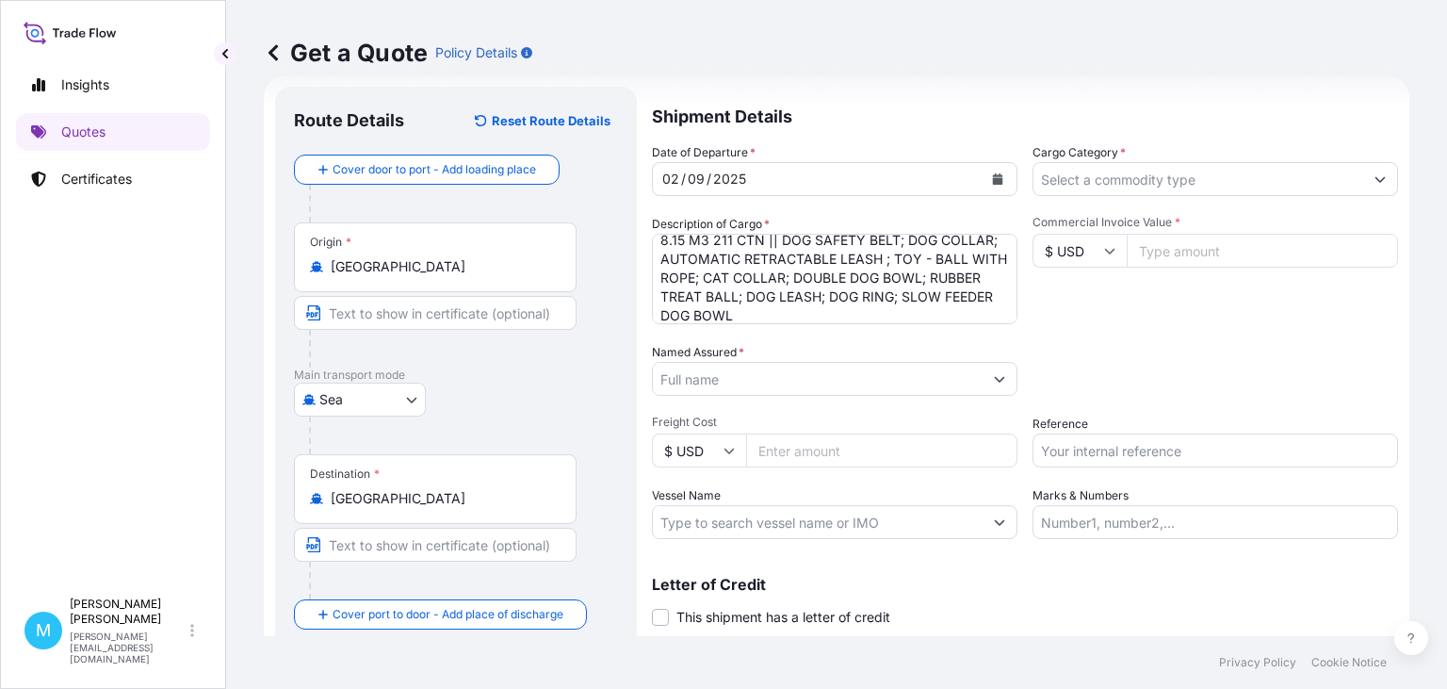
click at [692, 371] on input "Named Assured *" at bounding box center [818, 379] width 330 height 34
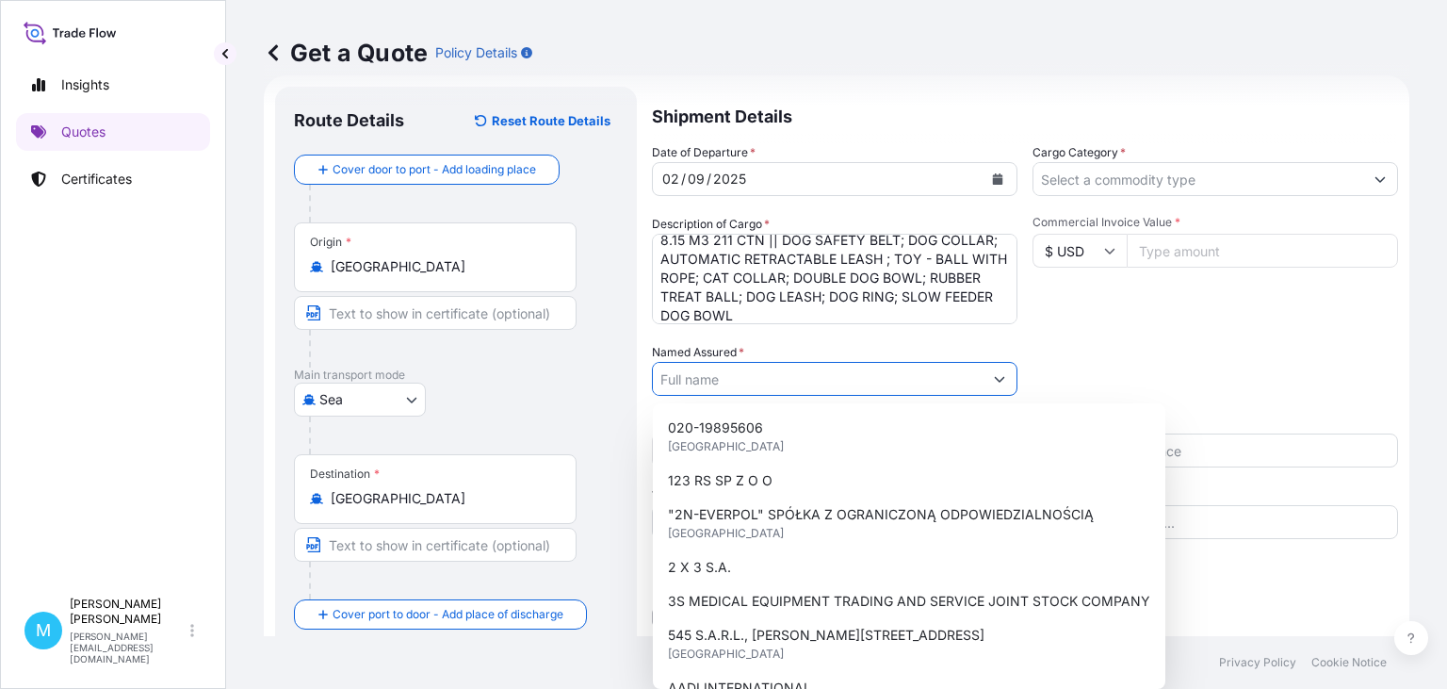
paste input "TEXCORP SPÓŁKA Z OGRANICZONĄ ODPOWIEDZIALNOŚCIĄ"
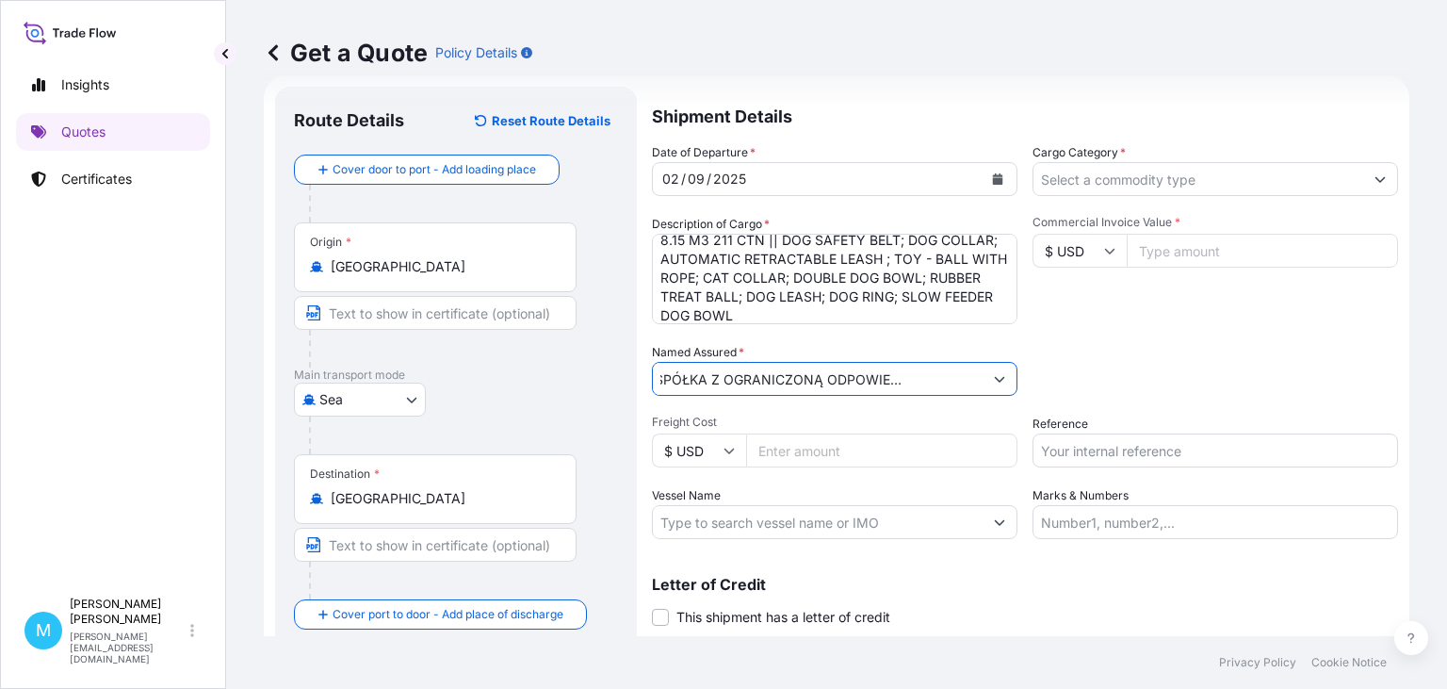
click at [726, 380] on div "TEXCORP SPÓŁKA Z OGRANICZONĄ ODPOWIEDZIALNOŚCIĄ" at bounding box center [835, 379] width 366 height 34
drag, startPoint x: 944, startPoint y: 383, endPoint x: 705, endPoint y: 375, distance: 239.4
click at [705, 375] on input "TEXCORP SPÓŁKA Z OGRANICZONĄ ODPOWIEDZIALNOŚCIĄ" at bounding box center [818, 379] width 330 height 34
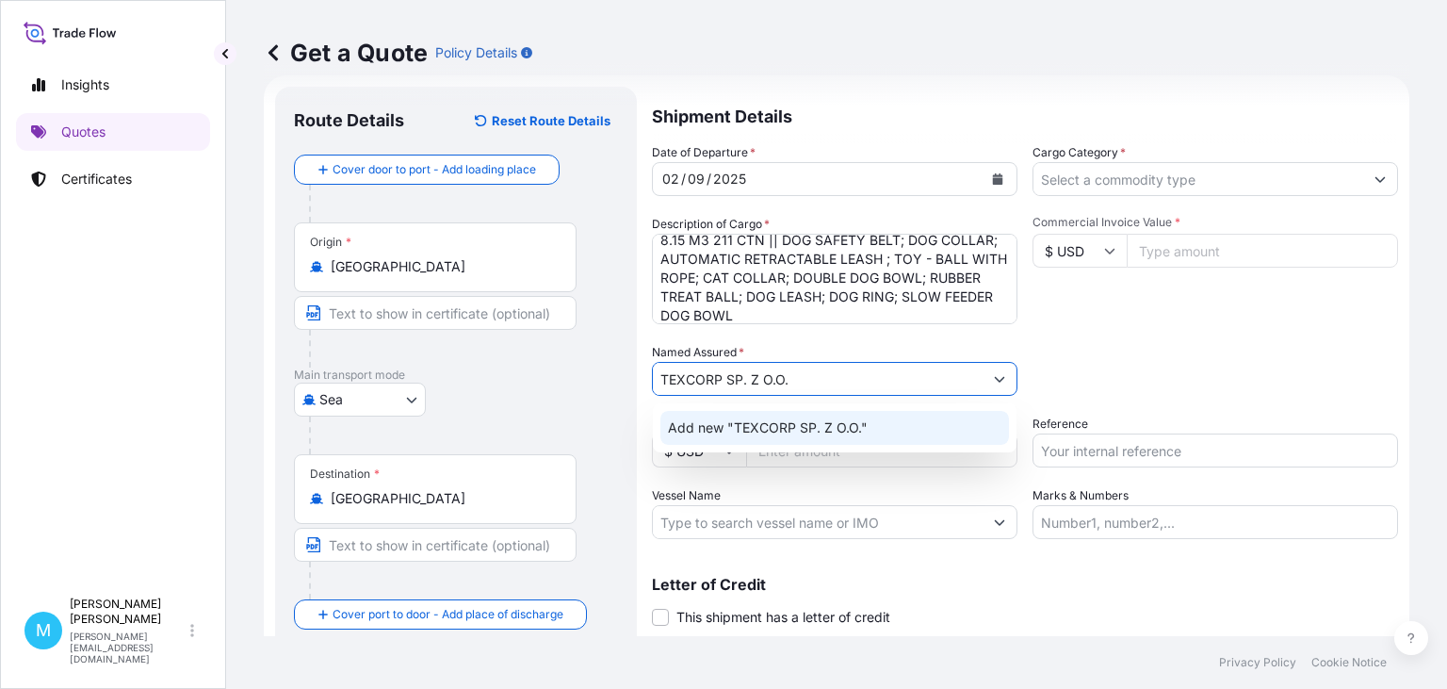
click at [829, 422] on span "Add new "TEXCORP SP. Z O.O."" at bounding box center [768, 427] width 200 height 19
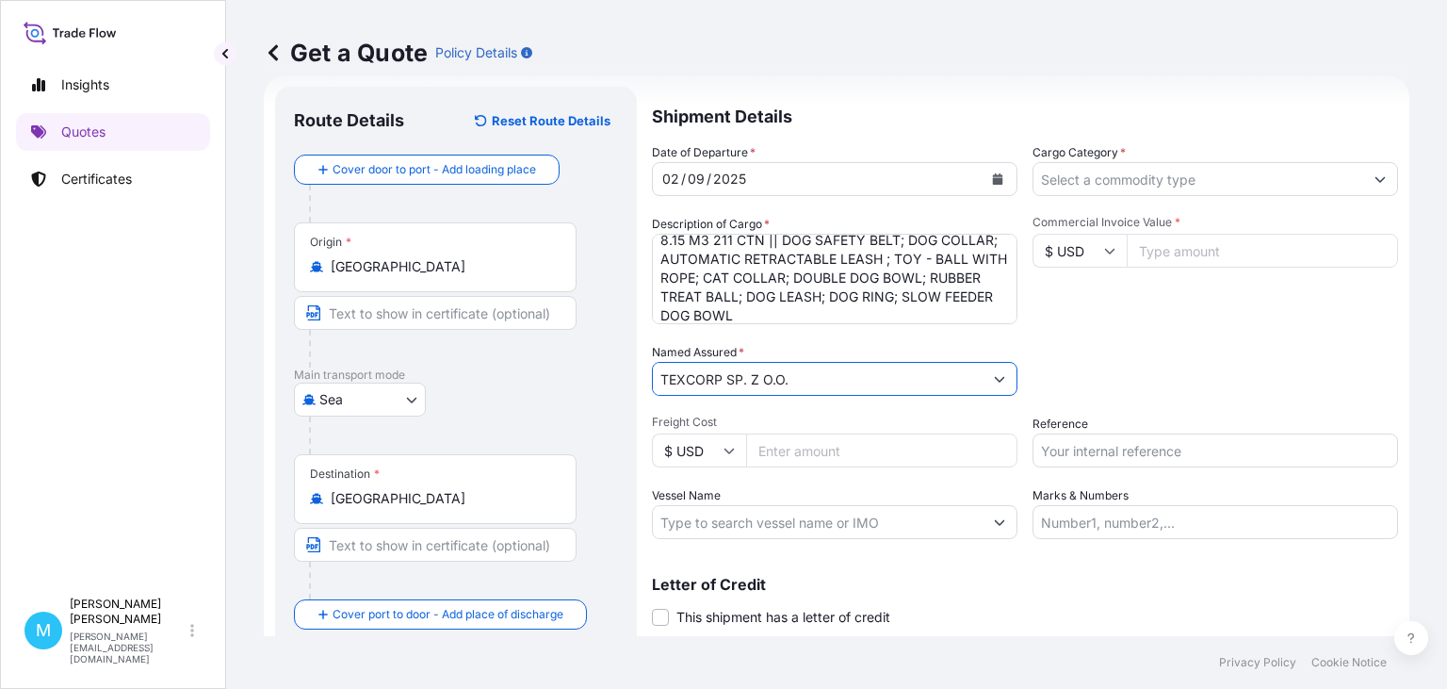
type input "TEXCORP SP. Z O.O."
click at [1110, 173] on input "Cargo Category *" at bounding box center [1199, 179] width 330 height 34
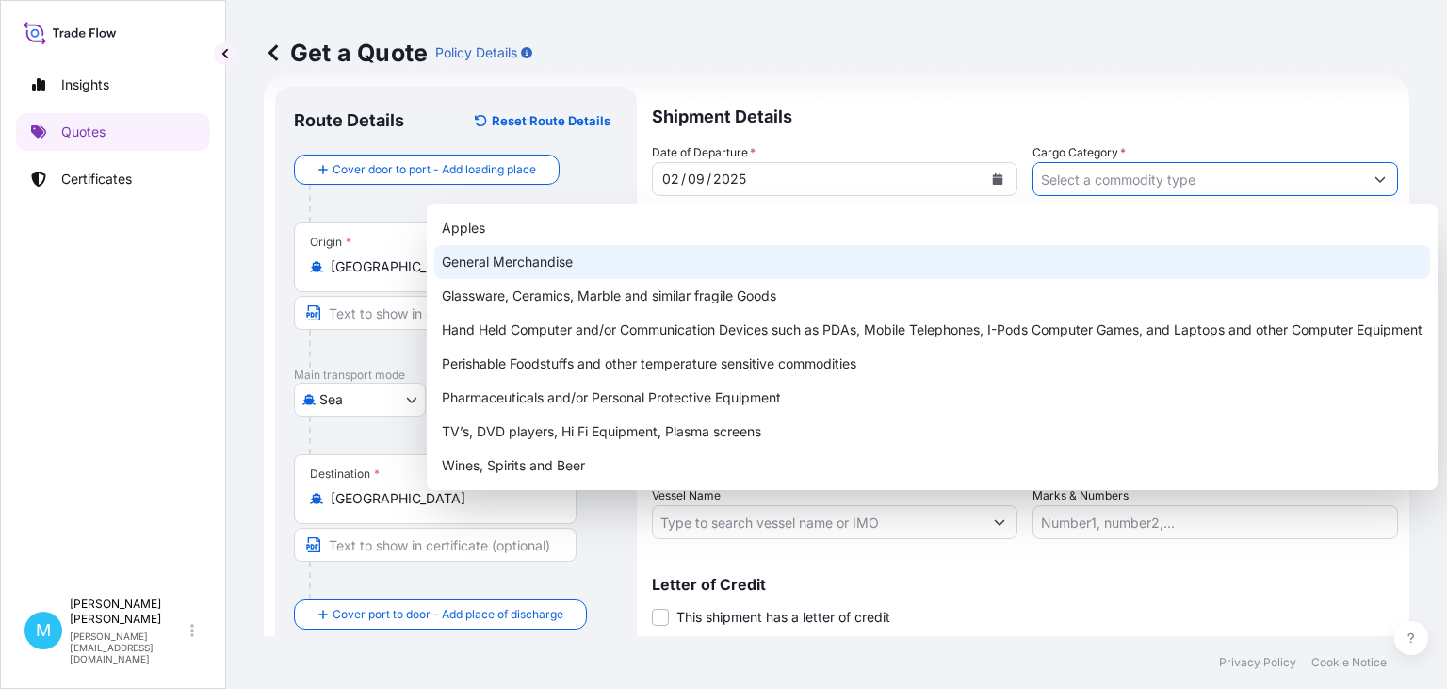
click at [554, 256] on div "General Merchandise" at bounding box center [932, 262] width 996 height 34
type input "General Merchandise"
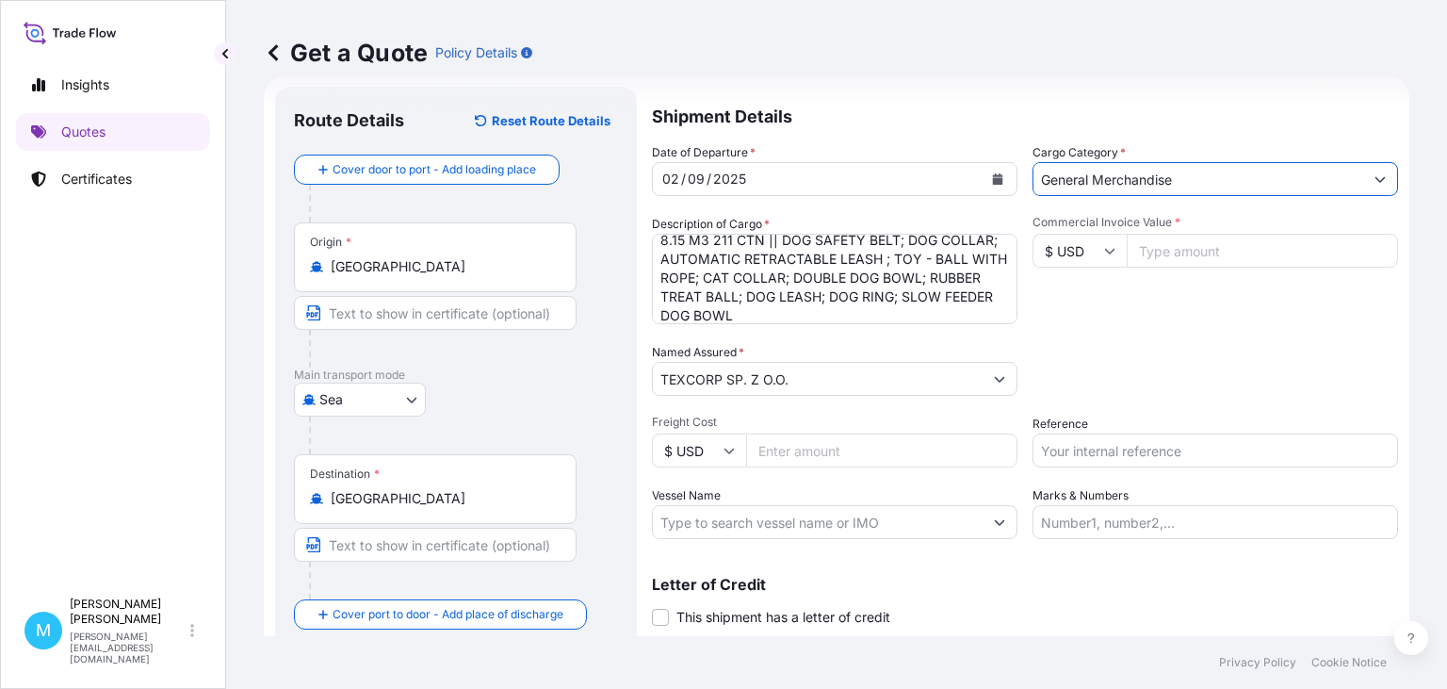
drag, startPoint x: 1193, startPoint y: 254, endPoint x: 1206, endPoint y: 254, distance: 13.2
click at [1193, 254] on input "Commercial Invoice Value *" at bounding box center [1262, 251] width 271 height 34
click at [1179, 257] on input "Commercial Invoice Value *" at bounding box center [1262, 251] width 271 height 34
paste input "9285"
type input "9285"
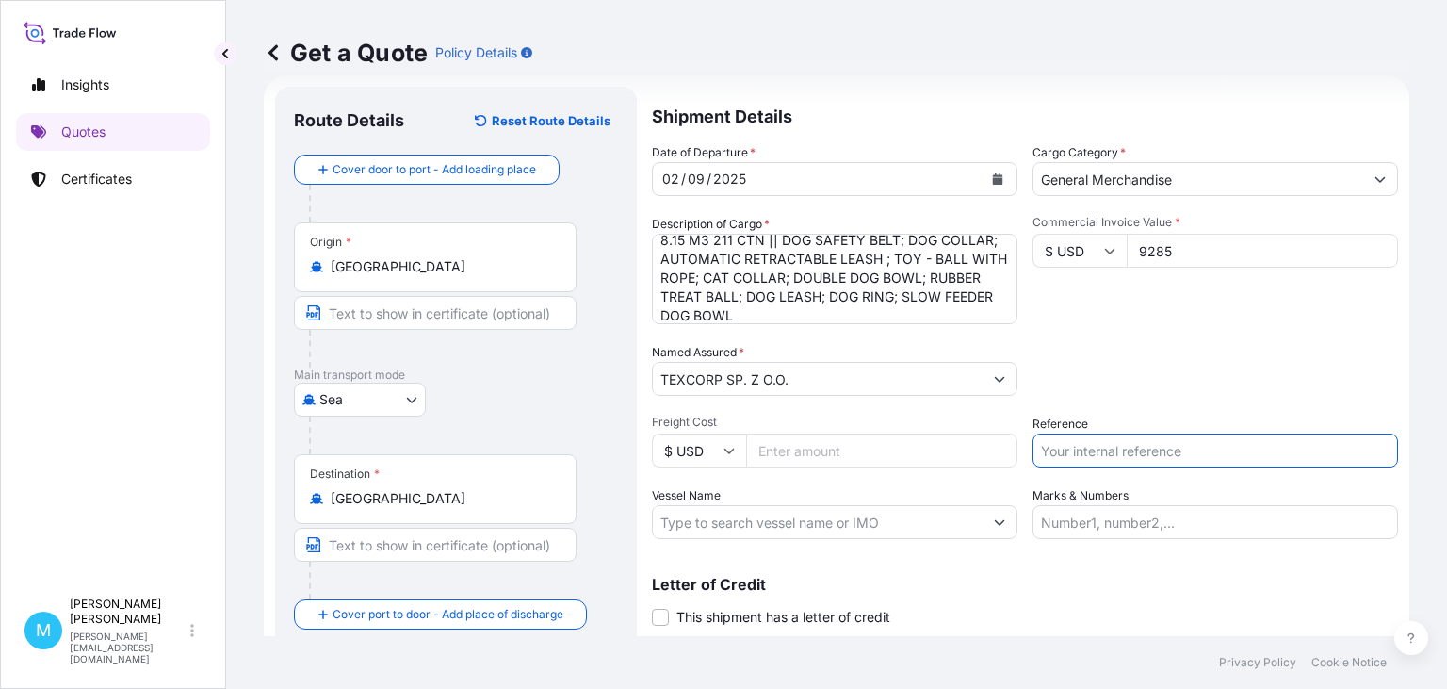
click at [1090, 455] on input "Reference" at bounding box center [1216, 450] width 366 height 34
click at [1064, 447] on input "Reference" at bounding box center [1216, 450] width 366 height 34
paste input "S02030468"
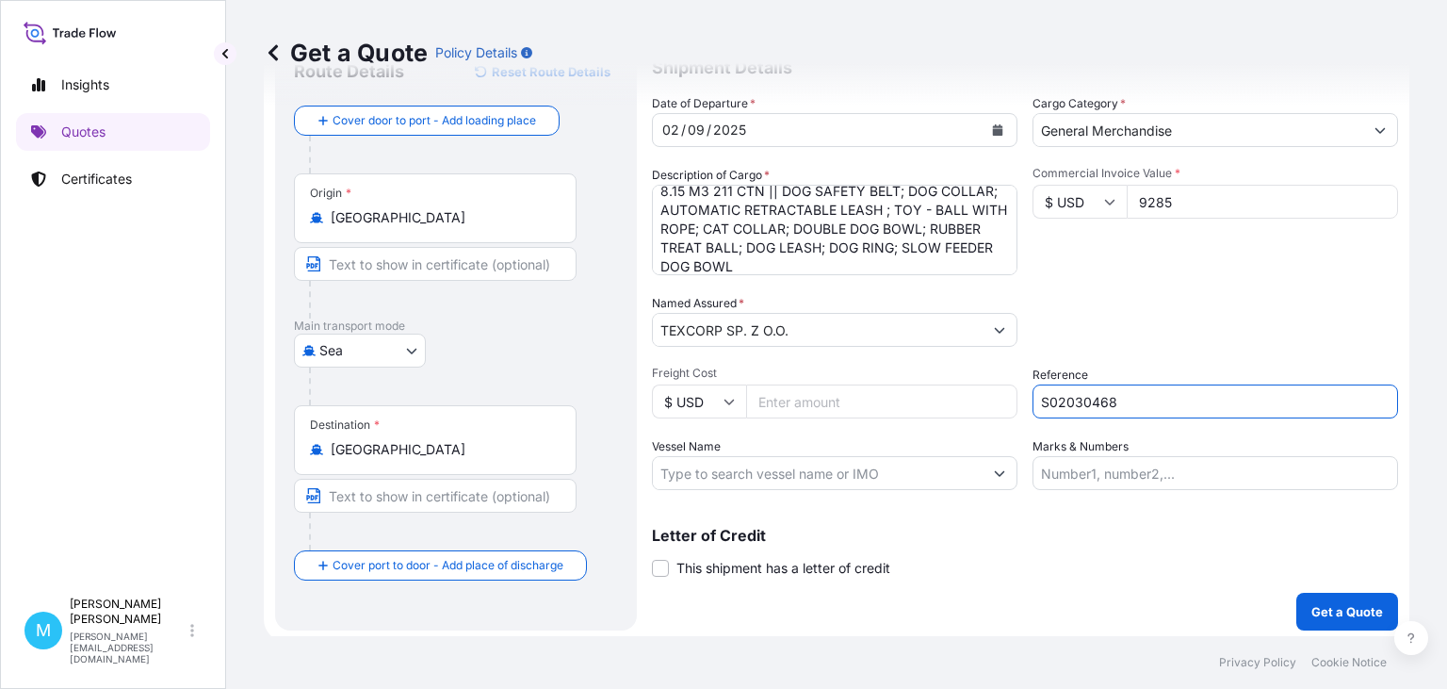
scroll to position [85, 0]
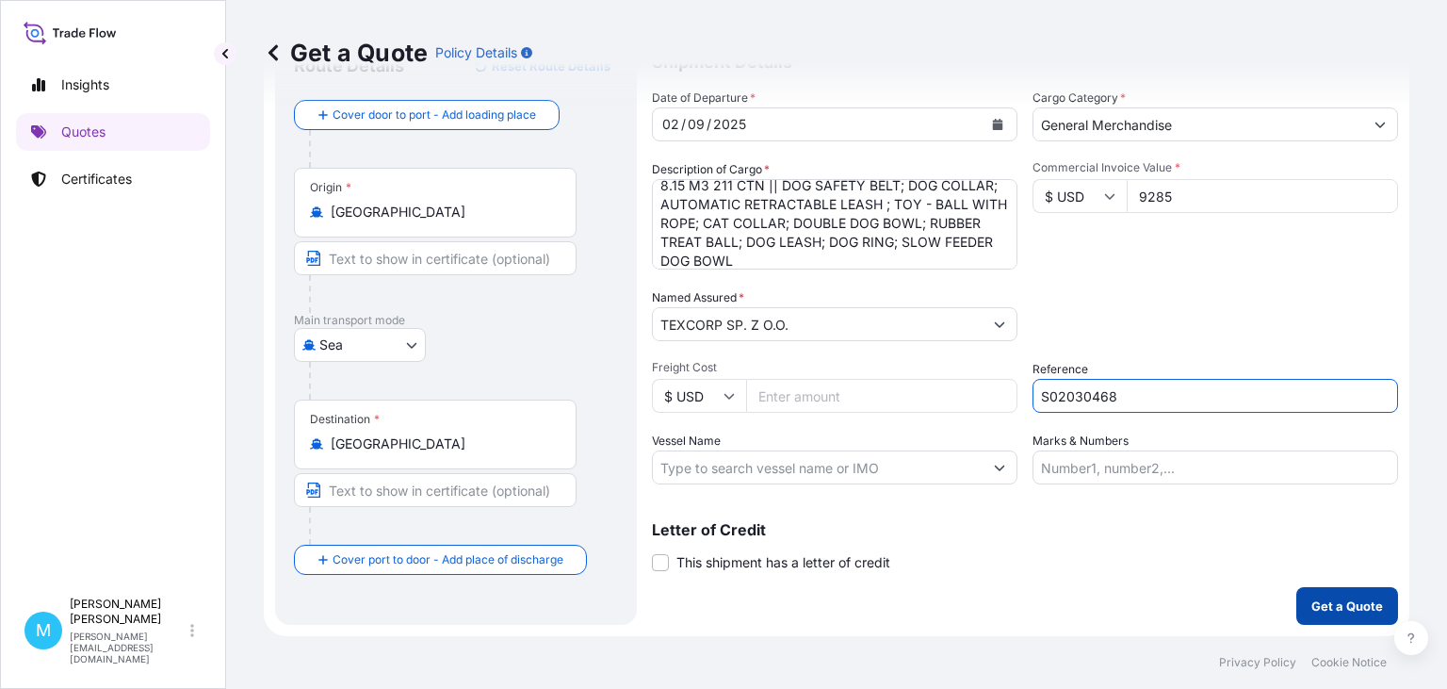
type input "S02030468"
click at [1368, 602] on p "Get a Quote" at bounding box center [1348, 605] width 72 height 19
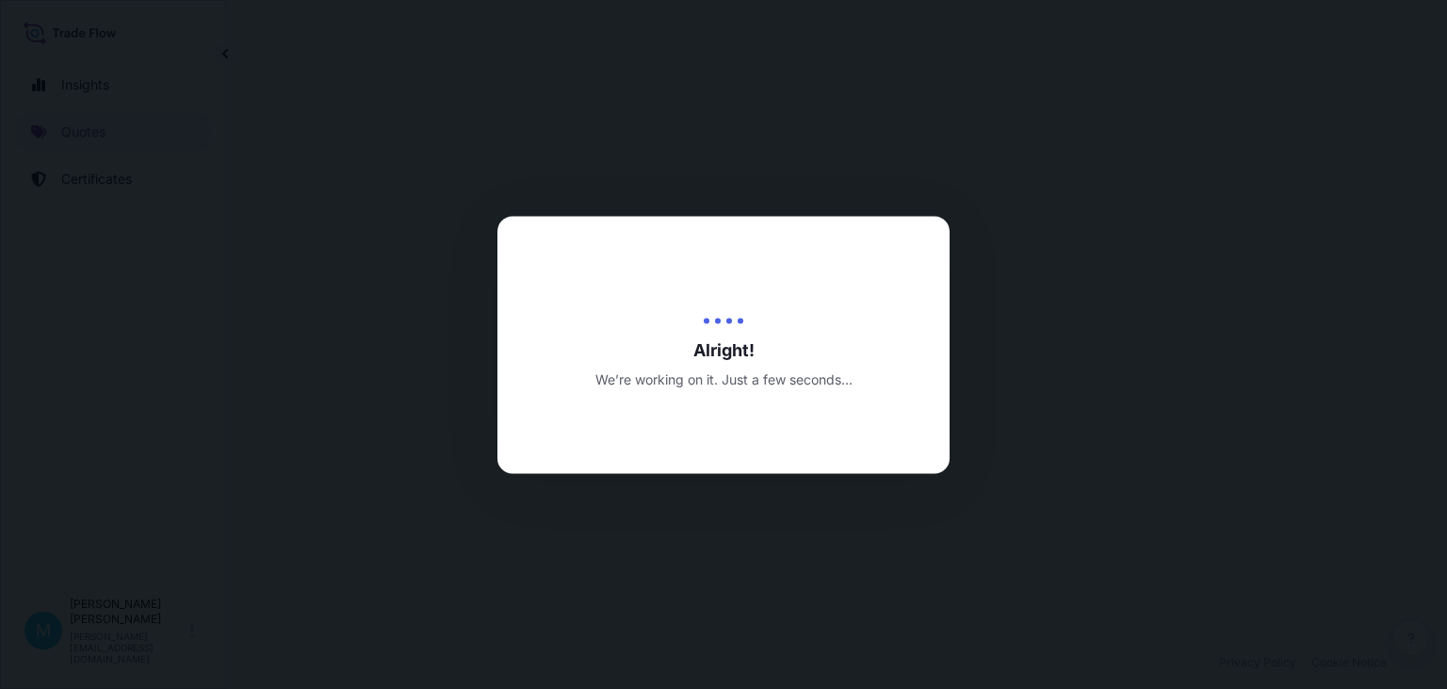
select select "Sea"
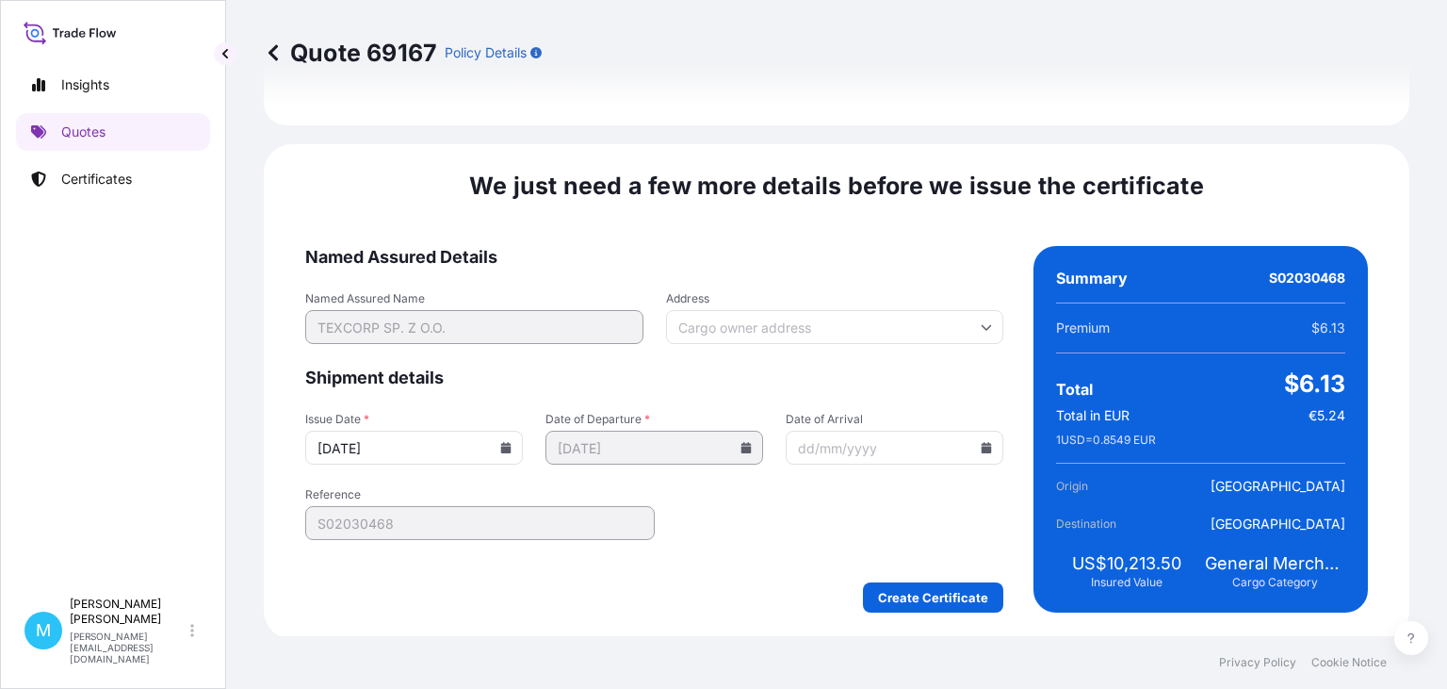
scroll to position [2184, 0]
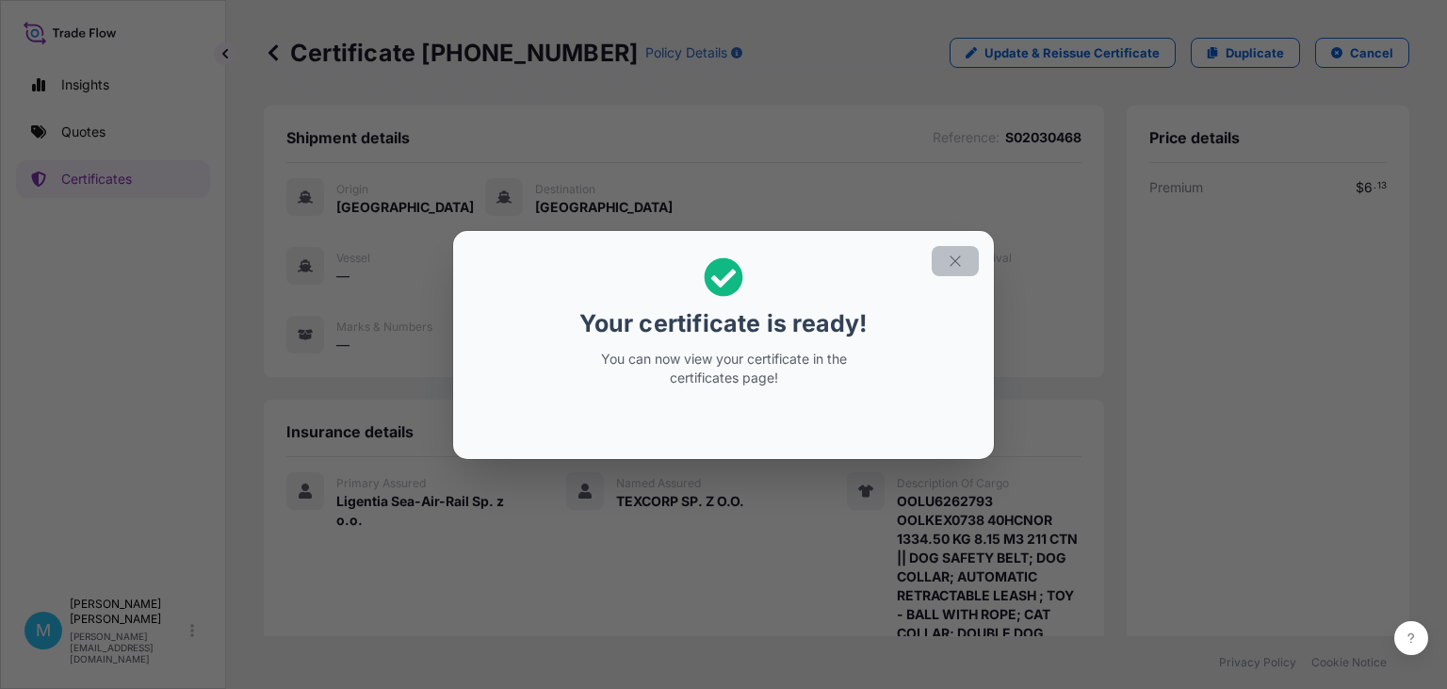
click at [961, 270] on button "button" at bounding box center [955, 261] width 47 height 30
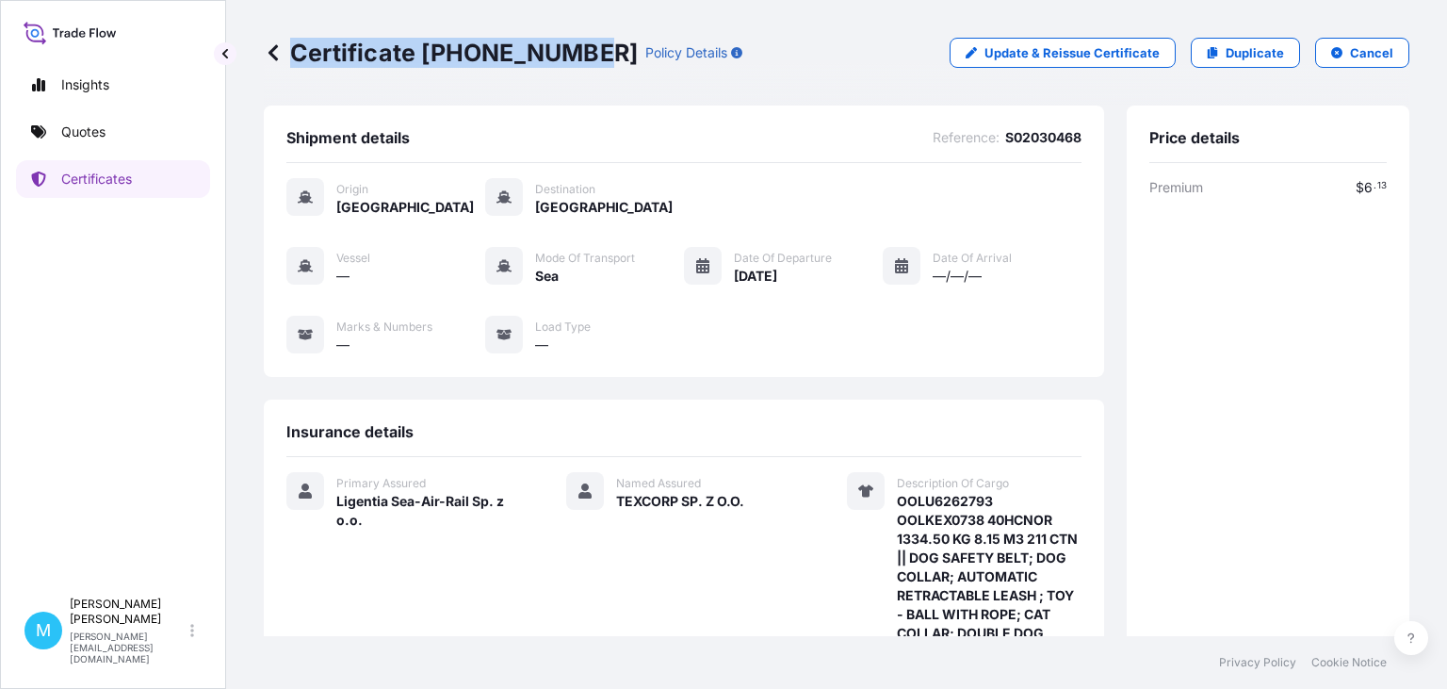
drag, startPoint x: 586, startPoint y: 55, endPoint x: 269, endPoint y: 54, distance: 316.6
click at [269, 54] on div "Certificate [PHONE_NUMBER] Policy Details" at bounding box center [503, 53] width 479 height 30
copy p "Certificate [PHONE_NUMBER]"
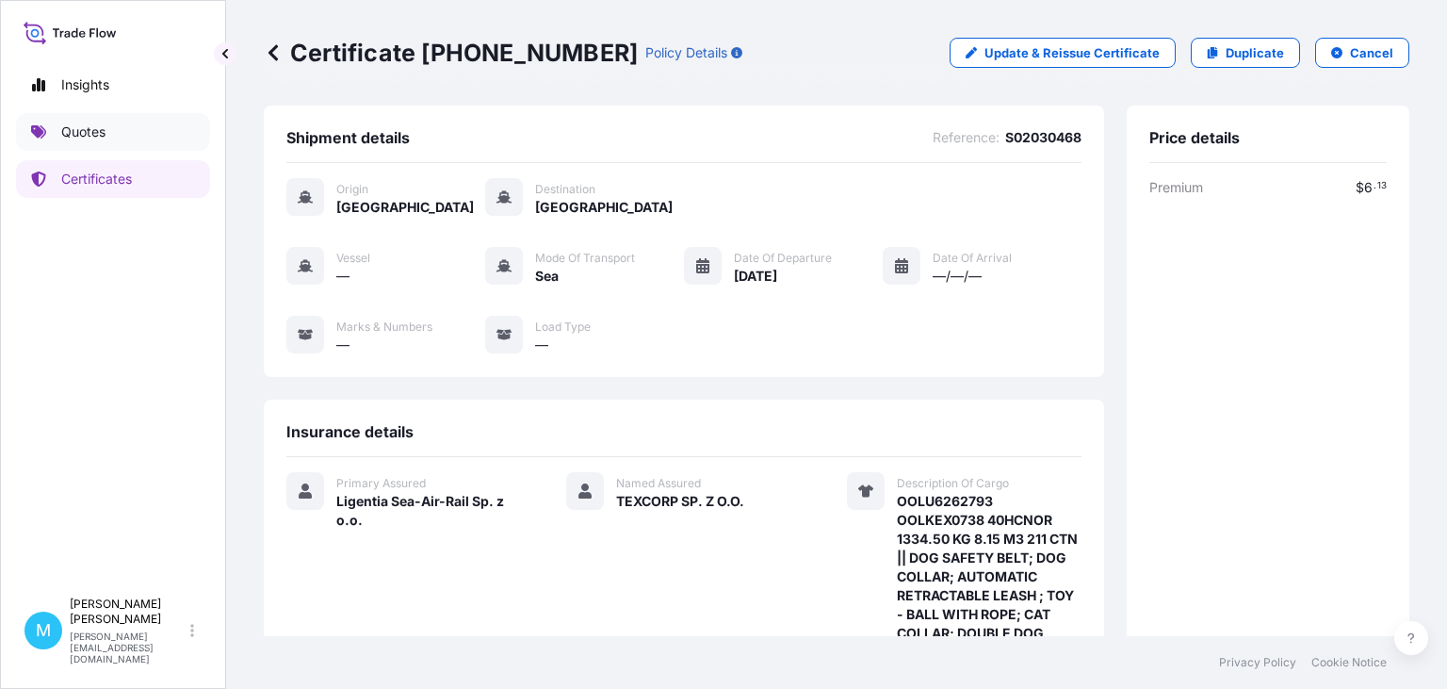
click at [93, 136] on p "Quotes" at bounding box center [83, 131] width 44 height 19
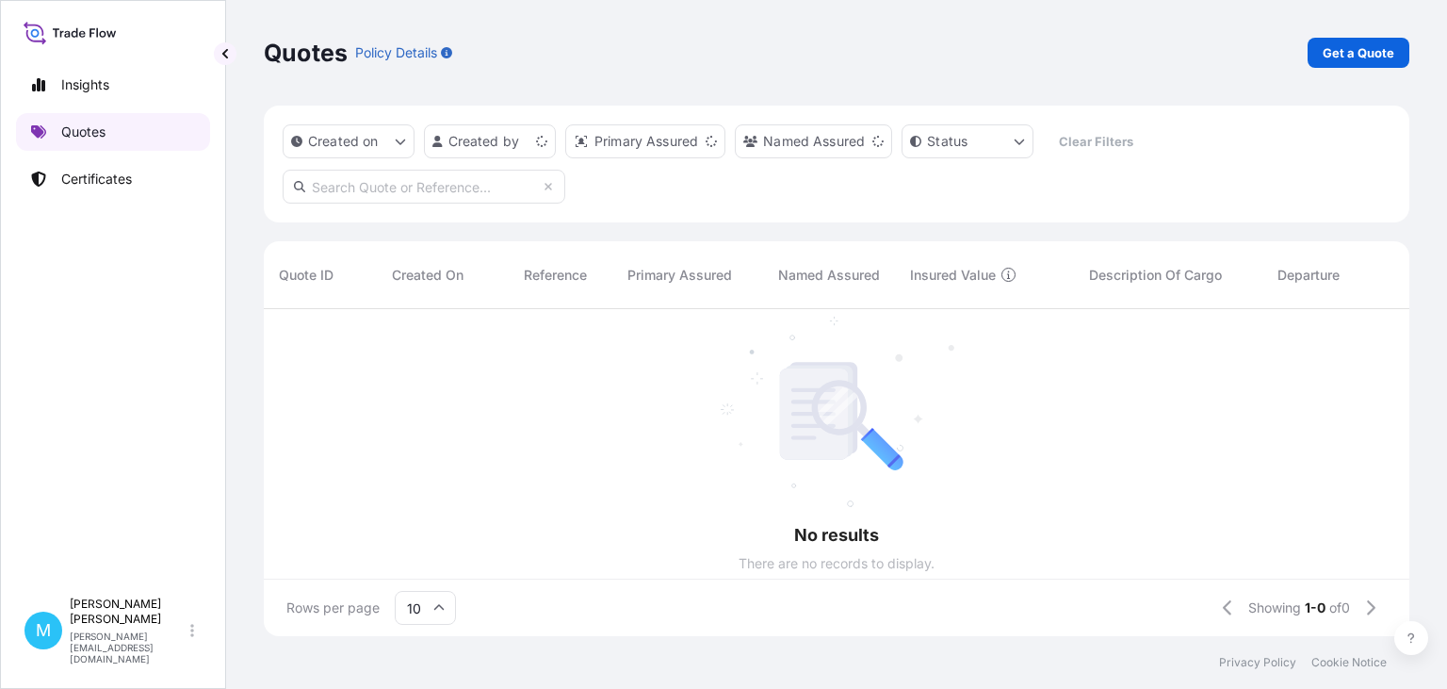
scroll to position [337, 1146]
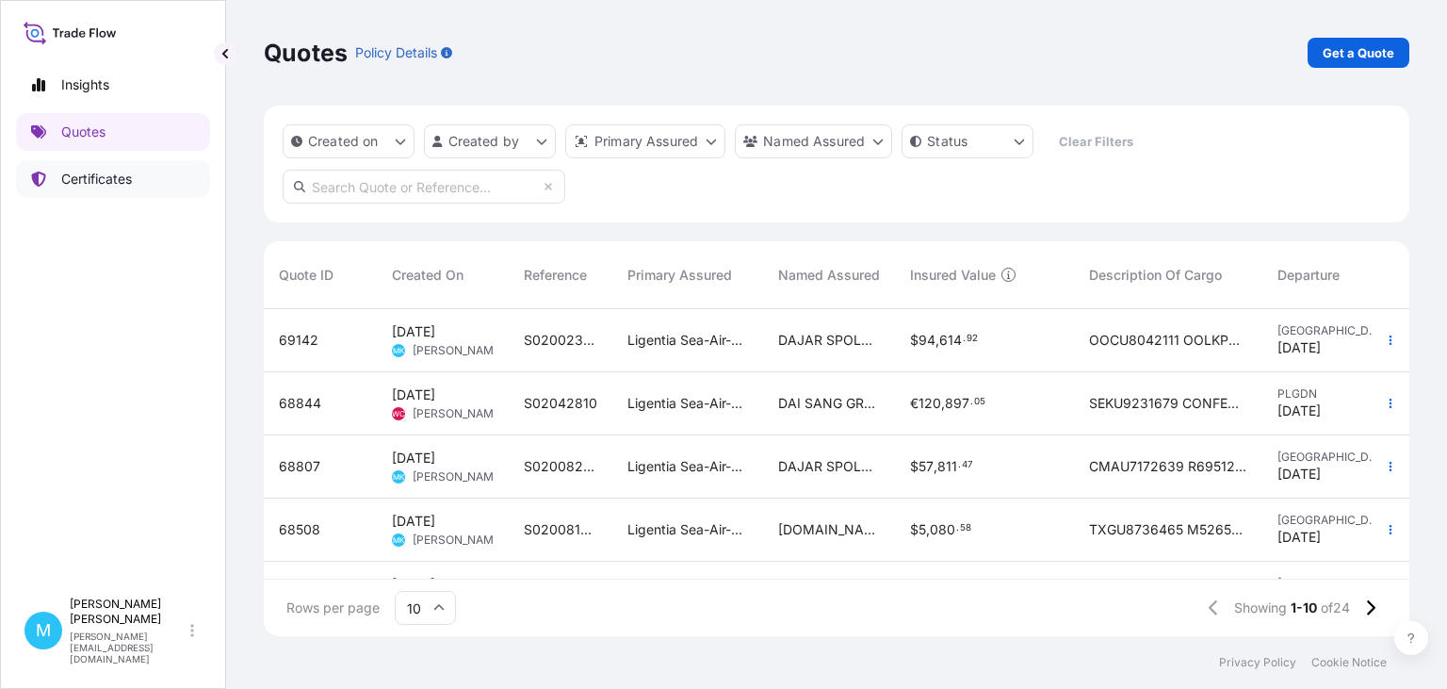
click at [168, 173] on link "Certificates" at bounding box center [113, 179] width 194 height 38
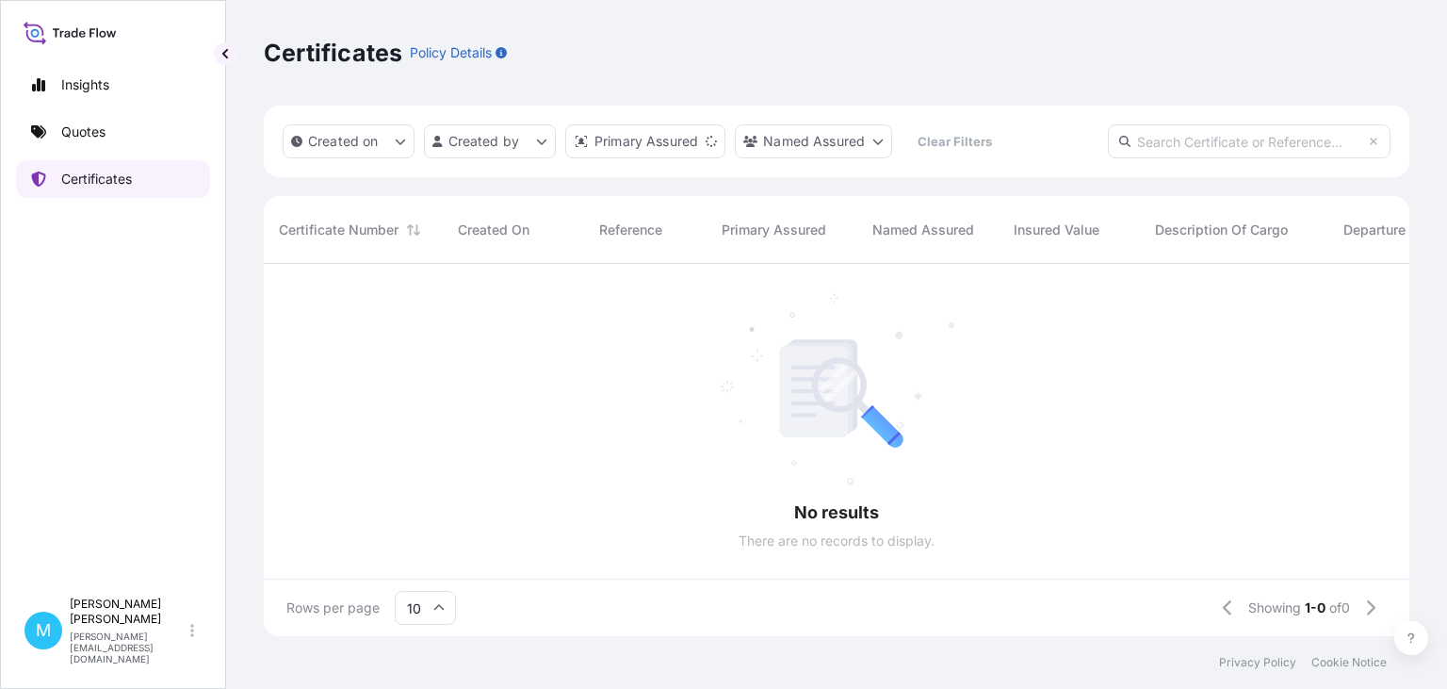
scroll to position [383, 1146]
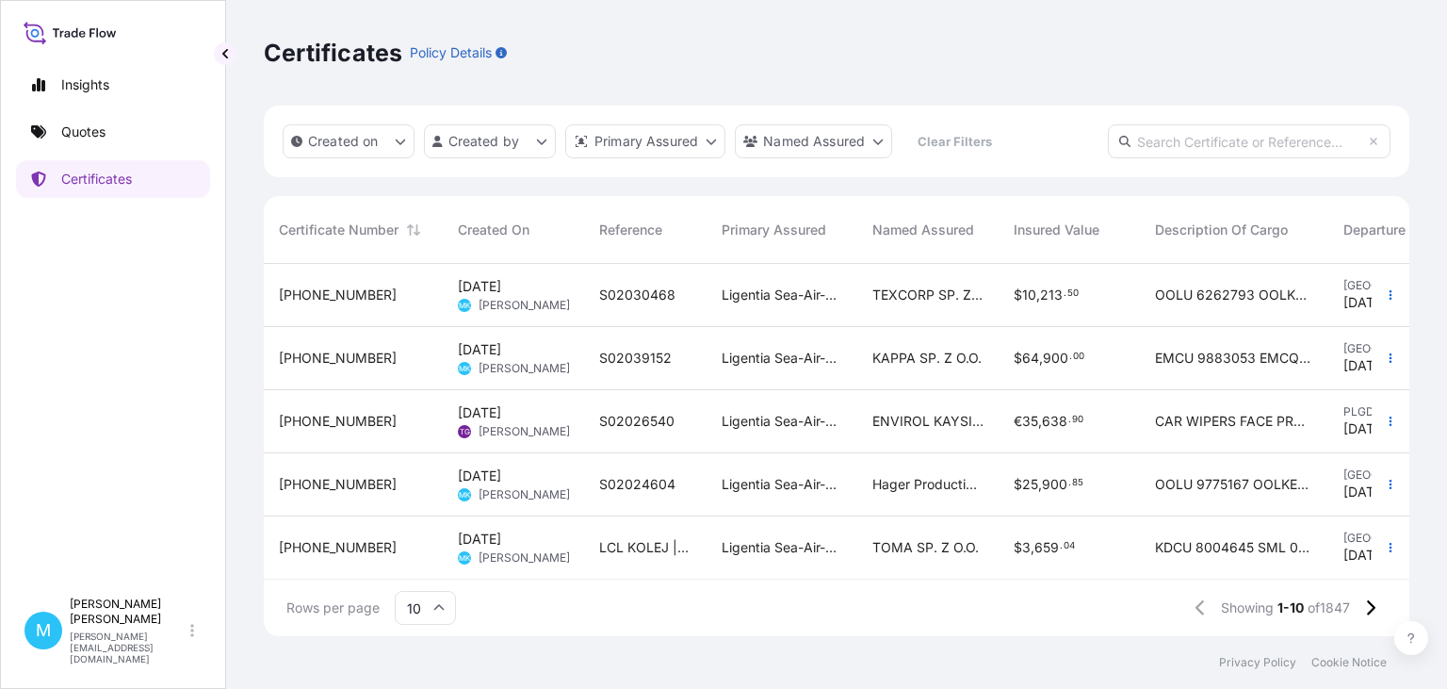
click at [686, 296] on div "S02030468" at bounding box center [645, 294] width 92 height 19
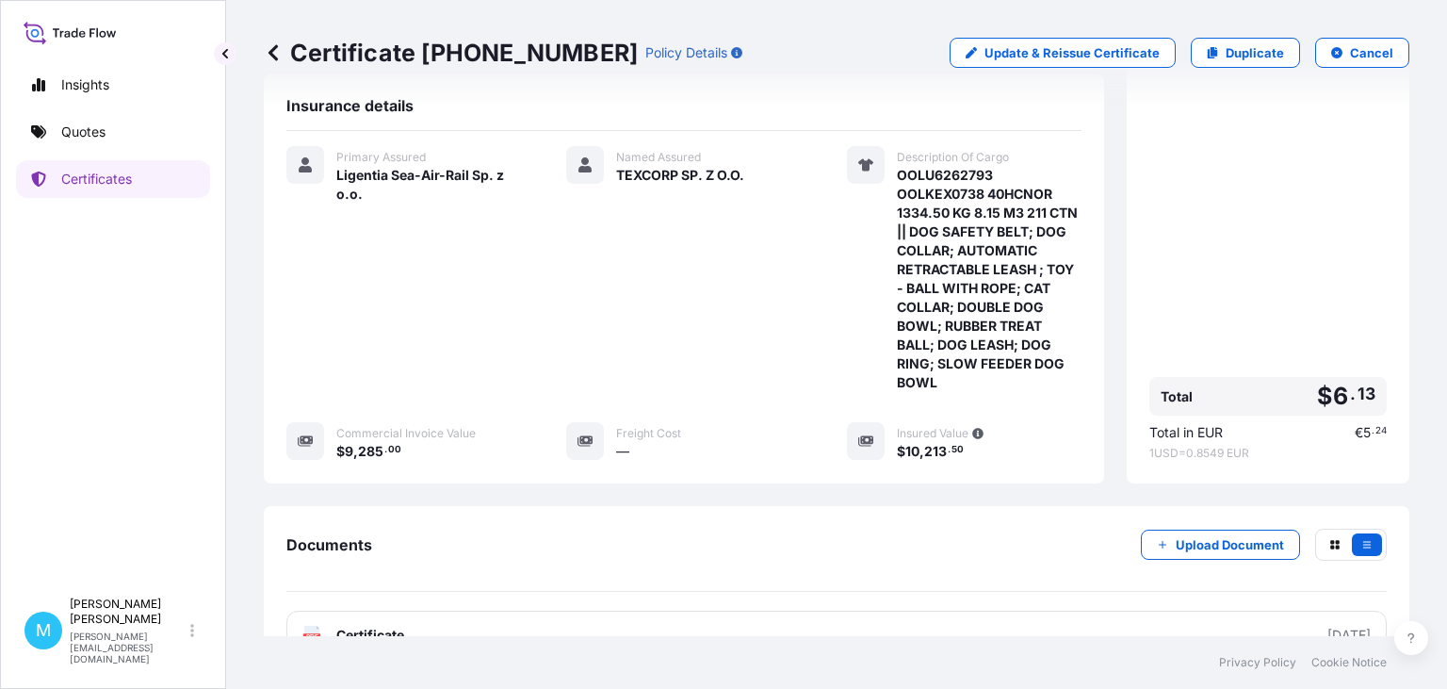
scroll to position [451, 0]
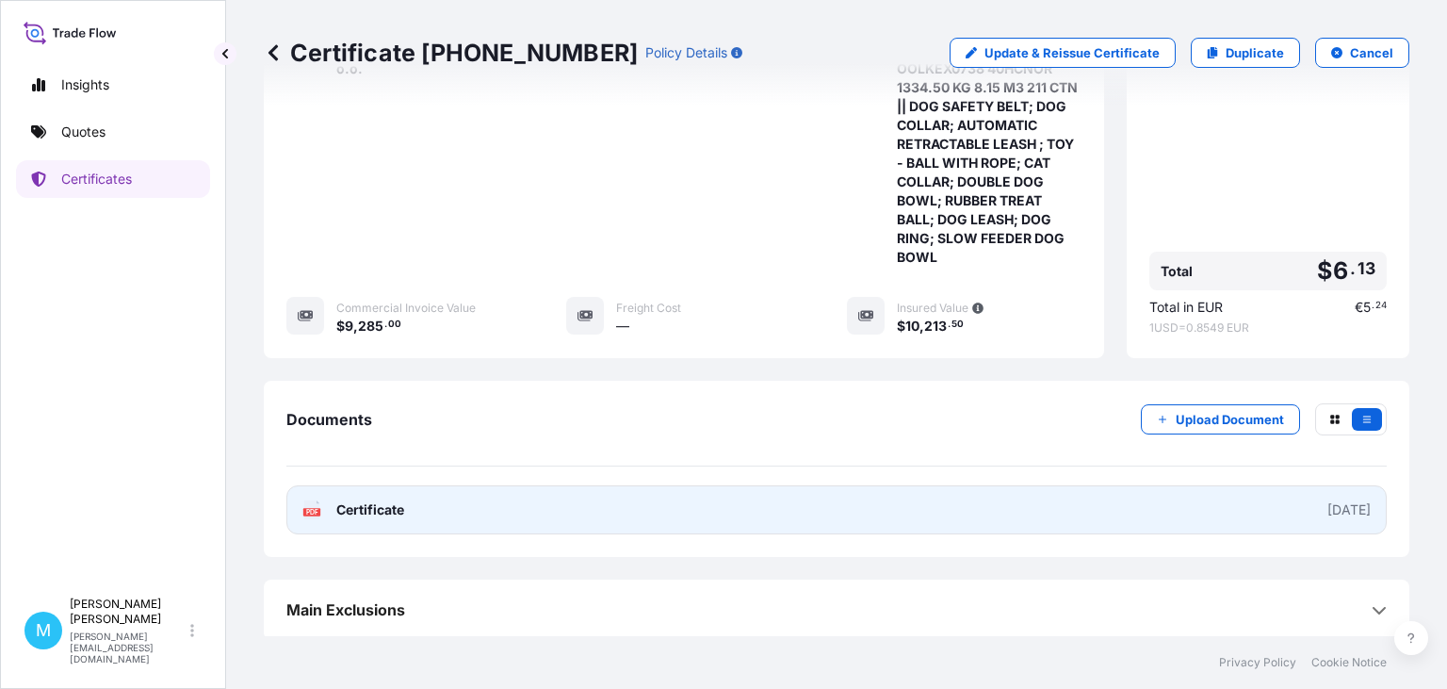
click at [747, 499] on link "PDF Certificate [DATE]" at bounding box center [836, 509] width 1100 height 49
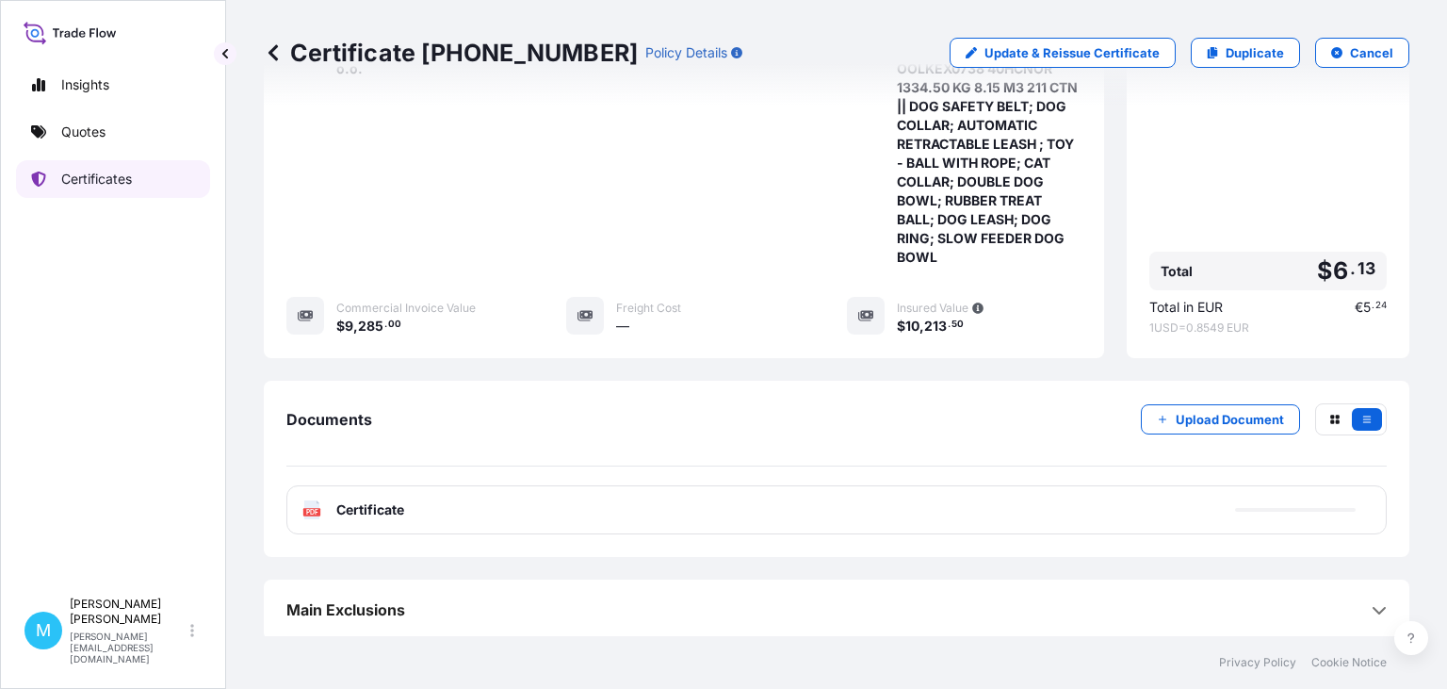
click at [138, 194] on link "Certificates" at bounding box center [113, 179] width 194 height 38
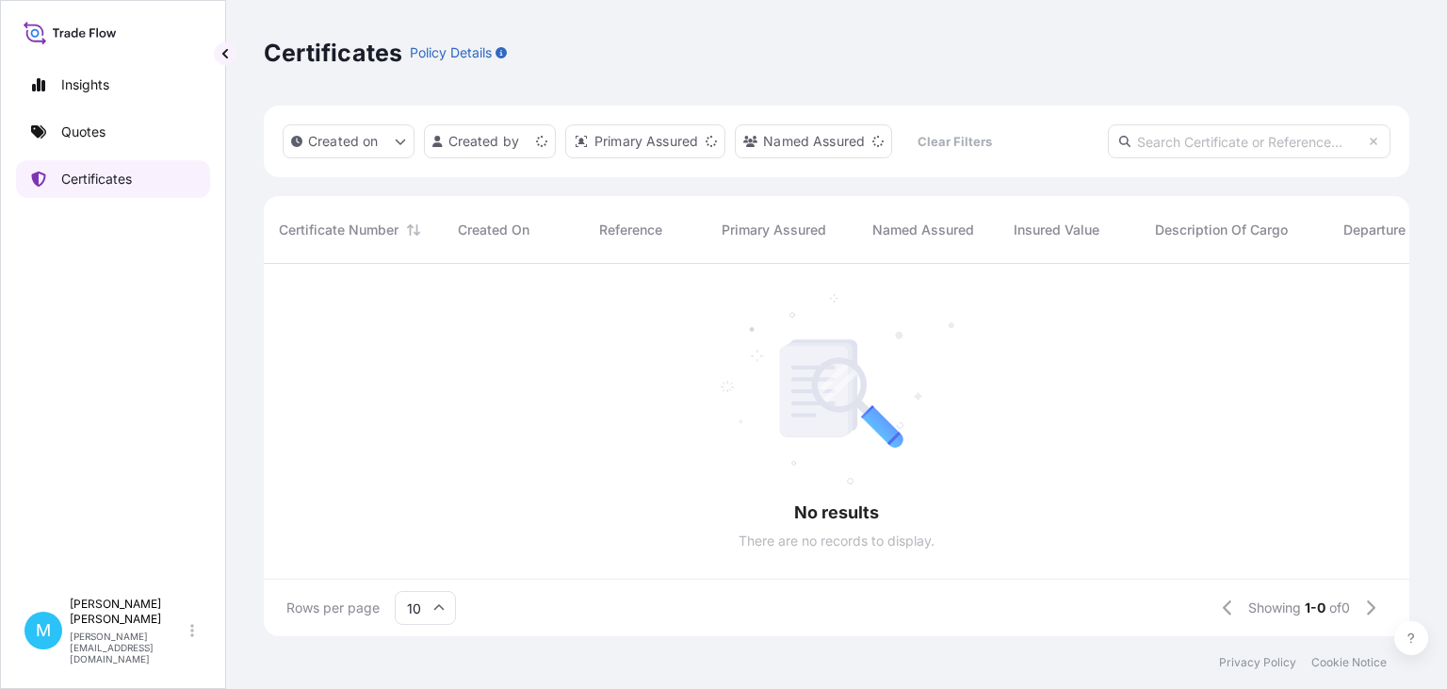
scroll to position [383, 1146]
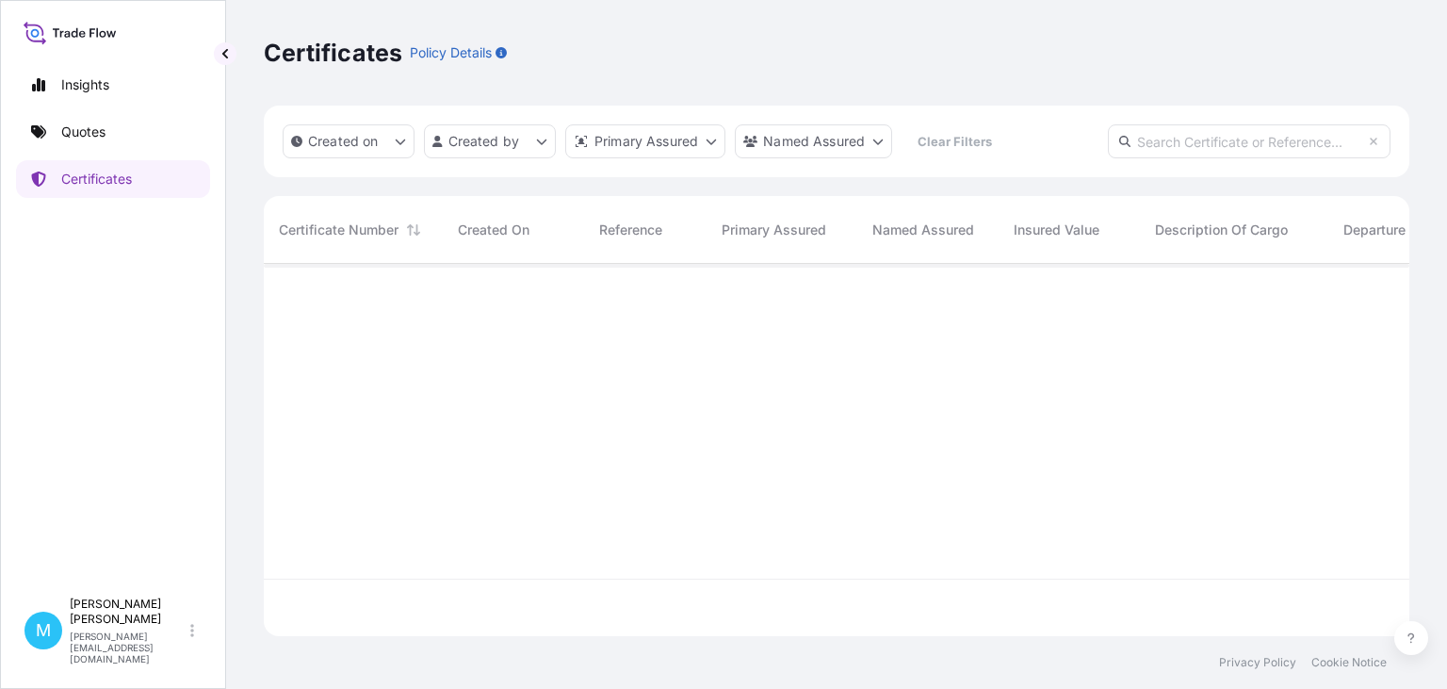
click at [1165, 142] on input "text" at bounding box center [1249, 141] width 283 height 34
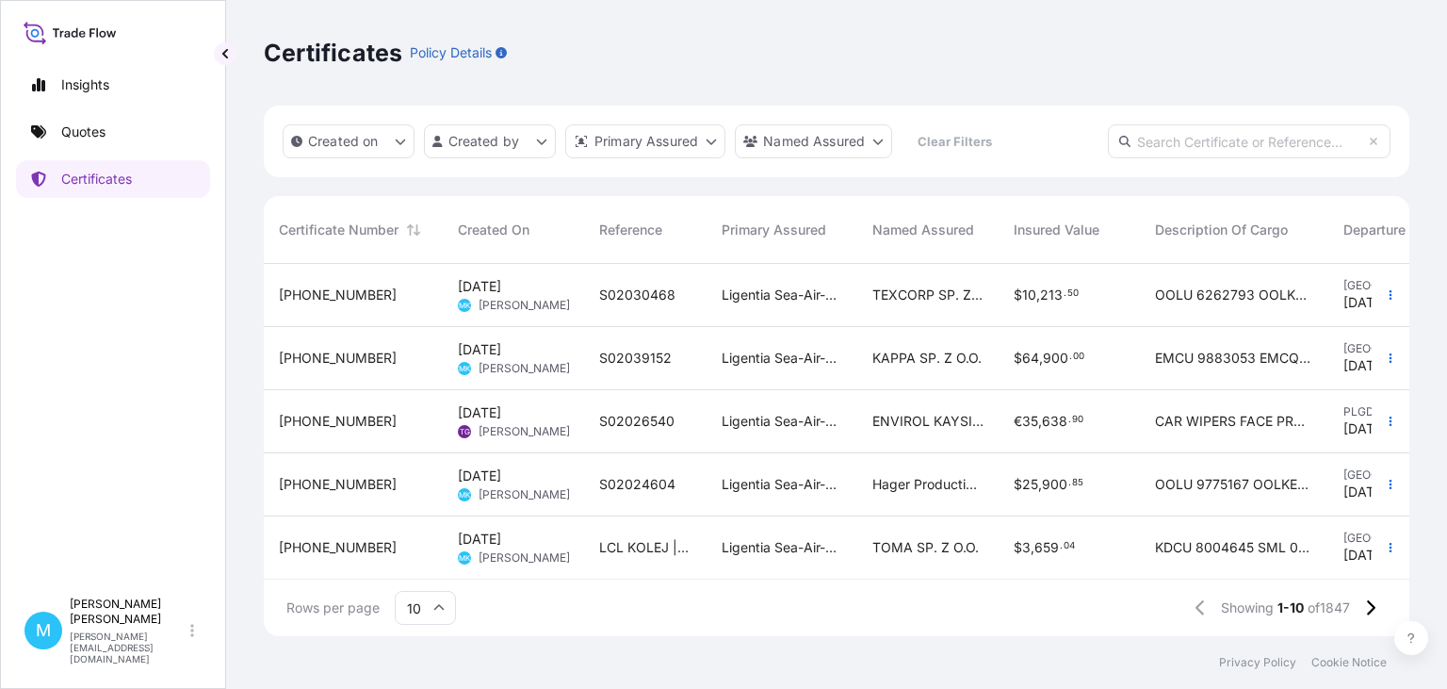
paste input "[PHONE_NUMBER]"
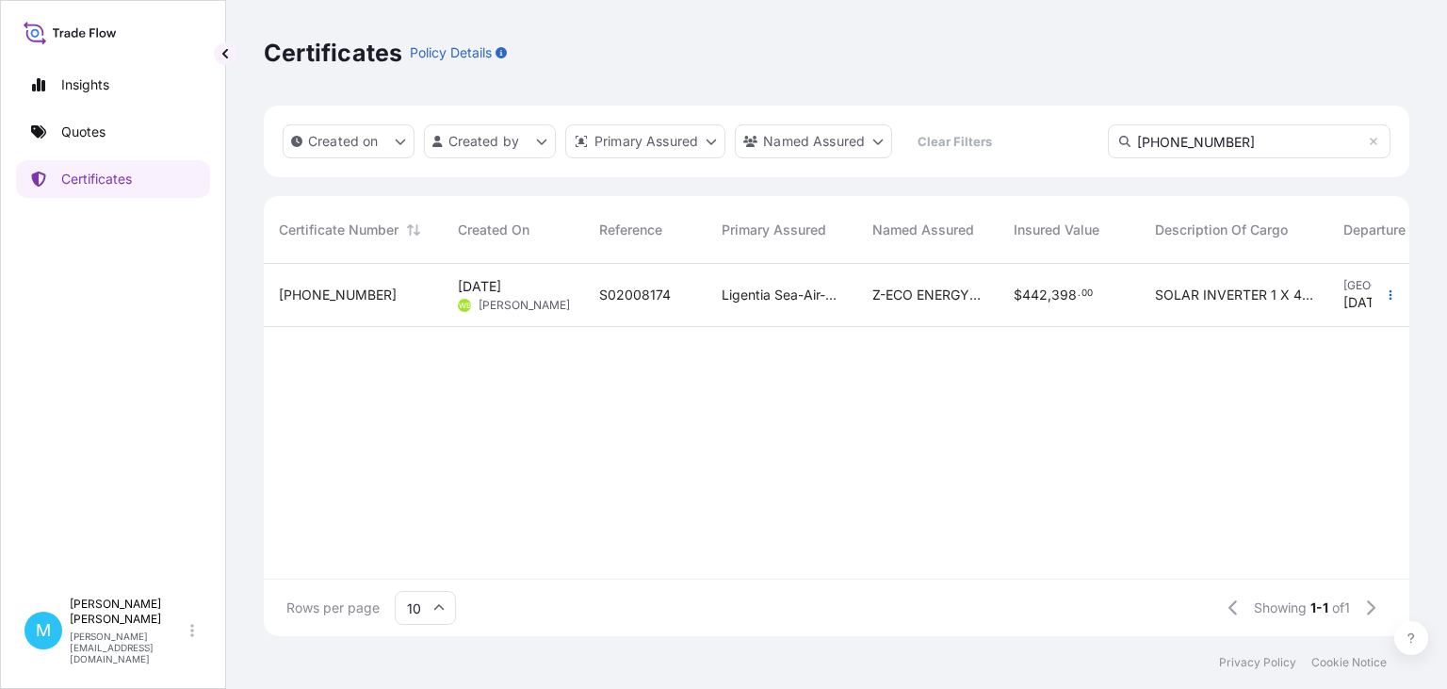
type input "[PHONE_NUMBER]"
click at [680, 300] on div "S02008174" at bounding box center [645, 294] width 92 height 19
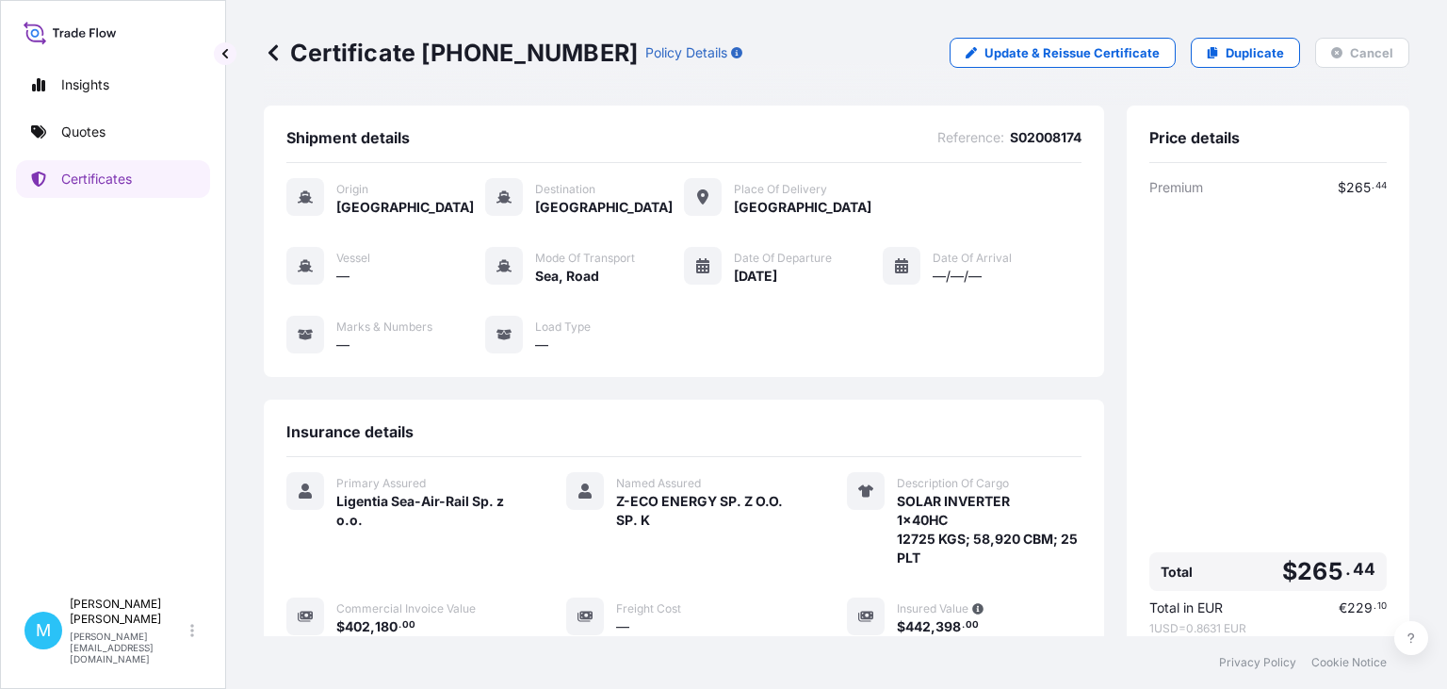
scroll to position [301, 0]
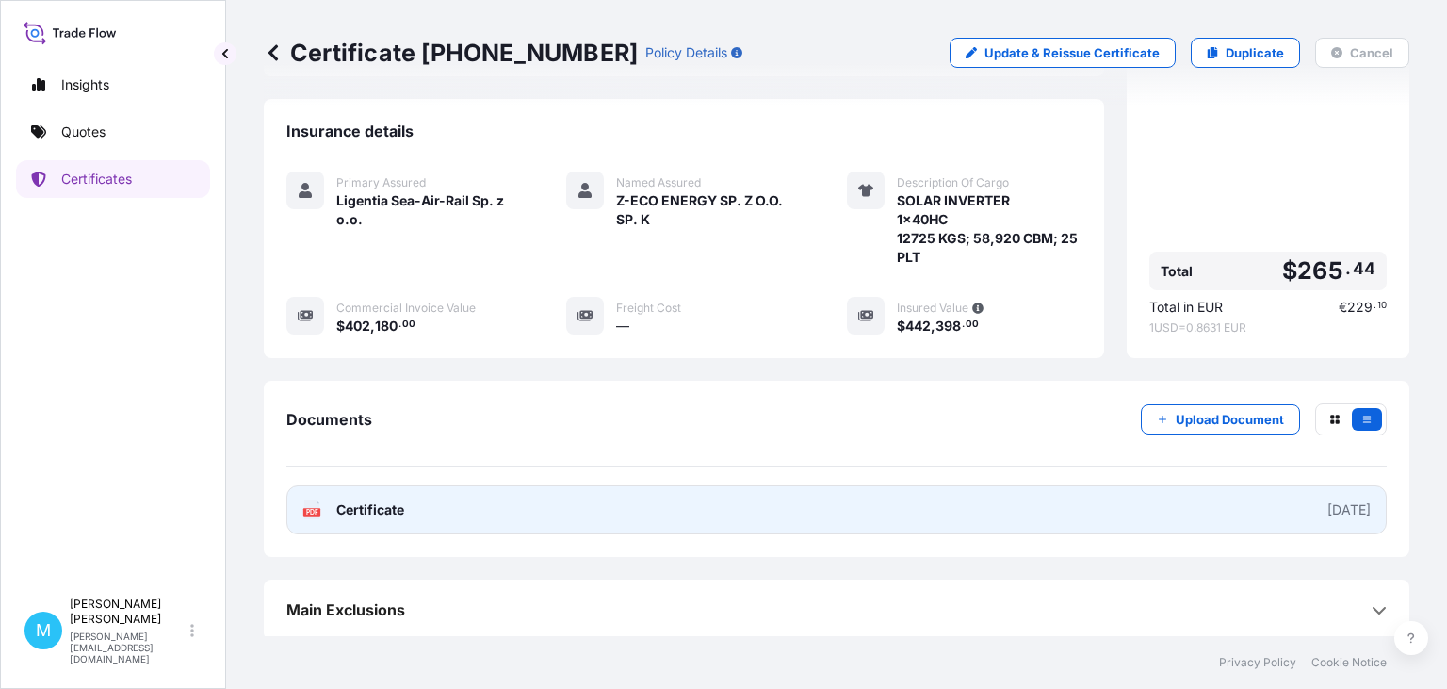
click at [840, 518] on link "PDF Certificate [DATE]" at bounding box center [836, 509] width 1100 height 49
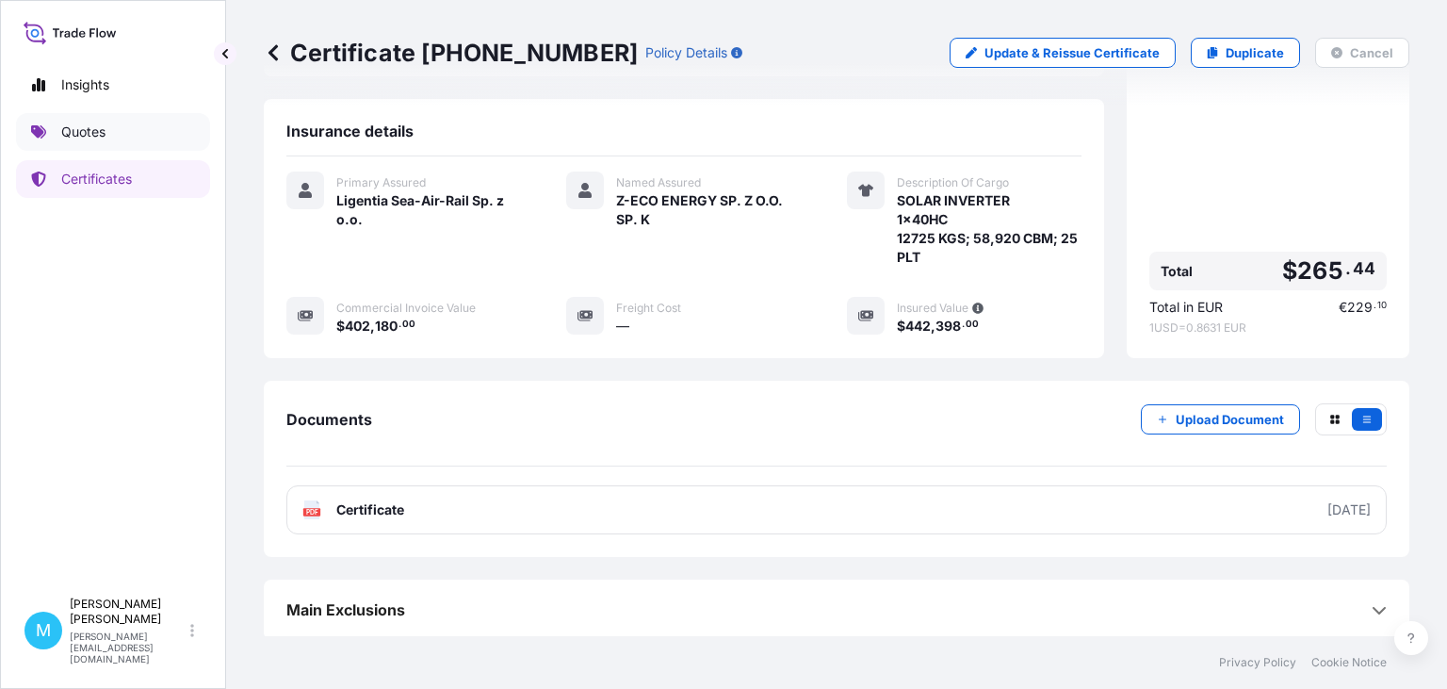
click at [77, 139] on p "Quotes" at bounding box center [83, 131] width 44 height 19
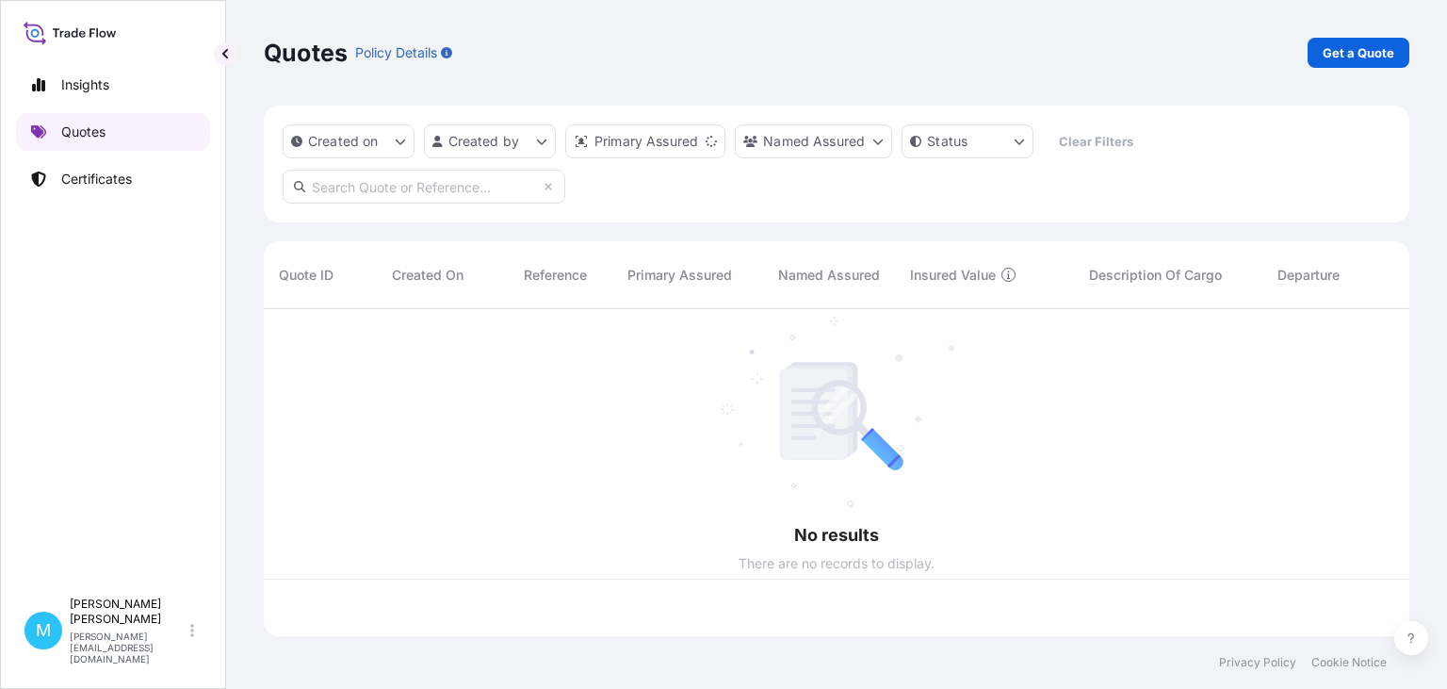
scroll to position [337, 1146]
